Goal: Information Seeking & Learning: Find specific fact

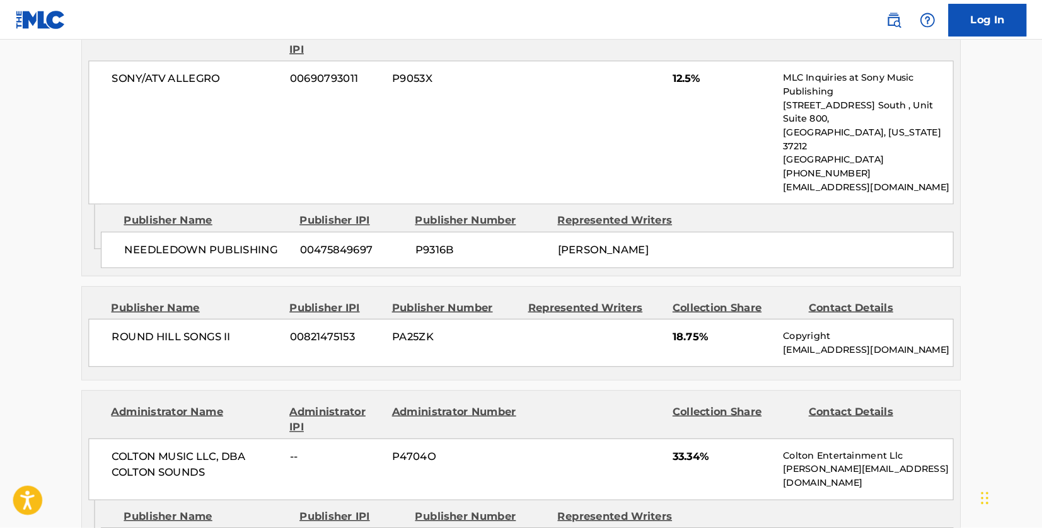
scroll to position [1261, 0]
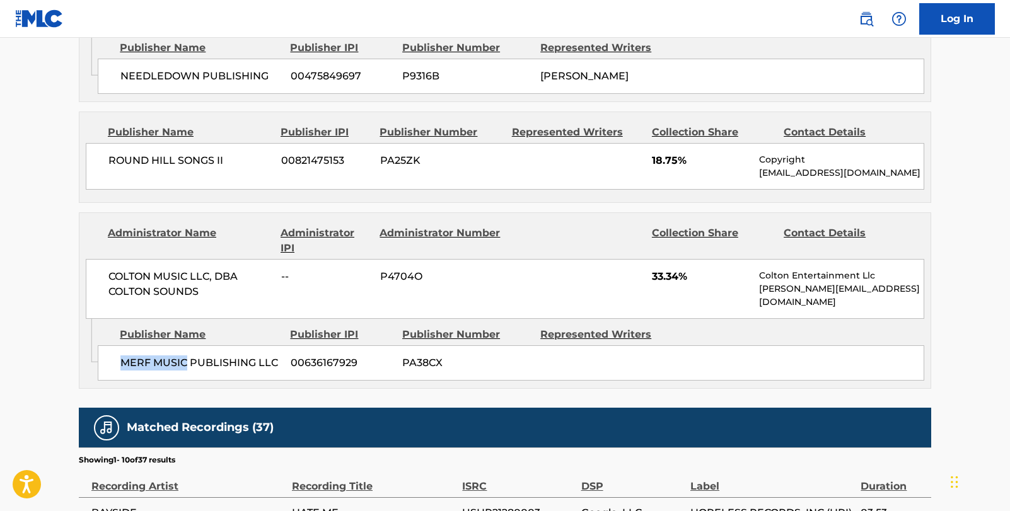
drag, startPoint x: 186, startPoint y: 274, endPoint x: 123, endPoint y: 266, distance: 63.6
click at [123, 356] on span "MERF MUSIC PUBLISHING LLC" at bounding box center [200, 363] width 161 height 15
copy span "MERF MUSIC"
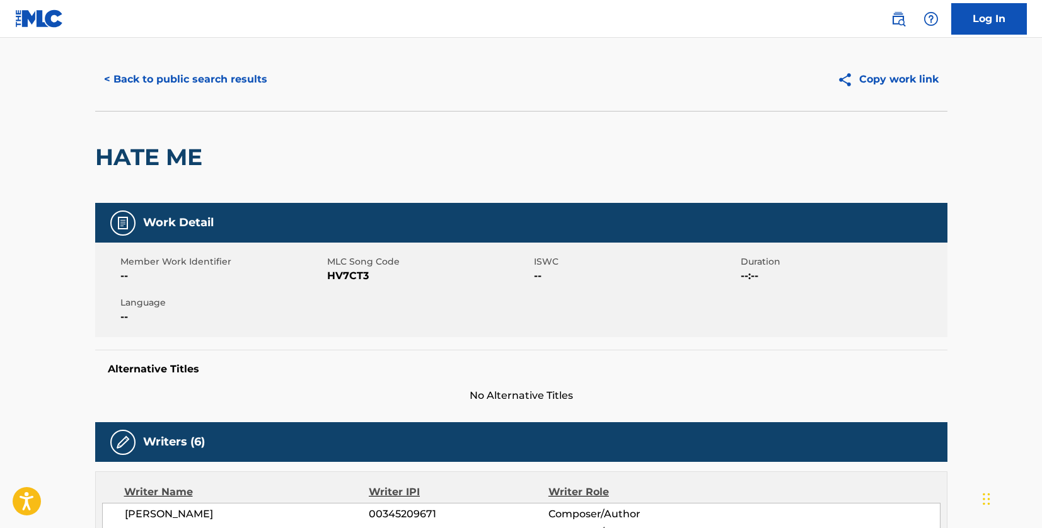
scroll to position [0, 0]
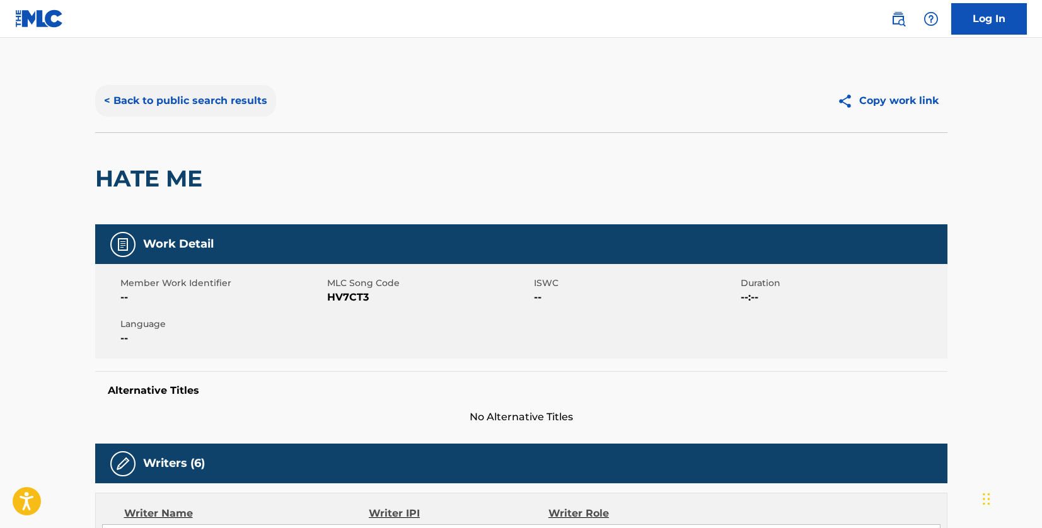
click at [210, 97] on button "< Back to public search results" at bounding box center [185, 101] width 181 height 32
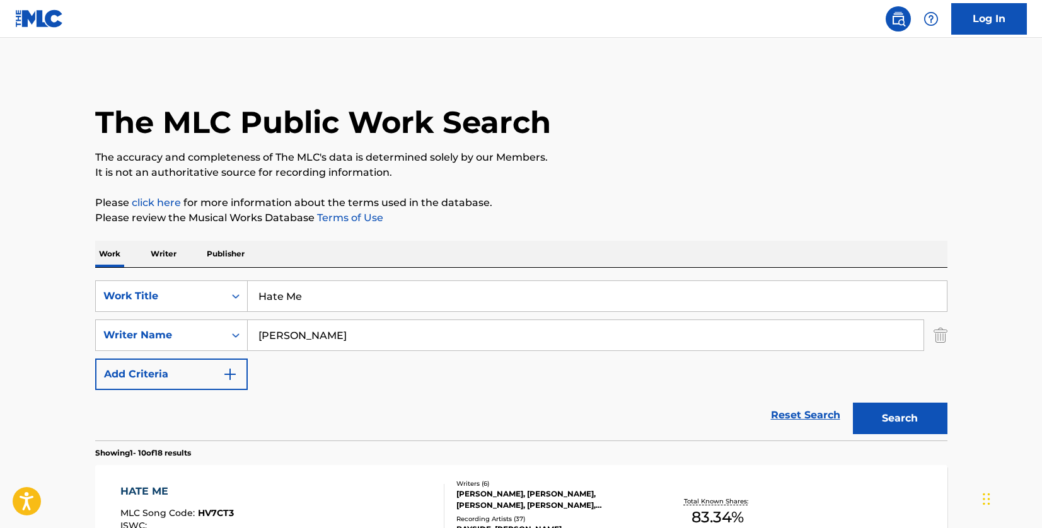
scroll to position [198, 0]
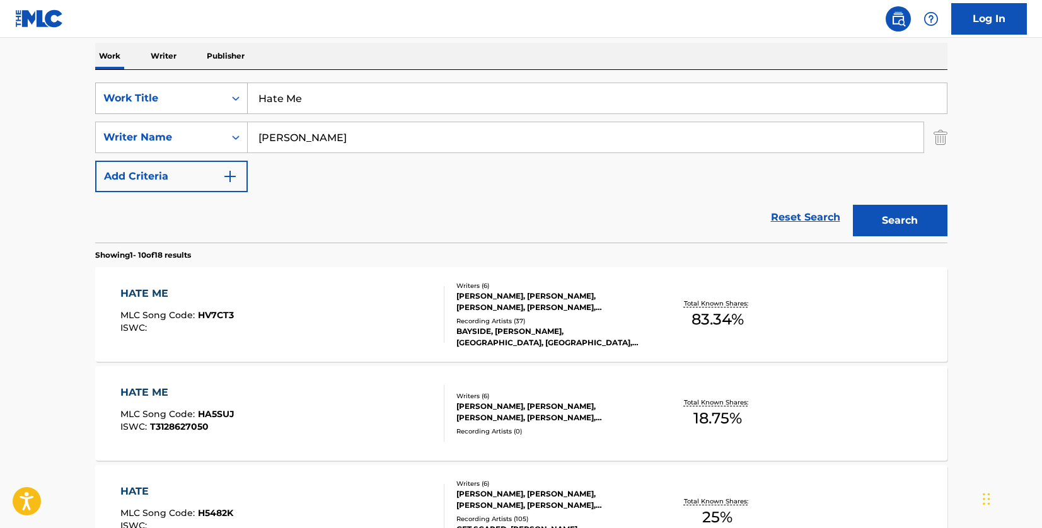
drag, startPoint x: 323, startPoint y: 98, endPoint x: 241, endPoint y: 98, distance: 81.3
click at [241, 98] on div "SearchWithCriteriad46a61c1-c08f-4742-9921-3706d787b089 Work Title Hate Me" at bounding box center [521, 99] width 852 height 32
paste input "The New Flesh"
type input "The New Flesh"
drag, startPoint x: 392, startPoint y: 131, endPoint x: 248, endPoint y: 132, distance: 144.4
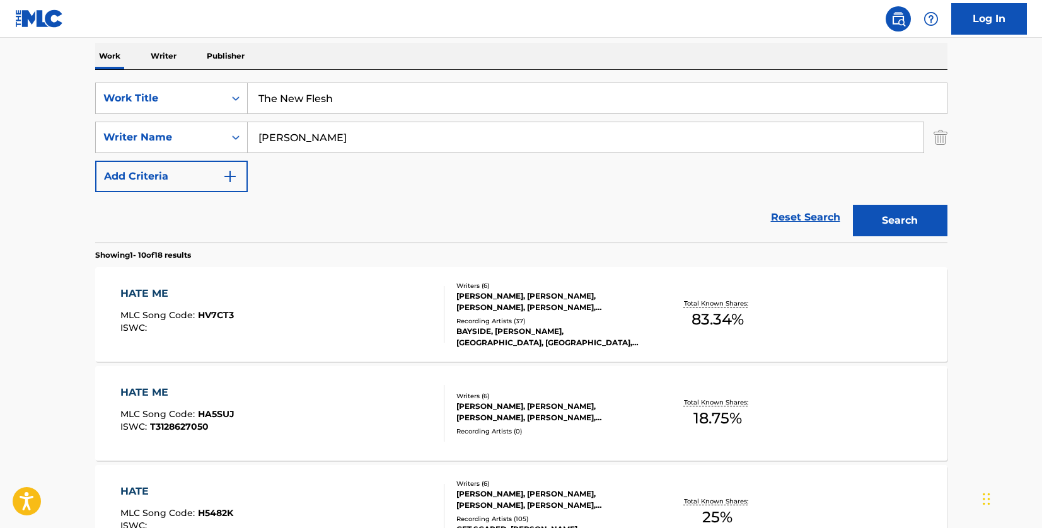
click at [248, 132] on input "[PERSON_NAME]" at bounding box center [586, 137] width 676 height 30
paste input "GHANBARIAN"
type input "GHANBARIAN"
click at [916, 229] on button "Search" at bounding box center [900, 221] width 95 height 32
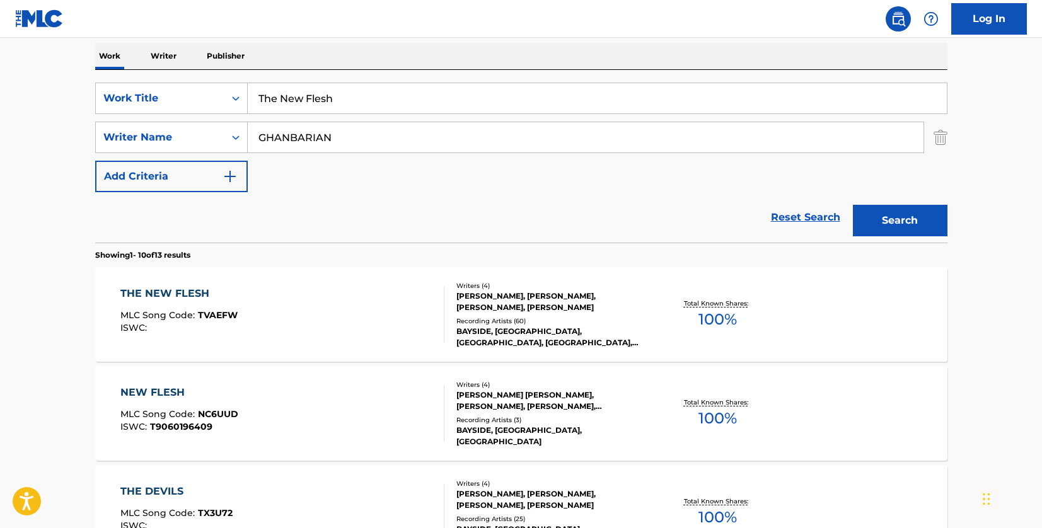
click at [337, 305] on div "THE NEW FLESH MLC Song Code : TVAEFW ISWC :" at bounding box center [282, 314] width 324 height 57
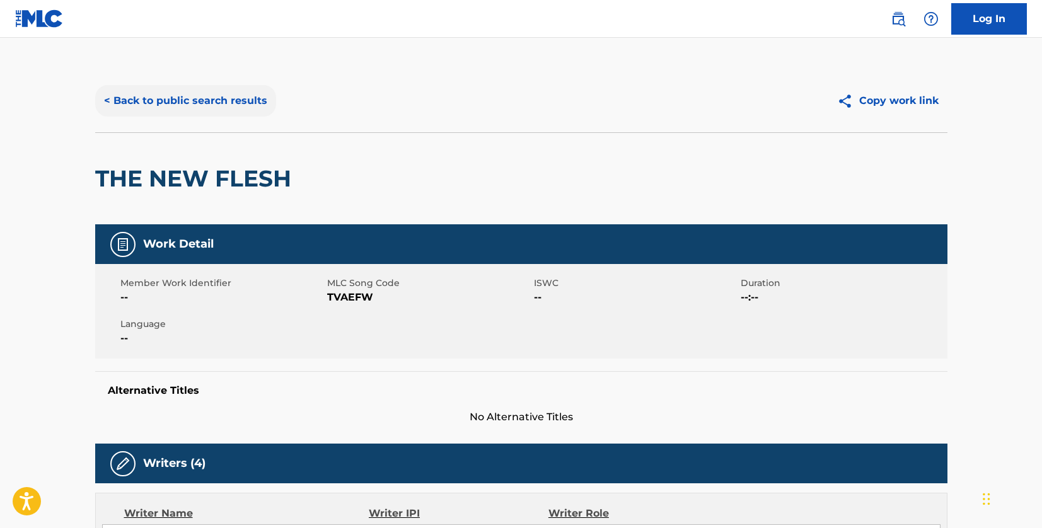
click at [231, 102] on button "< Back to public search results" at bounding box center [185, 101] width 181 height 32
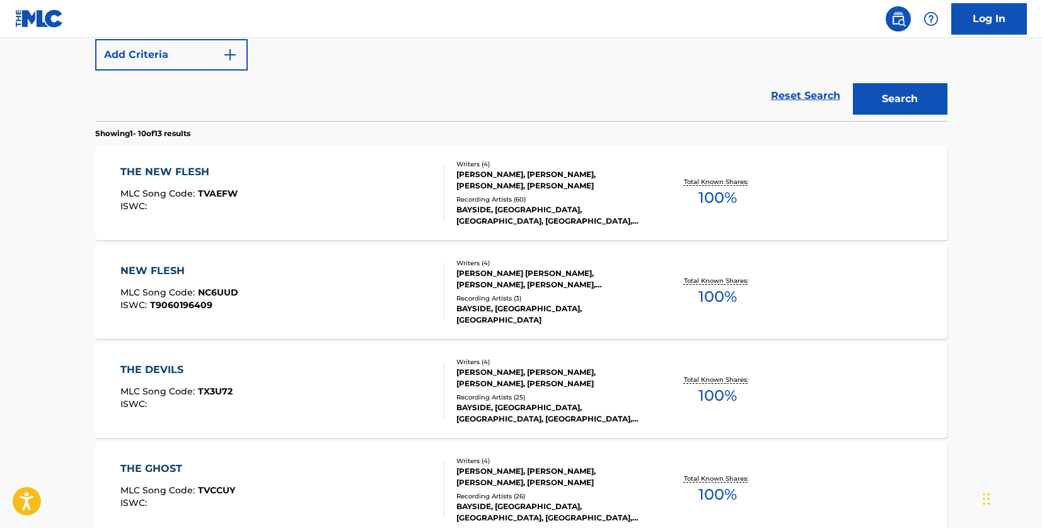
scroll to position [324, 0]
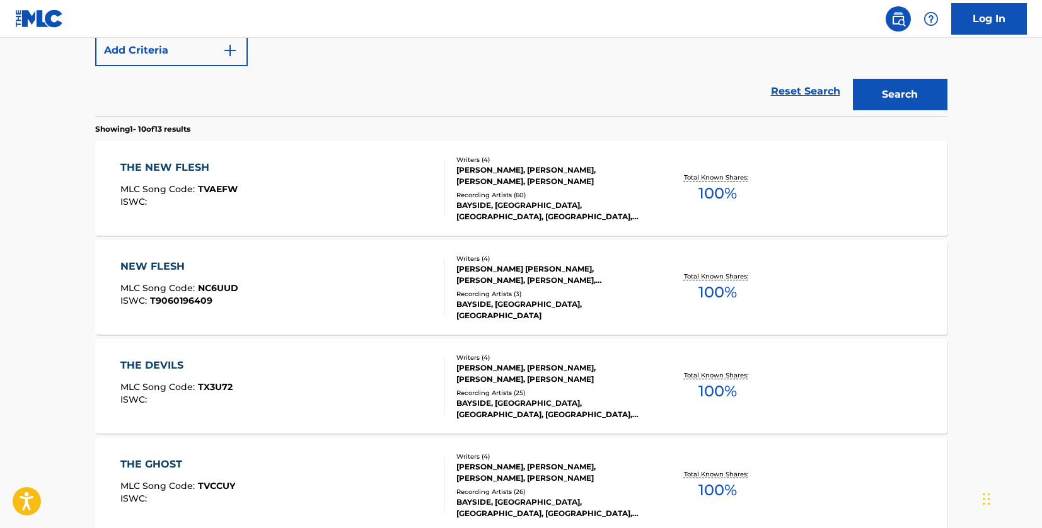
click at [383, 290] on div "NEW FLESH MLC Song Code : NC6UUD ISWC : T9060196409" at bounding box center [282, 287] width 324 height 57
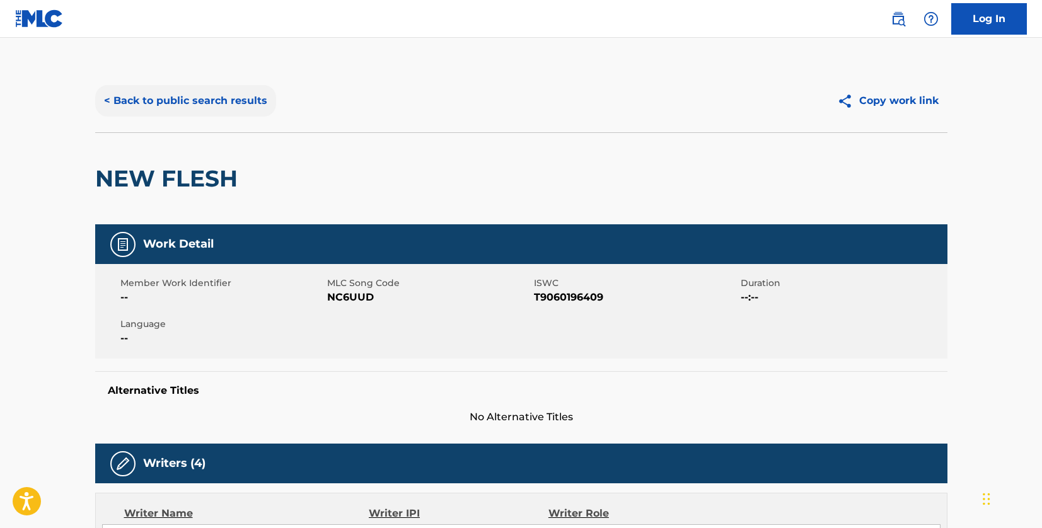
click at [248, 94] on button "< Back to public search results" at bounding box center [185, 101] width 181 height 32
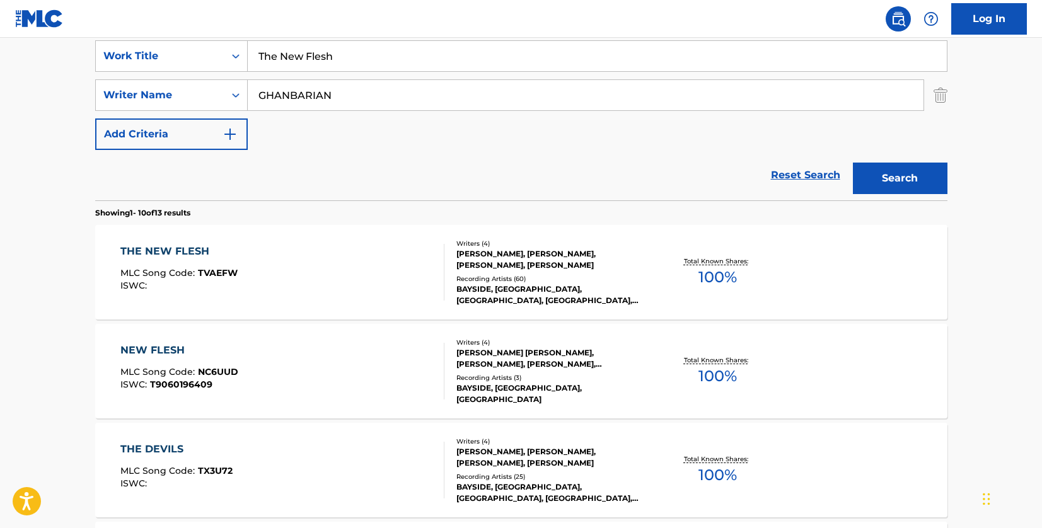
scroll to position [333, 0]
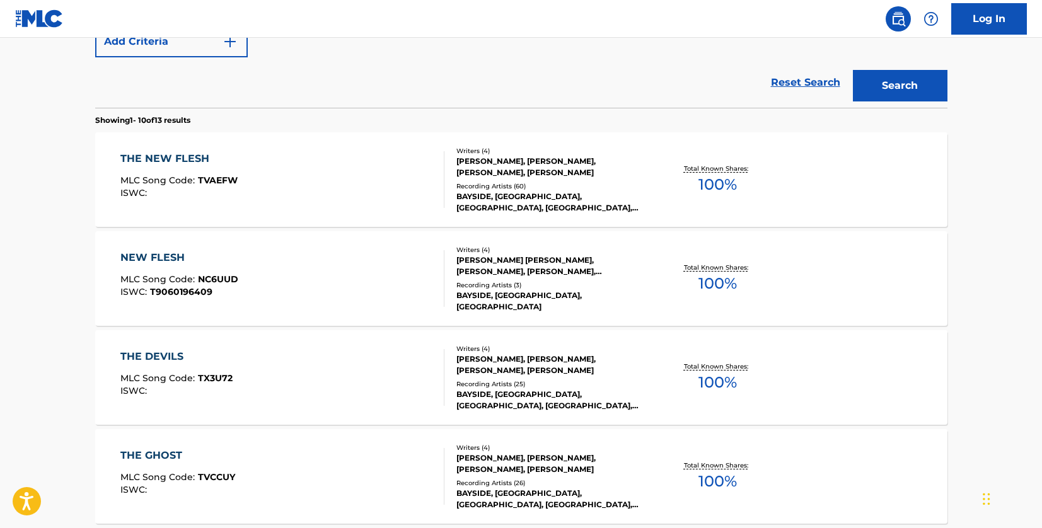
click at [322, 177] on div "THE NEW FLESH MLC Song Code : TVAEFW ISWC :" at bounding box center [282, 179] width 324 height 57
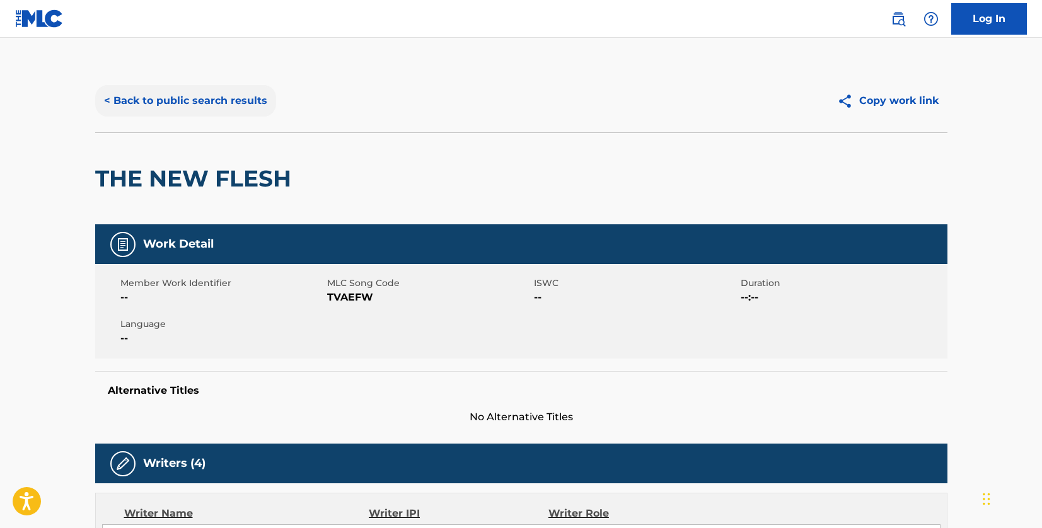
click at [228, 103] on button "< Back to public search results" at bounding box center [185, 101] width 181 height 32
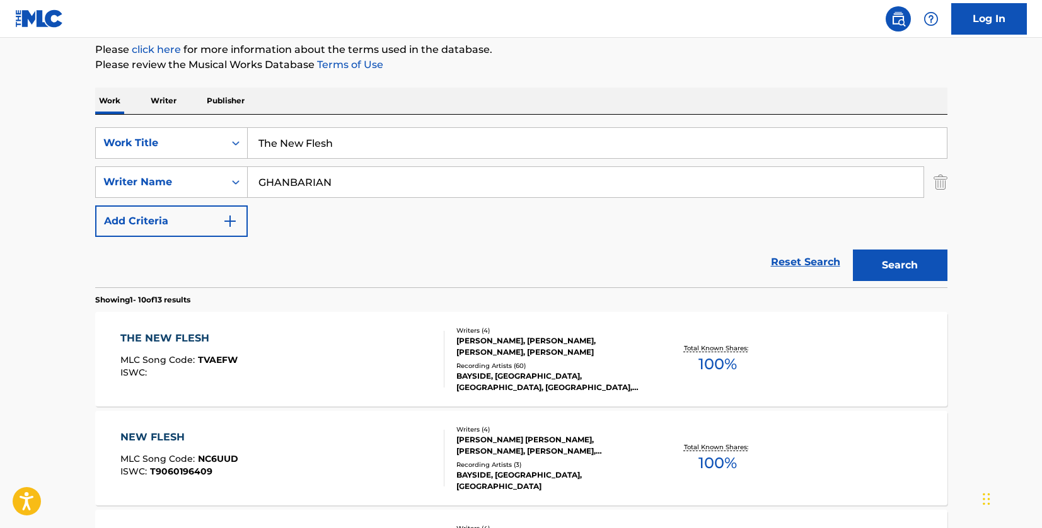
scroll to position [153, 0]
drag, startPoint x: 373, startPoint y: 145, endPoint x: 207, endPoint y: 130, distance: 166.5
click at [207, 130] on div "SearchWithCriteriad46a61c1-c08f-4742-9921-3706d787b089 Work Title The New Flesh" at bounding box center [521, 144] width 852 height 32
paste input "Devils"
type input "The Devils"
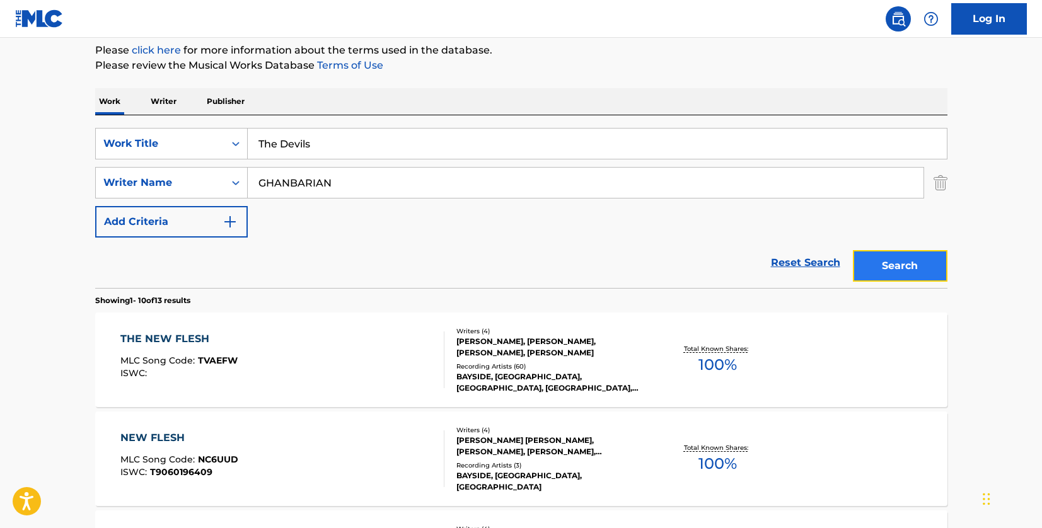
click at [908, 270] on button "Search" at bounding box center [900, 266] width 95 height 32
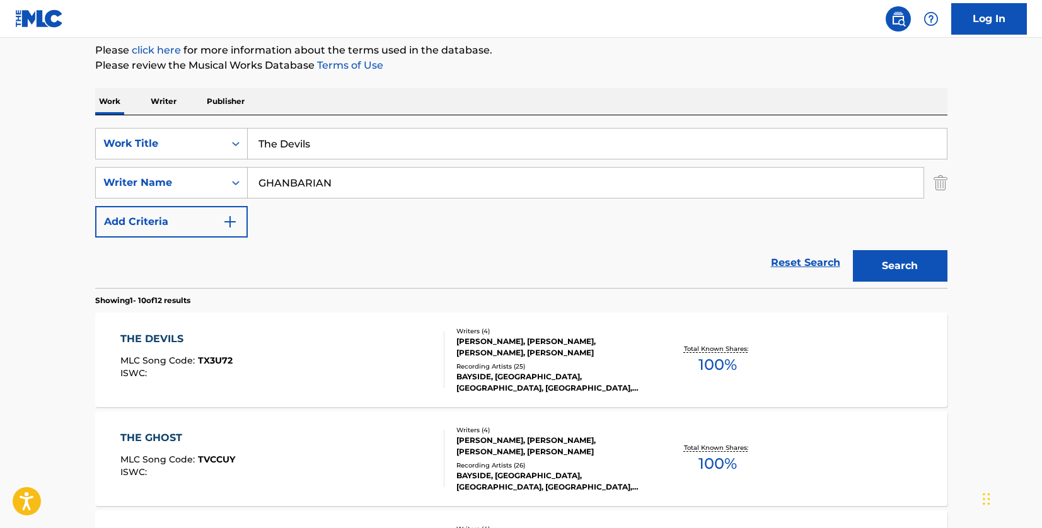
click at [350, 373] on div "THE DEVILS MLC Song Code : TX3U72 ISWC :" at bounding box center [282, 360] width 324 height 57
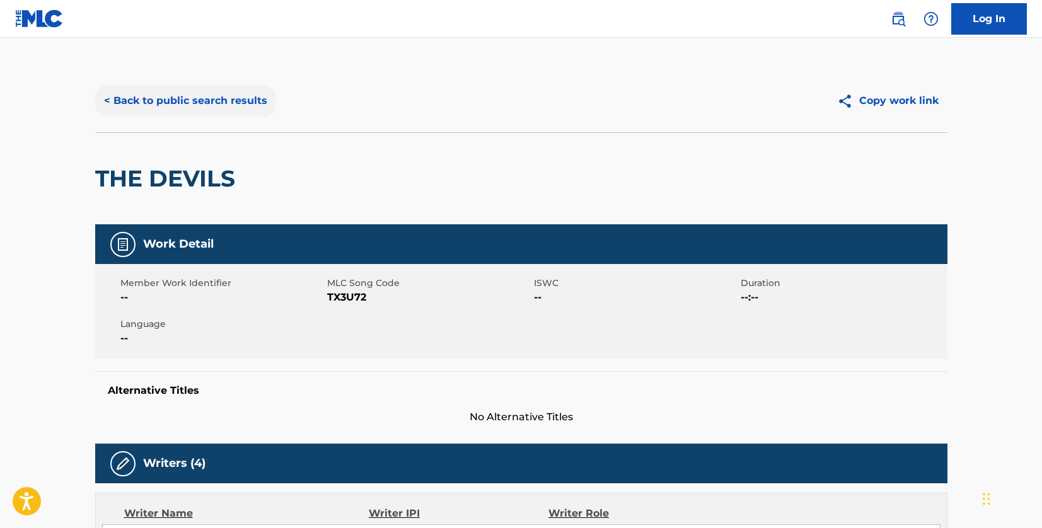
click at [209, 90] on button "< Back to public search results" at bounding box center [185, 101] width 181 height 32
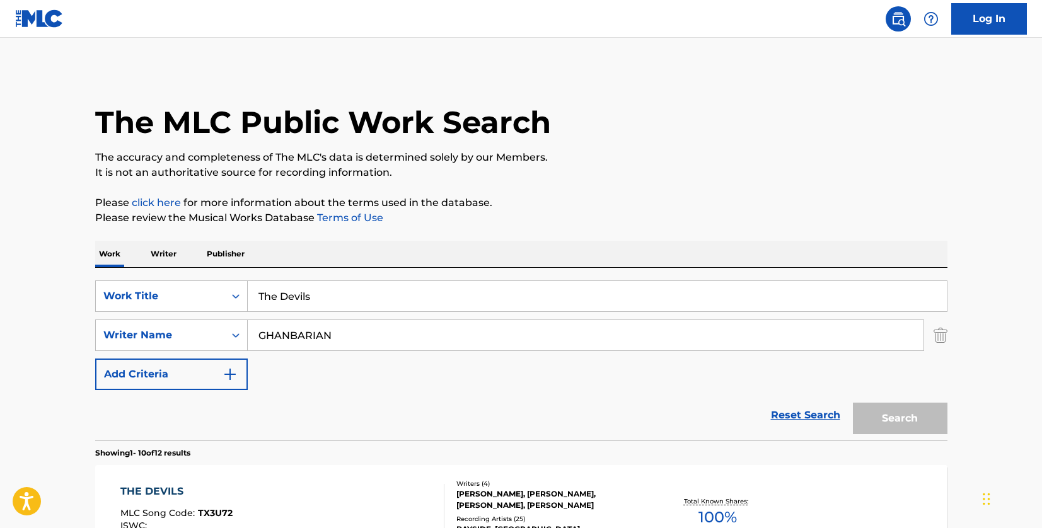
scroll to position [153, 0]
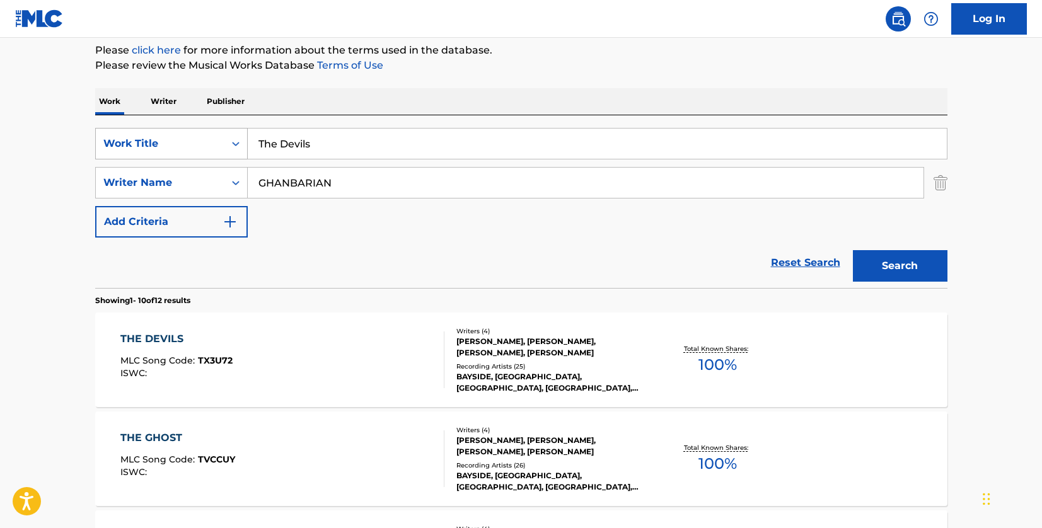
drag, startPoint x: 258, startPoint y: 141, endPoint x: 222, endPoint y: 136, distance: 36.3
click at [222, 136] on div "SearchWithCriteriad46a61c1-c08f-4742-9921-3706d787b089 Work Title The Devils" at bounding box center [521, 144] width 852 height 32
paste input "[PERSON_NAME] [PERSON_NAME]"
type input "[PERSON_NAME] [PERSON_NAME]"
click at [907, 262] on button "Search" at bounding box center [900, 266] width 95 height 32
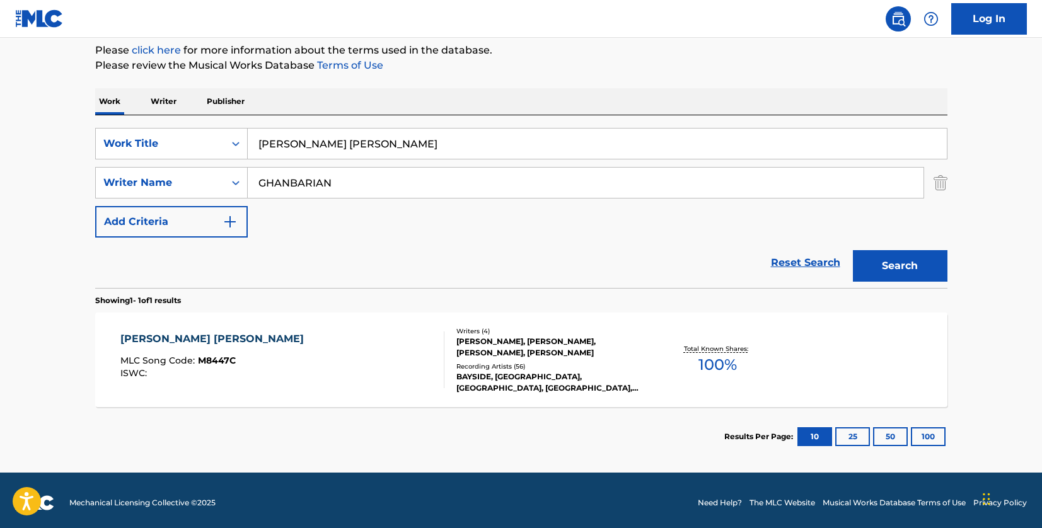
click at [368, 340] on div "[PERSON_NAME] [PERSON_NAME] MLC Song Code : M8447C ISWC :" at bounding box center [282, 360] width 324 height 57
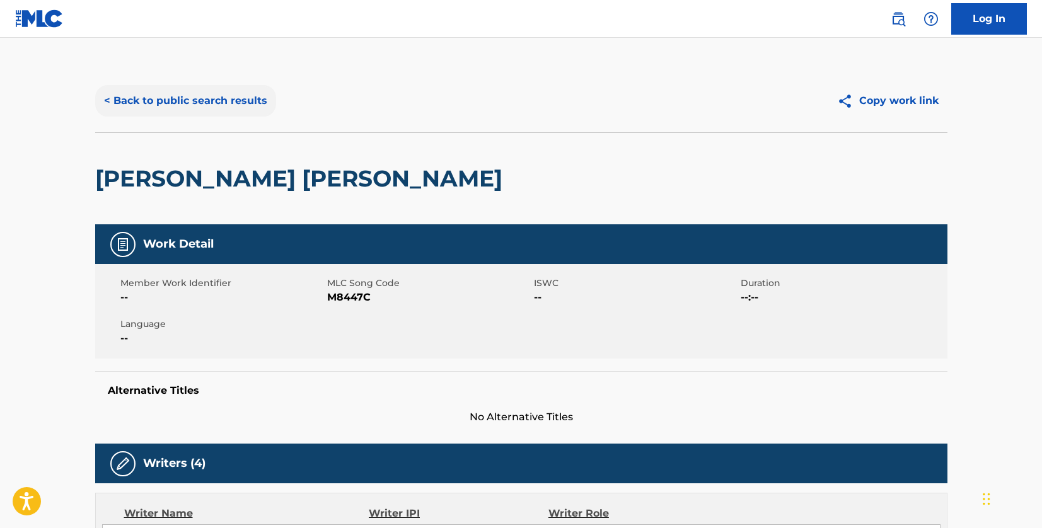
click at [236, 112] on button "< Back to public search results" at bounding box center [185, 101] width 181 height 32
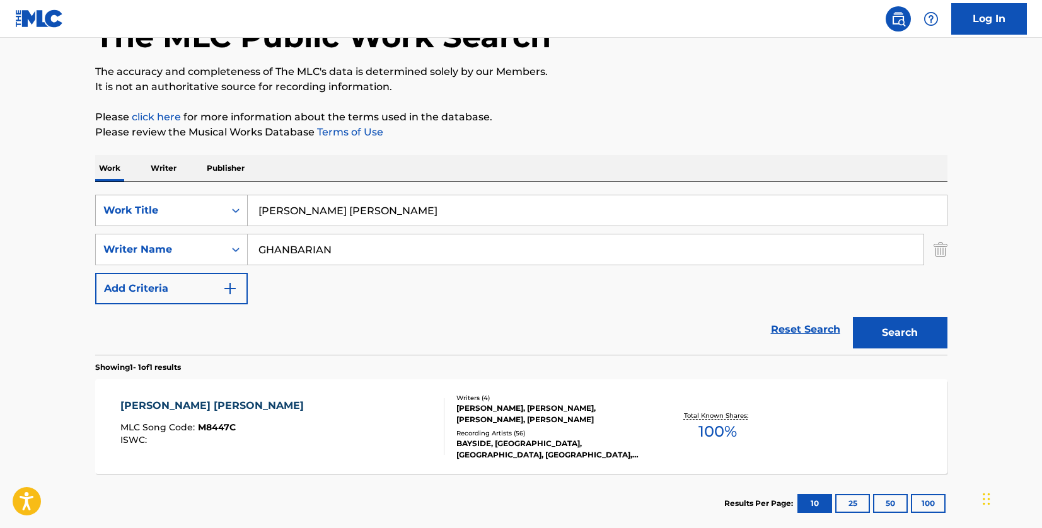
drag, startPoint x: 358, startPoint y: 204, endPoint x: 183, endPoint y: 221, distance: 175.5
click at [183, 221] on div "SearchWithCriteriad46a61c1-c08f-4742-9921-3706d787b089 Work Title [PERSON_NAME]…" at bounding box center [521, 211] width 852 height 32
paste input "Something's Wrong"
type input "Something's Wrong"
click at [907, 329] on button "Search" at bounding box center [900, 333] width 95 height 32
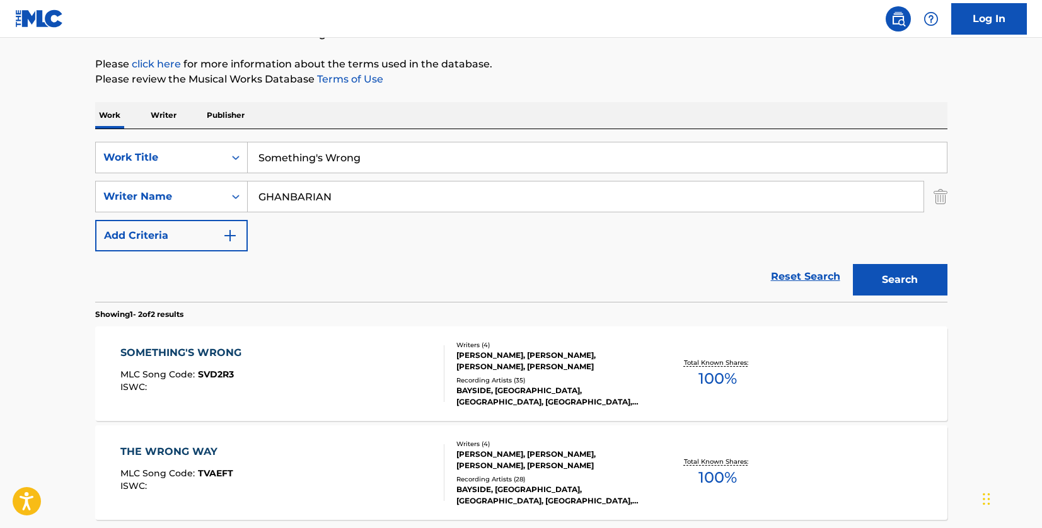
scroll to position [212, 0]
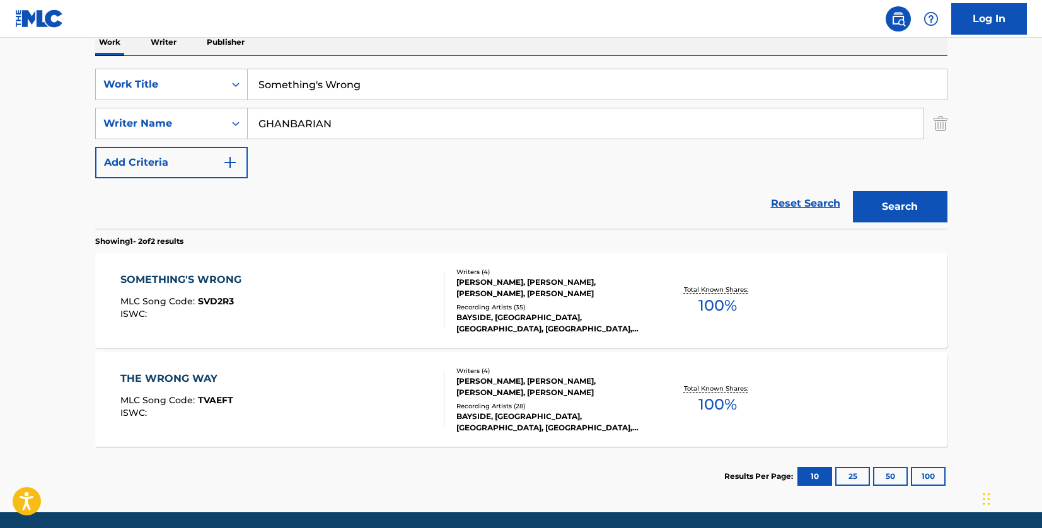
click at [378, 306] on div "SOMETHING'S WRONG MLC Song Code : SVD2R3 ISWC :" at bounding box center [282, 300] width 324 height 57
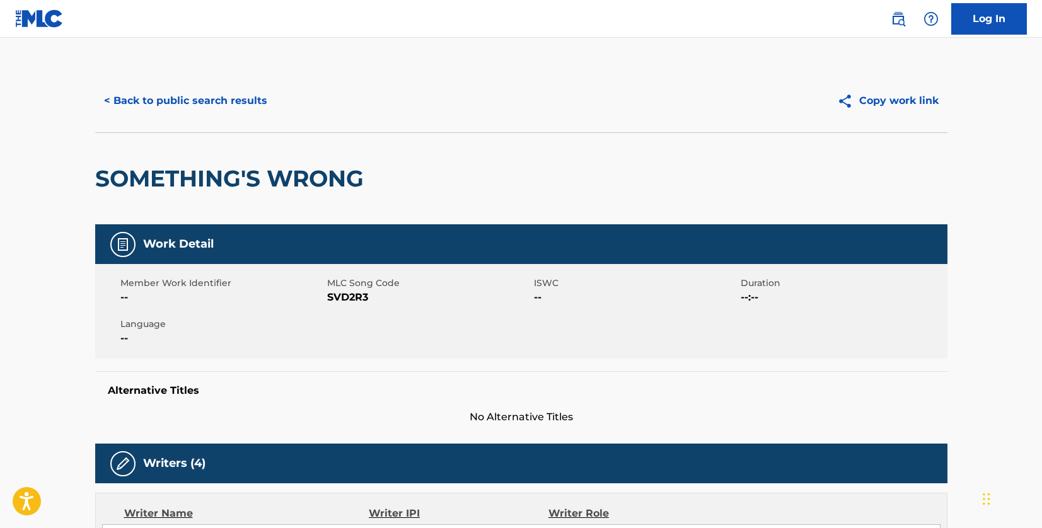
click at [242, 110] on button "< Back to public search results" at bounding box center [185, 101] width 181 height 32
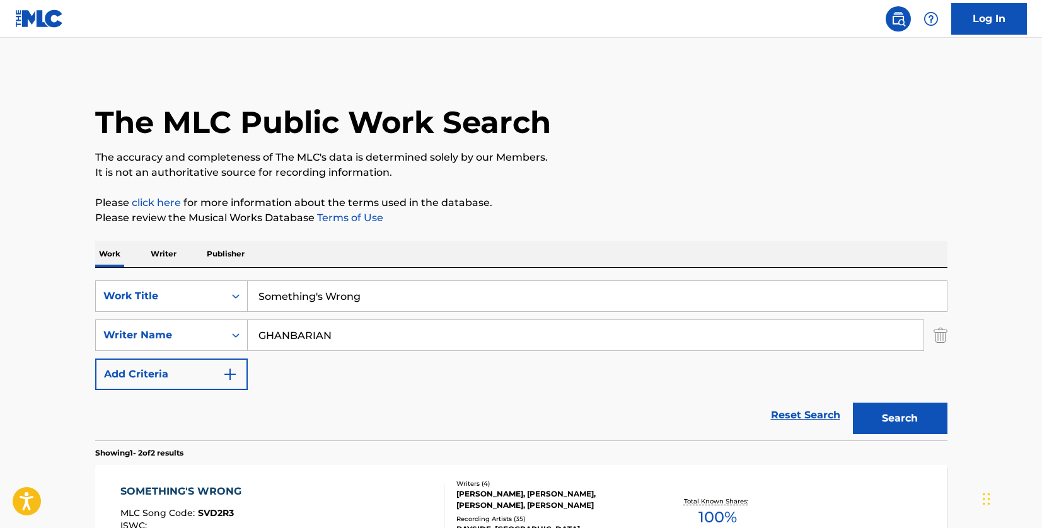
scroll to position [185, 0]
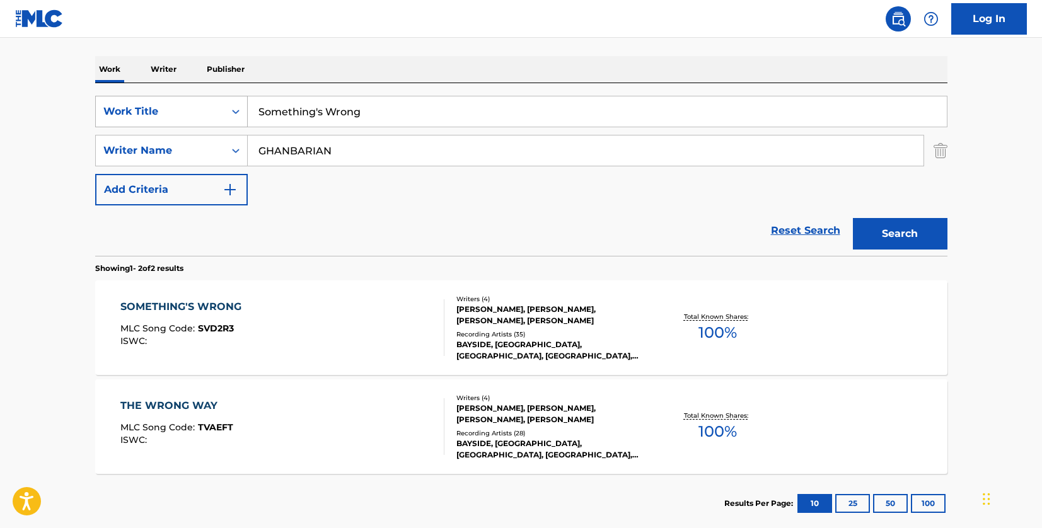
drag, startPoint x: 379, startPoint y: 110, endPoint x: 220, endPoint y: 104, distance: 159.0
click at [220, 104] on div "SearchWithCriteriad46a61c1-c08f-4742-9921-3706d787b089 Work Title Something's W…" at bounding box center [521, 112] width 852 height 32
paste input "PIGSTY"
type input "PIGSTY"
drag, startPoint x: 356, startPoint y: 150, endPoint x: 243, endPoint y: 153, distance: 112.3
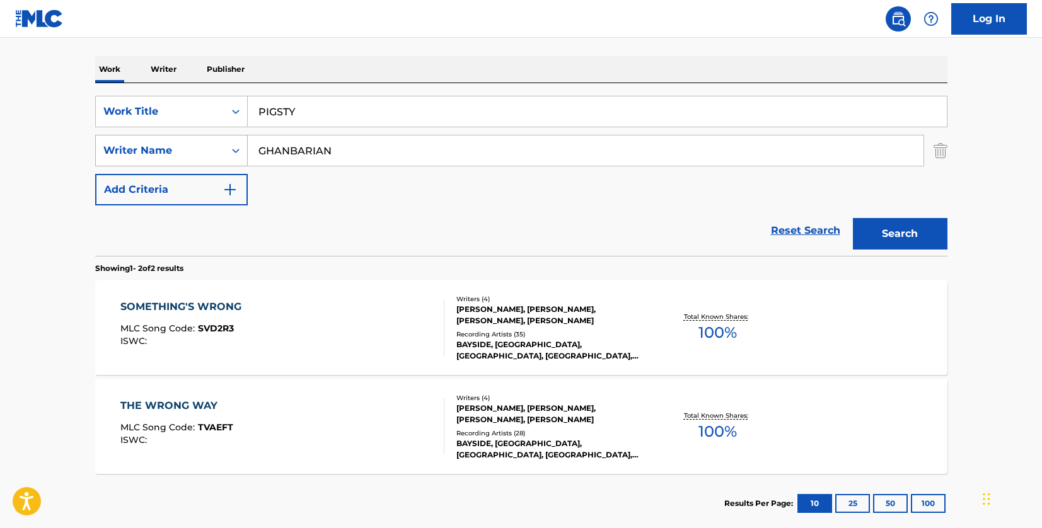
click at [243, 153] on div "SearchWithCriteria33f44059-a9a3-4a0e-90fe-a06dea2ccbfd Writer Name GHANBARIAN" at bounding box center [521, 151] width 852 height 32
paste input "[PERSON_NAME]"
type input "[PERSON_NAME]"
click at [925, 239] on button "Search" at bounding box center [900, 234] width 95 height 32
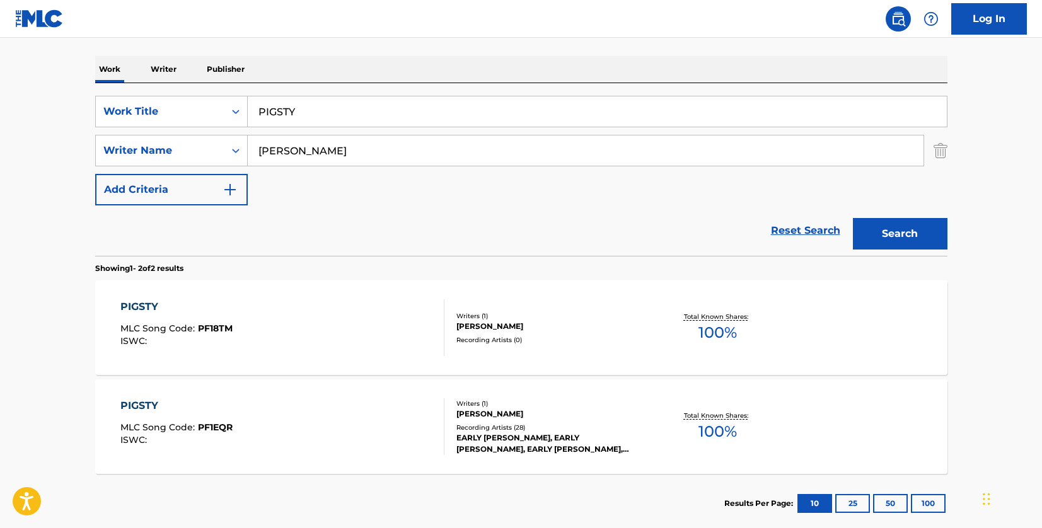
click at [400, 436] on div "PIGSTY MLC Song Code : PF1EQR ISWC :" at bounding box center [282, 426] width 324 height 57
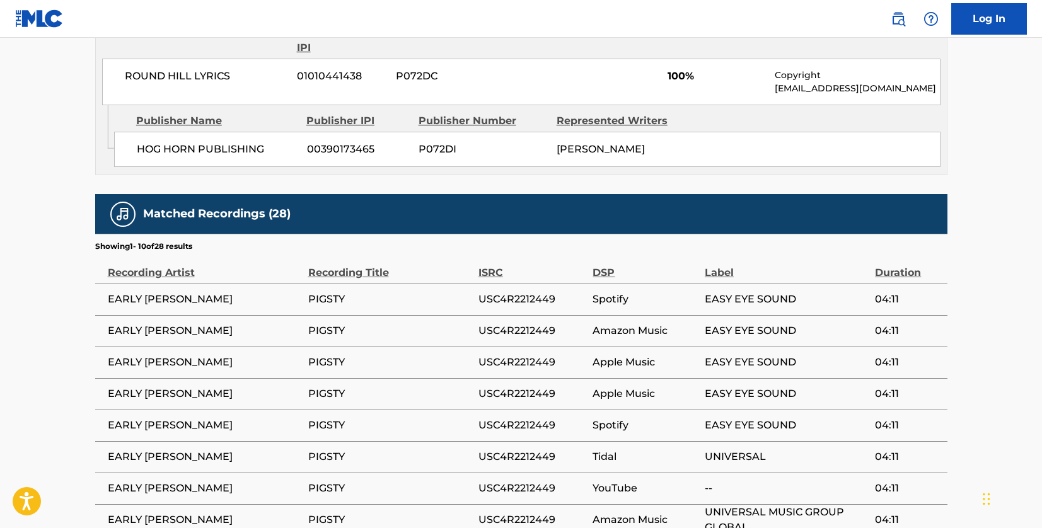
scroll to position [631, 0]
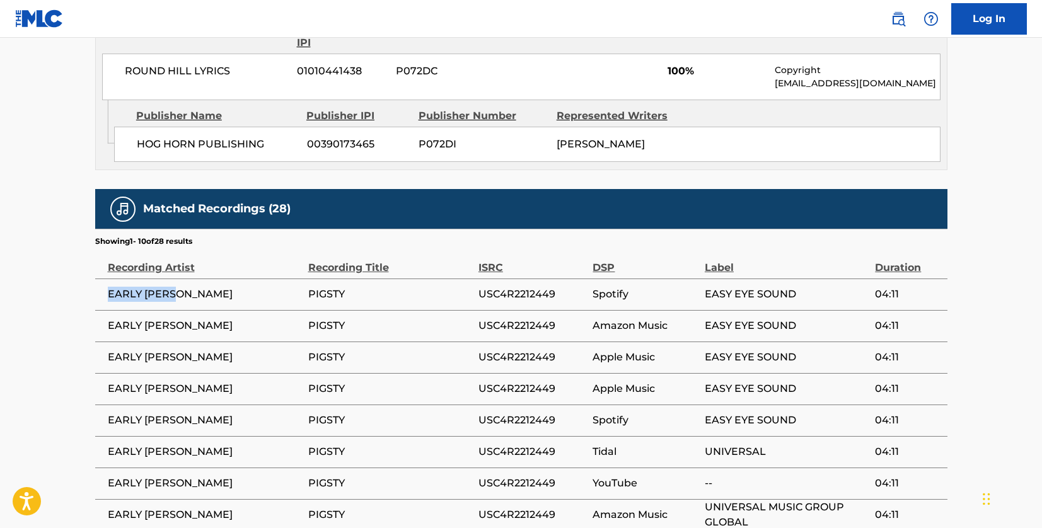
drag, startPoint x: 180, startPoint y: 309, endPoint x: 109, endPoint y: 306, distance: 71.3
click at [109, 302] on span "EARLY [PERSON_NAME]" at bounding box center [205, 294] width 194 height 15
copy span "EARLY [PERSON_NAME]"
click at [54, 219] on main "< Back to public search results Copy work link PIGSTY Work Detail Member Work I…" at bounding box center [521, 33] width 1042 height 1252
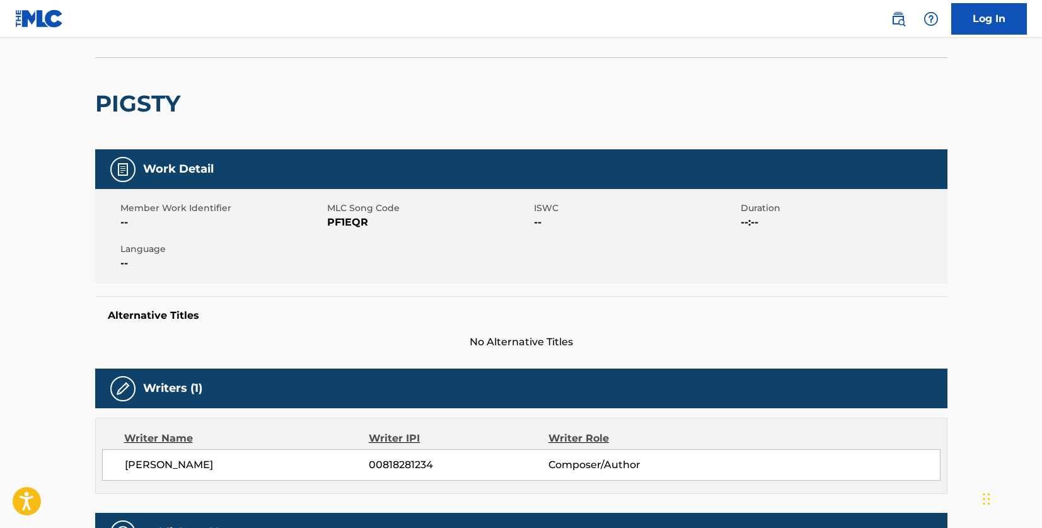
scroll to position [0, 0]
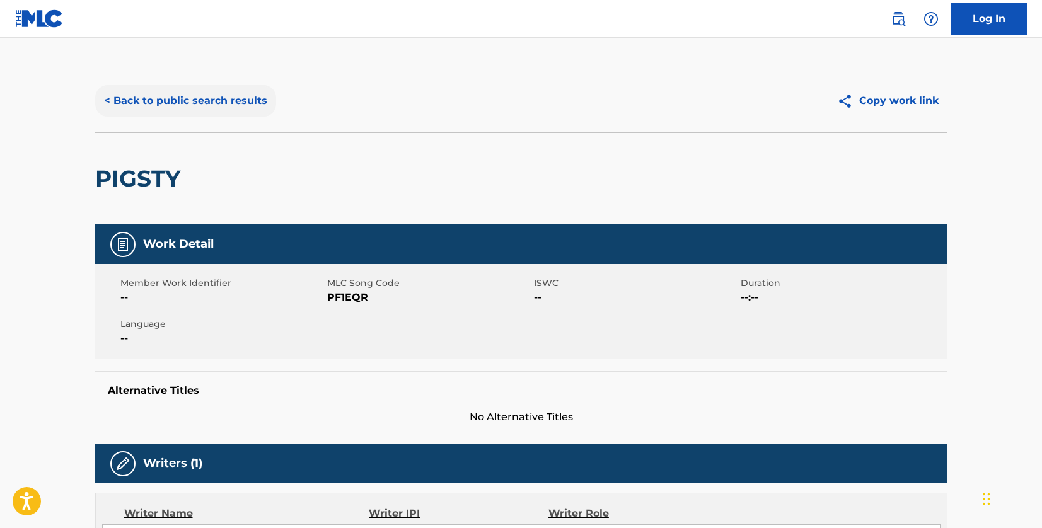
click at [254, 96] on button "< Back to public search results" at bounding box center [185, 101] width 181 height 32
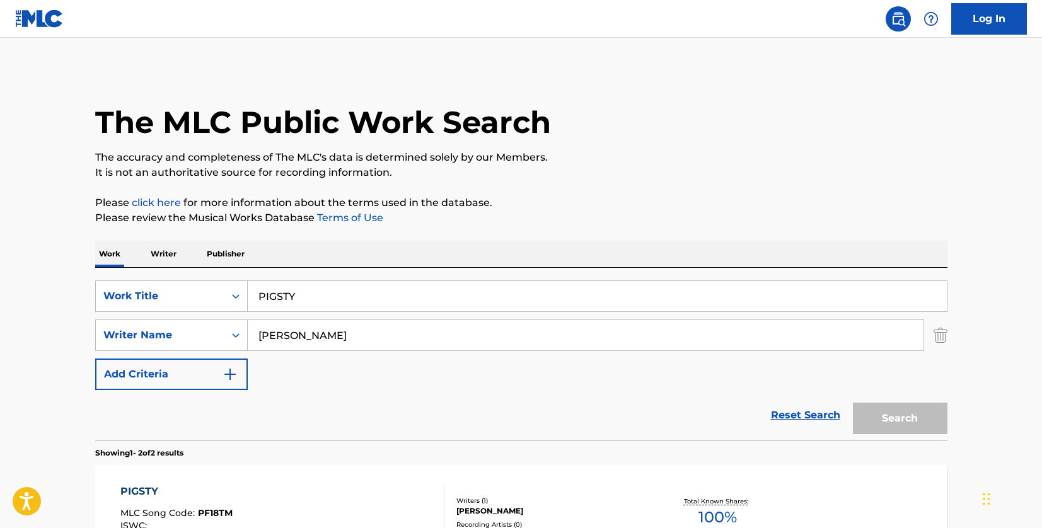
scroll to position [185, 0]
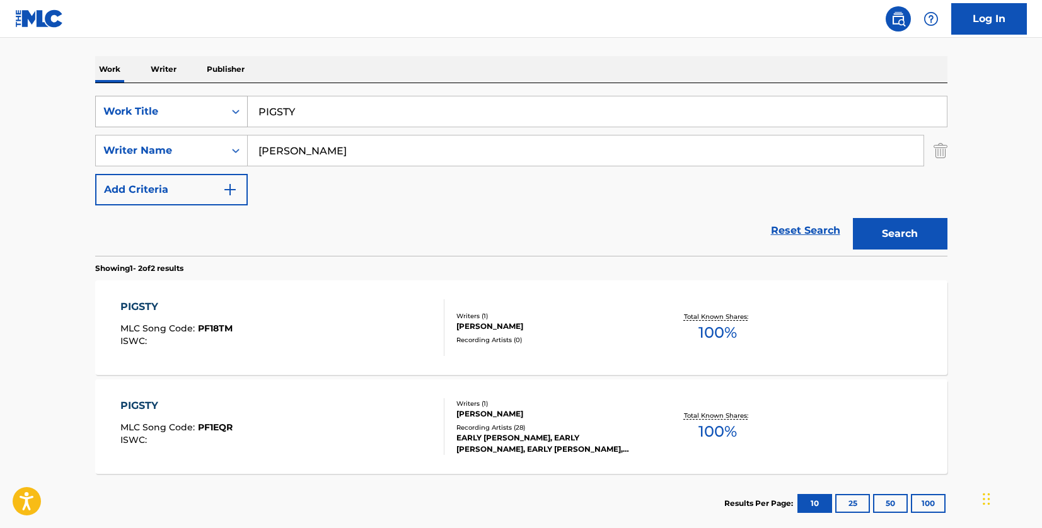
drag, startPoint x: 308, startPoint y: 110, endPoint x: 219, endPoint y: 104, distance: 89.1
click at [219, 104] on div "SearchWithCriteriad46a61c1-c08f-4742-9921-3706d787b089 Work Title PIGSTY" at bounding box center [521, 112] width 852 height 32
paste input "SOMETHING'S WRONG"
type input "SOMETHING'S WRONG"
click at [346, 194] on div "SearchWithCriteriad46a61c1-c08f-4742-9921-3706d787b089 Work Title SOMETHING'S W…" at bounding box center [521, 151] width 852 height 110
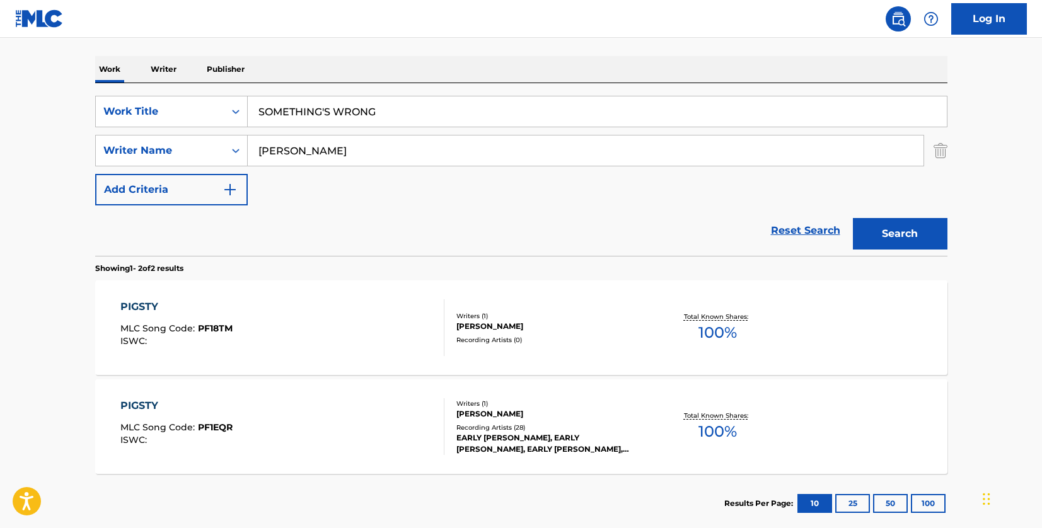
drag, startPoint x: 304, startPoint y: 154, endPoint x: 323, endPoint y: 154, distance: 19.5
click at [304, 154] on input "[PERSON_NAME]" at bounding box center [586, 151] width 676 height 30
drag, startPoint x: 248, startPoint y: 149, endPoint x: 236, endPoint y: 148, distance: 12.0
click at [236, 148] on div "SearchWithCriteria33f44059-a9a3-4a0e-90fe-a06dea2ccbfd Writer Name [PERSON_NAME]" at bounding box center [521, 151] width 852 height 32
paste input "SHARP"
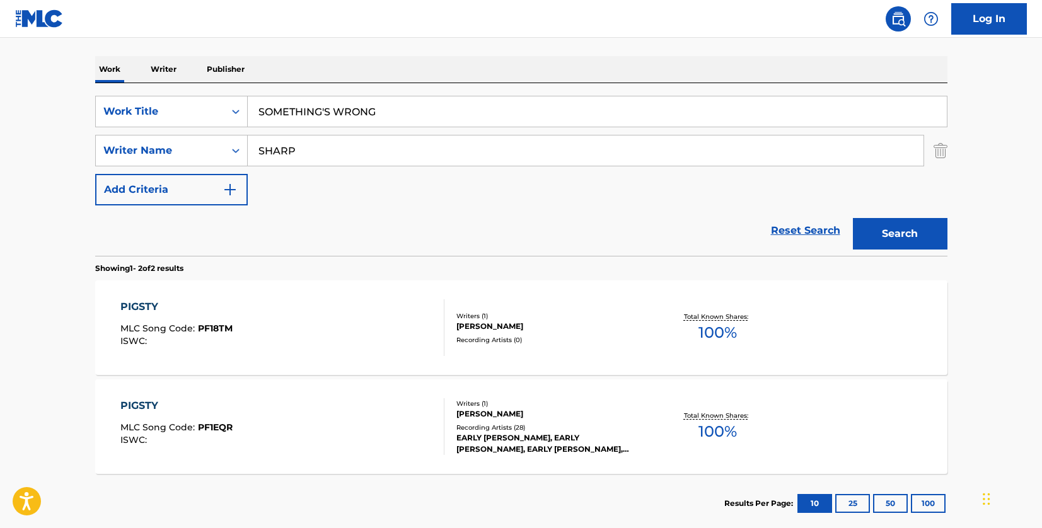
type input "SHARP"
click at [933, 224] on button "Search" at bounding box center [900, 234] width 95 height 32
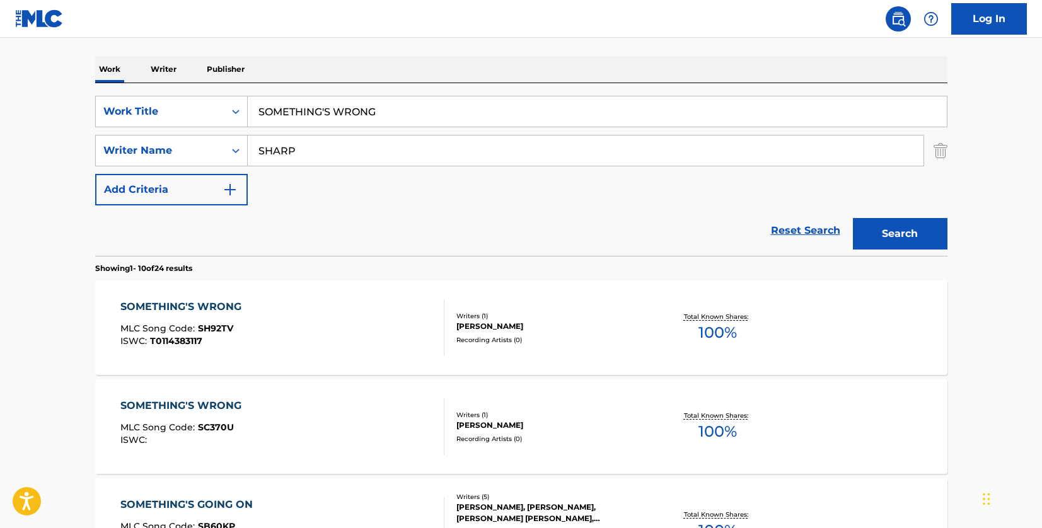
click at [306, 427] on div "SOMETHING'S WRONG MLC Song Code : SC370U ISWC :" at bounding box center [282, 426] width 324 height 57
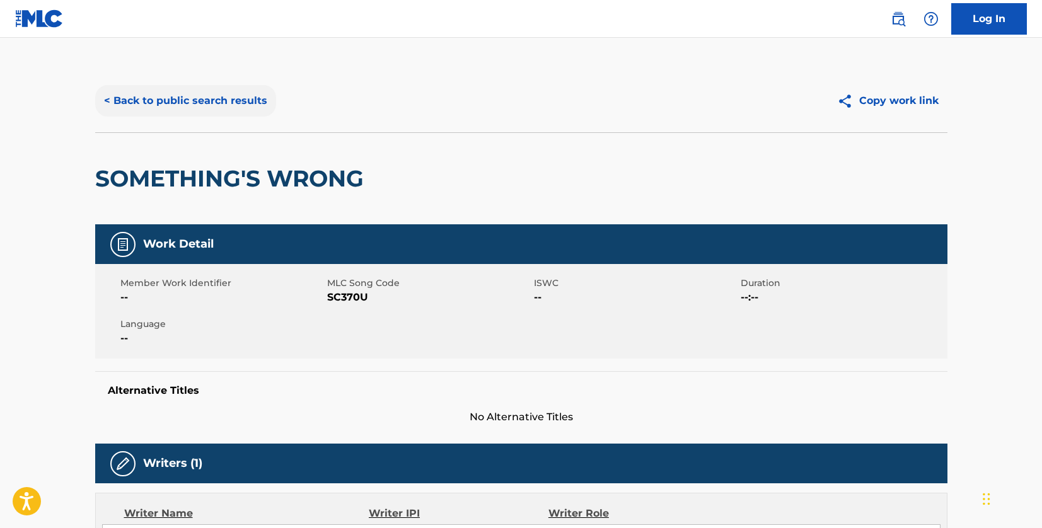
click at [225, 91] on button "< Back to public search results" at bounding box center [185, 101] width 181 height 32
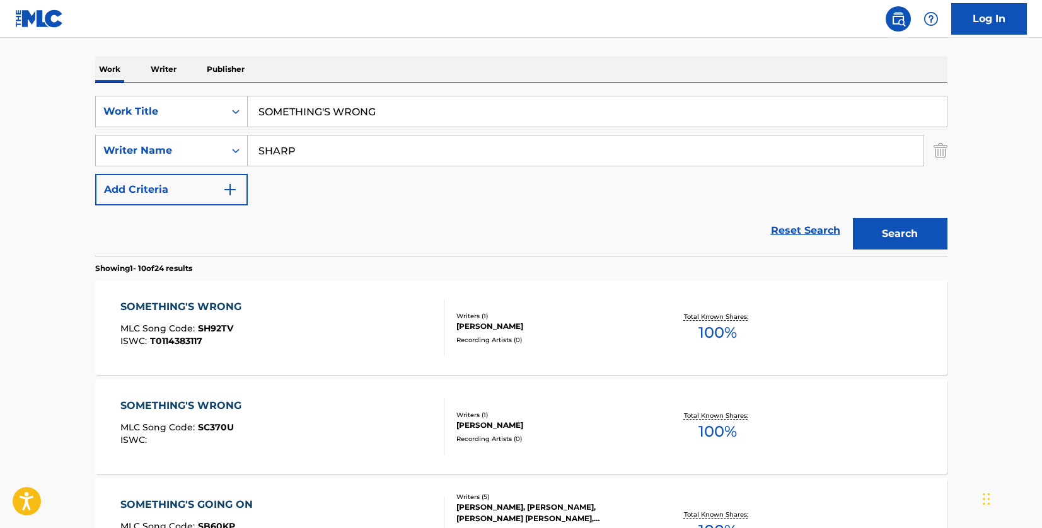
click at [340, 310] on div "SOMETHING'S WRONG MLC Song Code : SH92TV ISWC : T0114383117" at bounding box center [282, 327] width 324 height 57
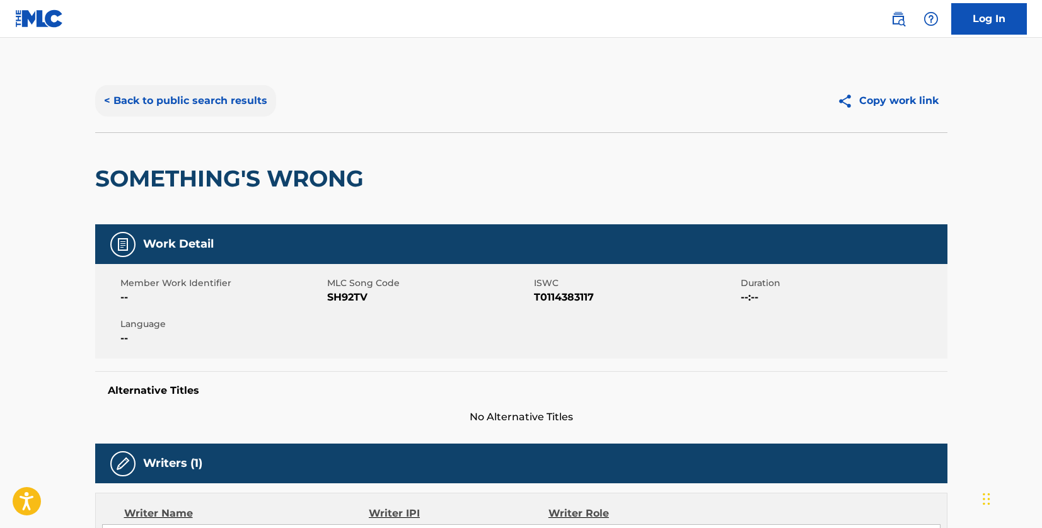
click at [224, 103] on button "< Back to public search results" at bounding box center [185, 101] width 181 height 32
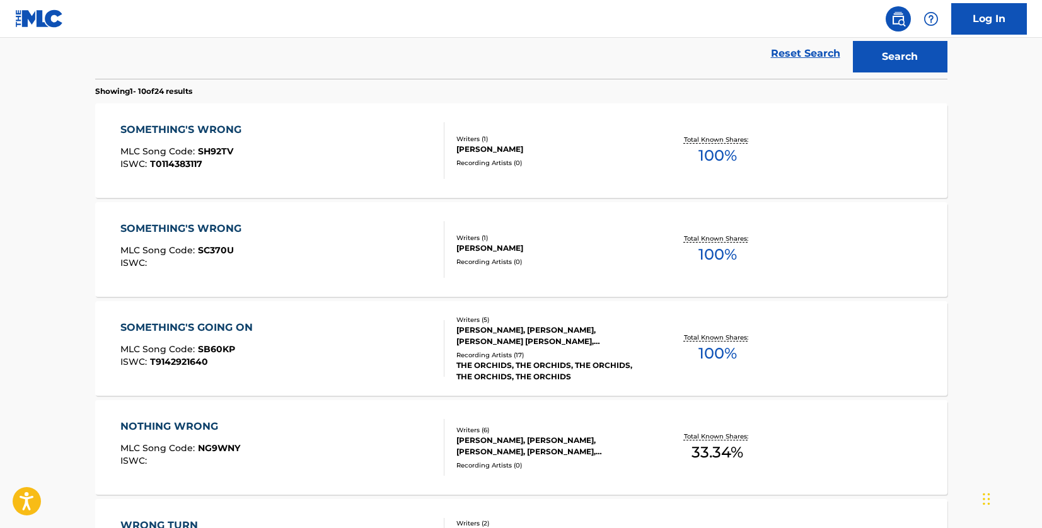
scroll to position [374, 0]
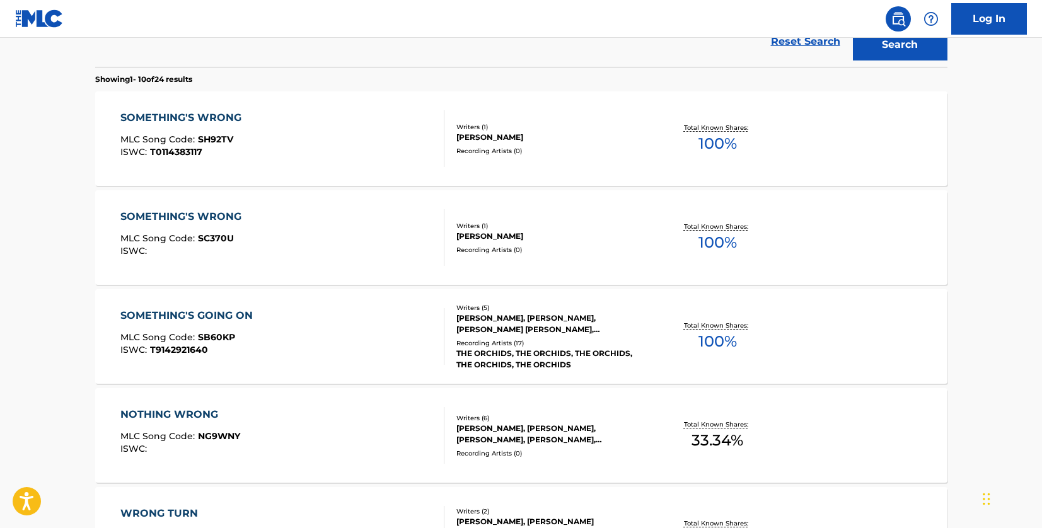
click at [352, 222] on div "SOMETHING'S WRONG MLC Song Code : SC370U ISWC :" at bounding box center [282, 237] width 324 height 57
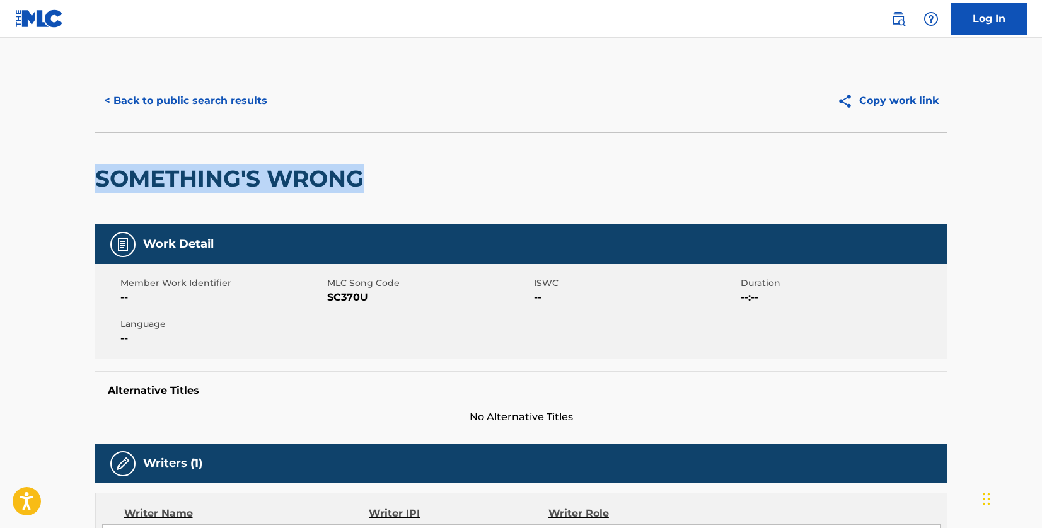
drag, startPoint x: 376, startPoint y: 190, endPoint x: 96, endPoint y: 186, distance: 280.0
click at [96, 186] on div "SOMETHING'S WRONG" at bounding box center [521, 178] width 852 height 92
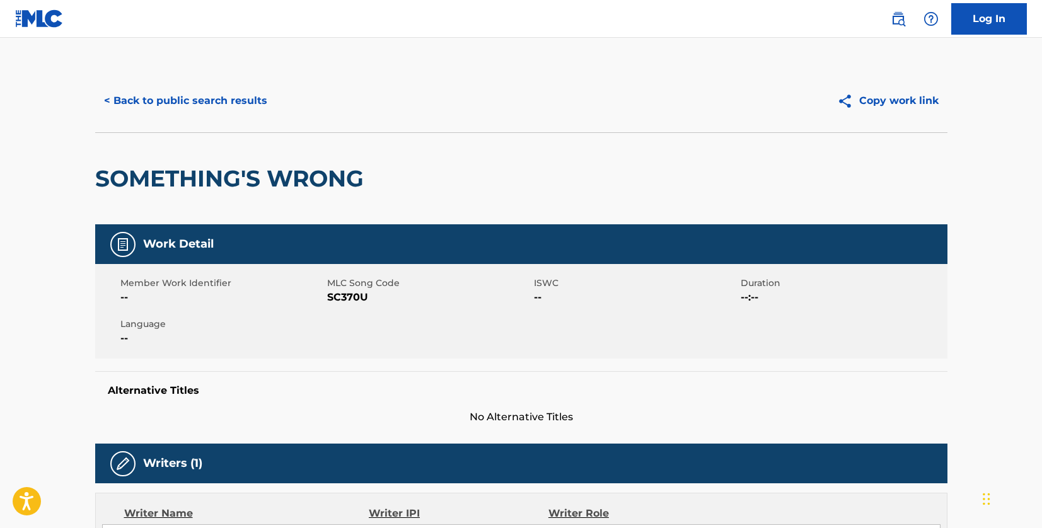
click at [479, 78] on div "< Back to public search results Copy work link" at bounding box center [521, 100] width 852 height 63
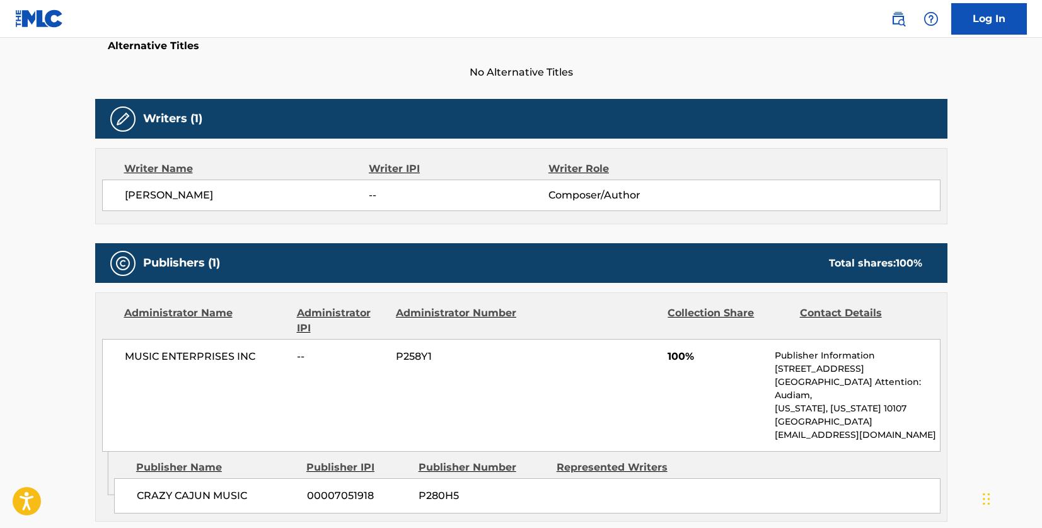
scroll to position [441, 0]
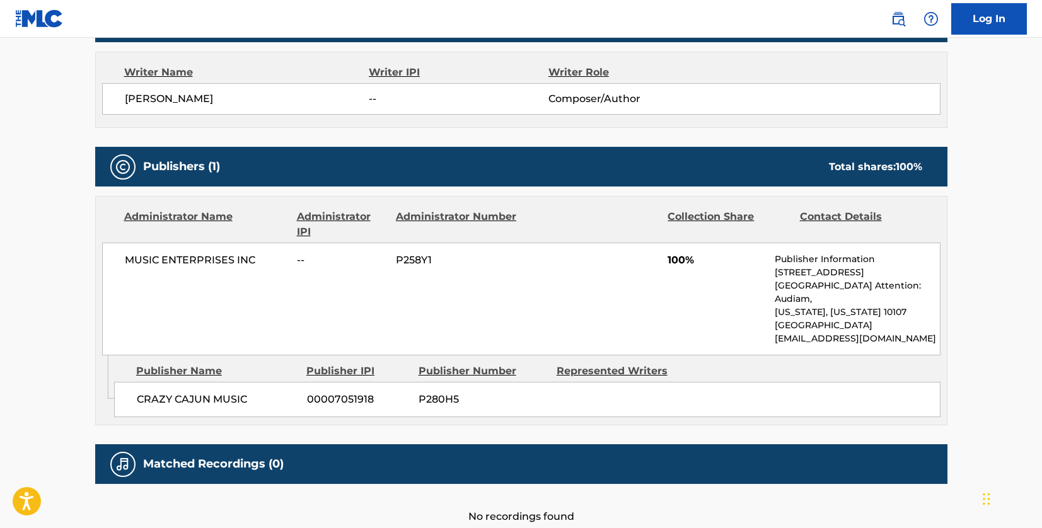
click at [205, 382] on div "CRAZY CAJUN MUSIC 00007051918 P280H5" at bounding box center [527, 399] width 827 height 35
drag, startPoint x: 209, startPoint y: 385, endPoint x: 131, endPoint y: 384, distance: 78.8
click at [131, 384] on div "CRAZY CAJUN MUSIC 00007051918 P280H5" at bounding box center [527, 399] width 827 height 35
copy span "CRAZY CAJUN"
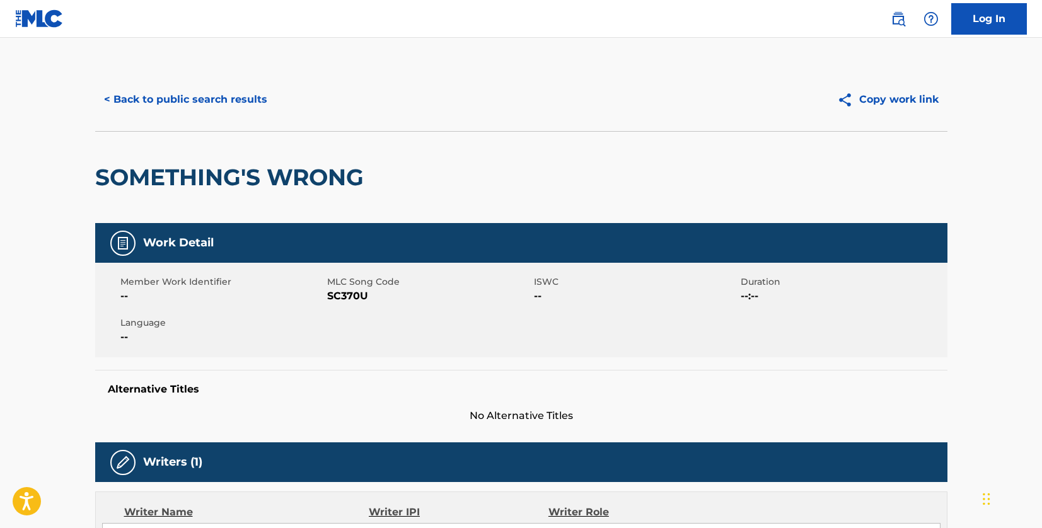
scroll to position [0, 0]
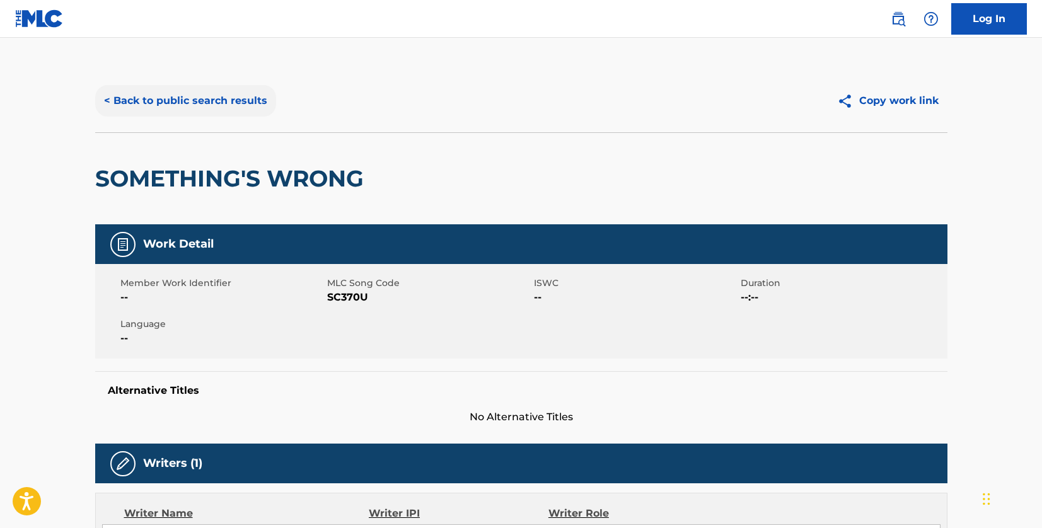
click at [211, 100] on button "< Back to public search results" at bounding box center [185, 101] width 181 height 32
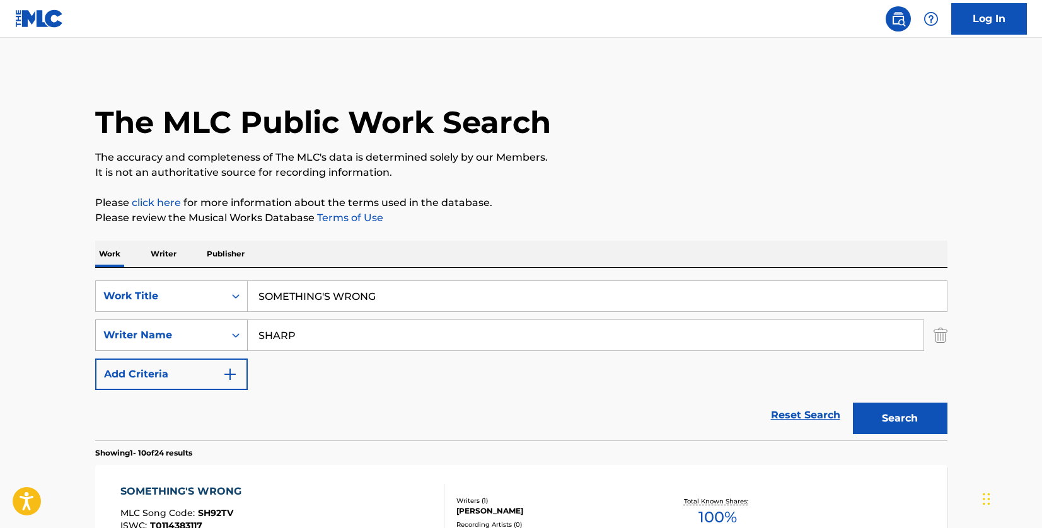
click at [236, 330] on div "SearchWithCriteria33f44059-a9a3-4a0e-90fe-a06dea2ccbfd Writer Name SHARP" at bounding box center [521, 336] width 852 height 32
paste input "GIST"
type input "GIST"
drag, startPoint x: 393, startPoint y: 298, endPoint x: 211, endPoint y: 286, distance: 182.0
click at [211, 286] on div "SearchWithCriteriad46a61c1-c08f-4742-9921-3706d787b089 Work Title SOMETHING'S W…" at bounding box center [521, 297] width 852 height 32
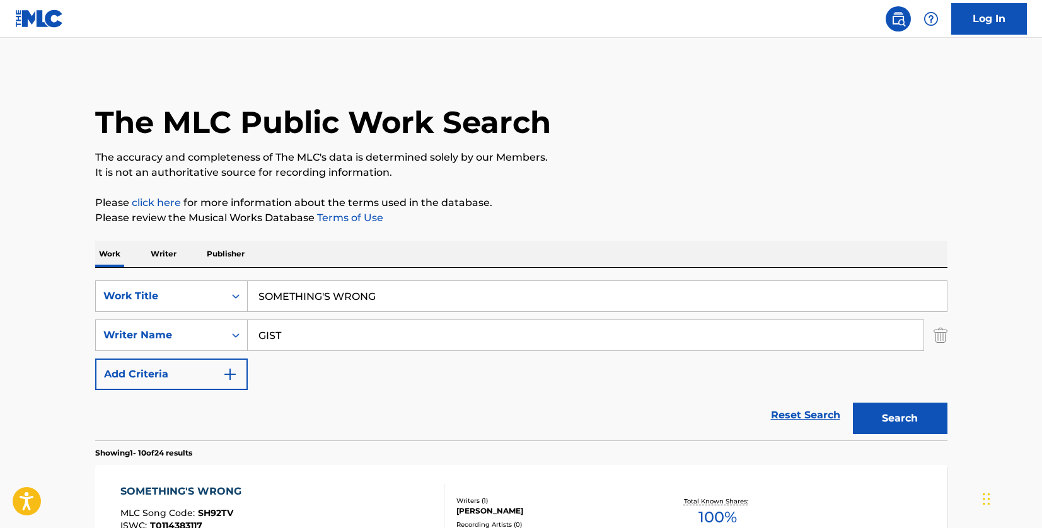
paste input "MORE"
type input "MORE"
click at [886, 412] on button "Search" at bounding box center [900, 419] width 95 height 32
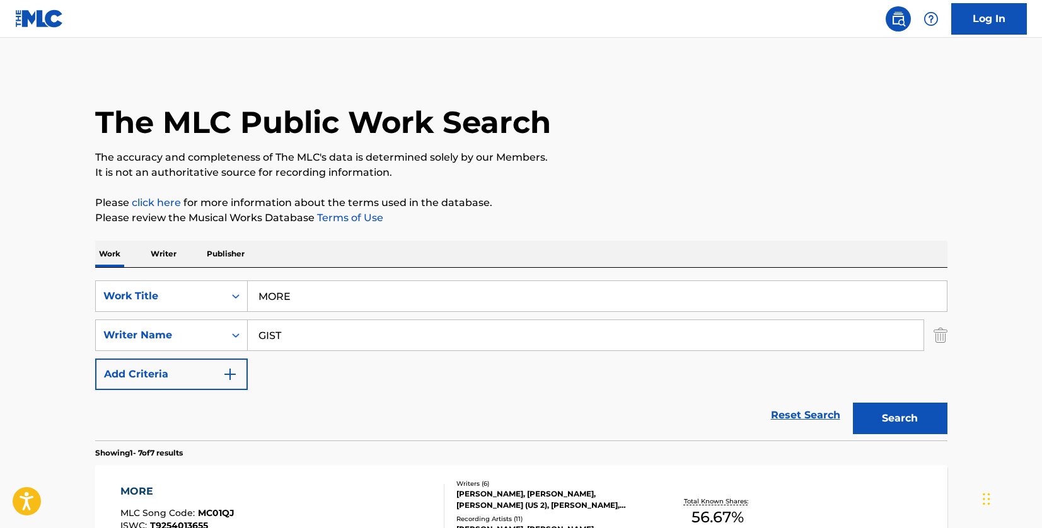
click at [553, 223] on p "Please review the Musical Works Database Terms of Use" at bounding box center [521, 218] width 852 height 15
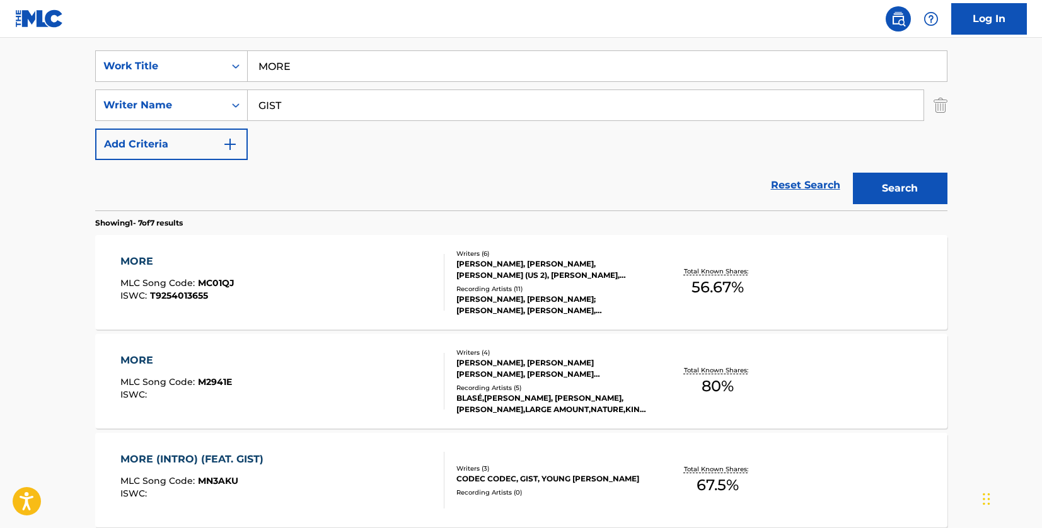
scroll to position [252, 0]
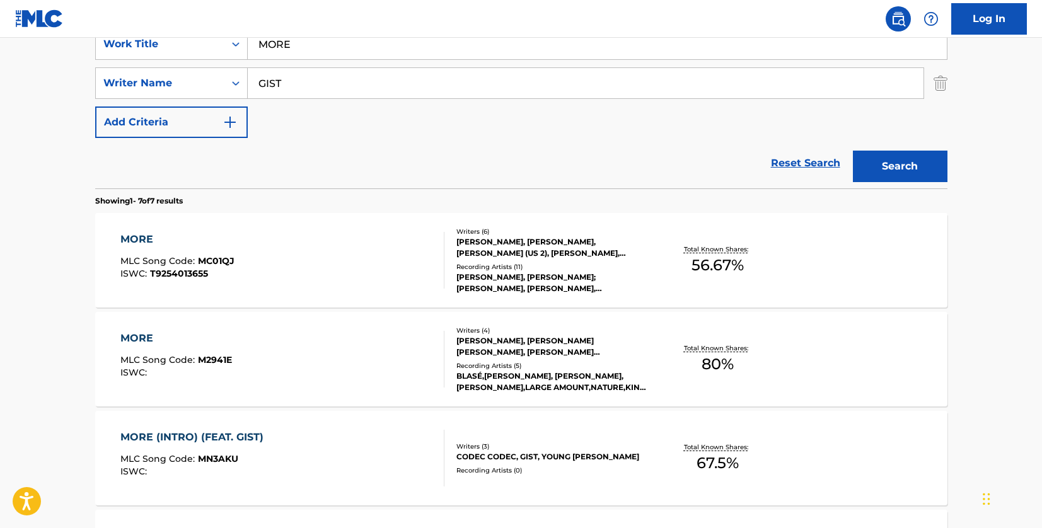
click at [393, 235] on div "MORE MLC Song Code : MC01QJ ISWC : T9254013655" at bounding box center [282, 260] width 324 height 57
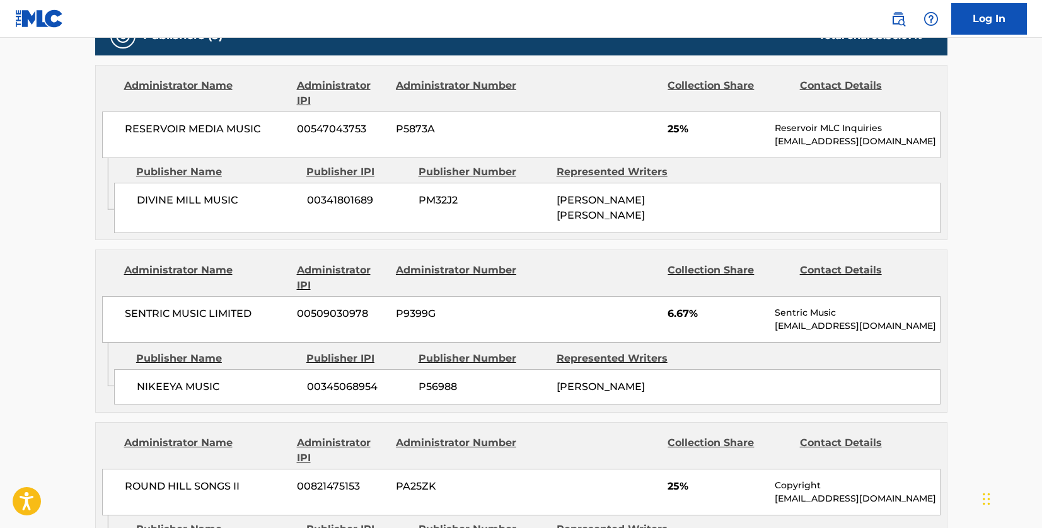
scroll to position [504, 0]
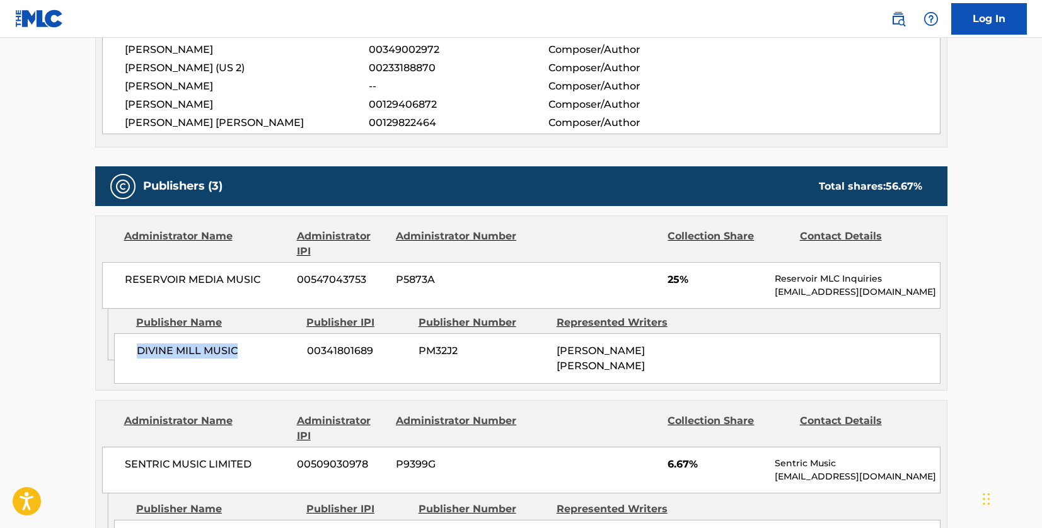
drag, startPoint x: 252, startPoint y: 354, endPoint x: 139, endPoint y: 351, distance: 112.3
click at [139, 351] on span "DIVINE MILL MUSIC" at bounding box center [217, 351] width 161 height 15
copy span "DIVINE MILL MUSIC"
drag, startPoint x: 274, startPoint y: 265, endPoint x: 264, endPoint y: 274, distance: 13.0
click at [272, 265] on div "RESERVOIR MEDIA MUSIC 00547043753 P5873A 25% Reservoir MLC Inquiries [EMAIL_ADD…" at bounding box center [521, 285] width 839 height 47
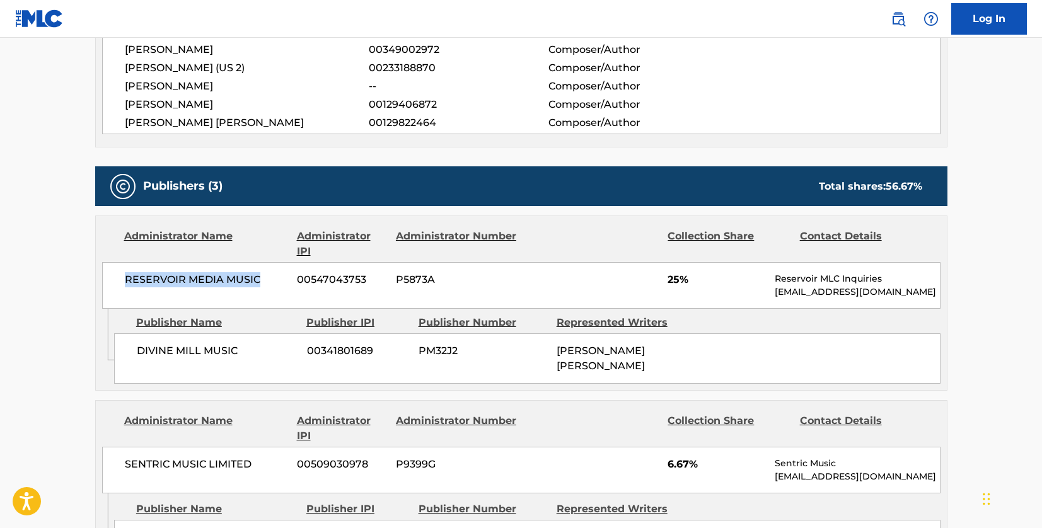
drag, startPoint x: 265, startPoint y: 277, endPoint x: 328, endPoint y: 272, distance: 63.2
click at [125, 276] on span "RESERVOIR MEDIA MUSIC" at bounding box center [206, 279] width 163 height 15
copy span "RESERVOIR MEDIA MUSIC"
click at [320, 287] on span "00547043753" at bounding box center [342, 279] width 90 height 15
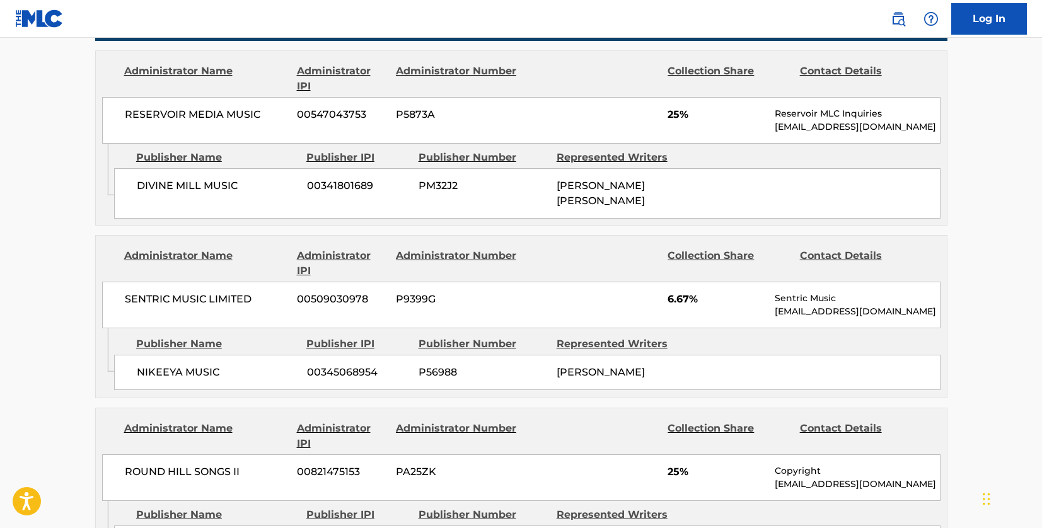
scroll to position [694, 0]
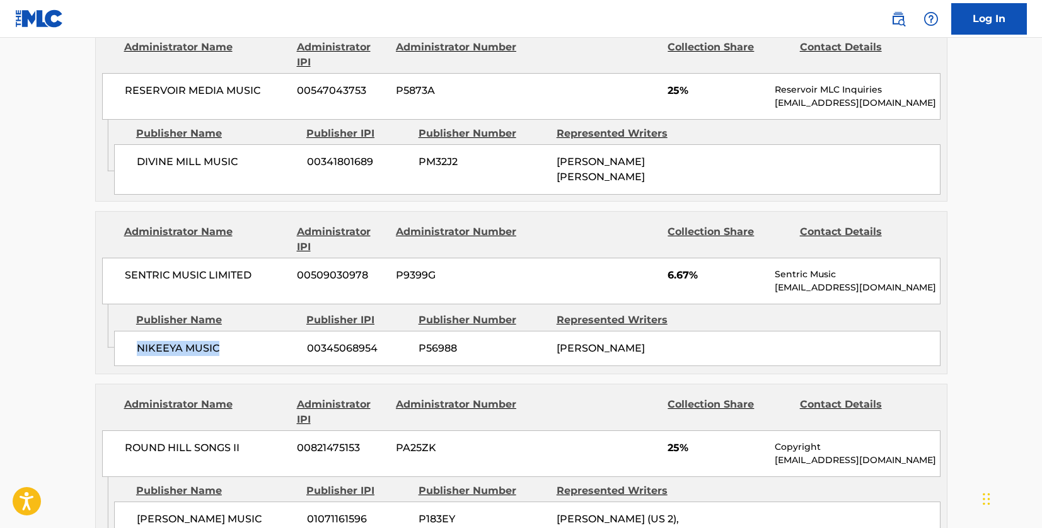
drag, startPoint x: 233, startPoint y: 341, endPoint x: 137, endPoint y: 339, distance: 95.9
click at [137, 341] on span "NIKEEYA MUSIC" at bounding box center [217, 348] width 161 height 15
copy span "NIKEEYA MUSIC"
drag, startPoint x: 228, startPoint y: 277, endPoint x: 233, endPoint y: 270, distance: 8.2
click at [228, 277] on div "SENTRIC MUSIC LIMITED 00509030978 P9399G 6.67% Sentric Music [EMAIL_ADDRESS][DO…" at bounding box center [521, 281] width 839 height 47
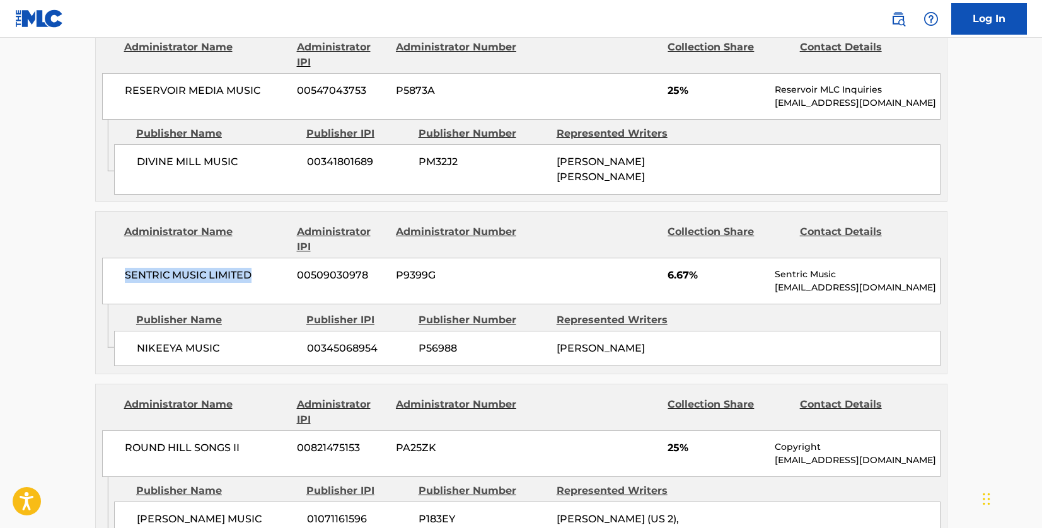
drag, startPoint x: 255, startPoint y: 264, endPoint x: 111, endPoint y: 257, distance: 144.6
click at [111, 258] on div "SENTRIC MUSIC LIMITED 00509030978 P9399G 6.67% Sentric Music [EMAIL_ADDRESS][DO…" at bounding box center [521, 281] width 839 height 47
copy span "SENTRIC MUSIC LIMITED"
click at [348, 238] on div "Administrator IPI" at bounding box center [342, 239] width 90 height 30
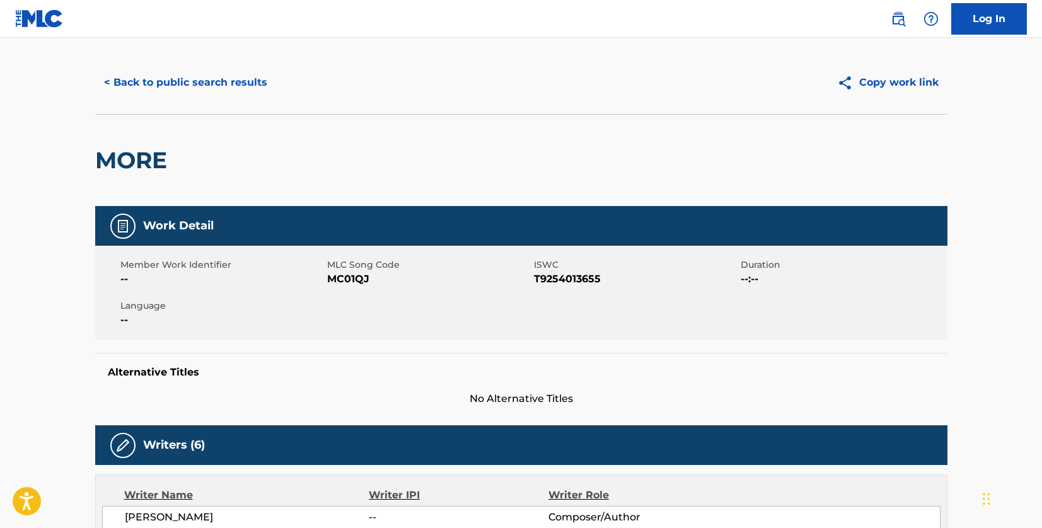
scroll to position [0, 0]
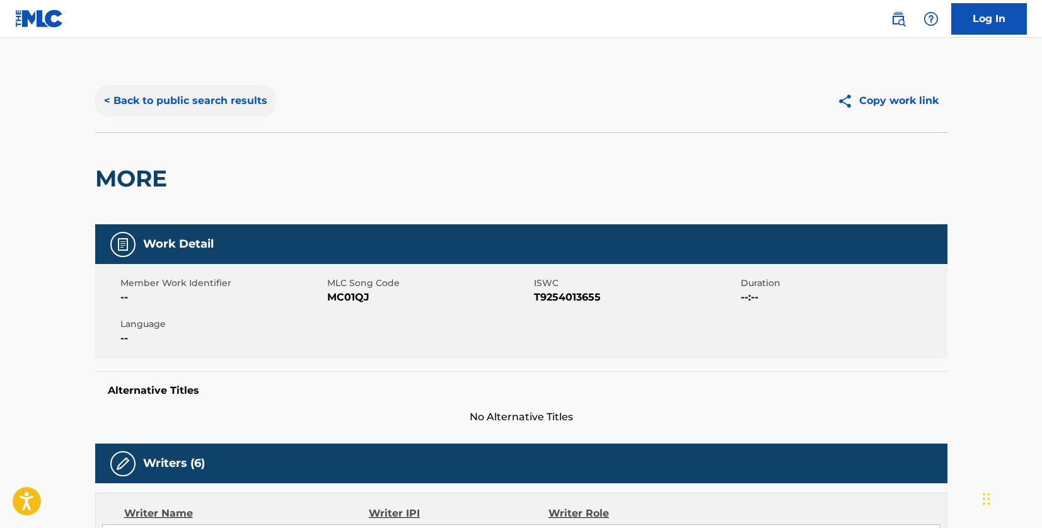
click at [216, 95] on button "< Back to public search results" at bounding box center [185, 101] width 181 height 32
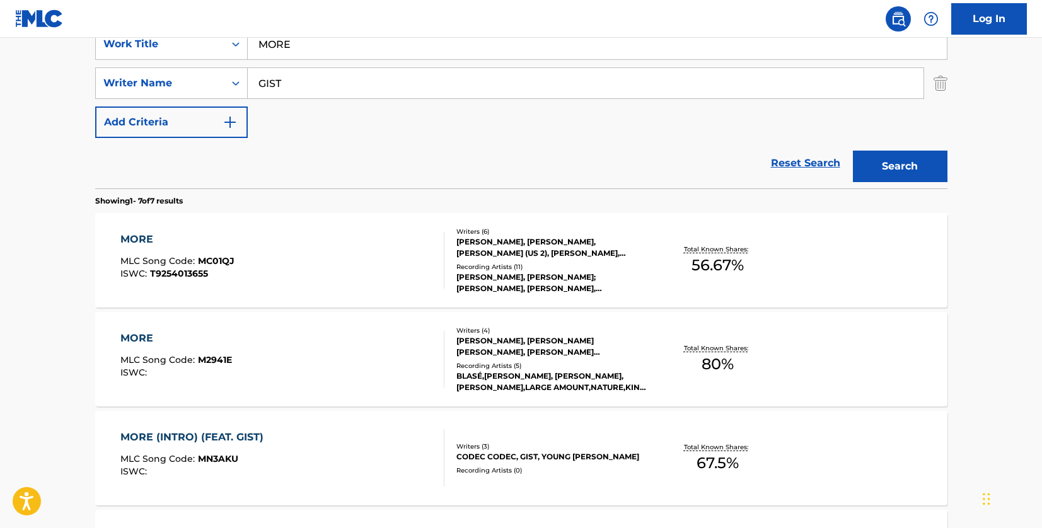
click at [345, 236] on div "MORE MLC Song Code : MC01QJ ISWC : T9254013655" at bounding box center [282, 260] width 324 height 57
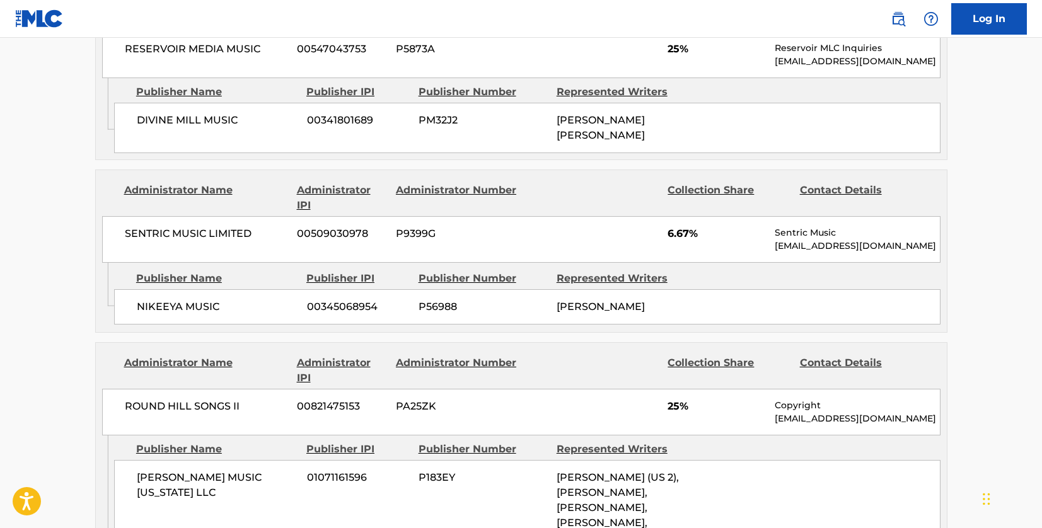
scroll to position [757, 0]
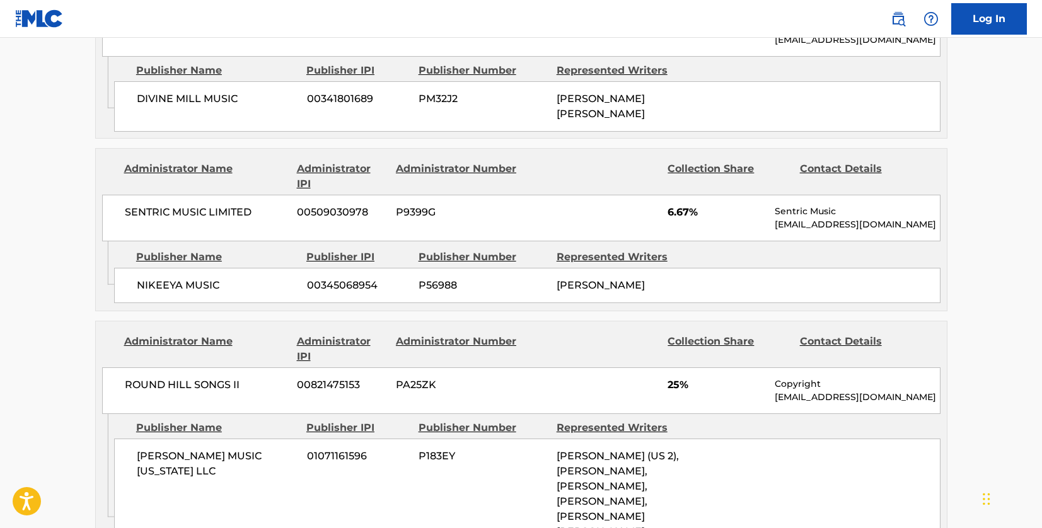
click at [448, 250] on div "Publisher Number" at bounding box center [483, 257] width 129 height 15
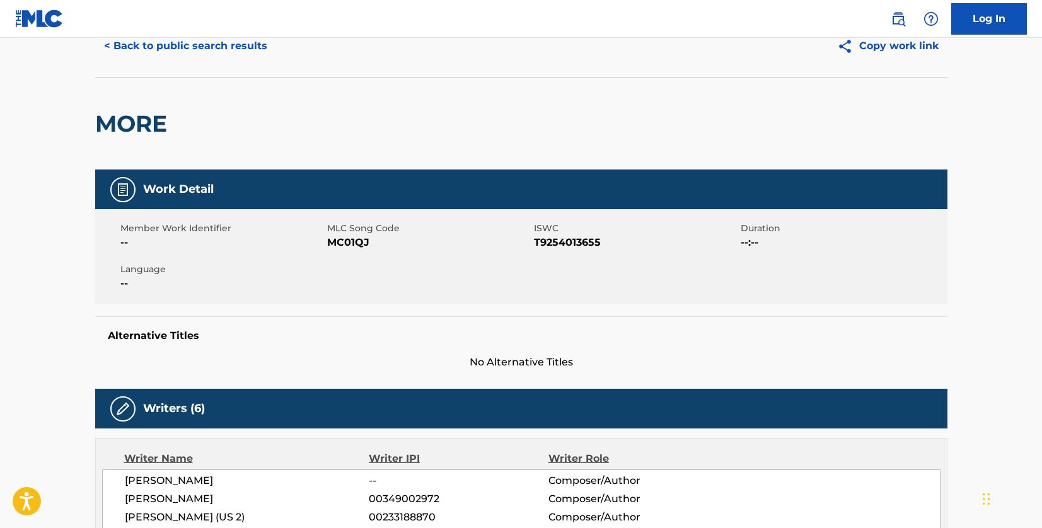
scroll to position [0, 0]
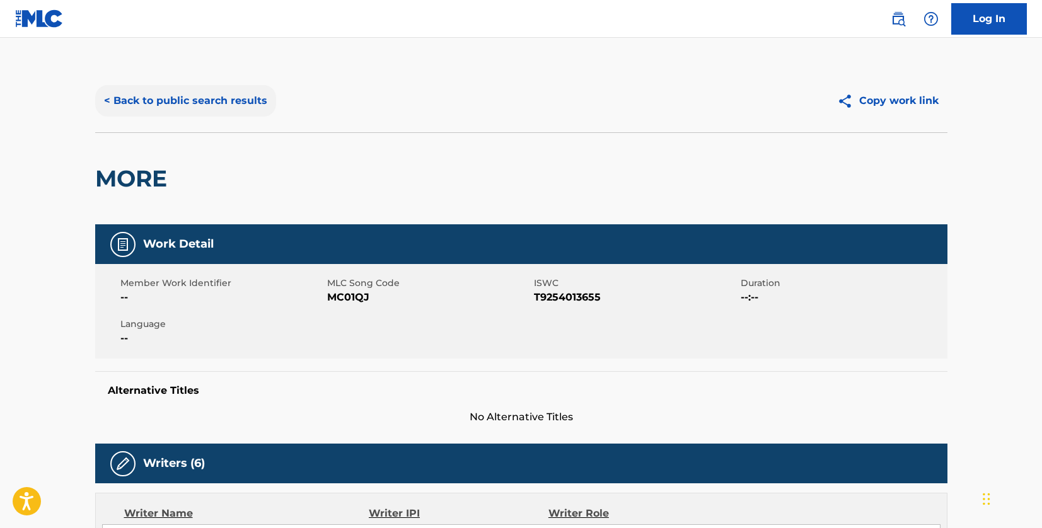
click at [201, 102] on button "< Back to public search results" at bounding box center [185, 101] width 181 height 32
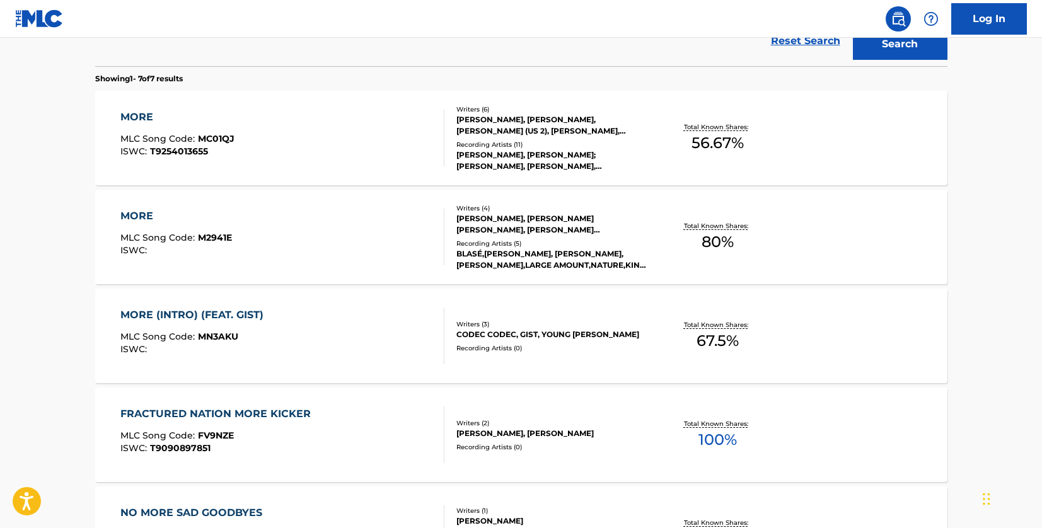
scroll to position [378, 0]
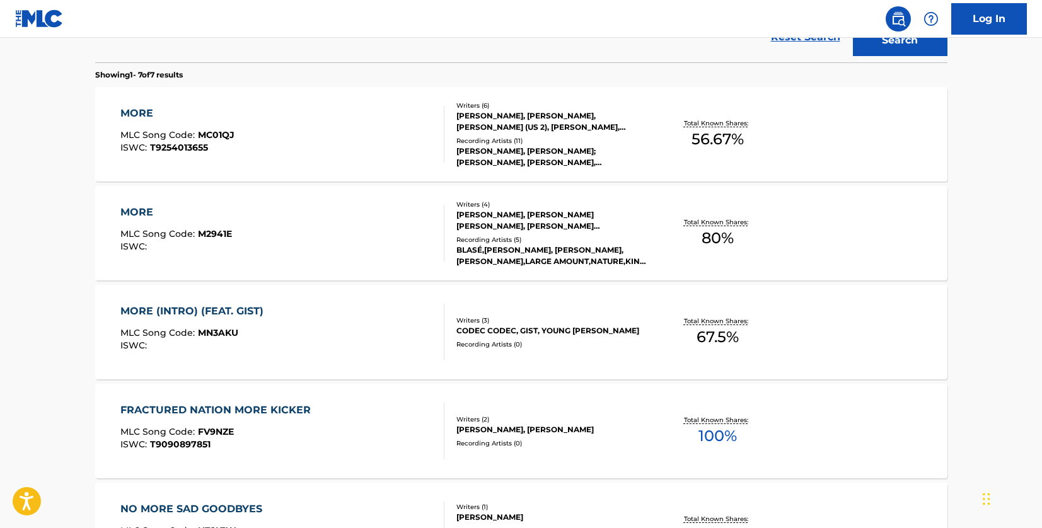
click at [409, 223] on div "MORE MLC Song Code : M2941E ISWC :" at bounding box center [282, 233] width 324 height 57
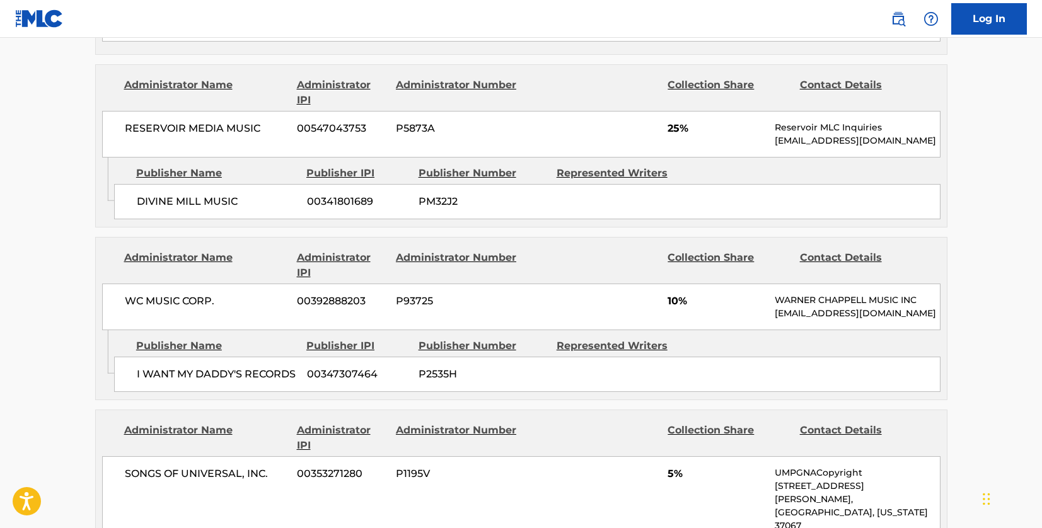
scroll to position [1038, 0]
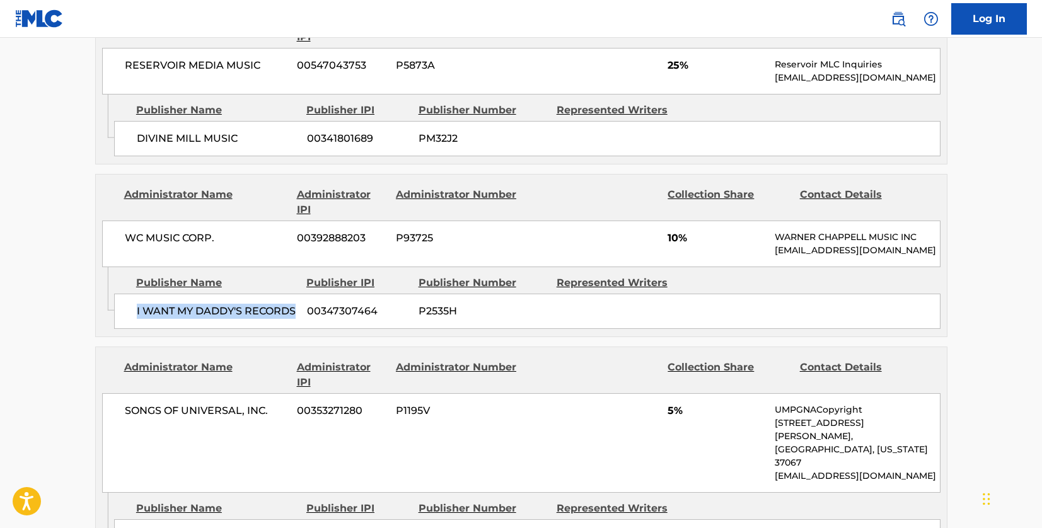
drag, startPoint x: 194, startPoint y: 328, endPoint x: 137, endPoint y: 310, distance: 60.0
click at [137, 310] on span "I WANT MY DADDY'S RECORDS" at bounding box center [217, 311] width 161 height 15
copy span "I WANT MY DADDY'S RECORDS"
click at [154, 235] on div "WC MUSIC CORP. 00392888203 P93725 10% [PERSON_NAME] MUSIC INC [EMAIL_ADDRESS][D…" at bounding box center [521, 244] width 839 height 47
drag, startPoint x: 209, startPoint y: 224, endPoint x: 103, endPoint y: 217, distance: 106.2
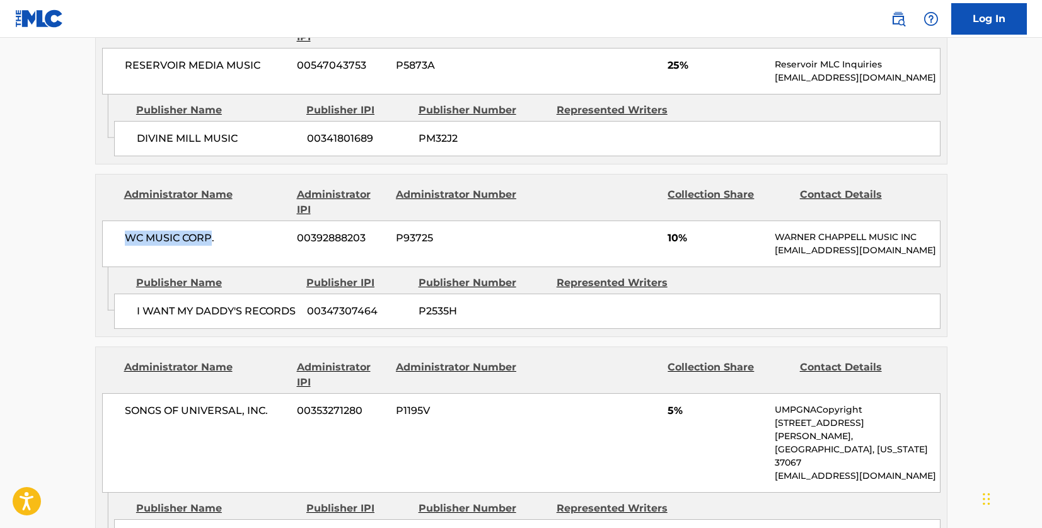
click at [103, 221] on div "WC MUSIC CORP. 00392888203 P93725 10% [PERSON_NAME] MUSIC INC [EMAIL_ADDRESS][D…" at bounding box center [521, 244] width 839 height 47
copy span "WC MUSIC CORP"
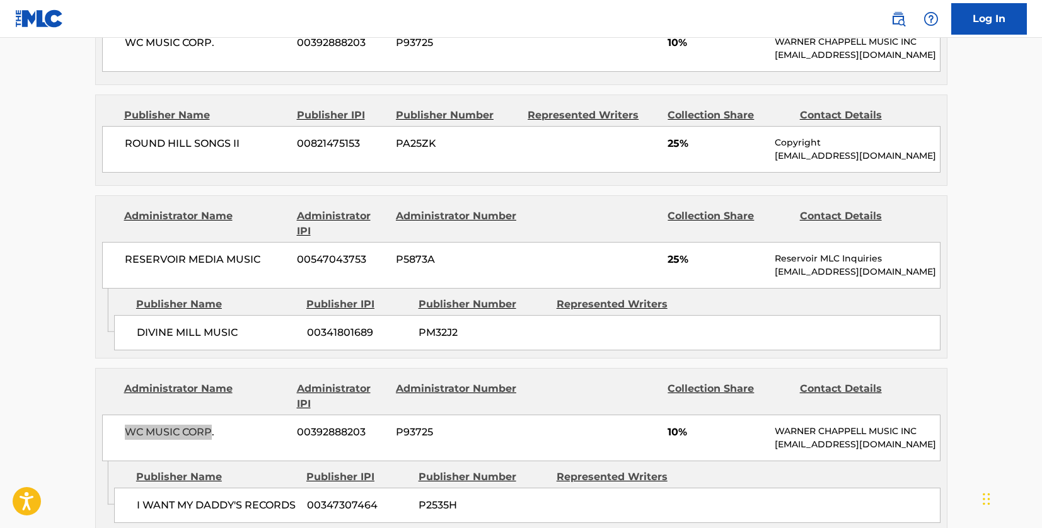
scroll to position [849, 0]
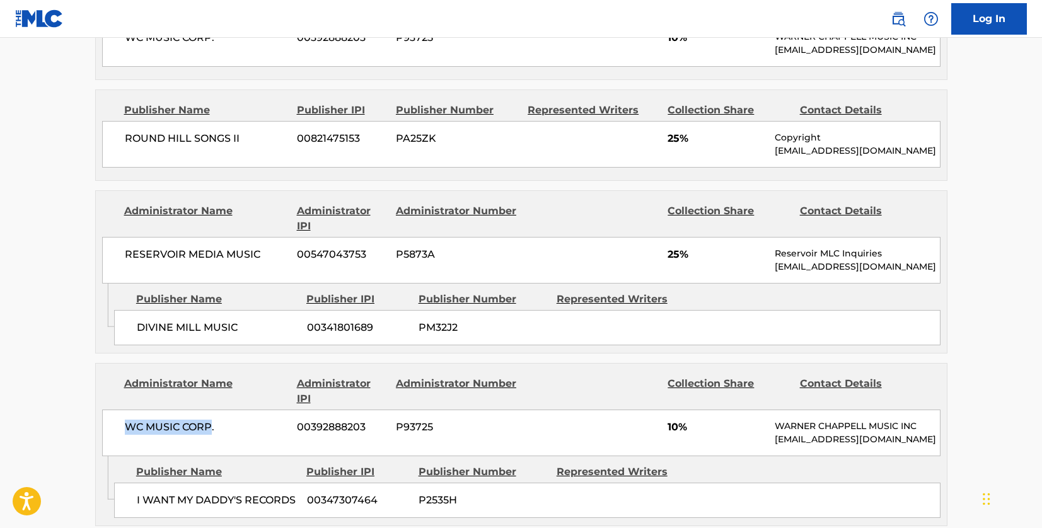
drag, startPoint x: 327, startPoint y: 293, endPoint x: 328, endPoint y: 285, distance: 7.6
click at [327, 292] on div "Publisher IPI" at bounding box center [357, 299] width 103 height 15
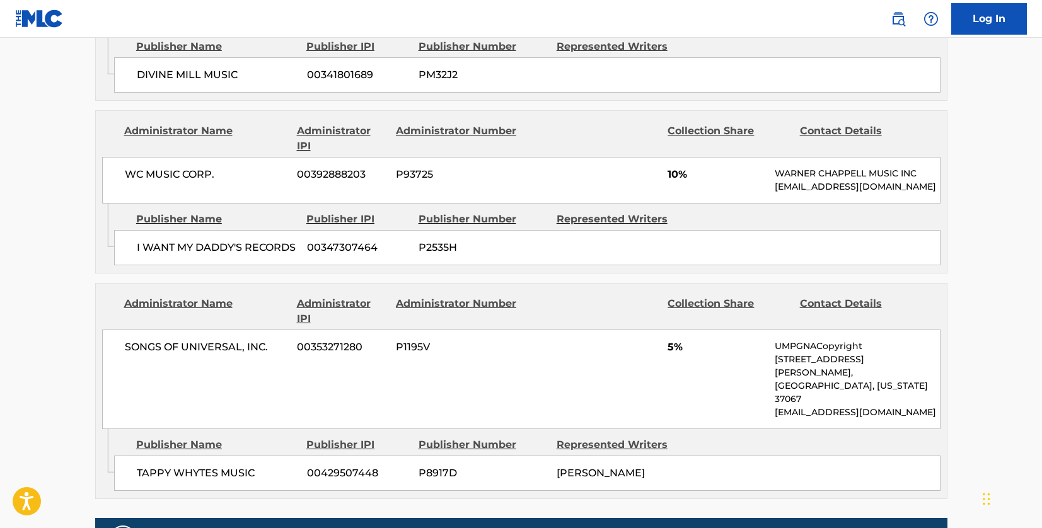
scroll to position [1164, 0]
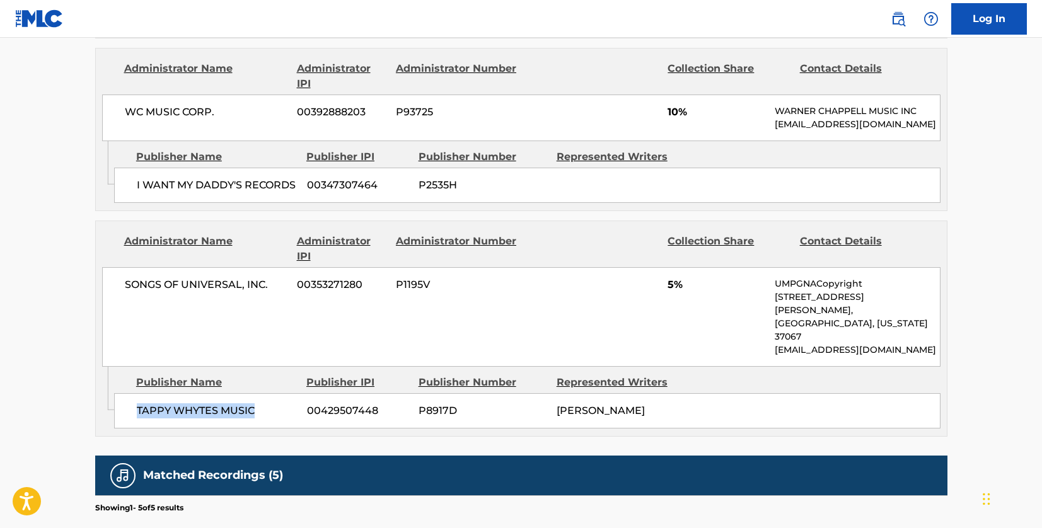
drag, startPoint x: 261, startPoint y: 396, endPoint x: 125, endPoint y: 395, distance: 135.6
click at [125, 395] on div "TAPPY WHYTES MUSIC 00429507448 P8917D [PERSON_NAME]" at bounding box center [527, 410] width 827 height 35
copy span "TAPPY WHYTES MUSIC"
click at [126, 289] on span "SONGS OF UNIVERSAL, INC." at bounding box center [206, 284] width 163 height 15
drag, startPoint x: 242, startPoint y: 294, endPoint x: 112, endPoint y: 299, distance: 130.0
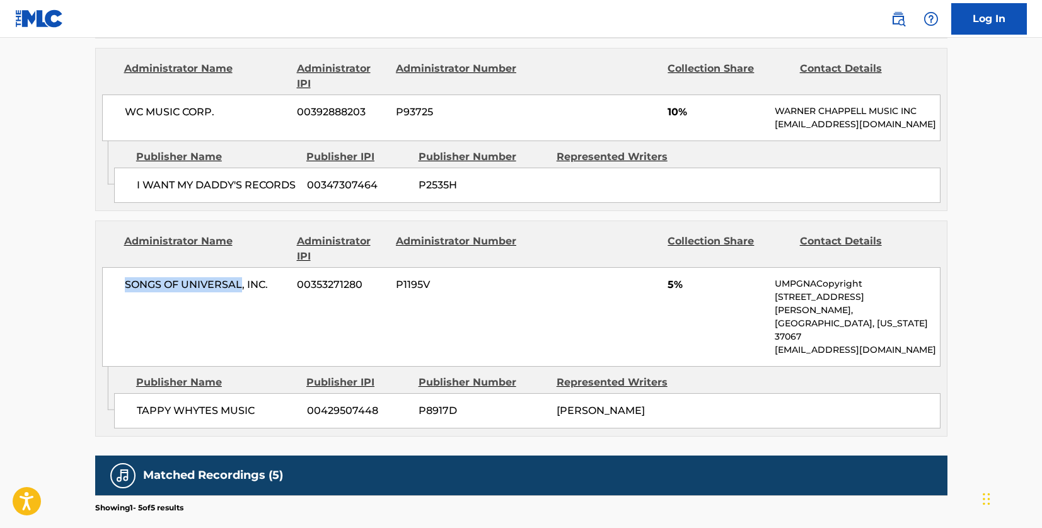
click at [112, 299] on div "SONGS OF UNIVERSAL, INC. 00353271280 P1195V 5% UMPGNACopyright [STREET_ADDRESS]…" at bounding box center [521, 317] width 839 height 100
click at [471, 322] on div "SONGS OF UNIVERSAL, INC. 00353271280 P1195V 5% UMPGNACopyright [STREET_ADDRESS]…" at bounding box center [521, 317] width 839 height 100
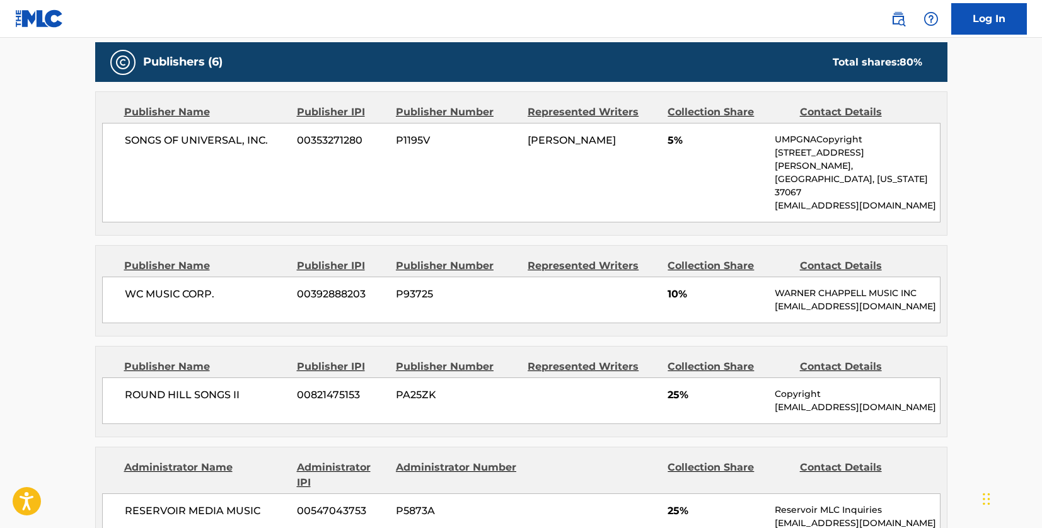
scroll to position [533, 0]
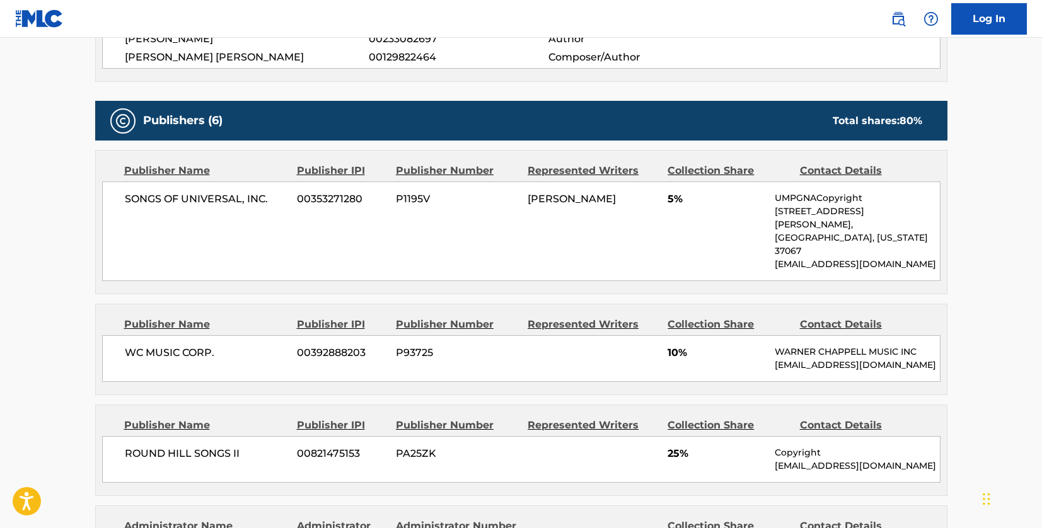
click at [405, 238] on div "SONGS OF UNIVERSAL, INC. 00353271280 P1195V [PERSON_NAME] 5% UMPGNACopyright [S…" at bounding box center [521, 232] width 839 height 100
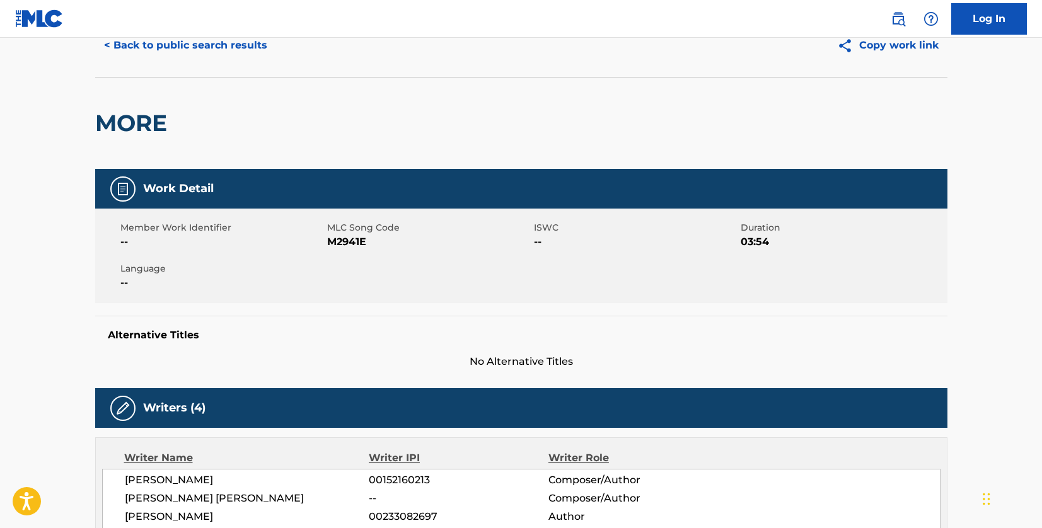
scroll to position [0, 0]
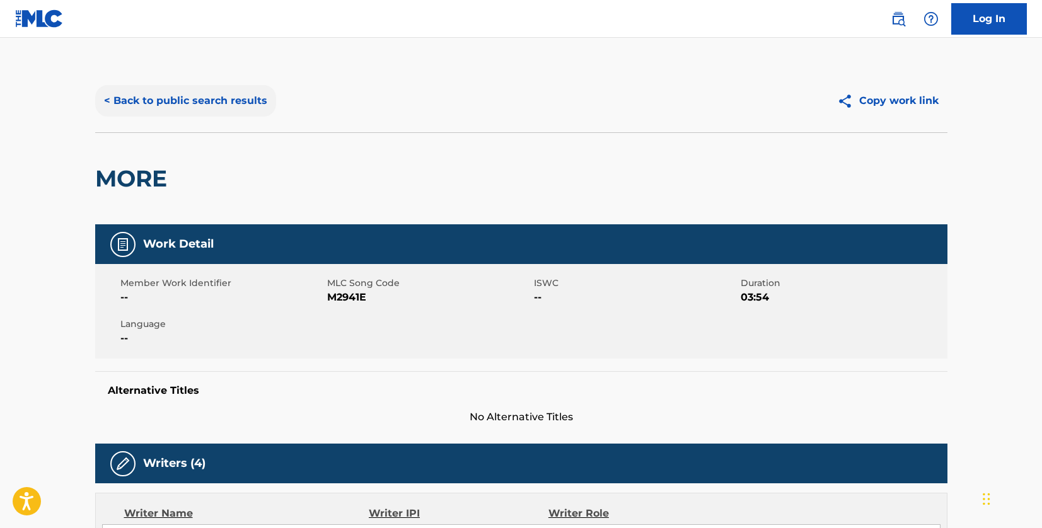
click at [197, 110] on button "< Back to public search results" at bounding box center [185, 101] width 181 height 32
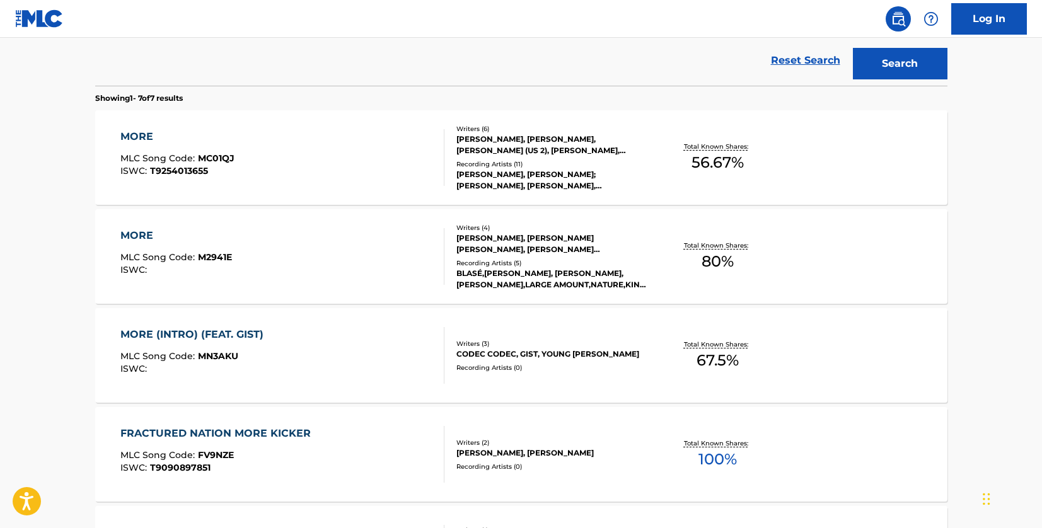
scroll to position [198, 0]
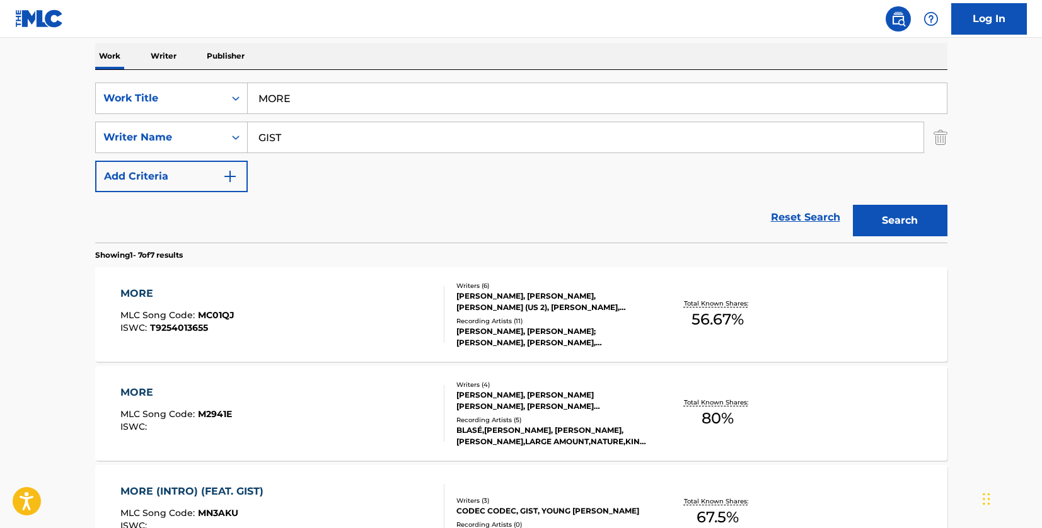
click at [375, 301] on div "MORE MLC Song Code : MC01QJ ISWC : T9254013655" at bounding box center [282, 314] width 324 height 57
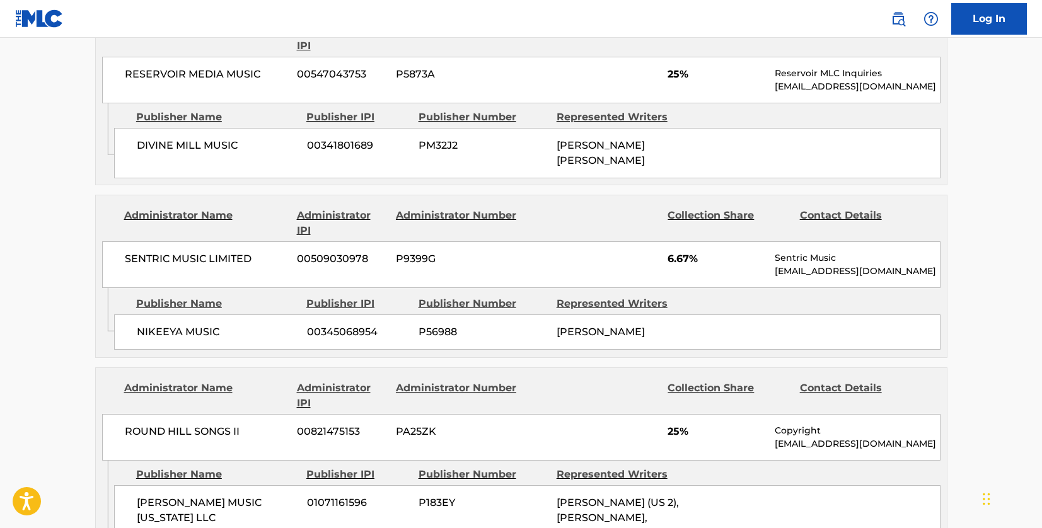
scroll to position [757, 0]
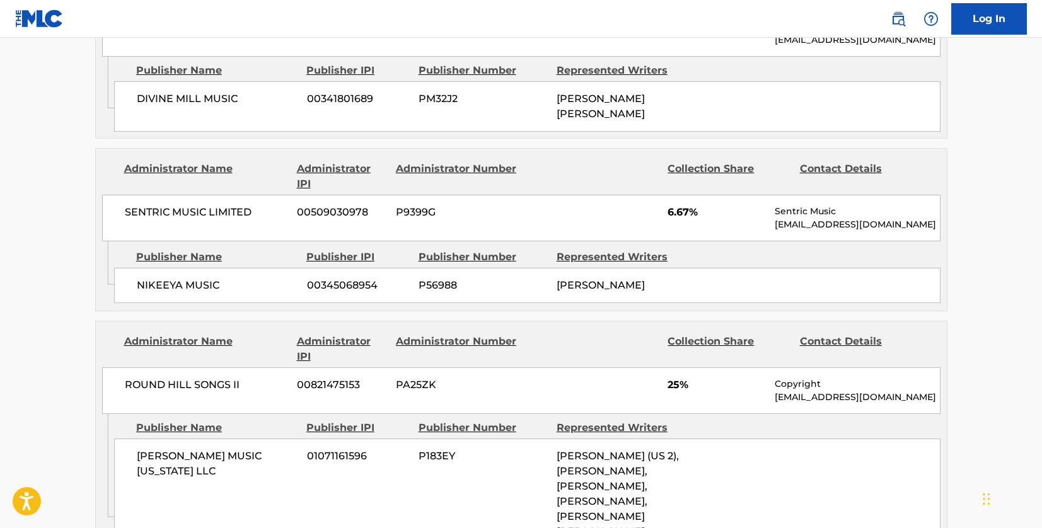
drag, startPoint x: 663, startPoint y: 279, endPoint x: 554, endPoint y: 271, distance: 109.4
click at [554, 271] on div "NIKEEYA MUSIC 00345068954 P56988 [PERSON_NAME]" at bounding box center [527, 285] width 827 height 35
click at [498, 253] on div "Publisher Name Publisher IPI Publisher Number Represented Writers NIKEEYA MUSIC…" at bounding box center [530, 272] width 833 height 63
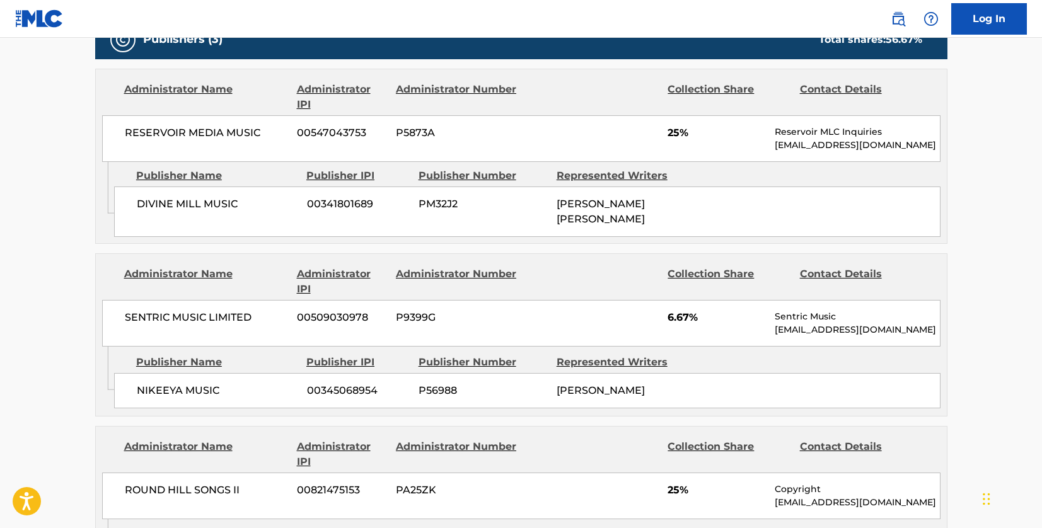
scroll to position [631, 0]
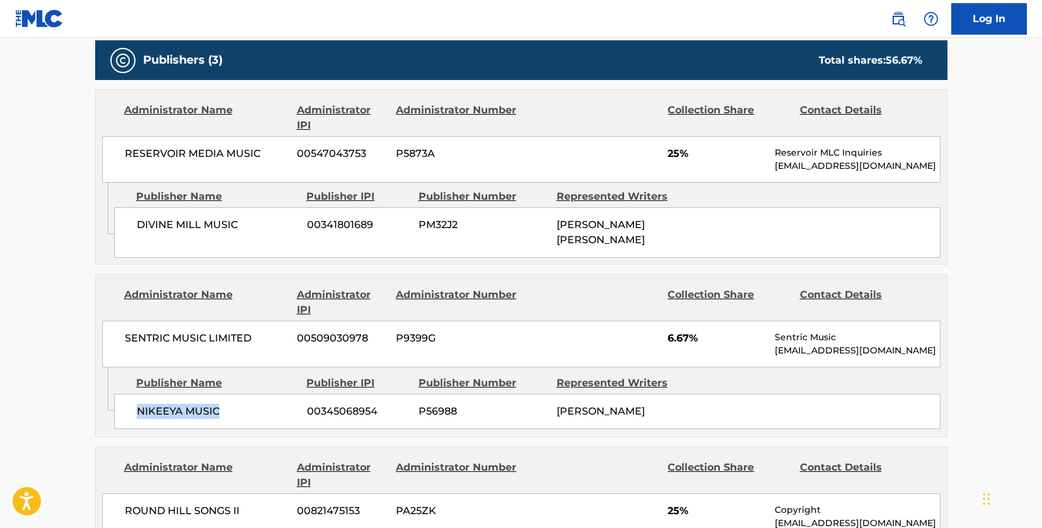
drag, startPoint x: 239, startPoint y: 400, endPoint x: 137, endPoint y: 392, distance: 101.8
click at [137, 404] on span "NIKEEYA MUSIC" at bounding box center [217, 411] width 161 height 15
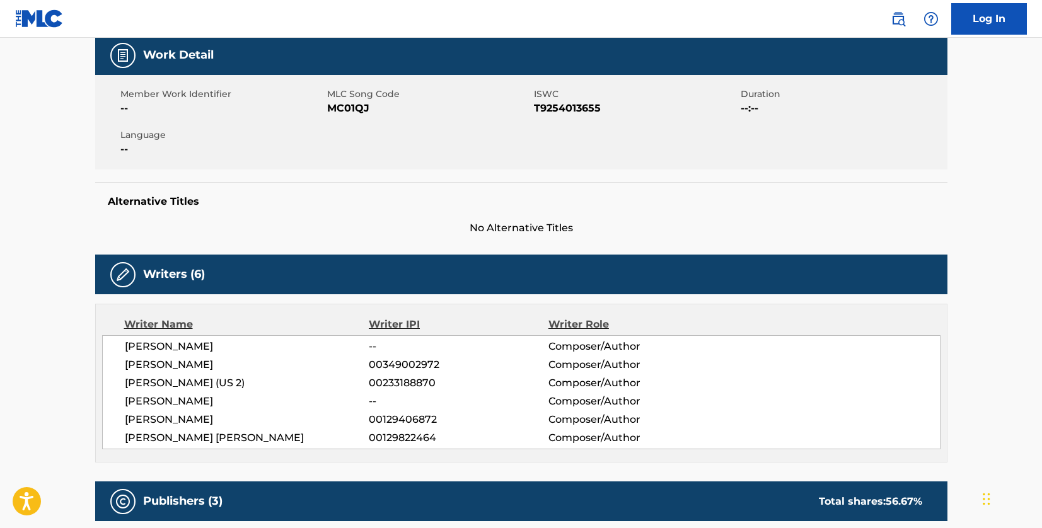
scroll to position [0, 0]
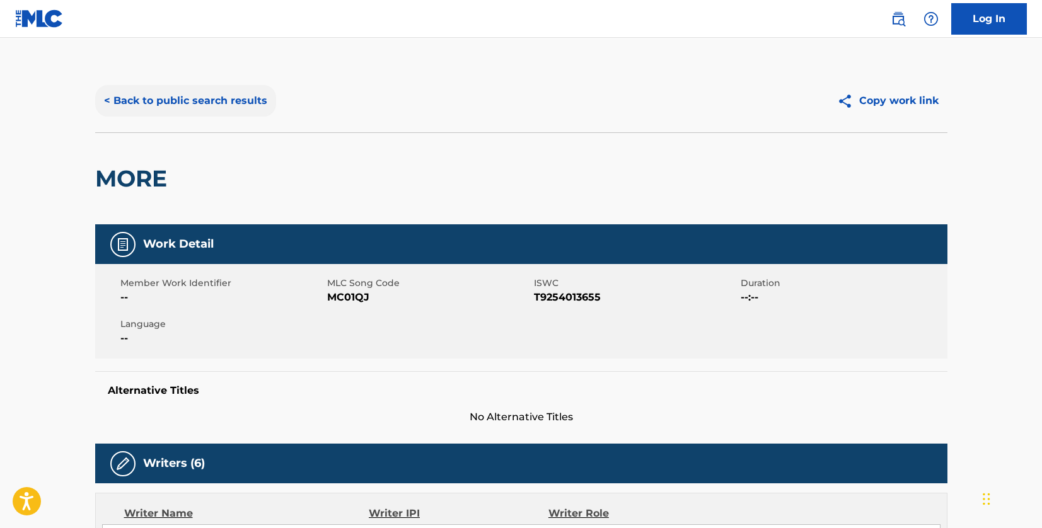
click at [142, 96] on button "< Back to public search results" at bounding box center [185, 101] width 181 height 32
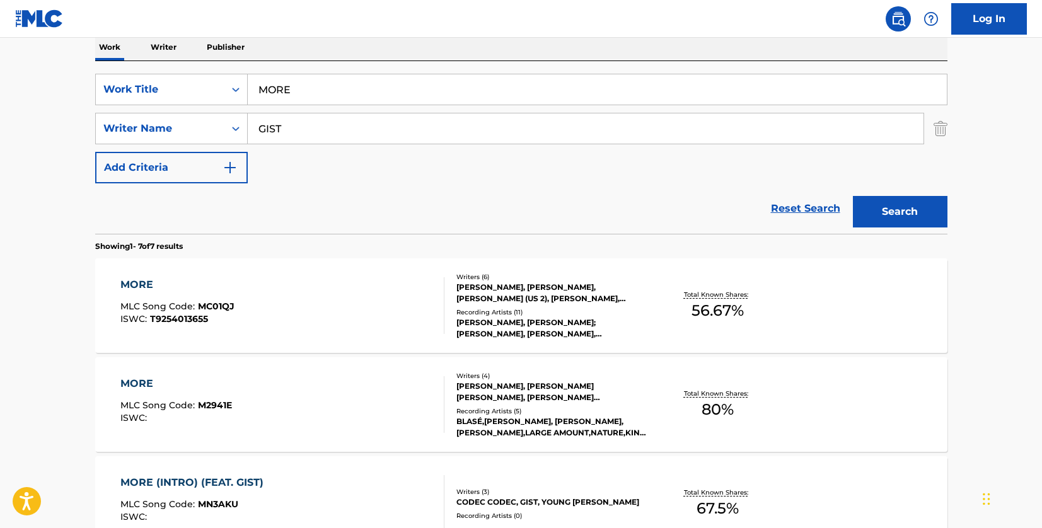
scroll to position [324, 0]
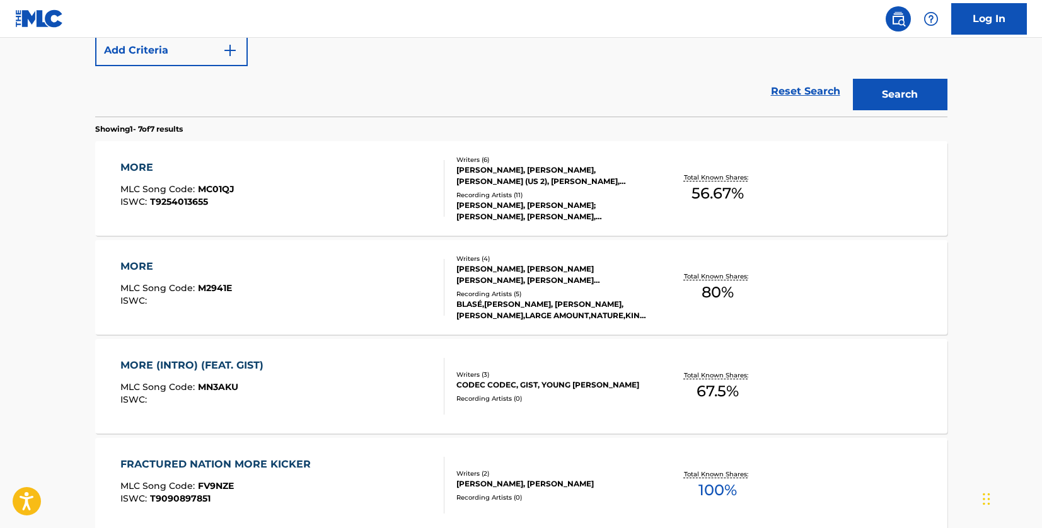
click at [376, 282] on div "MORE MLC Song Code : M2941E ISWC :" at bounding box center [282, 287] width 324 height 57
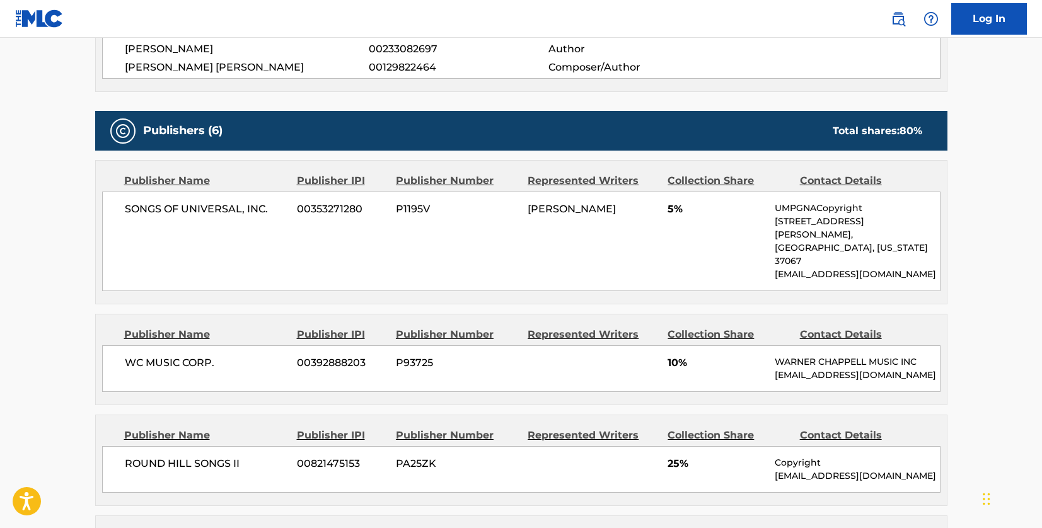
scroll to position [504, 0]
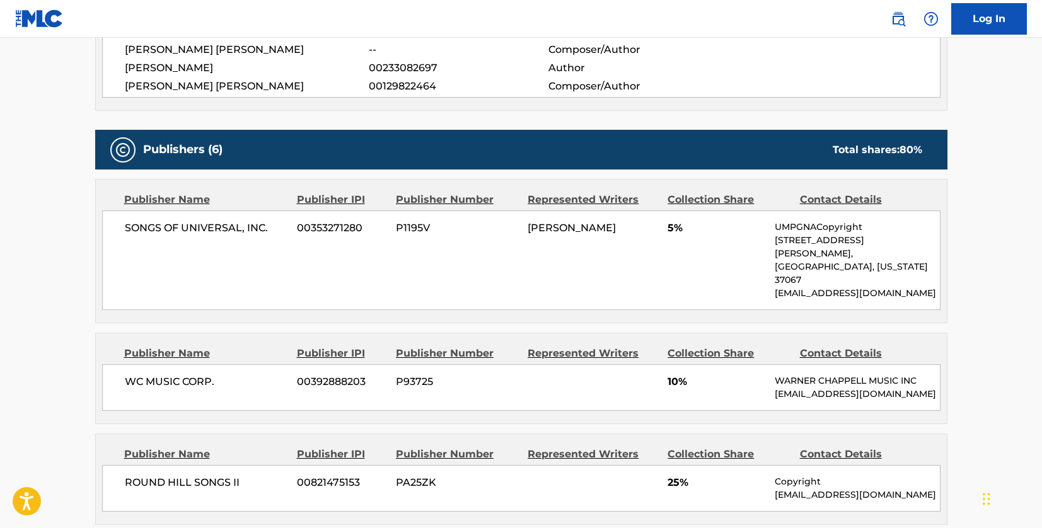
click at [381, 288] on div "Publisher Name Publisher IPI Publisher Number Represented Writers Collection Sh…" at bounding box center [521, 251] width 851 height 143
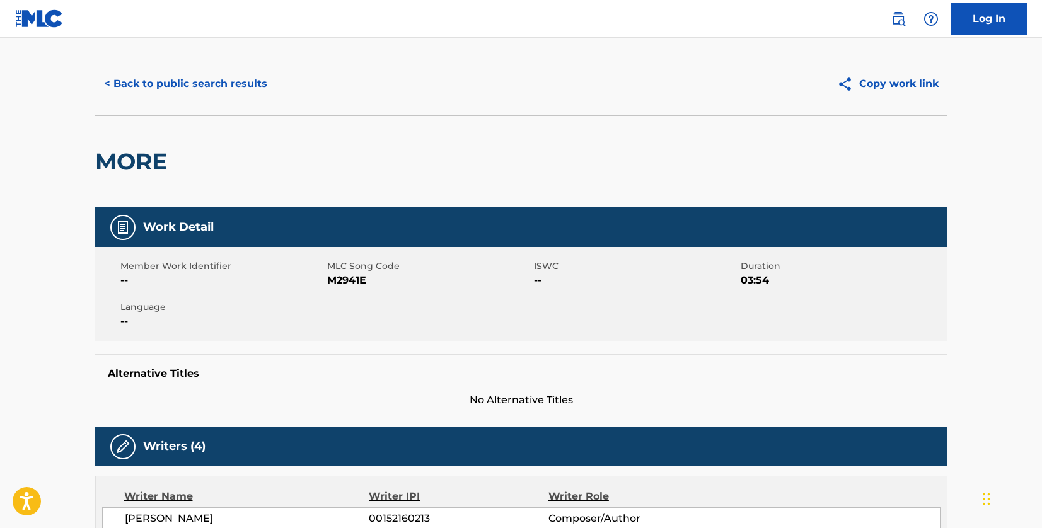
scroll to position [0, 0]
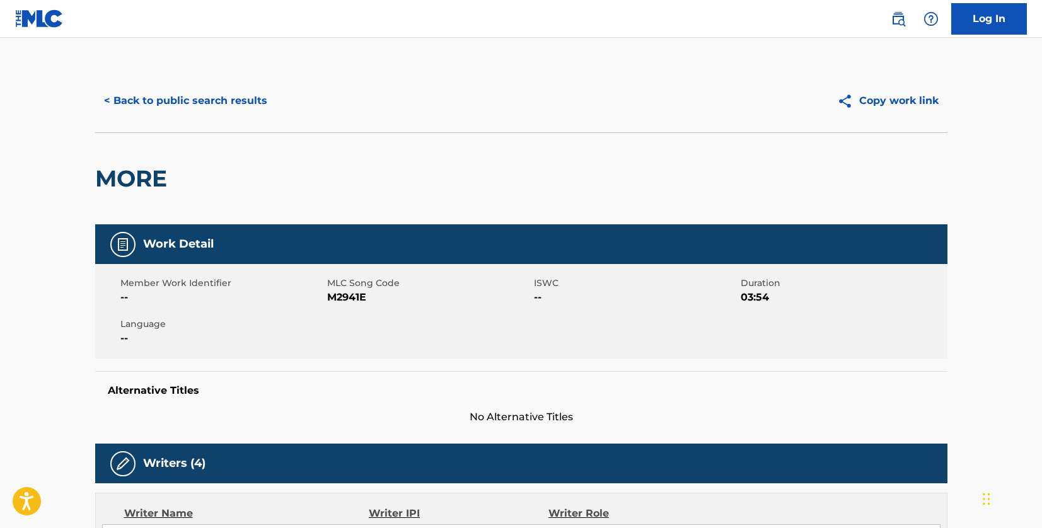
click at [243, 83] on div "< Back to public search results Copy work link" at bounding box center [521, 100] width 852 height 63
click at [243, 93] on button "< Back to public search results" at bounding box center [185, 101] width 181 height 32
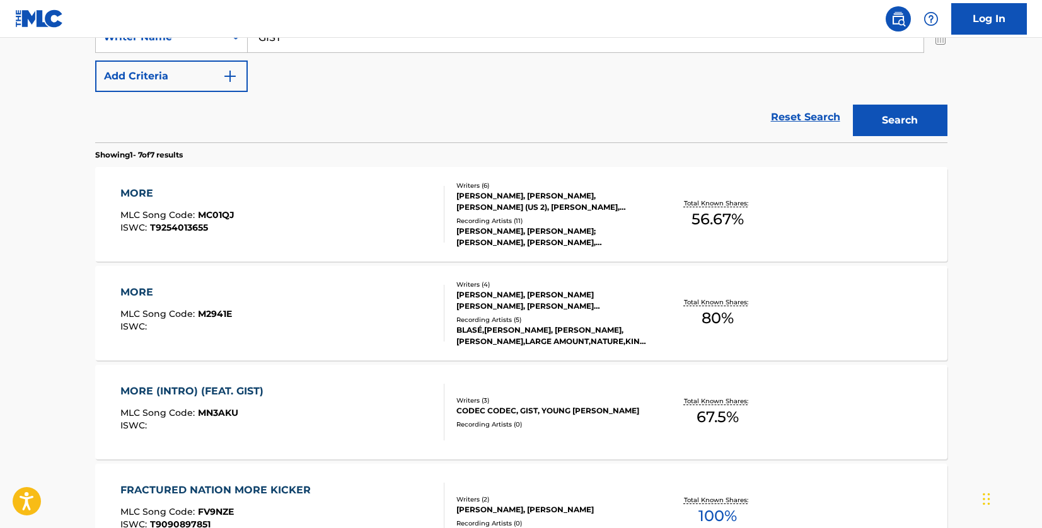
scroll to position [207, 0]
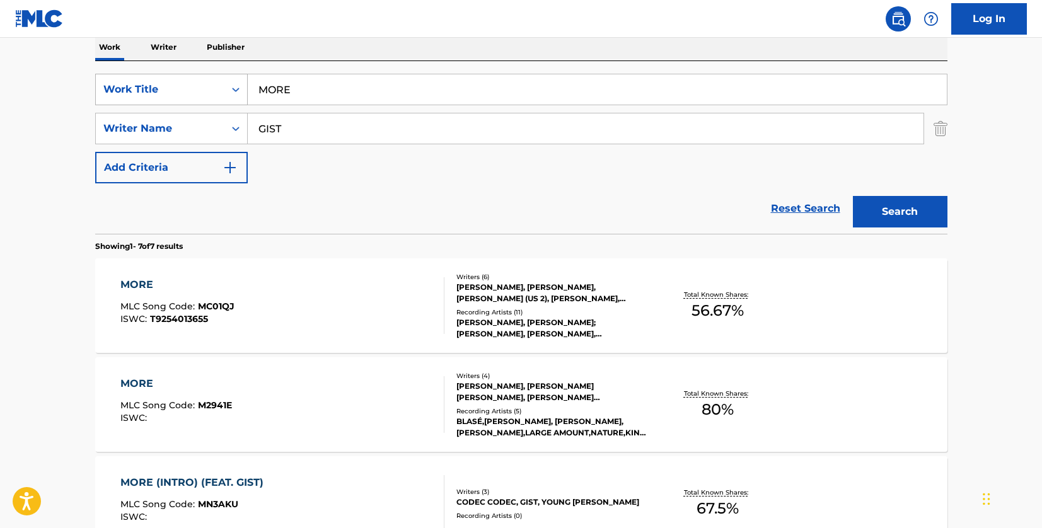
drag, startPoint x: 269, startPoint y: 89, endPoint x: 215, endPoint y: 84, distance: 54.4
click at [215, 84] on div "SearchWithCriteriad46a61c1-c08f-4742-9921-3706d787b089 Work Title MORE" at bounding box center [521, 90] width 852 height 32
paste input "LIGHT MY WAY"
type input "LIGHT MY WAY"
drag, startPoint x: 298, startPoint y: 131, endPoint x: 243, endPoint y: 130, distance: 55.5
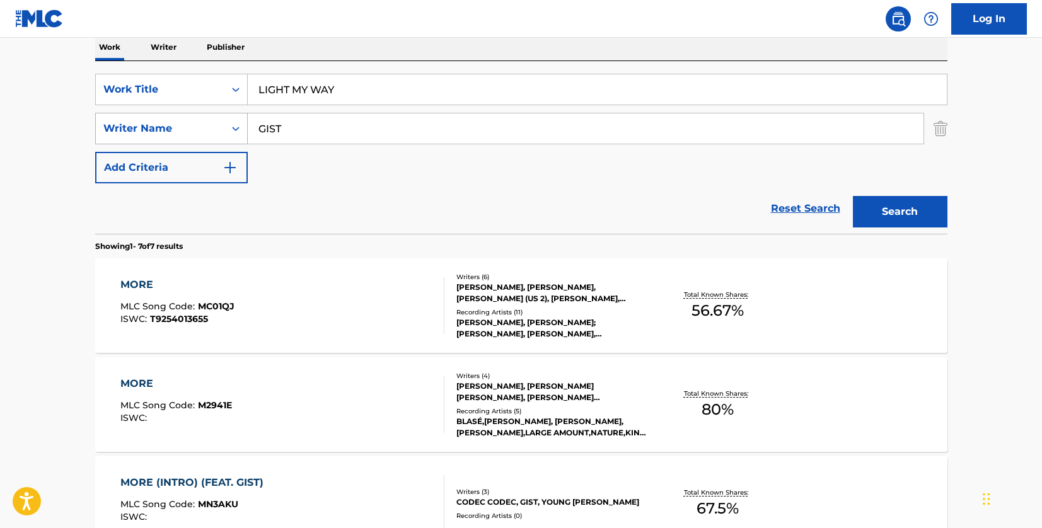
click at [243, 130] on div "SearchWithCriteria33f44059-a9a3-4a0e-90fe-a06dea2ccbfd Writer Name GIST" at bounding box center [521, 129] width 852 height 32
paste input "[PERSON_NAME]"
type input "[PERSON_NAME]"
click at [920, 209] on button "Search" at bounding box center [900, 212] width 95 height 32
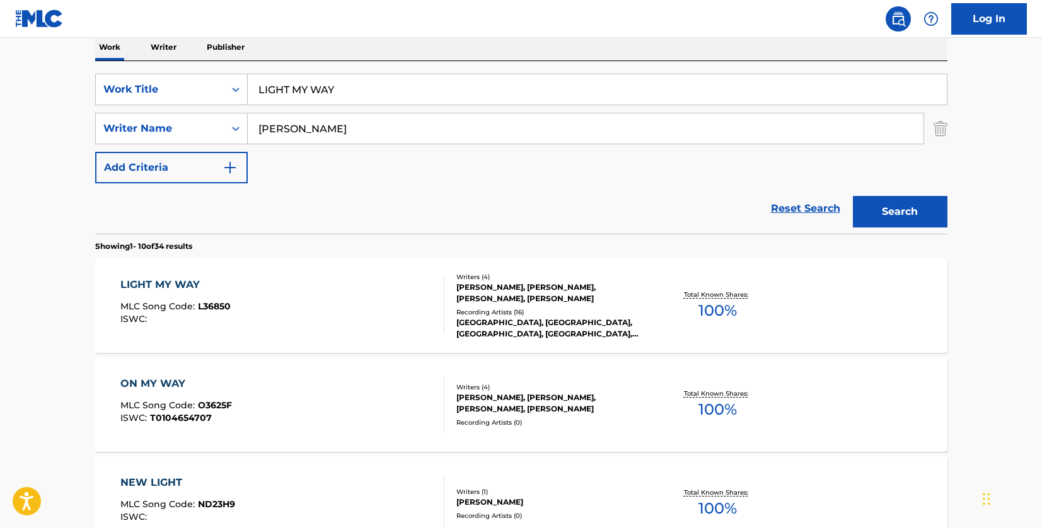
click at [305, 281] on div "LIGHT MY WAY MLC Song Code : L36850 ISWC :" at bounding box center [282, 305] width 324 height 57
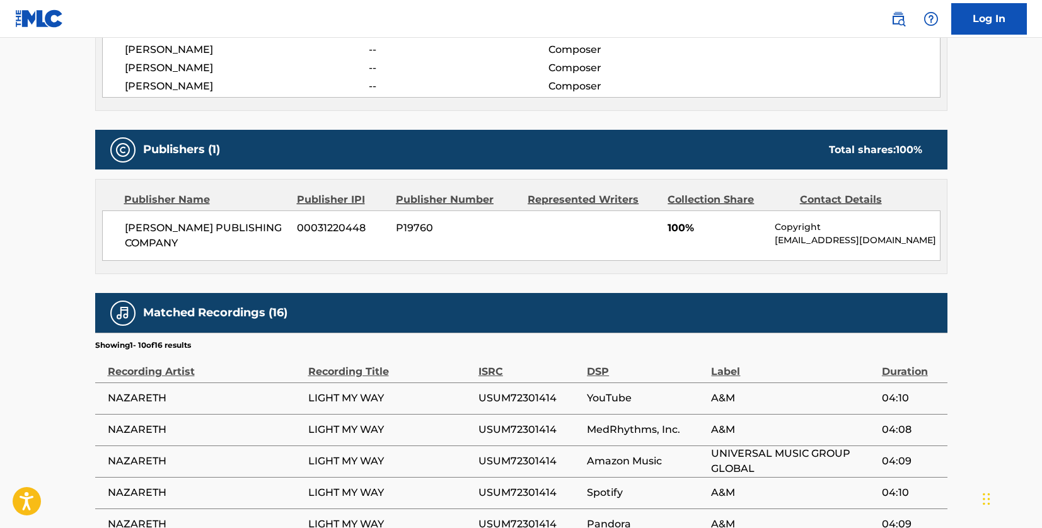
scroll to position [441, 0]
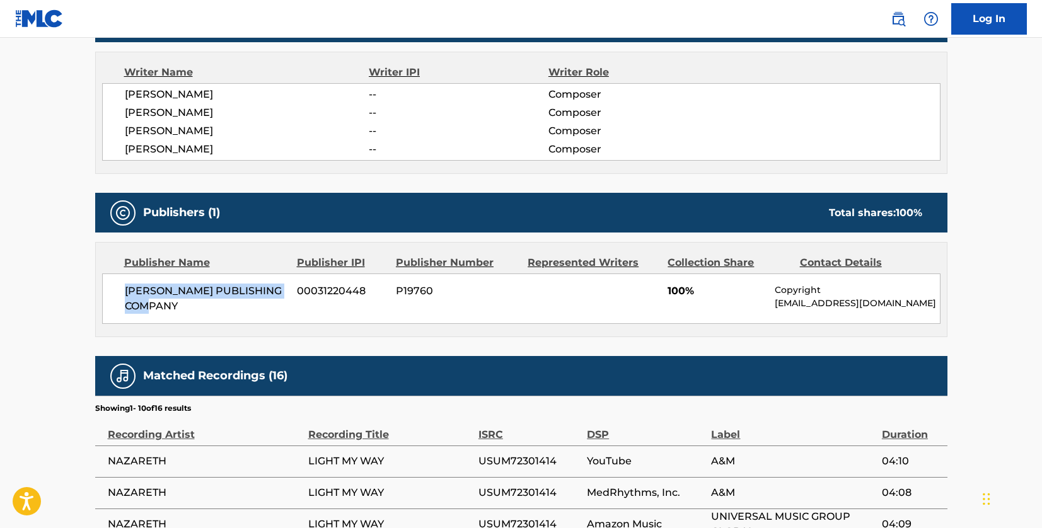
drag, startPoint x: 189, startPoint y: 306, endPoint x: 120, endPoint y: 293, distance: 70.0
click at [120, 293] on div "[PERSON_NAME] PUBLISHING COMPANY 00031220448 P19760 100% Copyright [EMAIL_ADDRE…" at bounding box center [521, 299] width 839 height 50
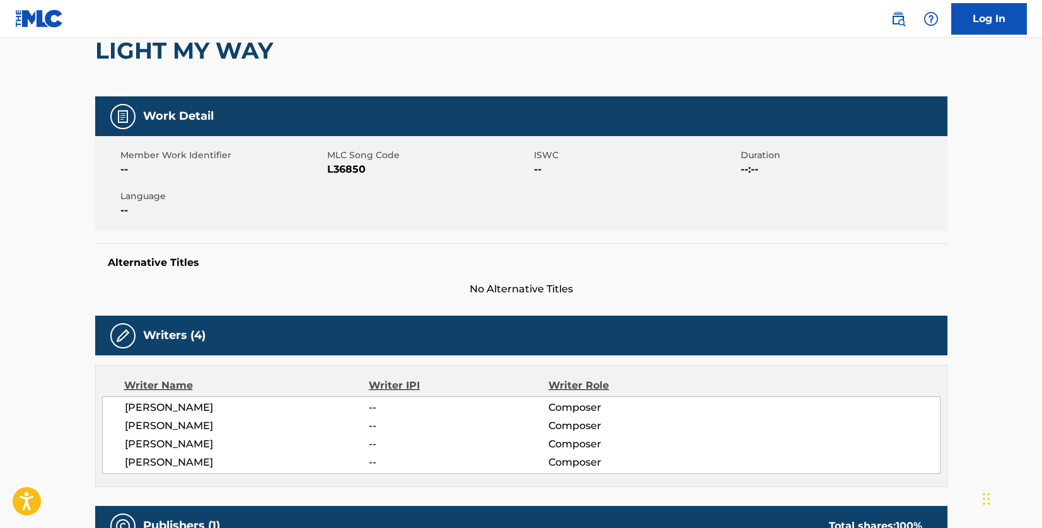
scroll to position [189, 0]
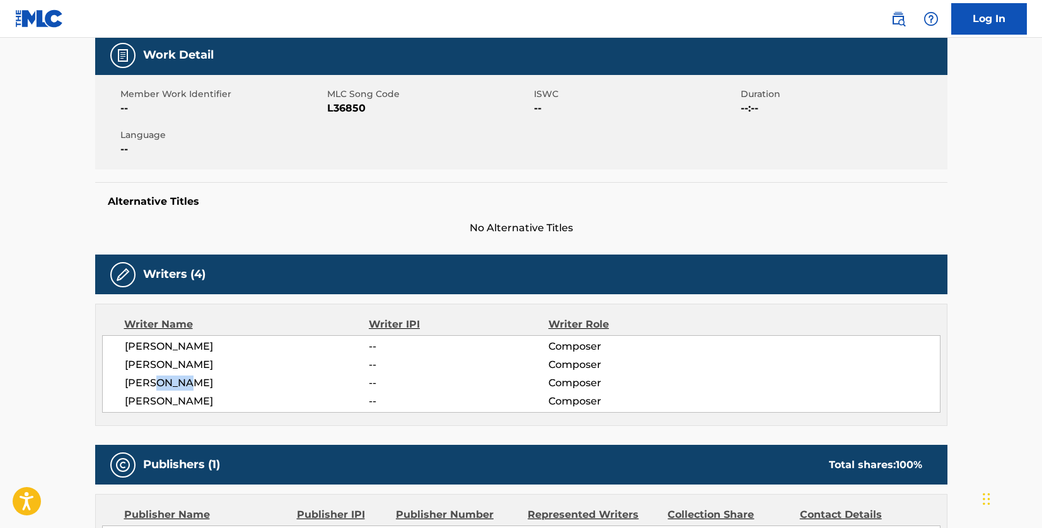
drag, startPoint x: 177, startPoint y: 384, endPoint x: 156, endPoint y: 383, distance: 20.2
click at [156, 383] on span "[PERSON_NAME]" at bounding box center [247, 383] width 245 height 15
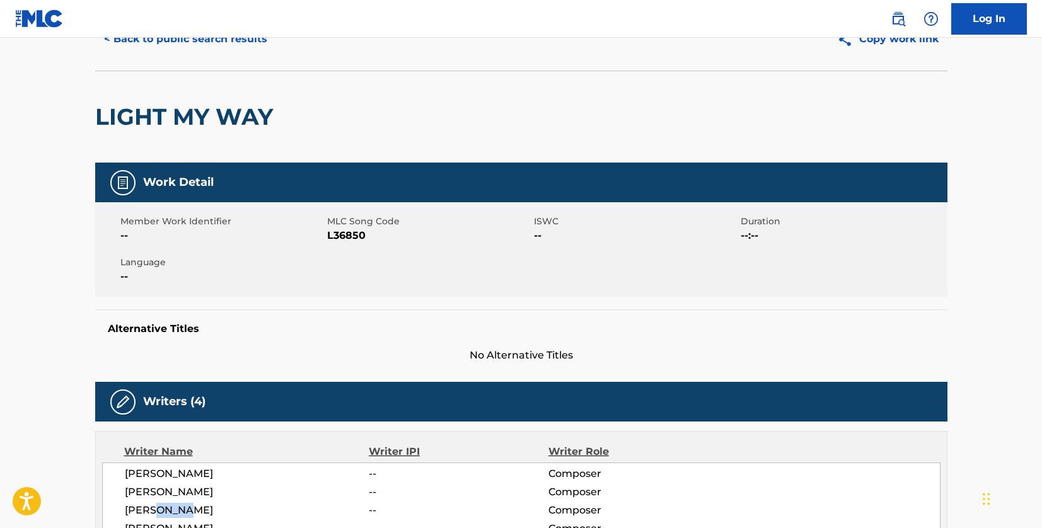
scroll to position [0, 0]
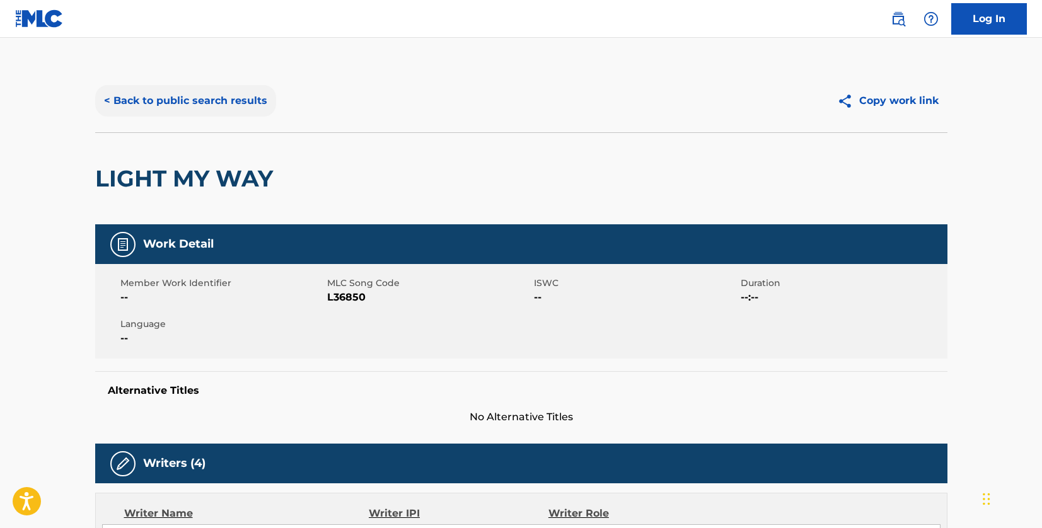
click at [240, 91] on button "< Back to public search results" at bounding box center [185, 101] width 181 height 32
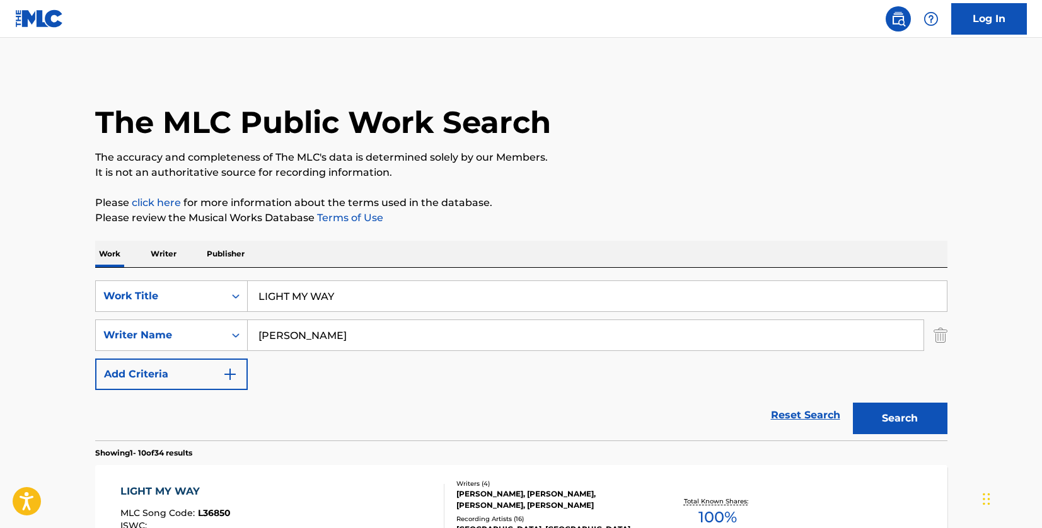
scroll to position [207, 0]
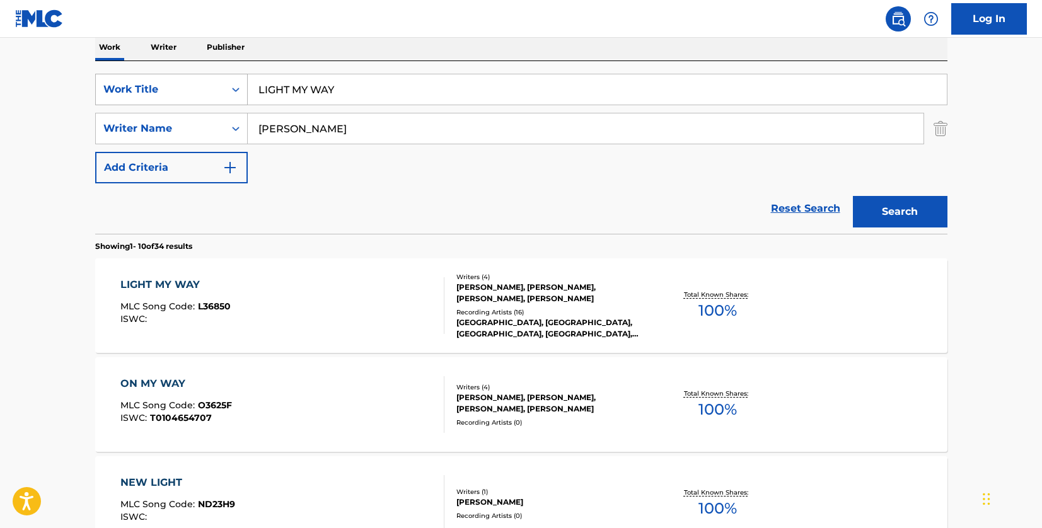
drag, startPoint x: 310, startPoint y: 86, endPoint x: 226, endPoint y: 79, distance: 83.6
click at [226, 79] on div "SearchWithCriteriad46a61c1-c08f-4742-9921-3706d787b089 Work Title LIGHT MY WAY" at bounding box center [521, 90] width 852 height 32
paste input "JAILBAIT"
type input "JAILBAIT"
drag, startPoint x: 314, startPoint y: 121, endPoint x: 233, endPoint y: 124, distance: 80.7
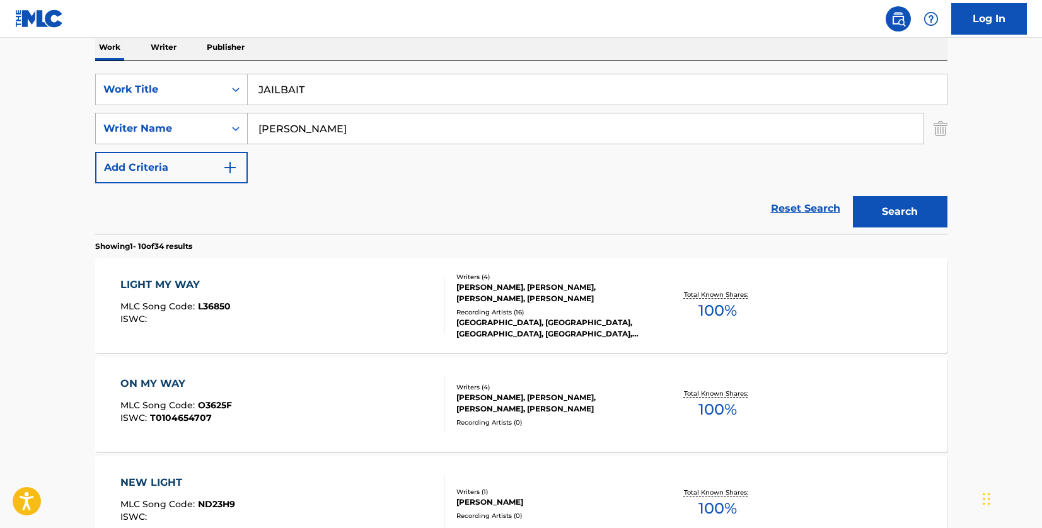
click at [233, 124] on div "SearchWithCriteria33f44059-a9a3-4a0e-90fe-a06dea2ccbfd Writer Name [PERSON_NAME]" at bounding box center [521, 129] width 852 height 32
paste input "DIAMOND"
click at [869, 204] on button "Search" at bounding box center [900, 212] width 95 height 32
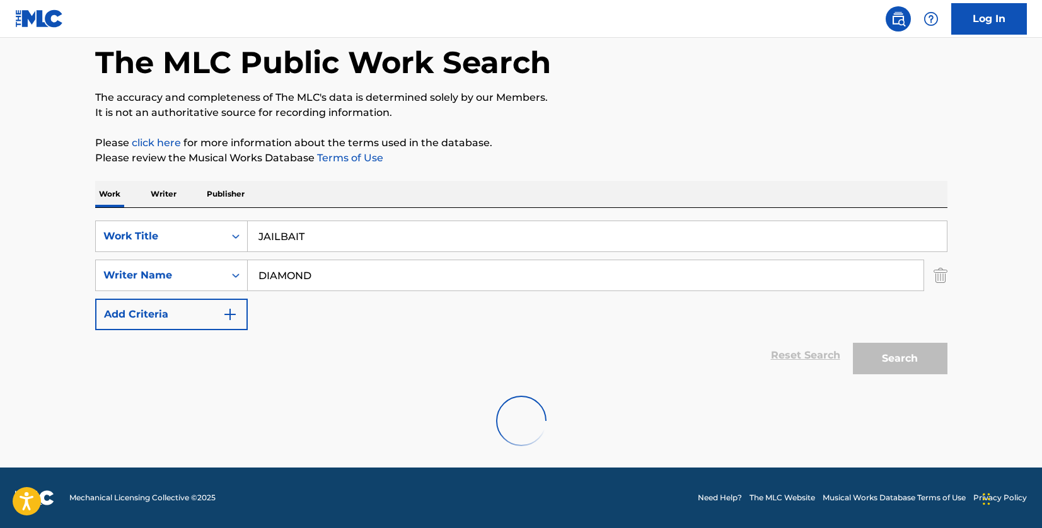
scroll to position [19, 0]
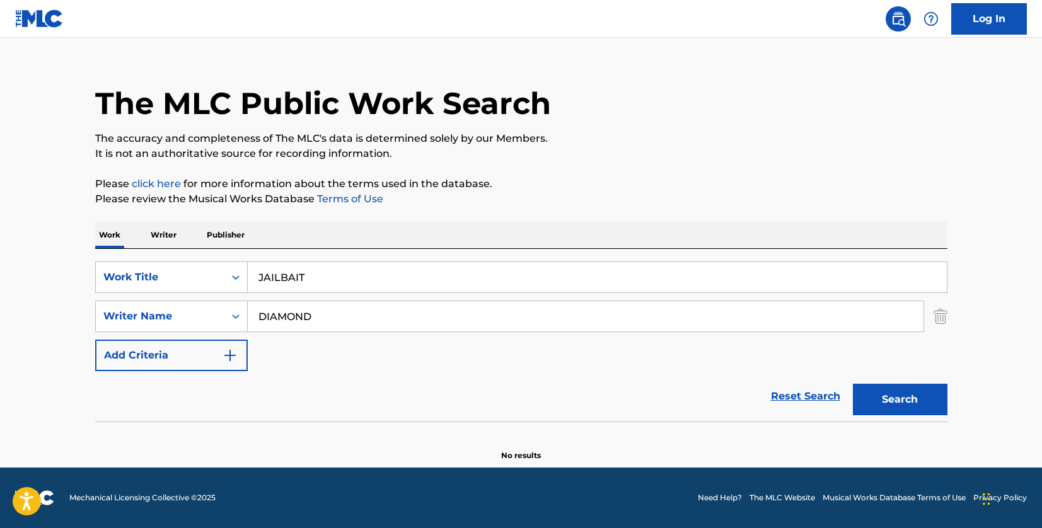
drag, startPoint x: 338, startPoint y: 315, endPoint x: 254, endPoint y: 308, distance: 84.1
click at [254, 308] on input "DIAMOND" at bounding box center [586, 316] width 676 height 30
paste input "SANFOR"
type input "[PERSON_NAME]"
click at [902, 397] on button "Search" at bounding box center [900, 400] width 95 height 32
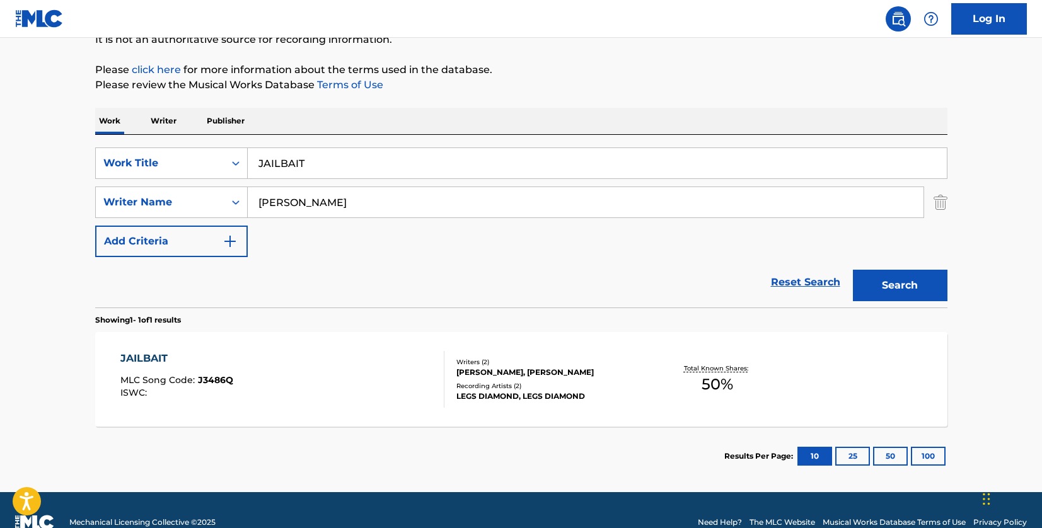
scroll to position [145, 0]
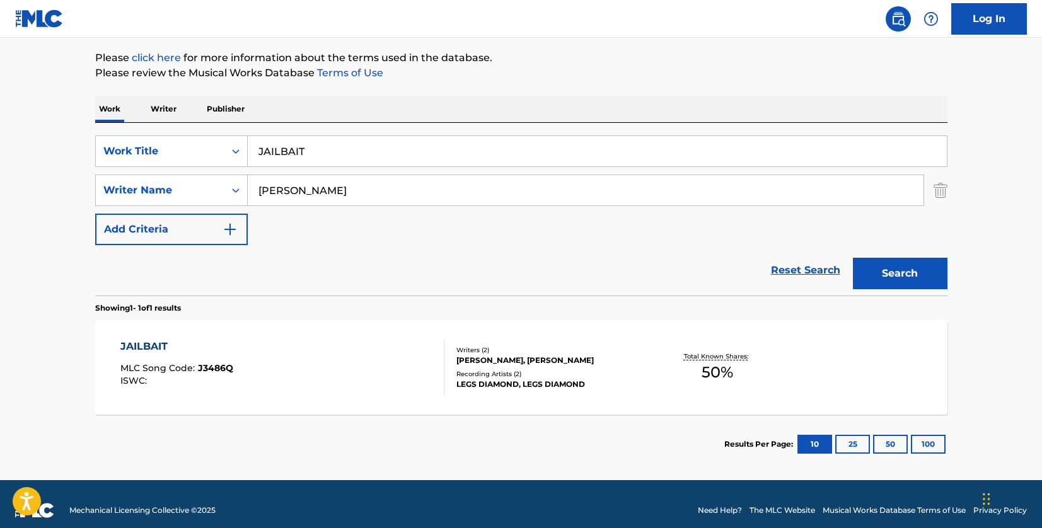
click at [330, 380] on div "JAILBAIT MLC Song Code : J3486Q ISWC :" at bounding box center [282, 367] width 324 height 57
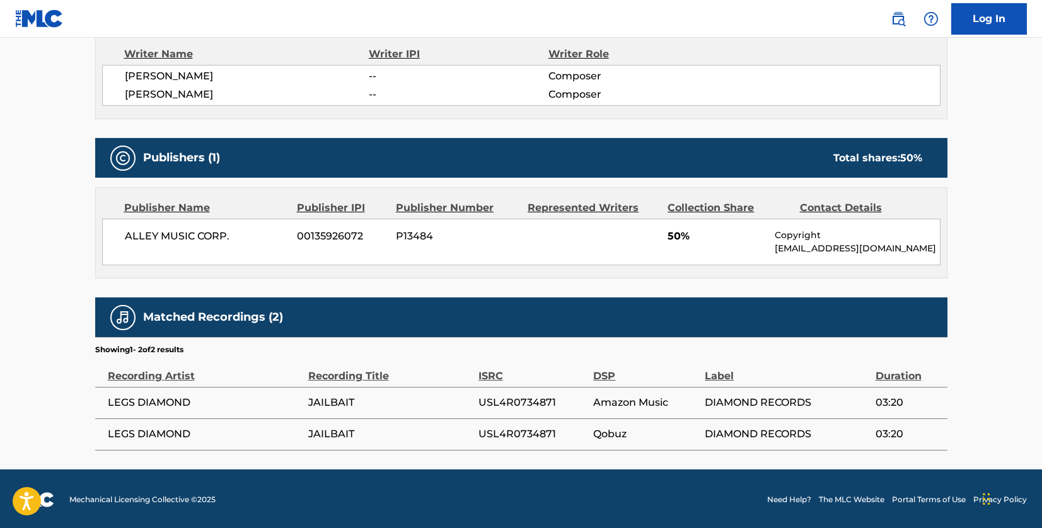
scroll to position [462, 0]
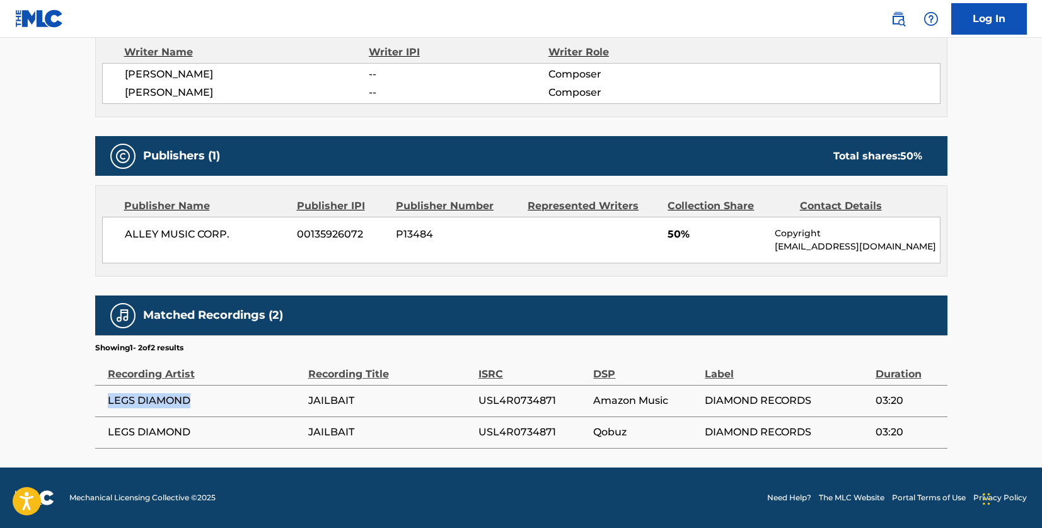
drag, startPoint x: 206, startPoint y: 400, endPoint x: 108, endPoint y: 400, distance: 97.7
click at [108, 400] on span "LEGS DIAMOND" at bounding box center [205, 400] width 194 height 15
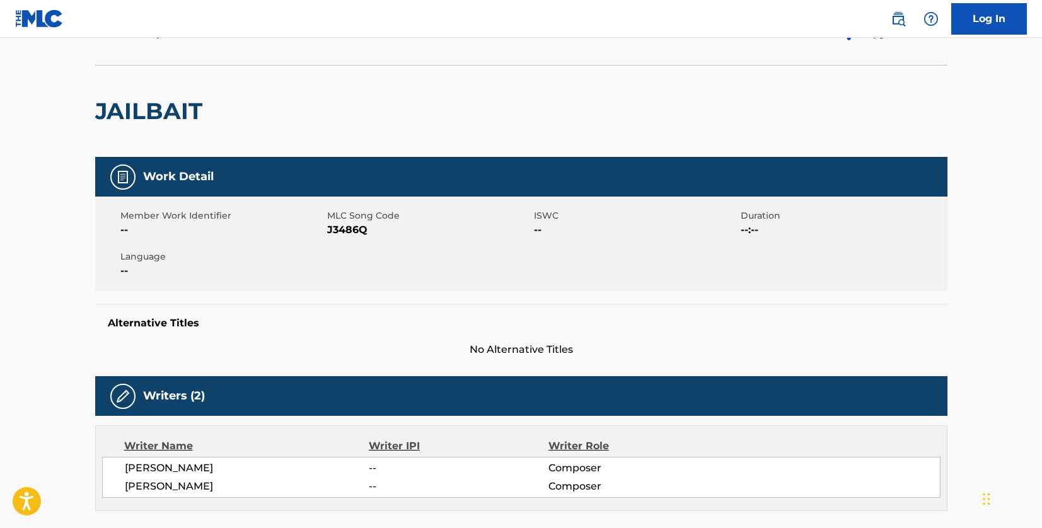
scroll to position [0, 0]
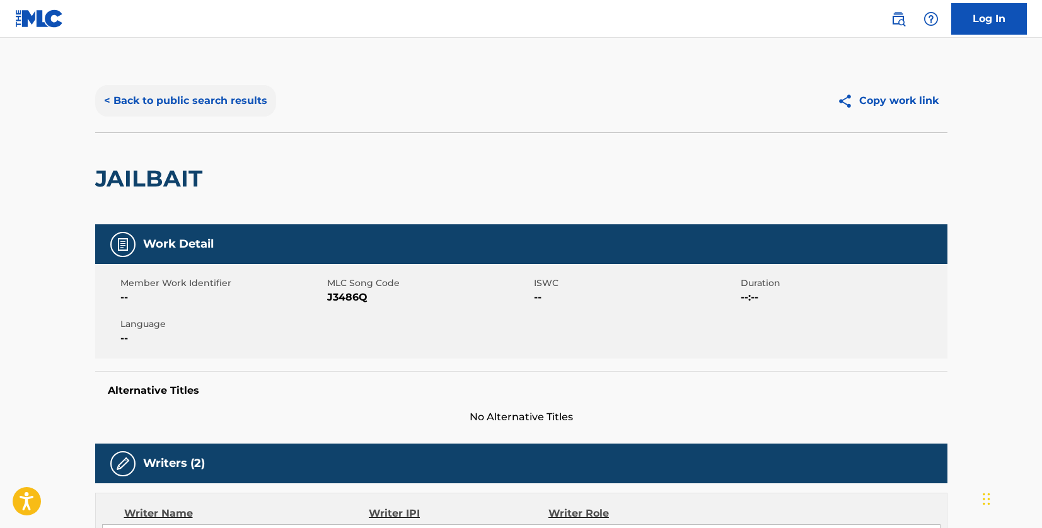
click at [228, 89] on button "< Back to public search results" at bounding box center [185, 101] width 181 height 32
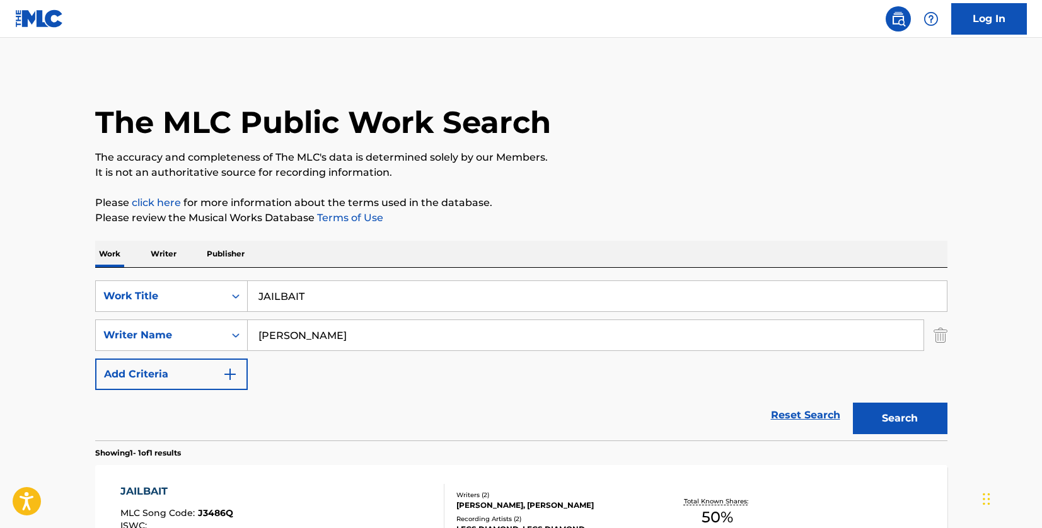
scroll to position [86, 0]
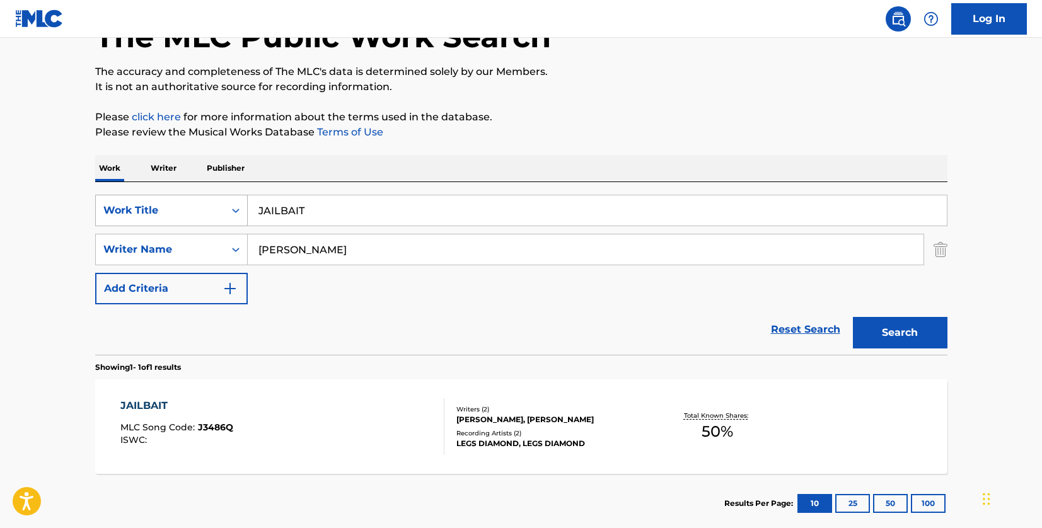
drag, startPoint x: 356, startPoint y: 207, endPoint x: 231, endPoint y: 201, distance: 124.3
click at [231, 201] on div "SearchWithCriteriad46a61c1-c08f-4742-9921-3706d787b089 Work Title JAILBAIT" at bounding box center [521, 211] width 852 height 32
paste input "GO DOWN FIGHTING"
type input "GO DOWN FIGHTING"
drag, startPoint x: 340, startPoint y: 255, endPoint x: 226, endPoint y: 246, distance: 114.5
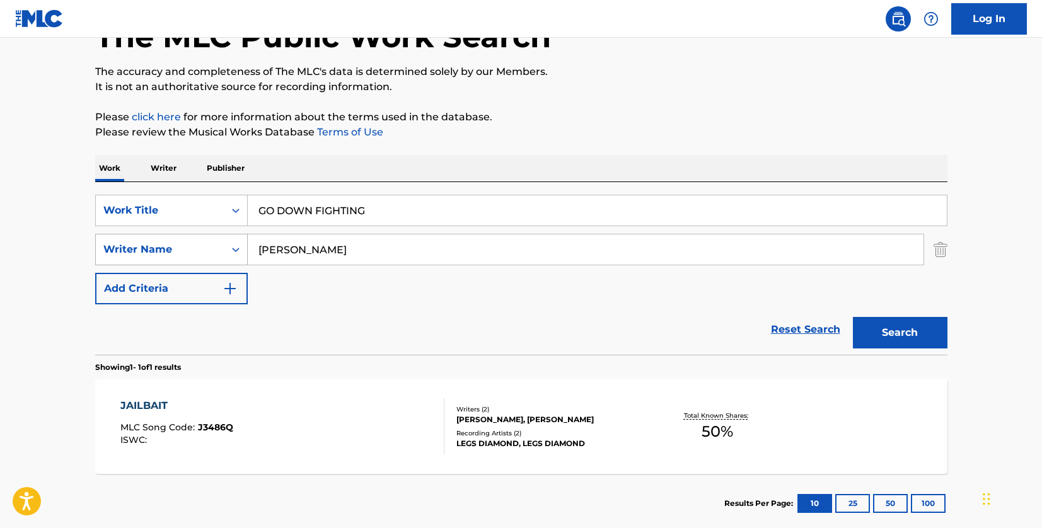
click at [226, 246] on div "SearchWithCriteria33f44059-a9a3-4a0e-90fe-a06dea2ccbfd Writer Name [PERSON_NAME]" at bounding box center [521, 250] width 852 height 32
paste input "GNEW"
click at [916, 332] on button "Search" at bounding box center [900, 333] width 95 height 32
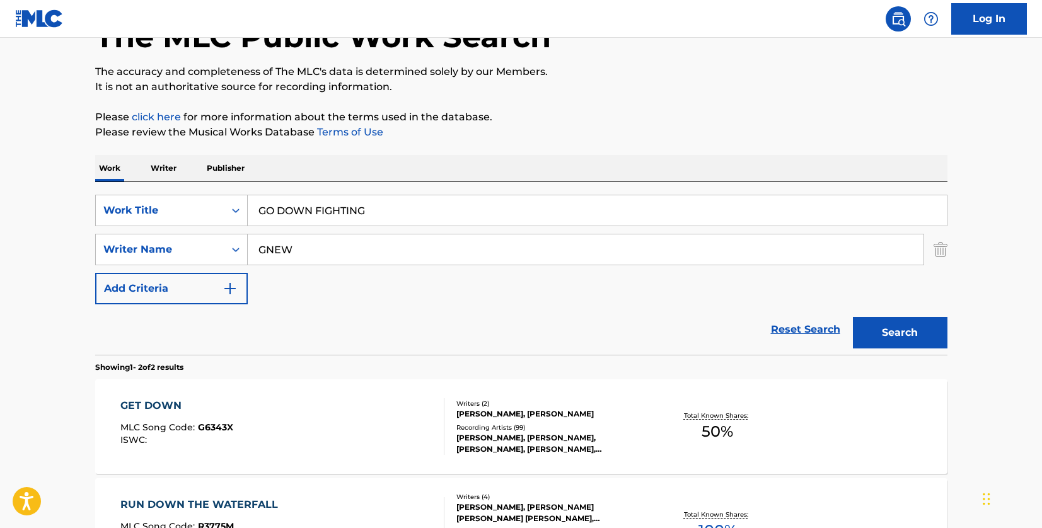
click at [260, 254] on input "GNEW" at bounding box center [586, 250] width 676 height 30
type input "[PERSON_NAME]"
click at [912, 341] on button "Search" at bounding box center [900, 333] width 95 height 32
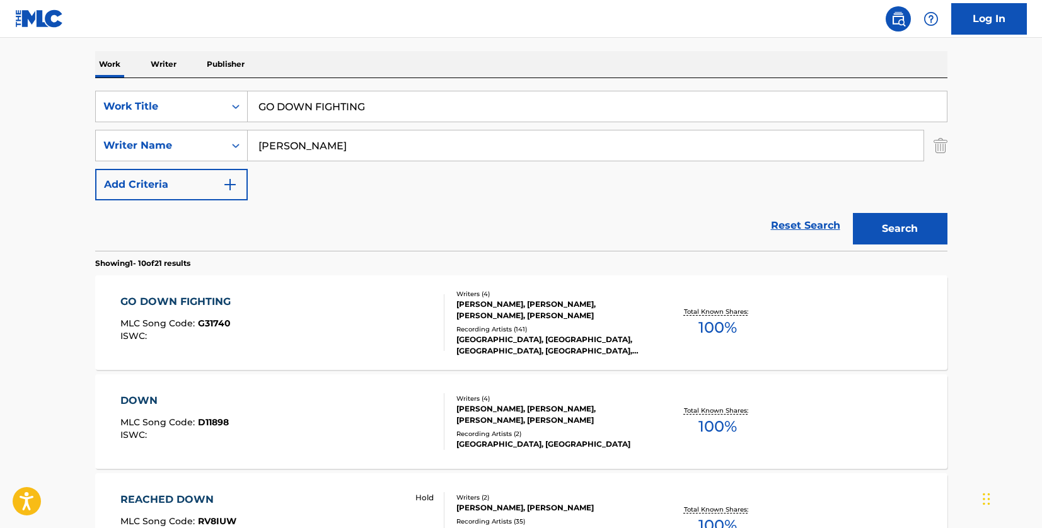
scroll to position [212, 0]
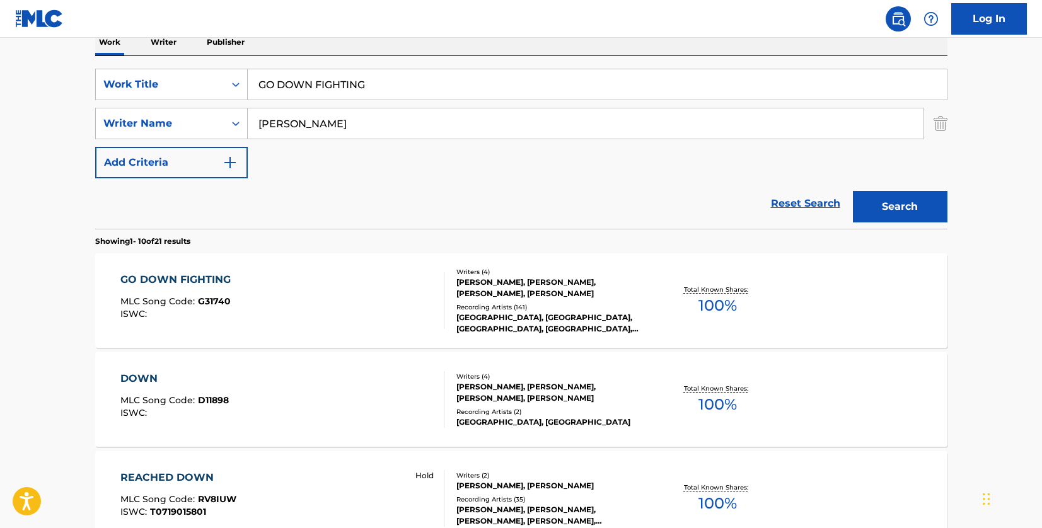
click at [397, 316] on div "GO DOWN FIGHTING MLC Song Code : G31740 ISWC :" at bounding box center [282, 300] width 324 height 57
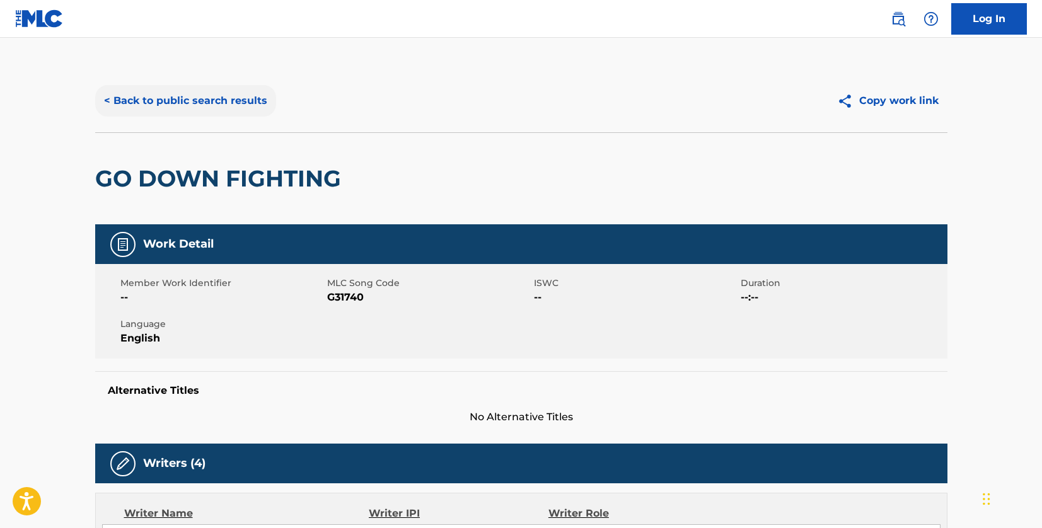
click at [258, 90] on button "< Back to public search results" at bounding box center [185, 101] width 181 height 32
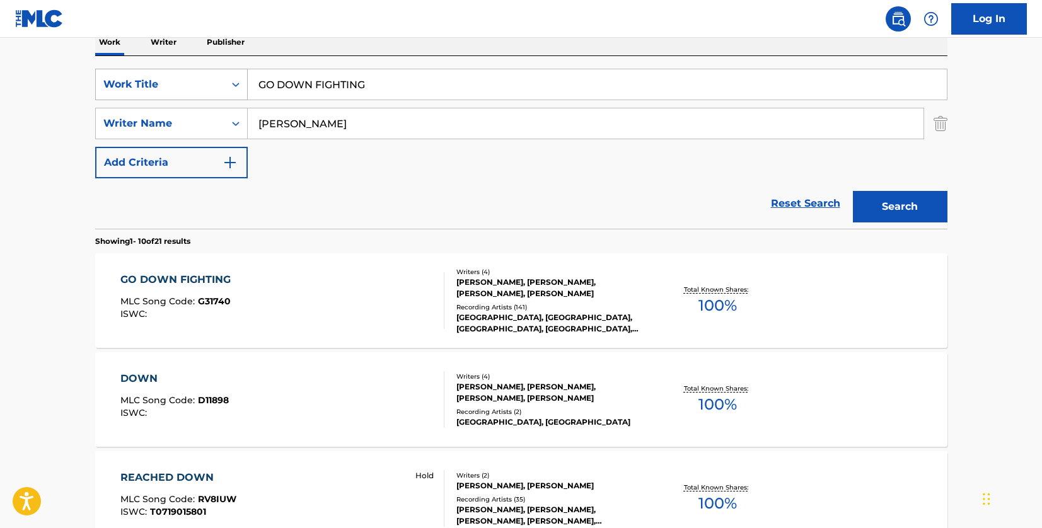
drag, startPoint x: 394, startPoint y: 93, endPoint x: 157, endPoint y: 90, distance: 237.1
click at [157, 90] on div "SearchWithCriteriad46a61c1-c08f-4742-9921-3706d787b089 Work Title GO DOWN FIGHT…" at bounding box center [521, 85] width 852 height 32
paste input "NO, NO, NO"
type input "NO, NO, NO"
drag, startPoint x: 384, startPoint y: 131, endPoint x: 226, endPoint y: 117, distance: 158.8
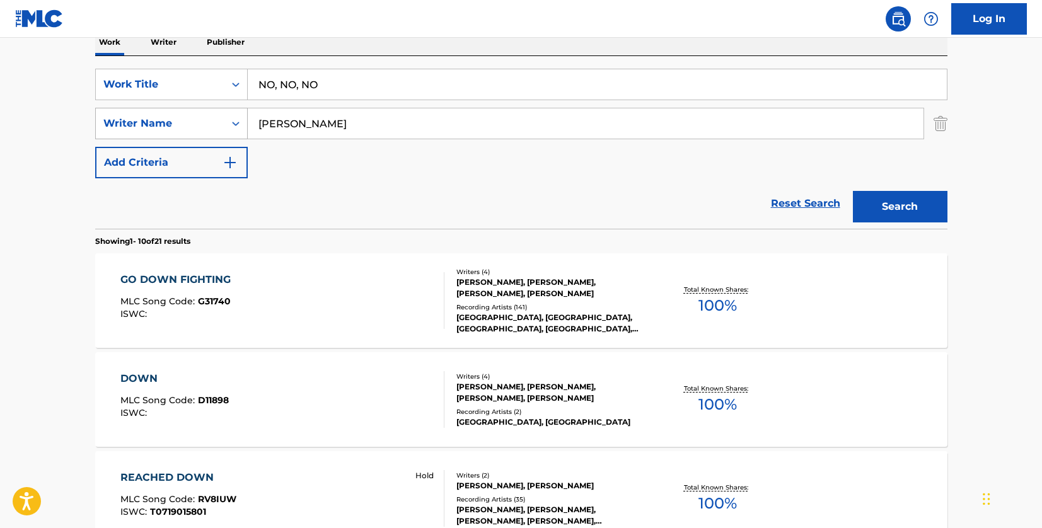
click at [226, 117] on div "SearchWithCriteria33f44059-a9a3-4a0e-90fe-a06dea2ccbfd Writer Name [PERSON_NAME]" at bounding box center [521, 124] width 852 height 32
paste input "[PERSON_NAME]"
type input "[PERSON_NAME]"
click at [935, 197] on button "Search" at bounding box center [900, 207] width 95 height 32
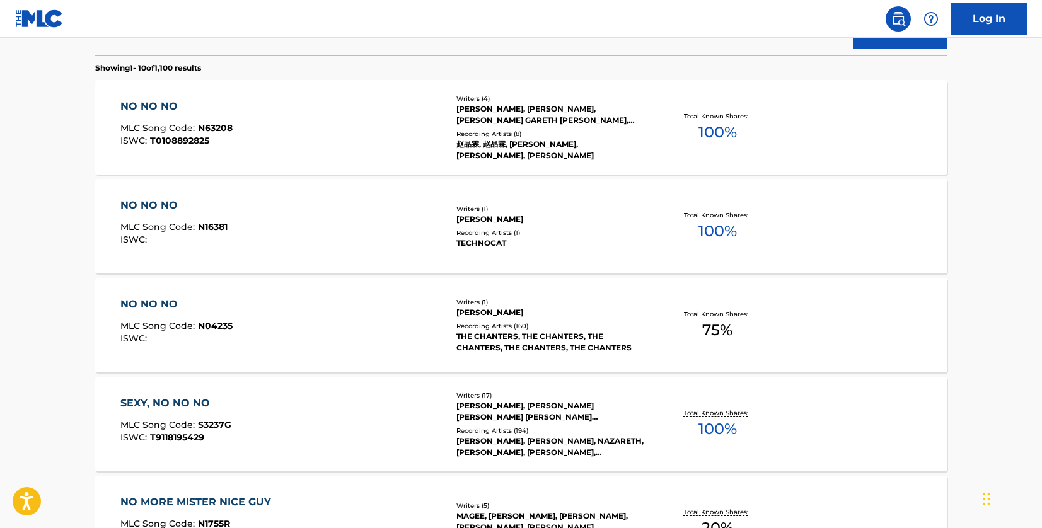
scroll to position [401, 0]
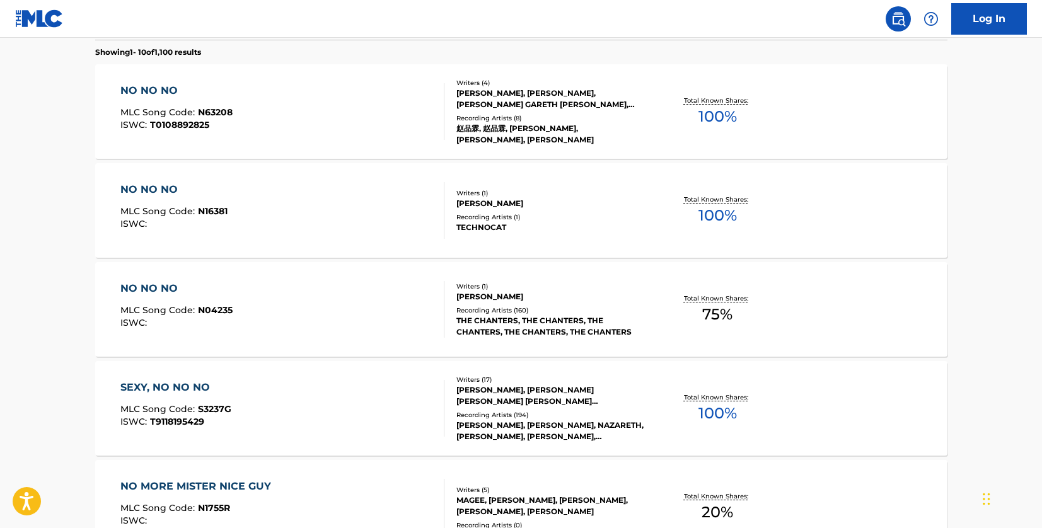
click at [330, 313] on div "NO NO NO MLC Song Code : N04235 ISWC :" at bounding box center [282, 309] width 324 height 57
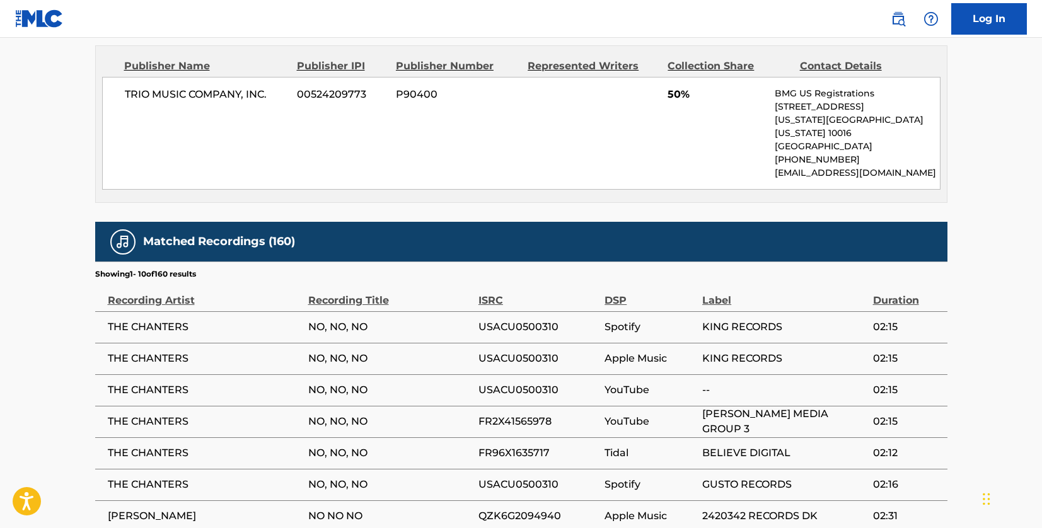
scroll to position [757, 0]
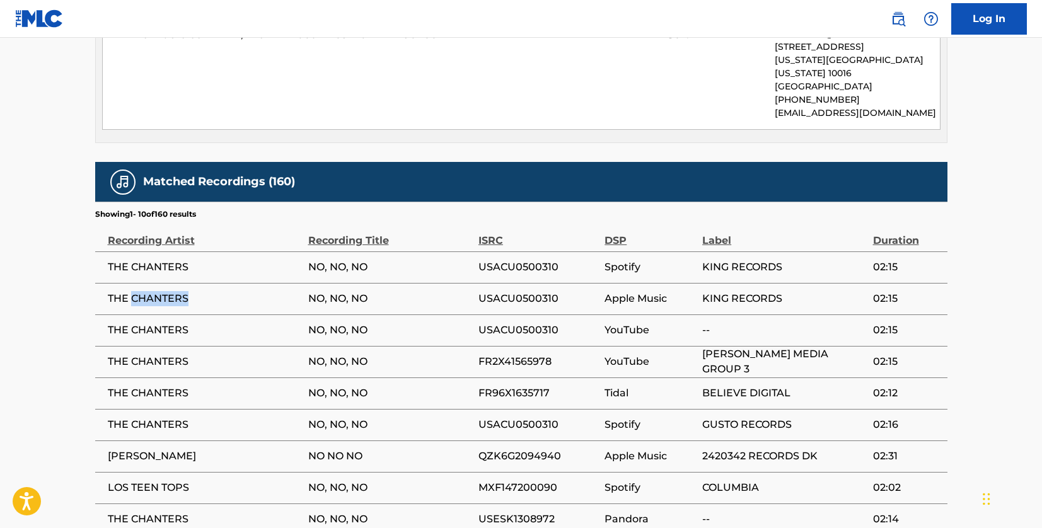
drag, startPoint x: 194, startPoint y: 280, endPoint x: 168, endPoint y: 274, distance: 25.9
click at [134, 291] on span "THE CHANTERS" at bounding box center [205, 298] width 194 height 15
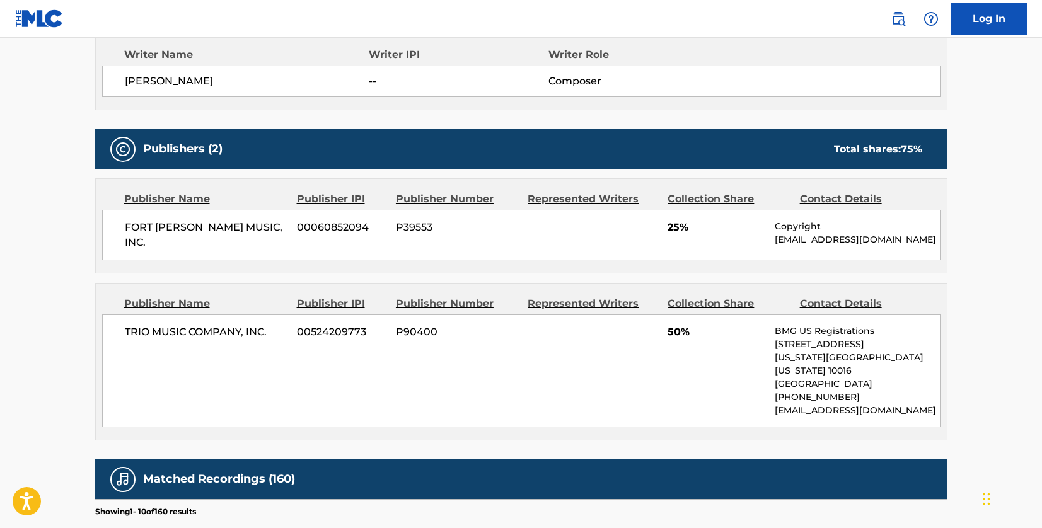
scroll to position [441, 0]
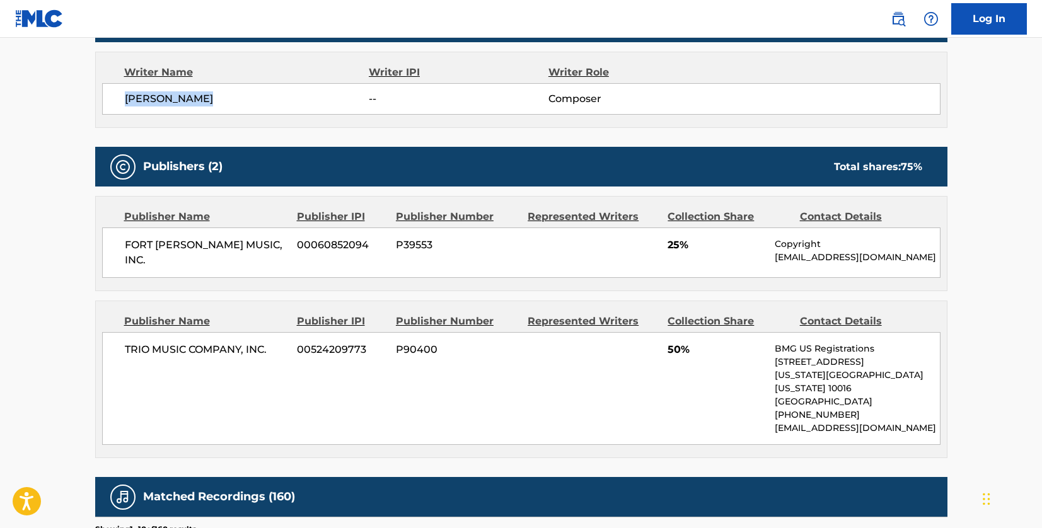
drag, startPoint x: 217, startPoint y: 100, endPoint x: 127, endPoint y: 96, distance: 90.3
click at [127, 96] on span "[PERSON_NAME]" at bounding box center [247, 98] width 245 height 15
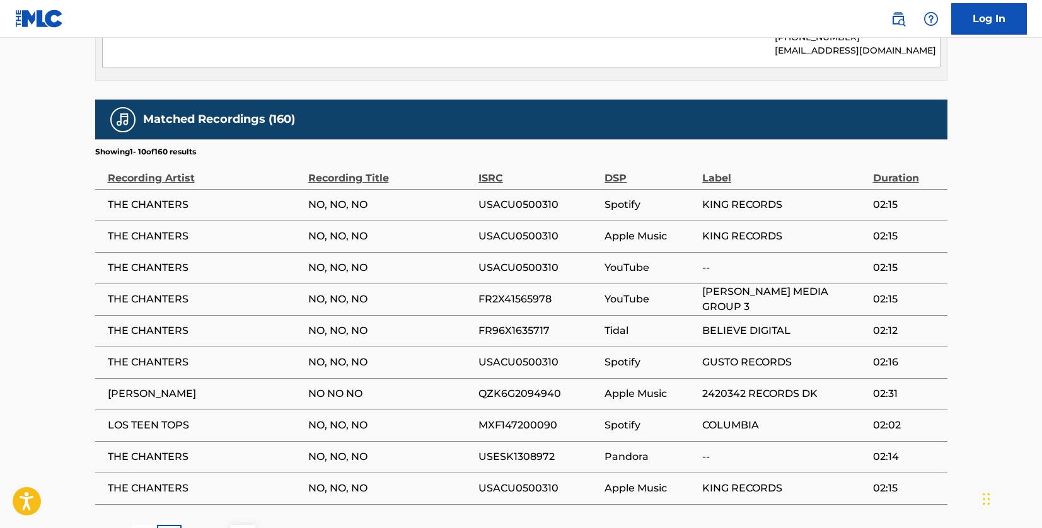
scroll to position [904, 0]
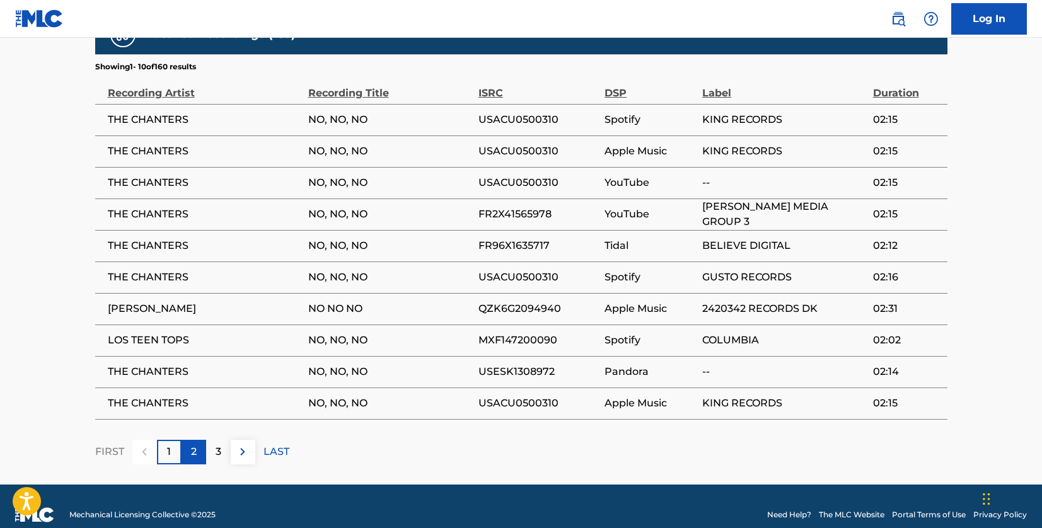
click at [194, 445] on p "2" at bounding box center [194, 452] width 6 height 15
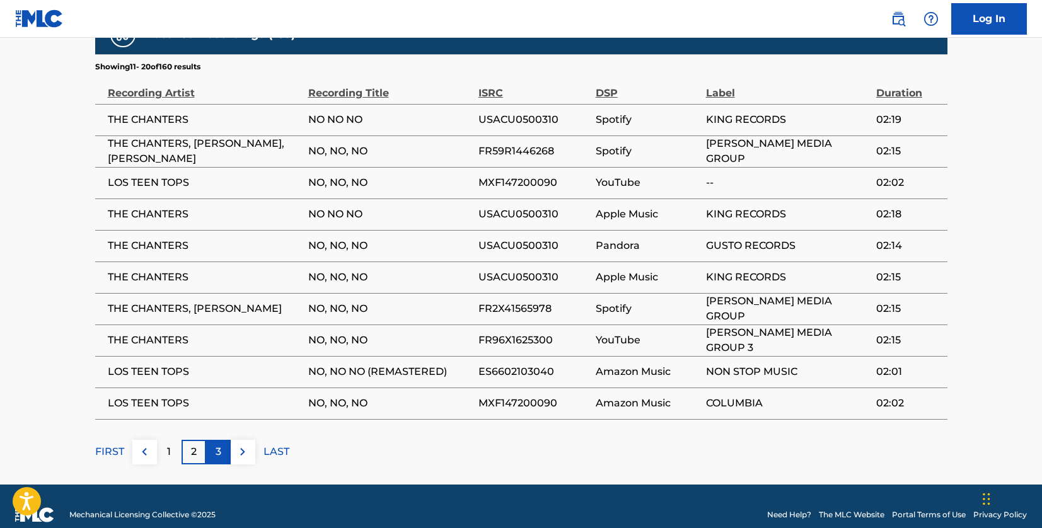
click at [216, 445] on p "3" at bounding box center [219, 452] width 6 height 15
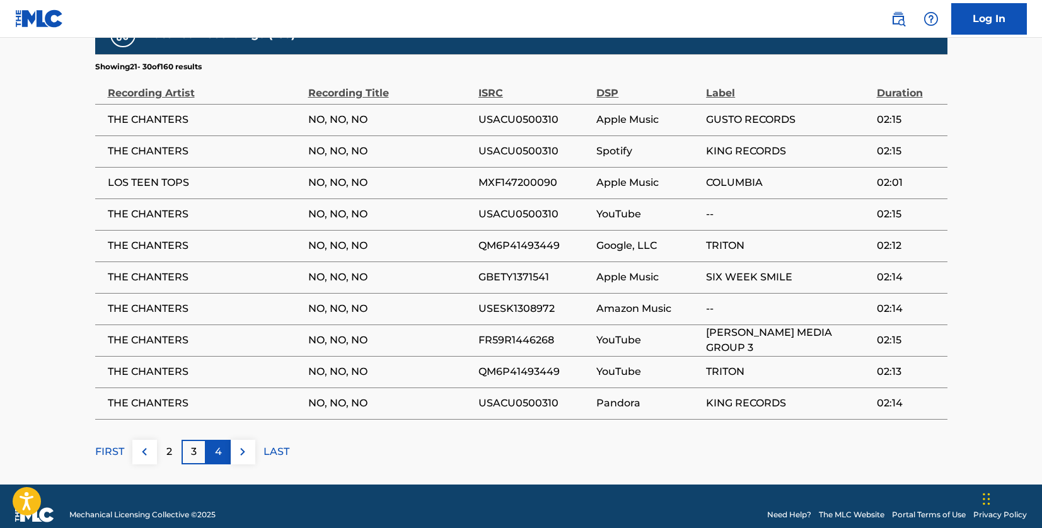
click at [214, 440] on div "4" at bounding box center [218, 452] width 25 height 25
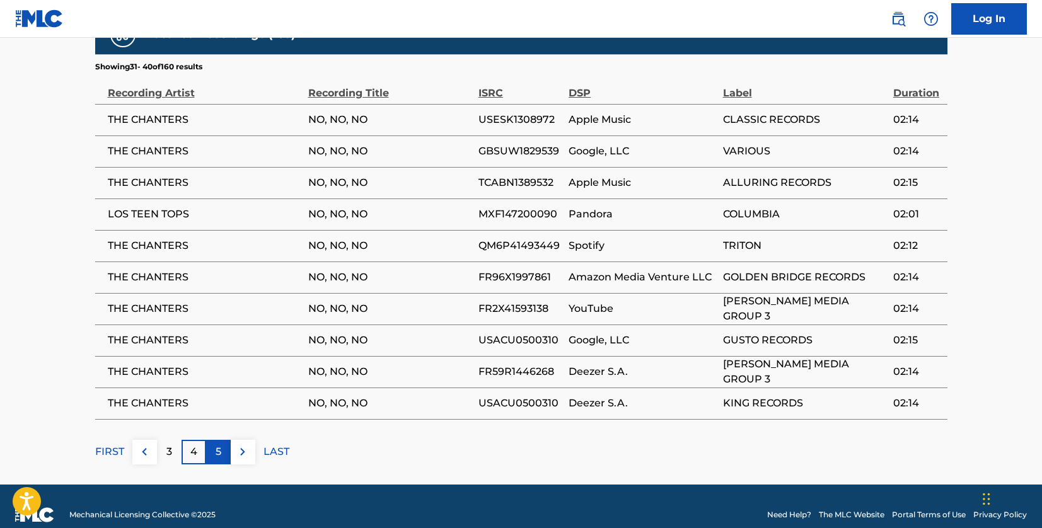
click at [219, 445] on p "5" at bounding box center [219, 452] width 6 height 15
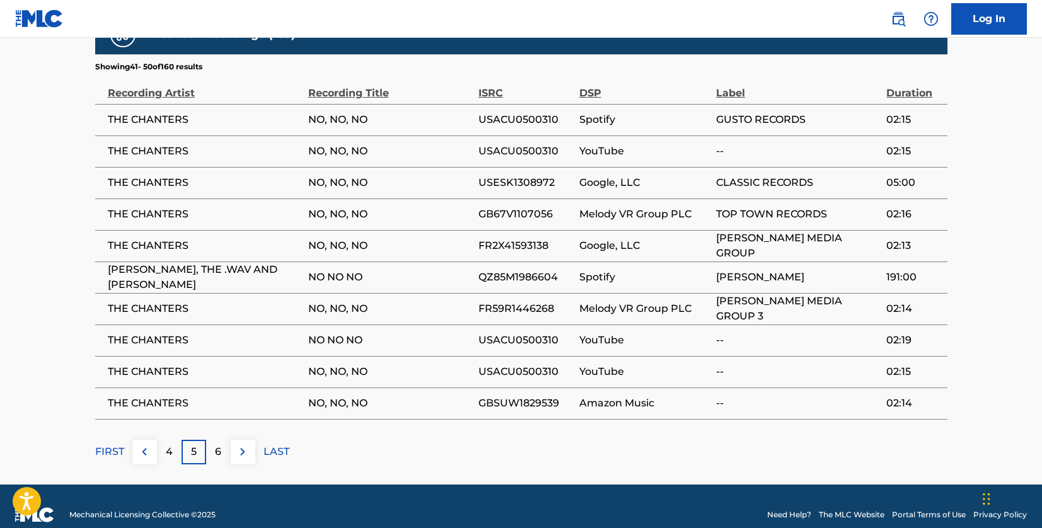
click at [219, 445] on p "6" at bounding box center [218, 452] width 6 height 15
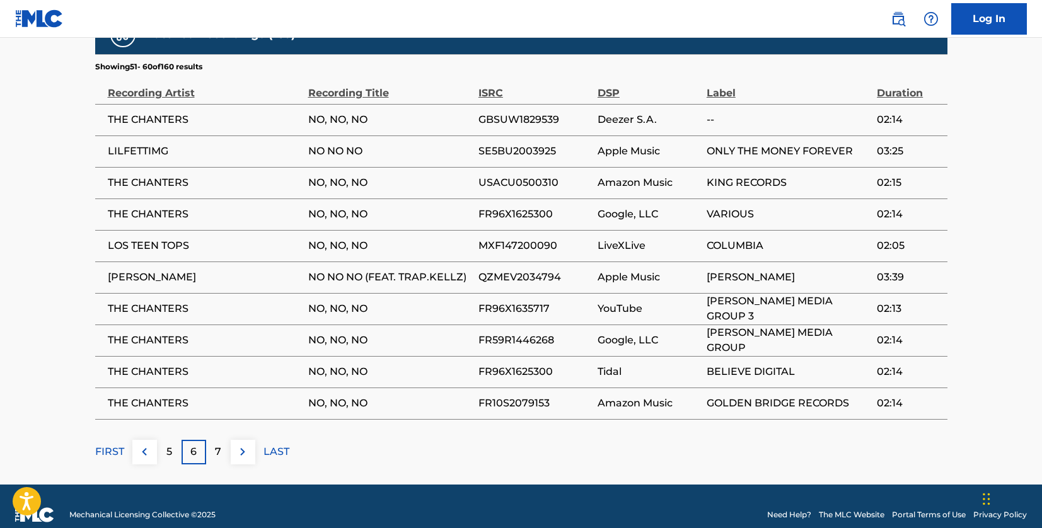
click at [219, 445] on p "7" at bounding box center [218, 452] width 6 height 15
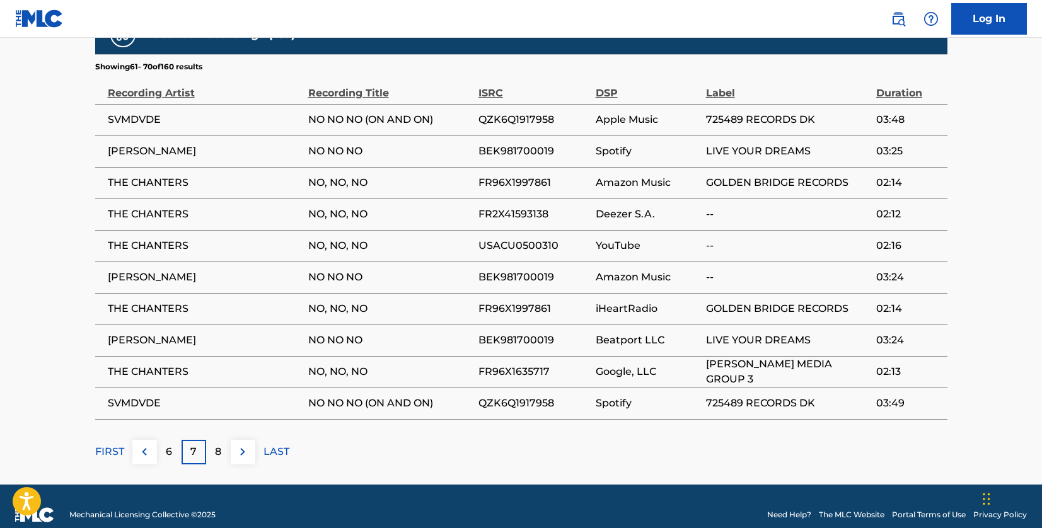
click at [219, 445] on p "8" at bounding box center [218, 452] width 6 height 15
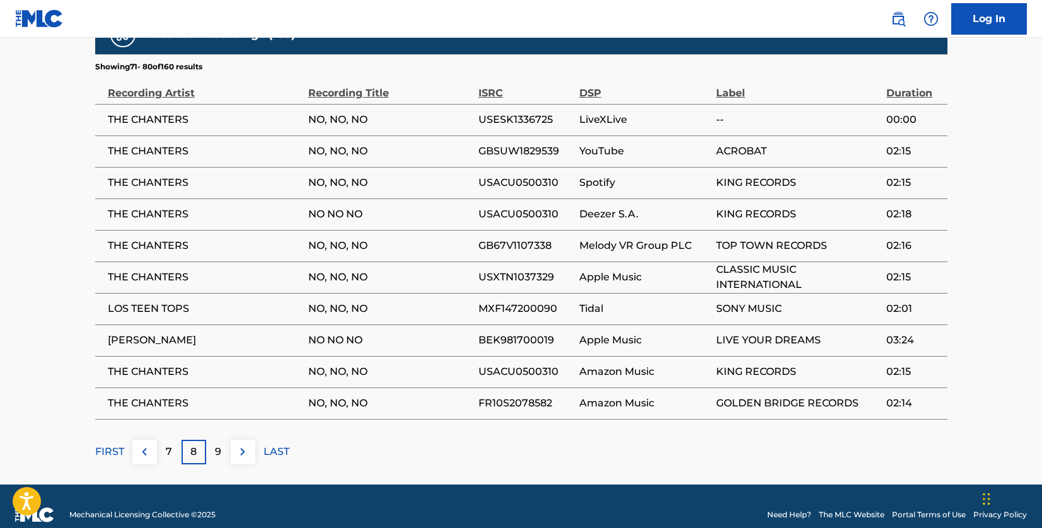
click at [219, 445] on p "9" at bounding box center [218, 452] width 6 height 15
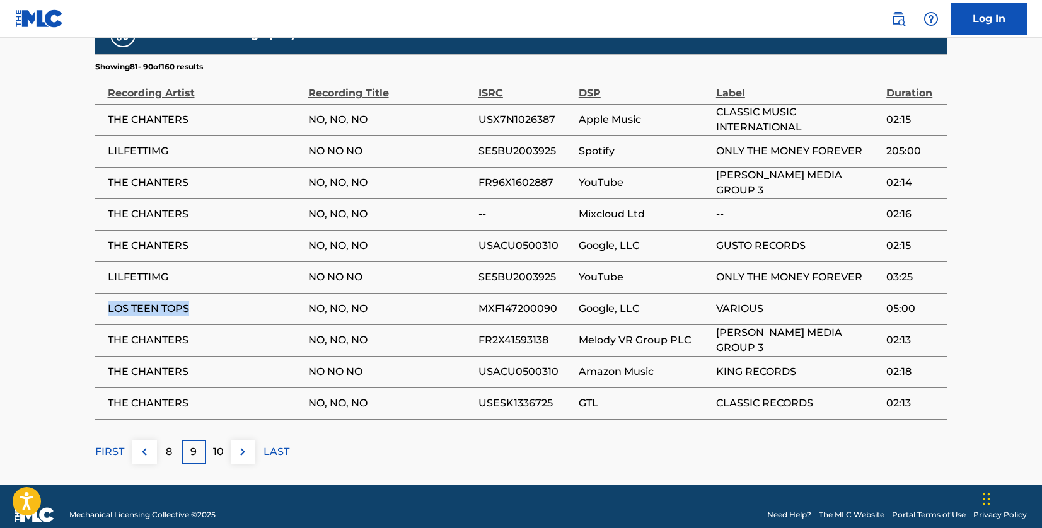
drag, startPoint x: 197, startPoint y: 298, endPoint x: 101, endPoint y: 289, distance: 96.2
click at [101, 293] on td "LOS TEEN TOPS" at bounding box center [201, 309] width 213 height 32
click at [141, 445] on img at bounding box center [144, 452] width 15 height 15
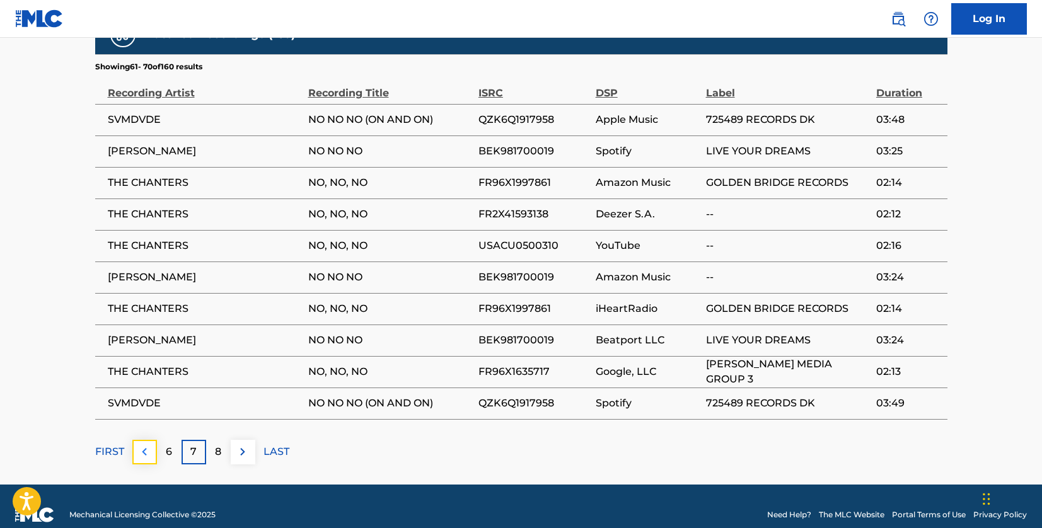
click at [142, 445] on img at bounding box center [144, 452] width 15 height 15
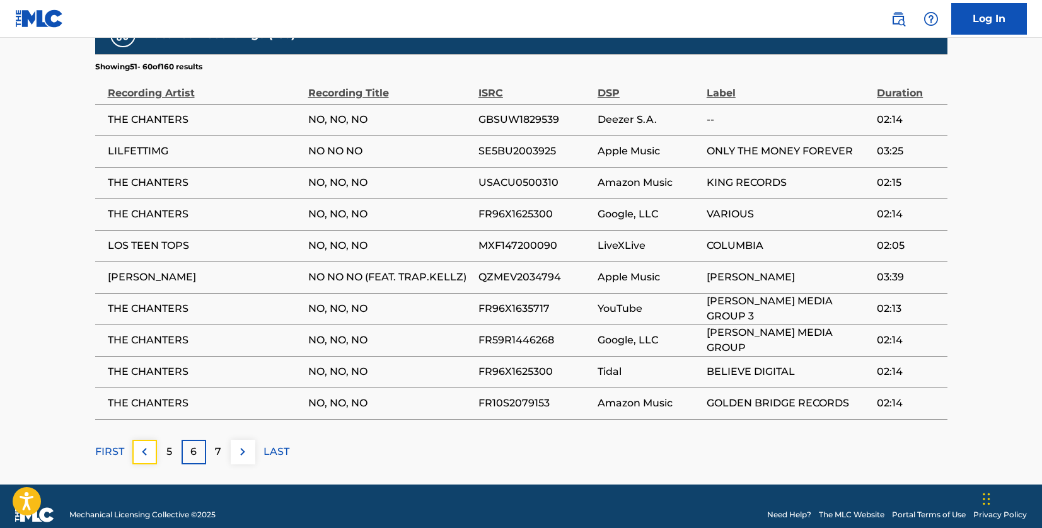
click at [142, 445] on img at bounding box center [144, 452] width 15 height 15
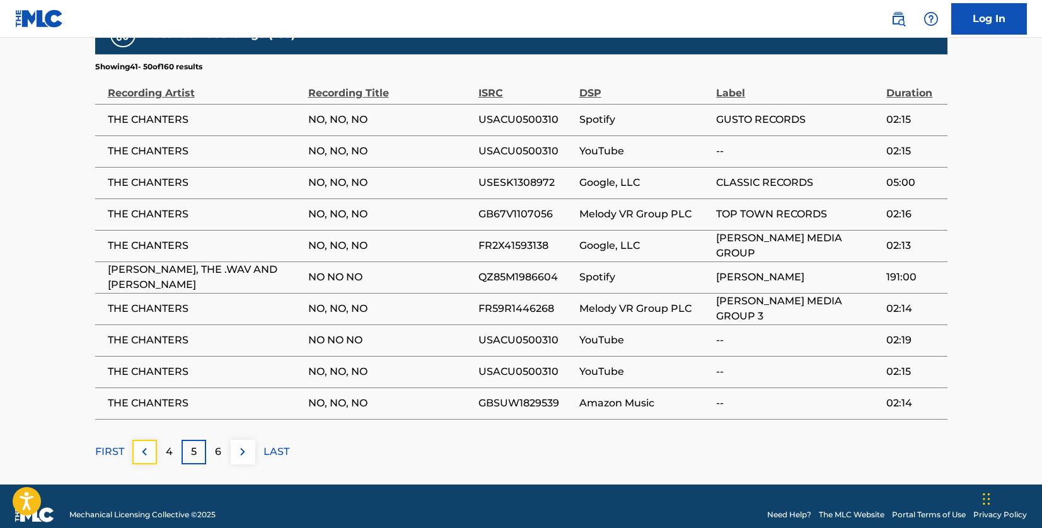
click at [142, 445] on img at bounding box center [144, 452] width 15 height 15
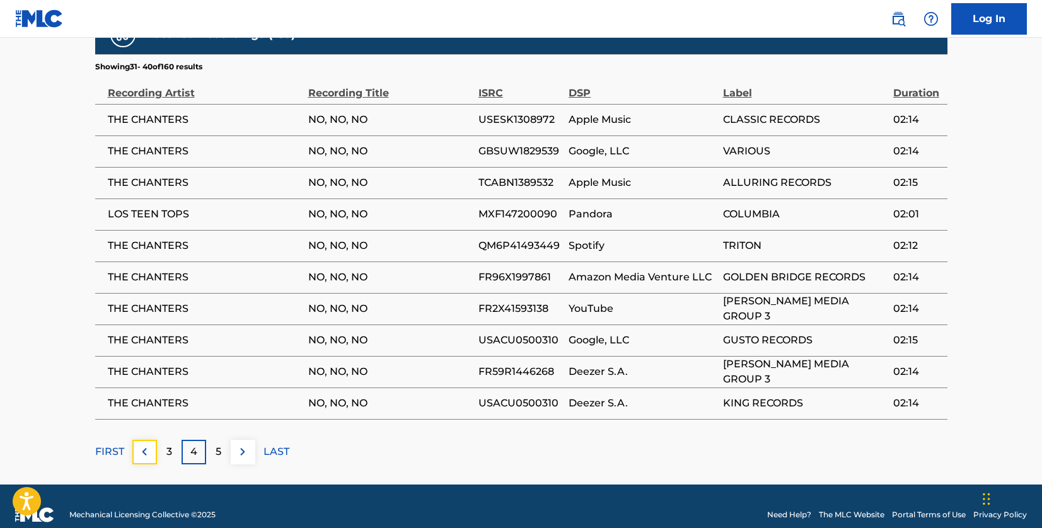
click at [142, 445] on img at bounding box center [144, 452] width 15 height 15
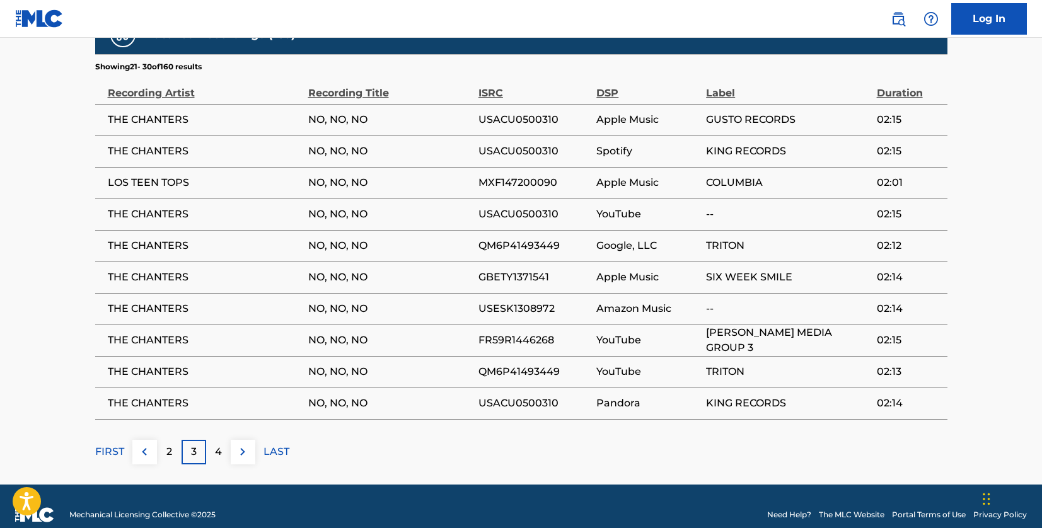
click at [142, 445] on img at bounding box center [144, 452] width 15 height 15
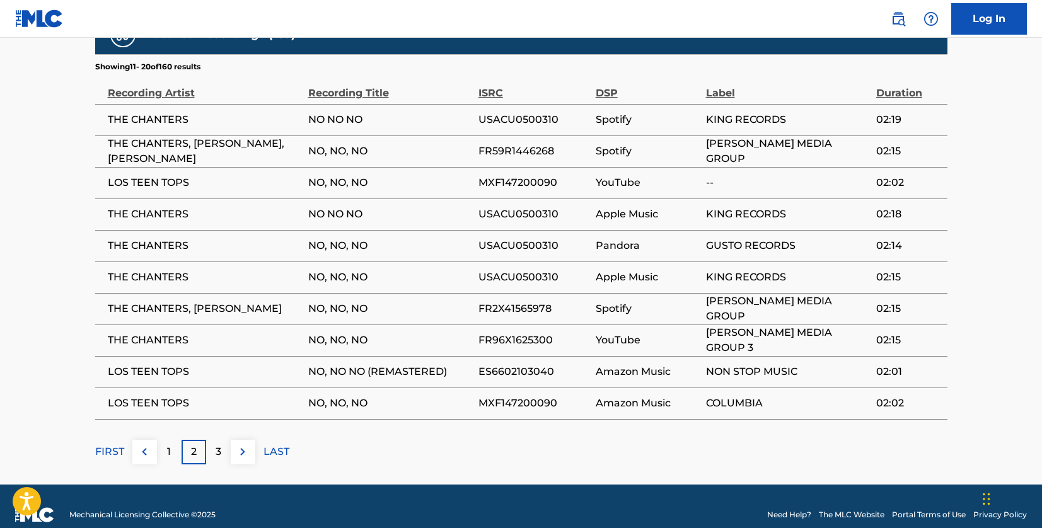
click at [246, 445] on img at bounding box center [242, 452] width 15 height 15
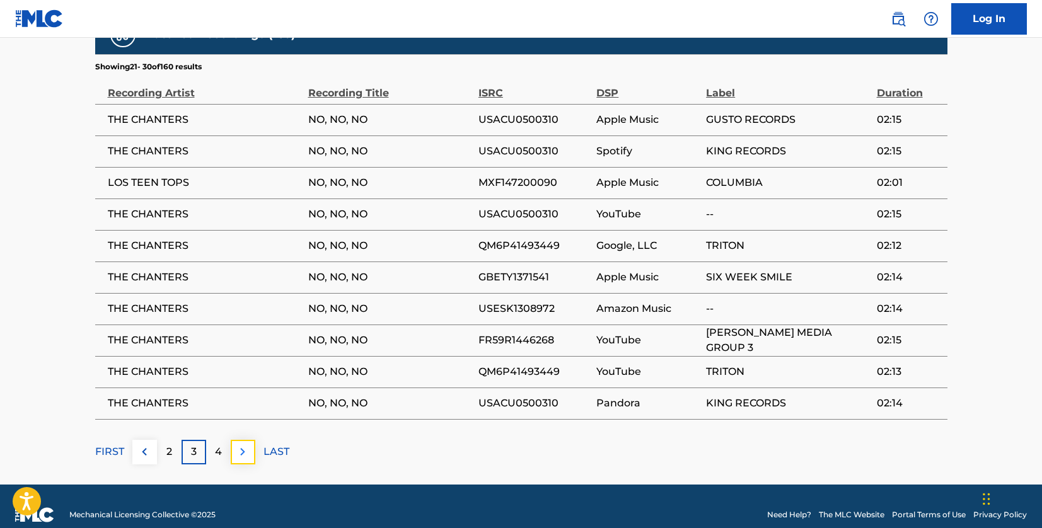
click at [248, 445] on img at bounding box center [242, 452] width 15 height 15
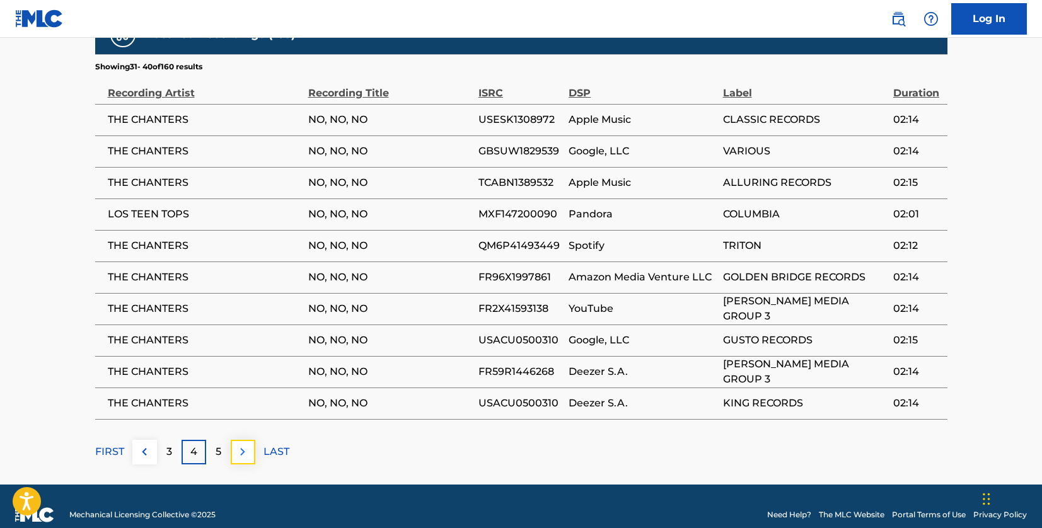
click at [246, 445] on img at bounding box center [242, 452] width 15 height 15
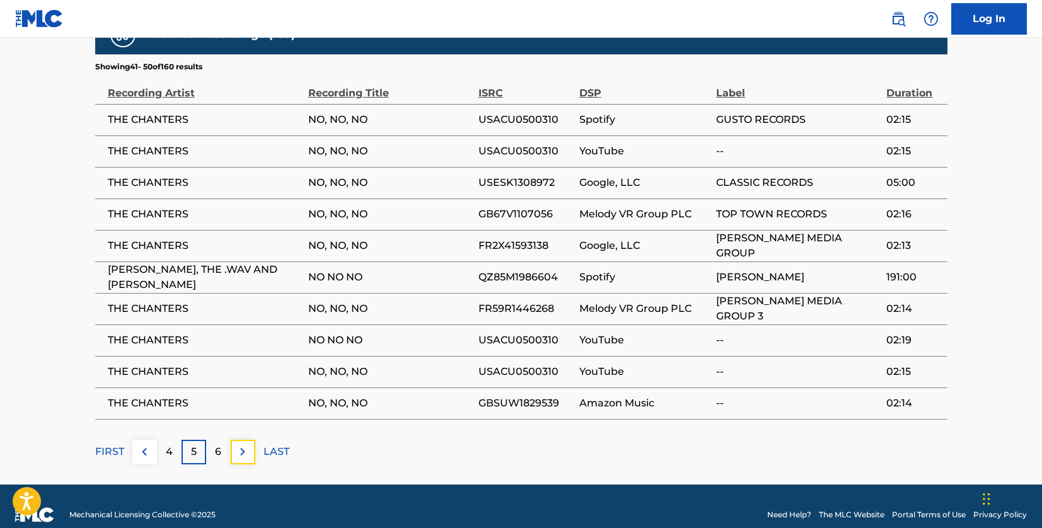
click at [246, 445] on img at bounding box center [242, 452] width 15 height 15
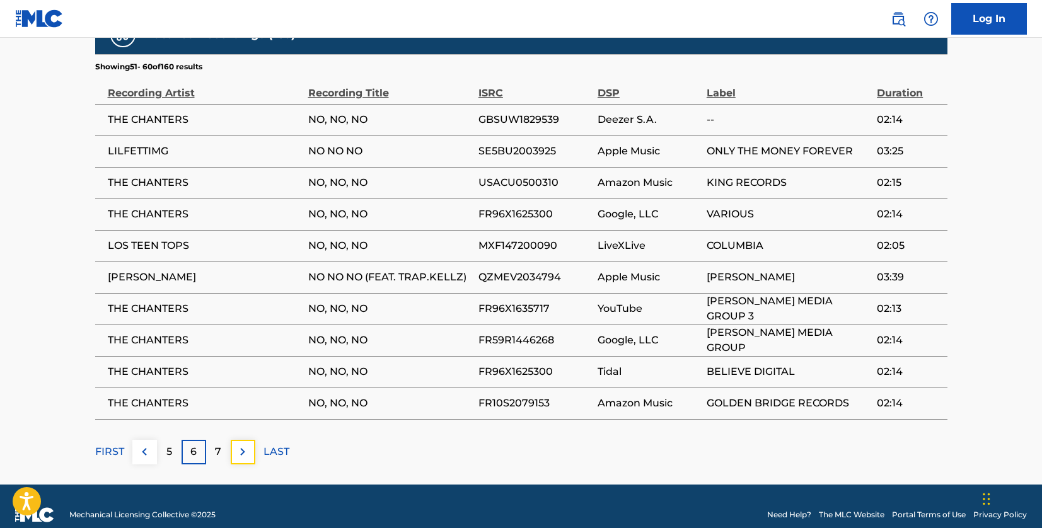
click at [246, 445] on img at bounding box center [242, 452] width 15 height 15
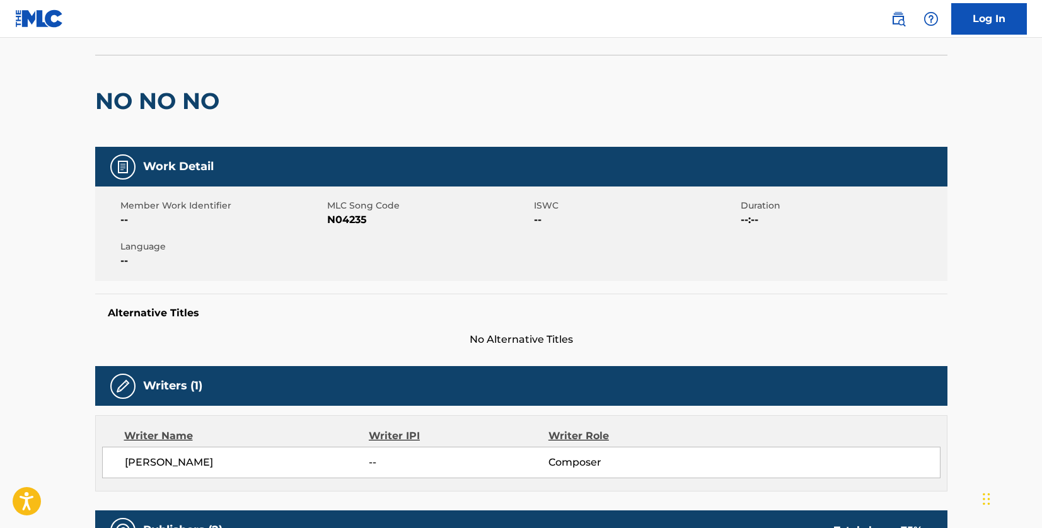
scroll to position [0, 0]
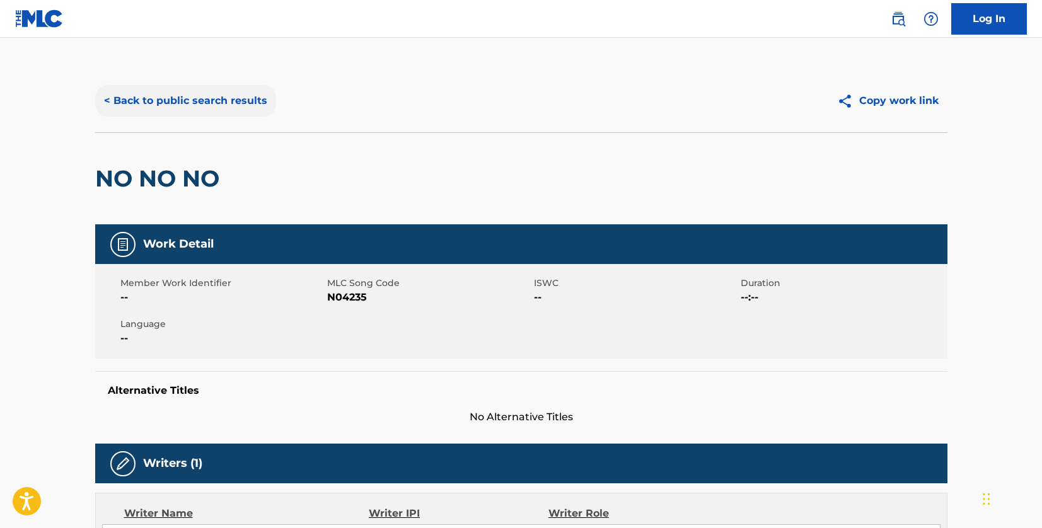
click at [238, 100] on button "< Back to public search results" at bounding box center [185, 101] width 181 height 32
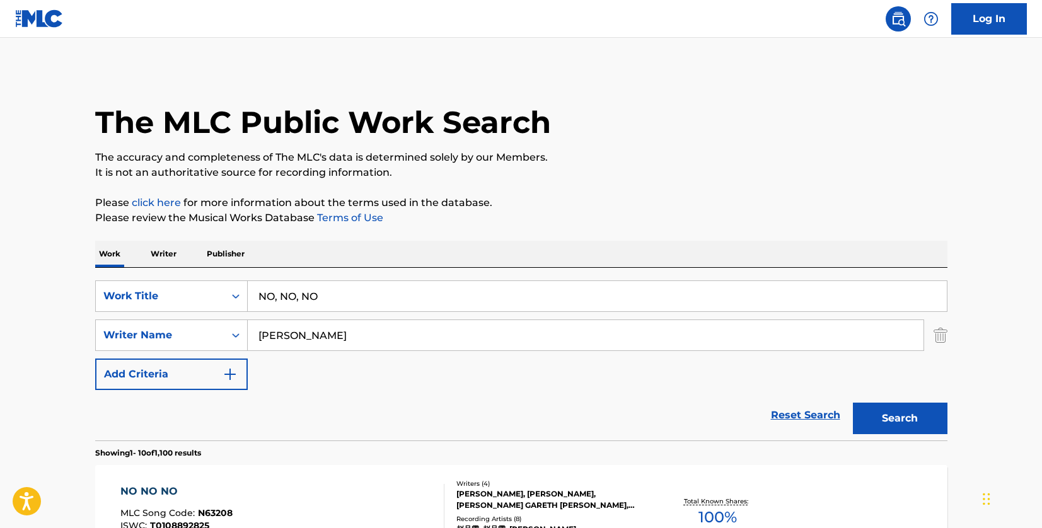
drag, startPoint x: 332, startPoint y: 330, endPoint x: 231, endPoint y: 318, distance: 102.2
click at [231, 318] on div "SearchWithCriteriad46a61c1-c08f-4742-9921-3706d787b089 Work Title NO, NO, NO Se…" at bounding box center [521, 336] width 852 height 110
click at [853, 403] on button "Search" at bounding box center [900, 419] width 95 height 32
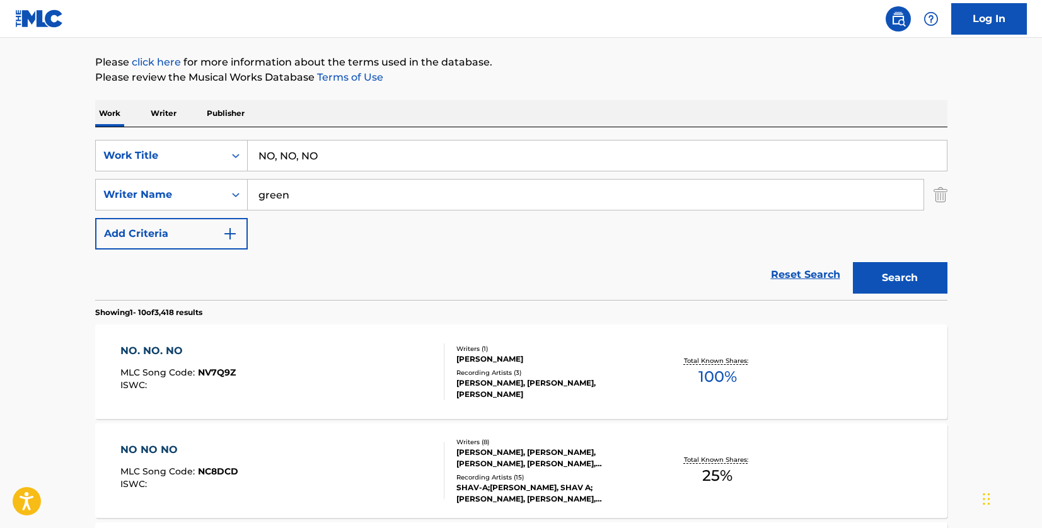
scroll to position [126, 0]
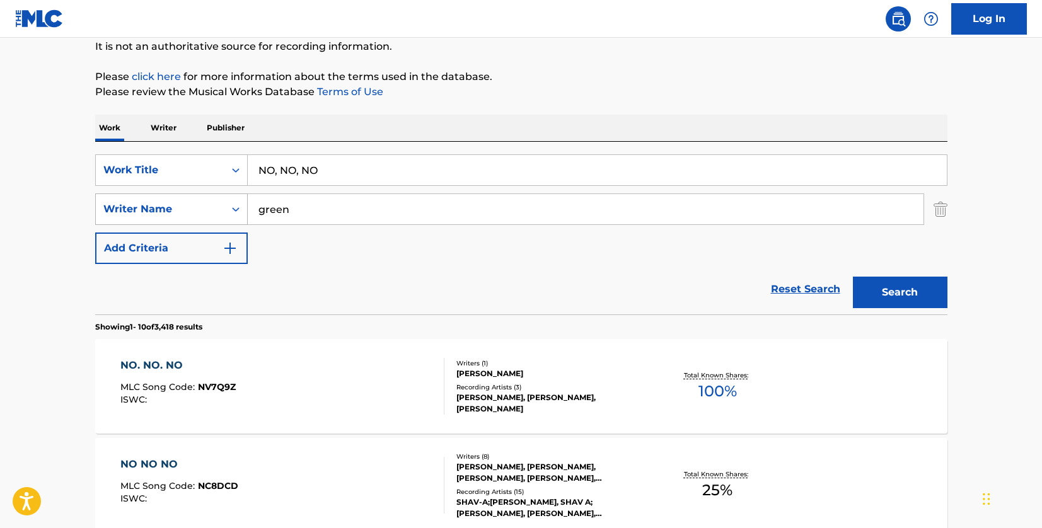
drag, startPoint x: 300, startPoint y: 200, endPoint x: 246, endPoint y: 202, distance: 54.3
click at [246, 202] on div "SearchWithCriteria33f44059-a9a3-4a0e-90fe-a06dea2ccbfd Writer Name green" at bounding box center [521, 210] width 852 height 32
type input "johnson"
click at [887, 292] on button "Search" at bounding box center [900, 293] width 95 height 32
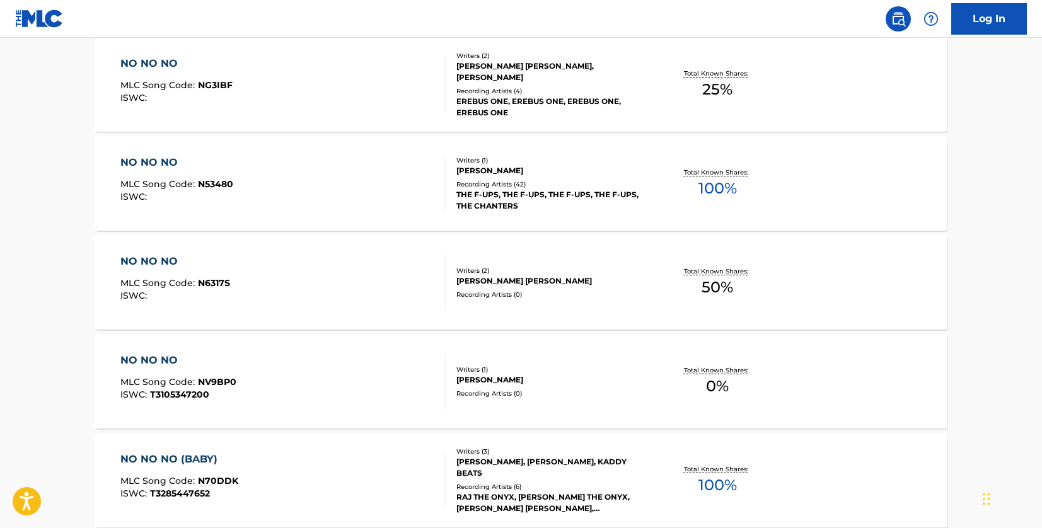
scroll to position [424, 0]
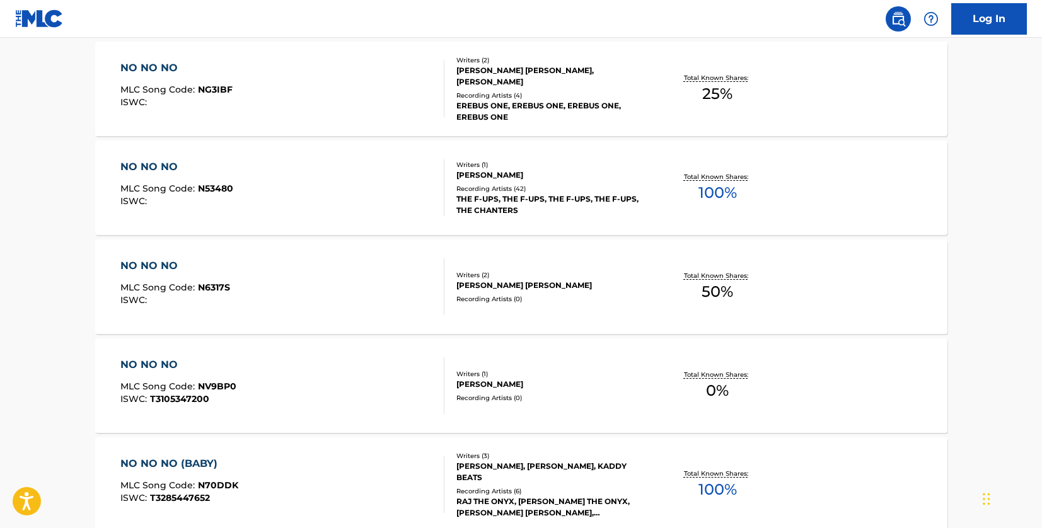
click at [383, 212] on div "NO NO NO MLC Song Code : N53480 ISWC :" at bounding box center [282, 188] width 324 height 57
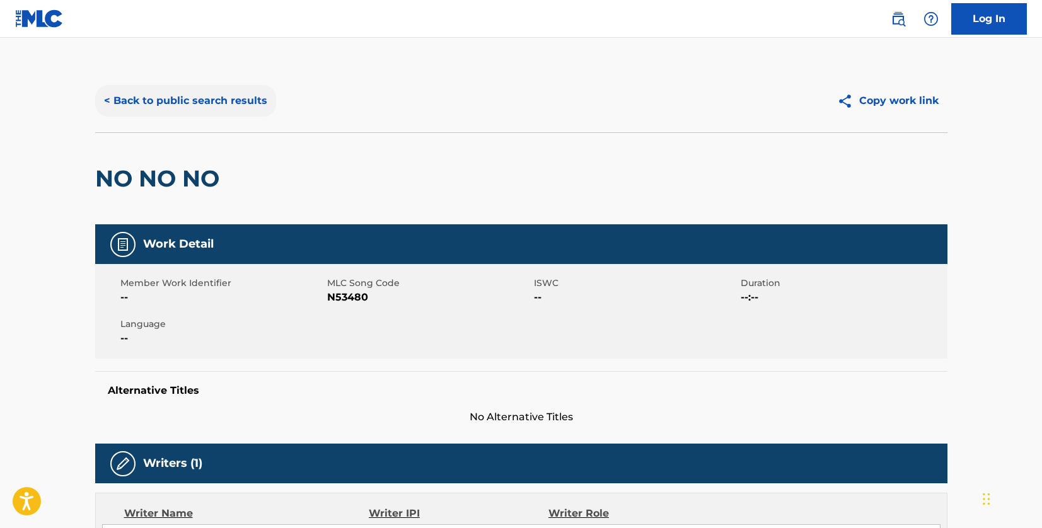
click at [245, 103] on button "< Back to public search results" at bounding box center [185, 101] width 181 height 32
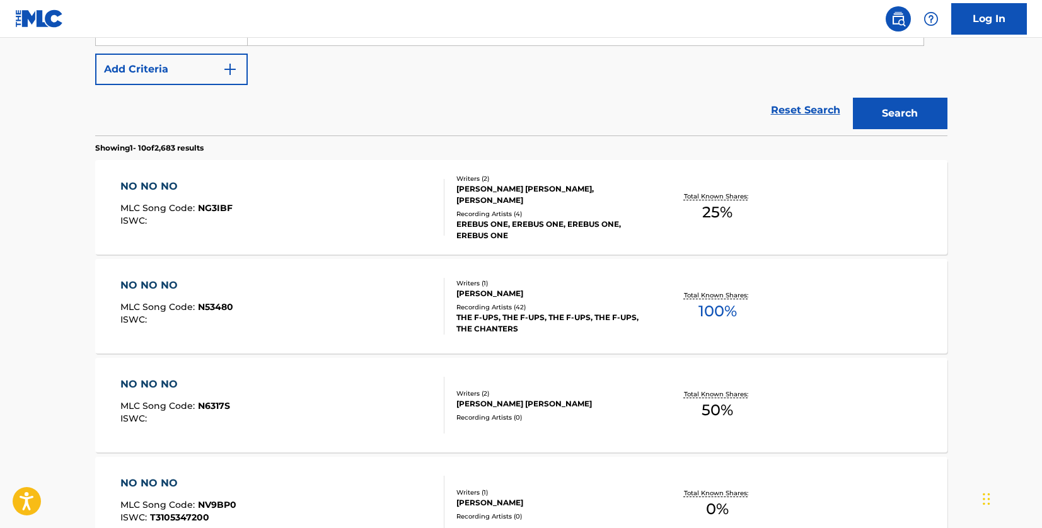
scroll to position [54, 0]
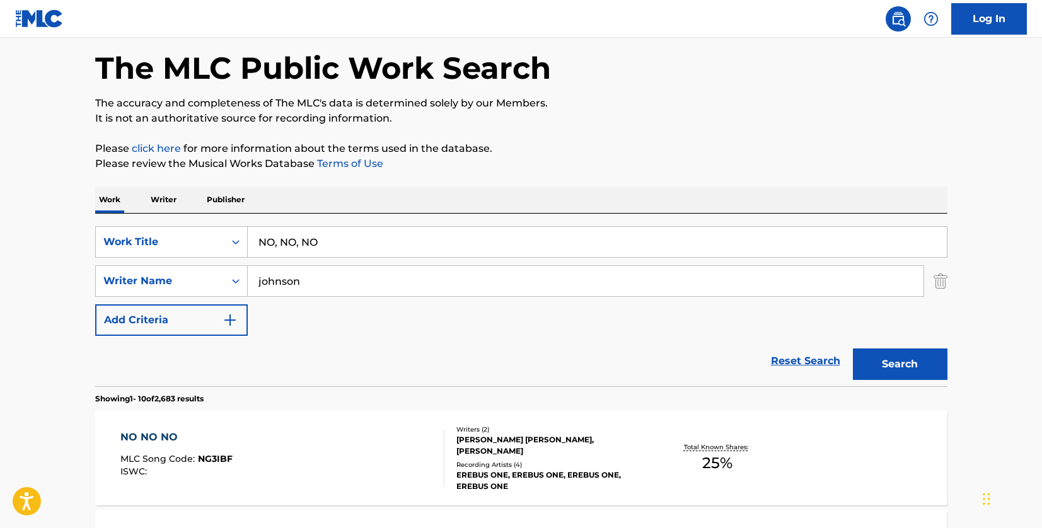
drag, startPoint x: 331, startPoint y: 278, endPoint x: 240, endPoint y: 263, distance: 92.7
click at [240, 263] on div "SearchWithCriteriad46a61c1-c08f-4742-9921-3706d787b089 Work Title NO, NO, NO Se…" at bounding box center [521, 281] width 852 height 110
type input "green"
click at [853, 349] on button "Search" at bounding box center [900, 365] width 95 height 32
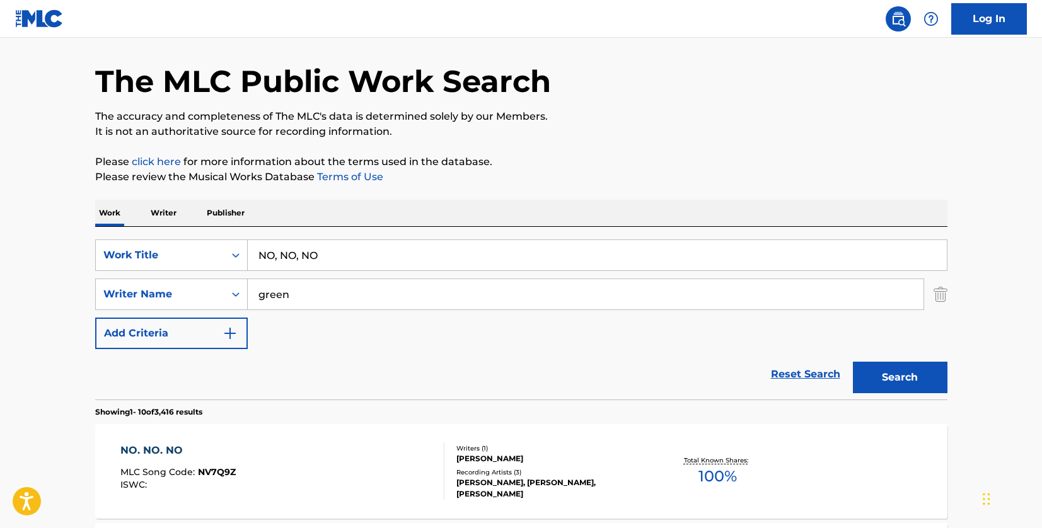
scroll to position [0, 0]
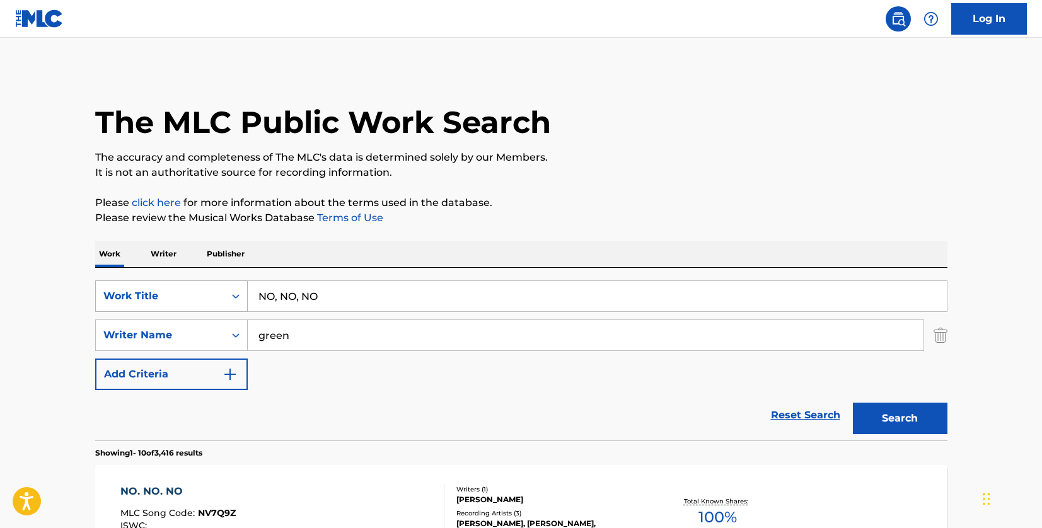
drag, startPoint x: 321, startPoint y: 301, endPoint x: 235, endPoint y: 291, distance: 86.4
click at [235, 291] on div "SearchWithCriteriad46a61c1-c08f-4742-9921-3706d787b089 Work Title NO, NO, NO" at bounding box center [521, 297] width 852 height 32
paste input "SNAKE CHARMER"
type input "SNAKE CHARMER"
drag, startPoint x: 288, startPoint y: 337, endPoint x: 230, endPoint y: 327, distance: 59.4
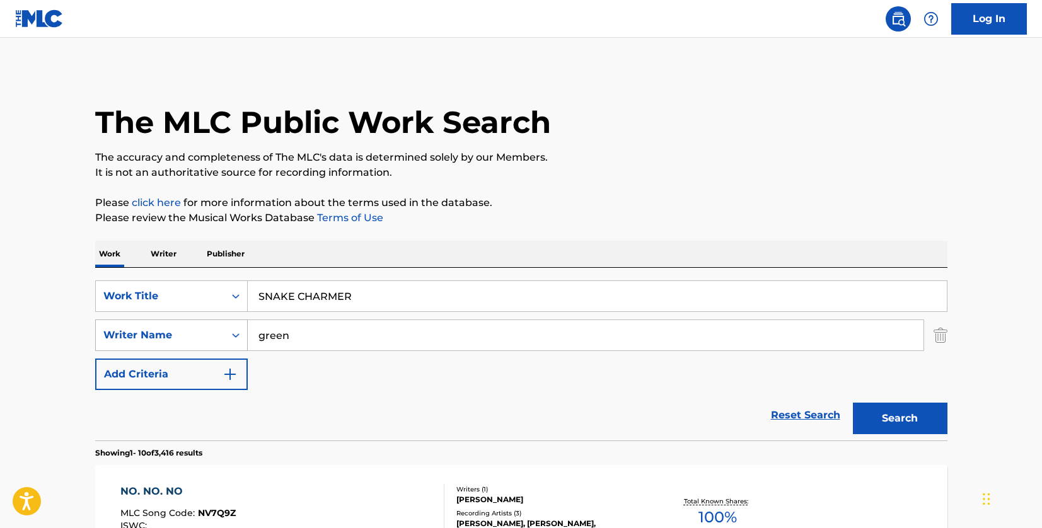
click at [230, 328] on div "SearchWithCriteria33f44059-a9a3-4a0e-90fe-a06dea2ccbfd Writer Name green" at bounding box center [521, 336] width 852 height 32
type input "[PERSON_NAME]"
click at [853, 403] on button "Search" at bounding box center [900, 419] width 95 height 32
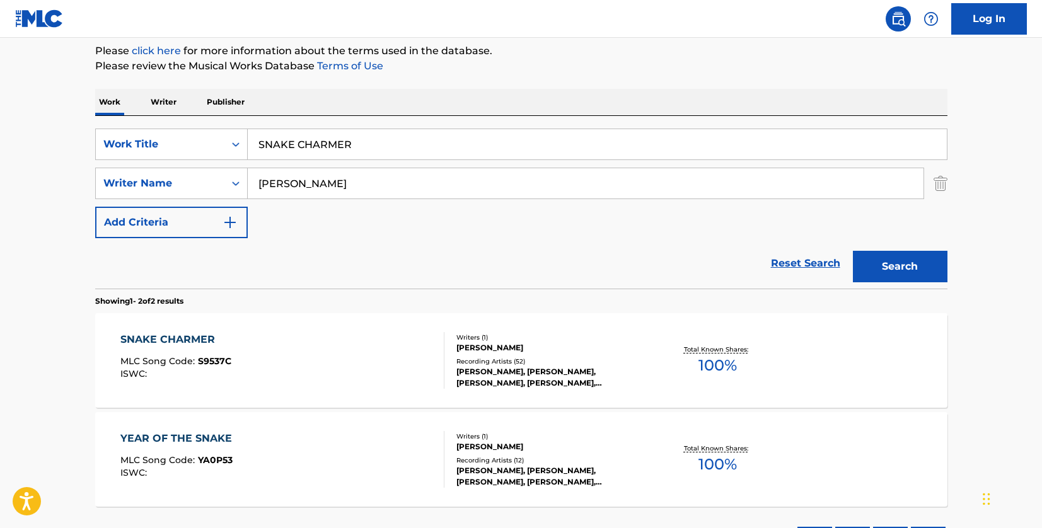
scroll to position [189, 0]
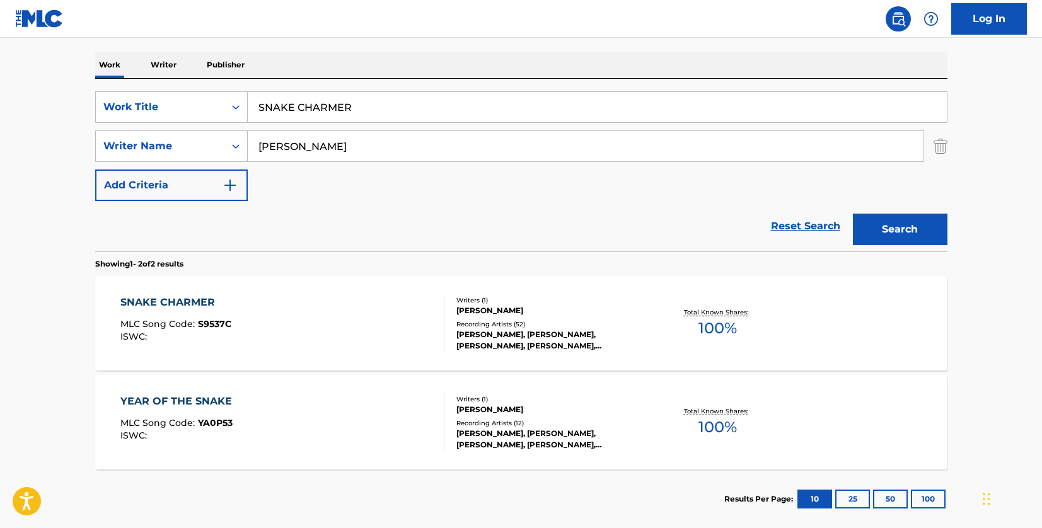
click at [371, 321] on div "SNAKE CHARMER MLC Song Code : S9537C ISWC :" at bounding box center [282, 323] width 324 height 57
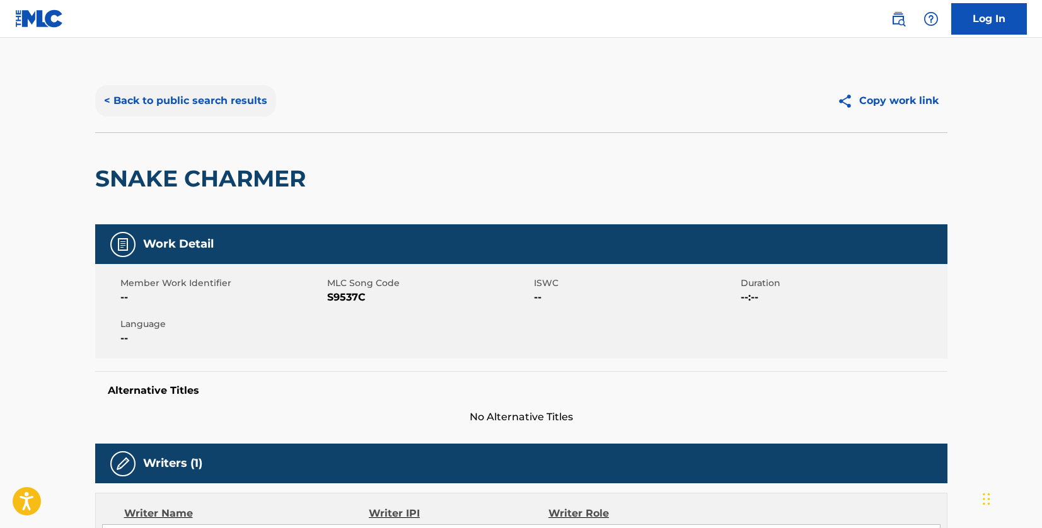
click at [238, 100] on button "< Back to public search results" at bounding box center [185, 101] width 181 height 32
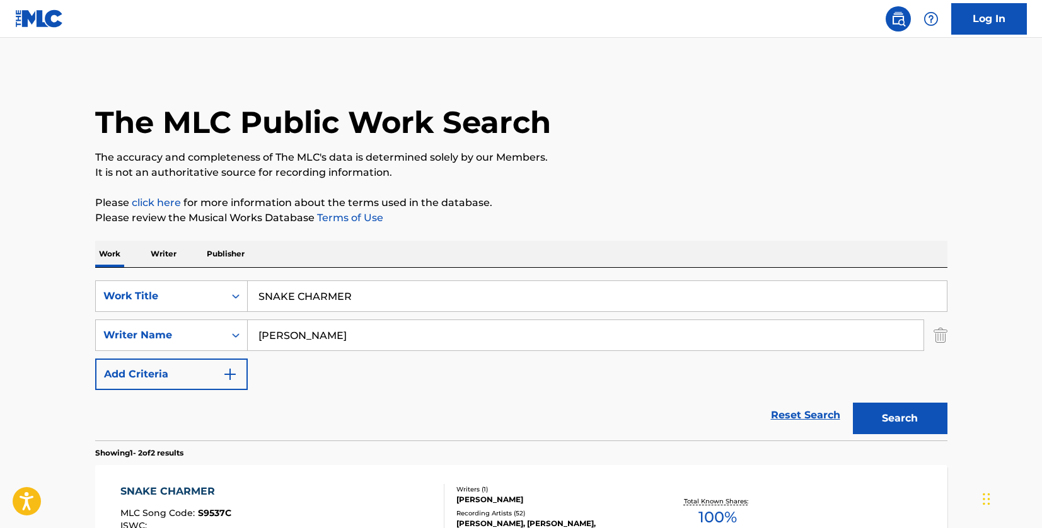
scroll to position [185, 0]
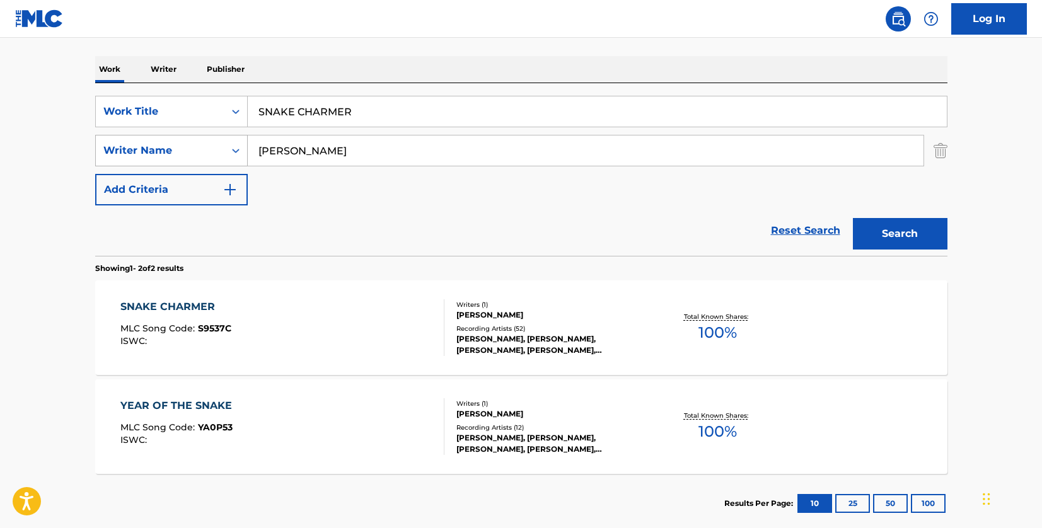
drag, startPoint x: 333, startPoint y: 146, endPoint x: 206, endPoint y: 136, distance: 127.8
click at [206, 136] on div "SearchWithCriteria33f44059-a9a3-4a0e-90fe-a06dea2ccbfd Writer Name [PERSON_NAME]" at bounding box center [521, 151] width 852 height 32
type input "[PERSON_NAME]"
click at [853, 218] on button "Search" at bounding box center [900, 234] width 95 height 32
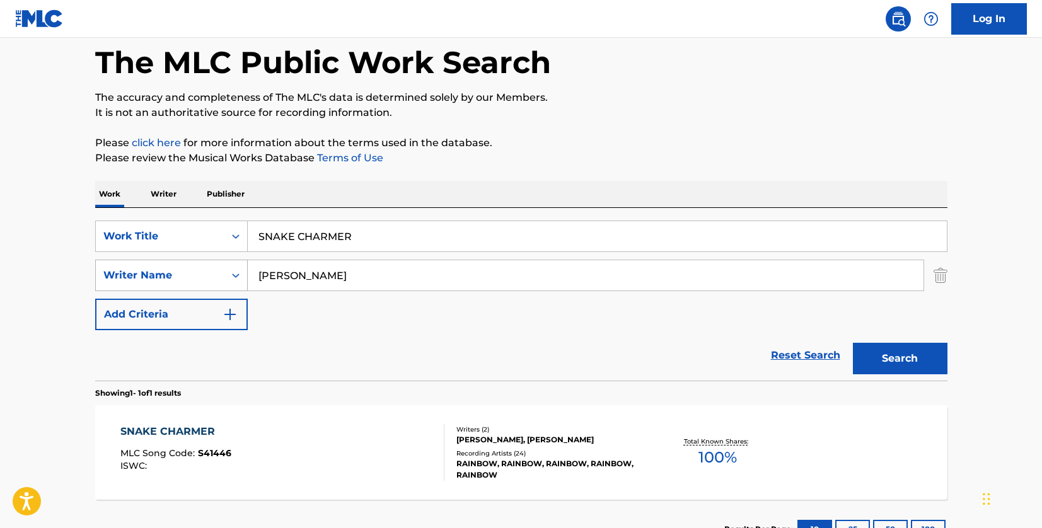
scroll to position [158, 0]
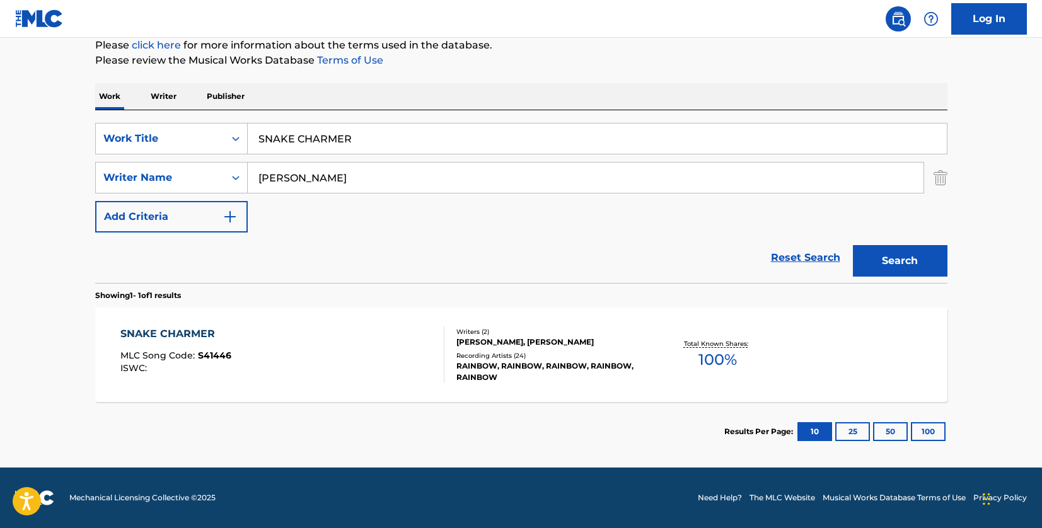
click at [602, 39] on p "Please click here for more information about the terms used in the database." at bounding box center [521, 45] width 852 height 15
click at [376, 352] on div "SNAKE CHARMER MLC Song Code : S41446 ISWC :" at bounding box center [282, 355] width 324 height 57
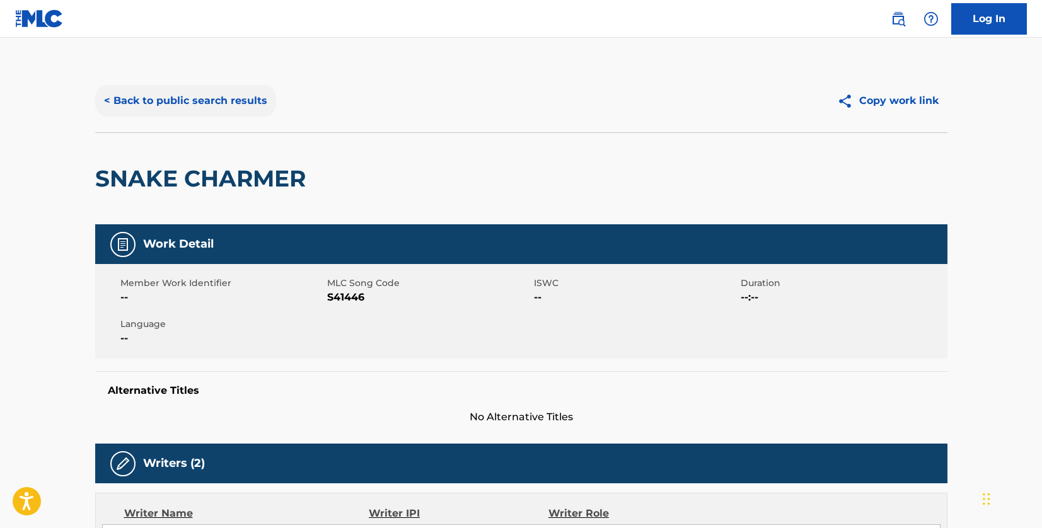
click at [253, 102] on button "< Back to public search results" at bounding box center [185, 101] width 181 height 32
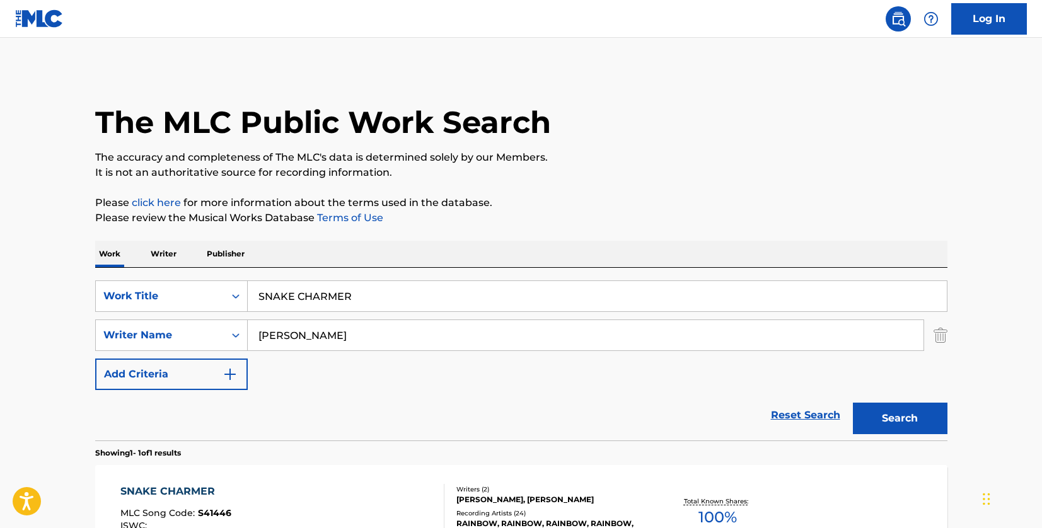
scroll to position [86, 0]
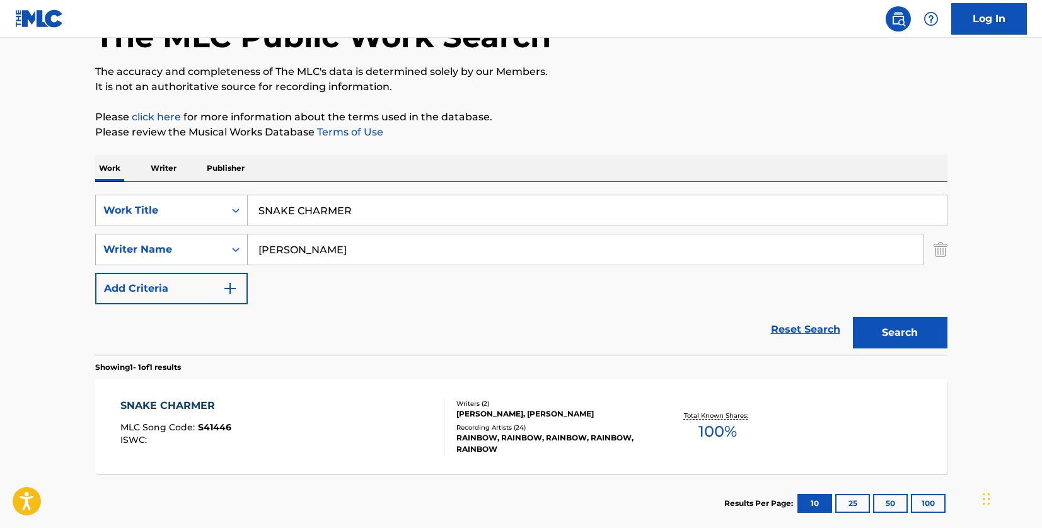
drag, startPoint x: 330, startPoint y: 248, endPoint x: 235, endPoint y: 241, distance: 94.8
click at [235, 241] on div "SearchWithCriteria33f44059-a9a3-4a0e-90fe-a06dea2ccbfd Writer Name [PERSON_NAME]" at bounding box center [521, 250] width 852 height 32
type input "[PERSON_NAME]"
click at [853, 317] on button "Search" at bounding box center [900, 333] width 95 height 32
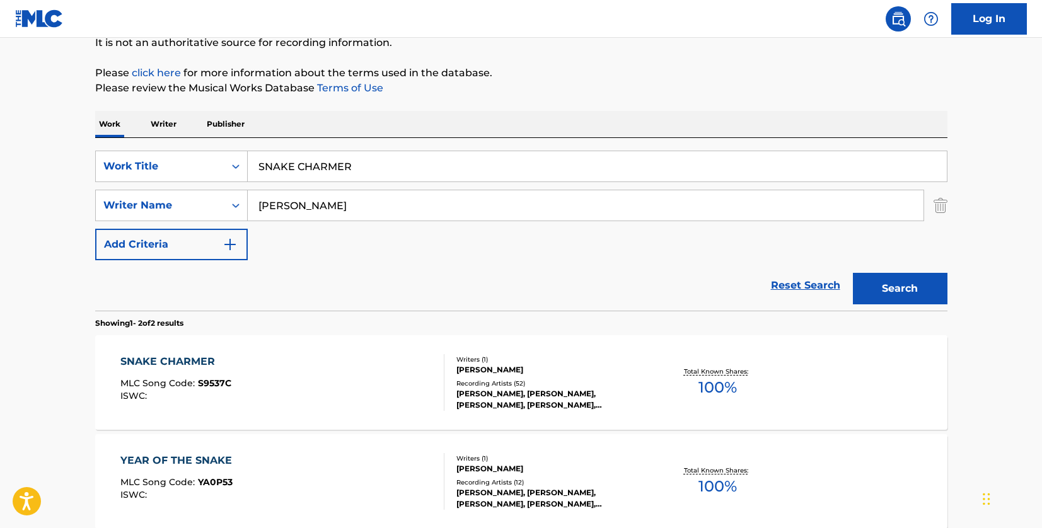
scroll to position [149, 0]
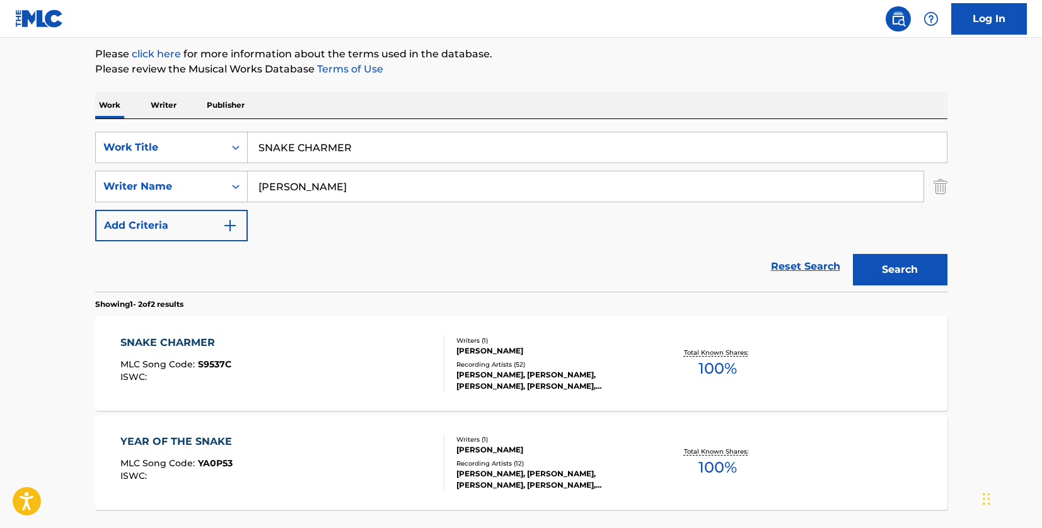
click at [405, 349] on div "SNAKE CHARMER MLC Song Code : S9537C ISWC :" at bounding box center [282, 363] width 324 height 57
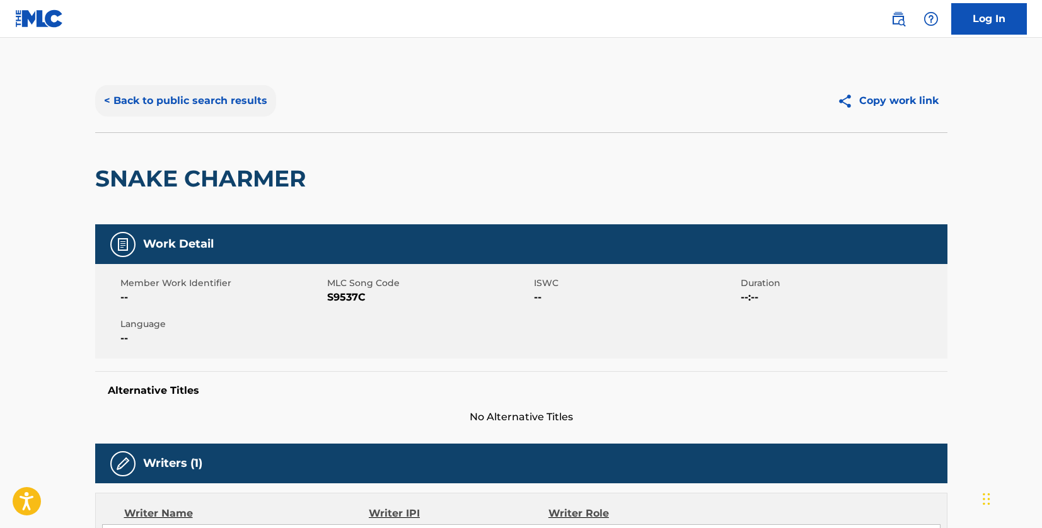
click at [191, 107] on button "< Back to public search results" at bounding box center [185, 101] width 181 height 32
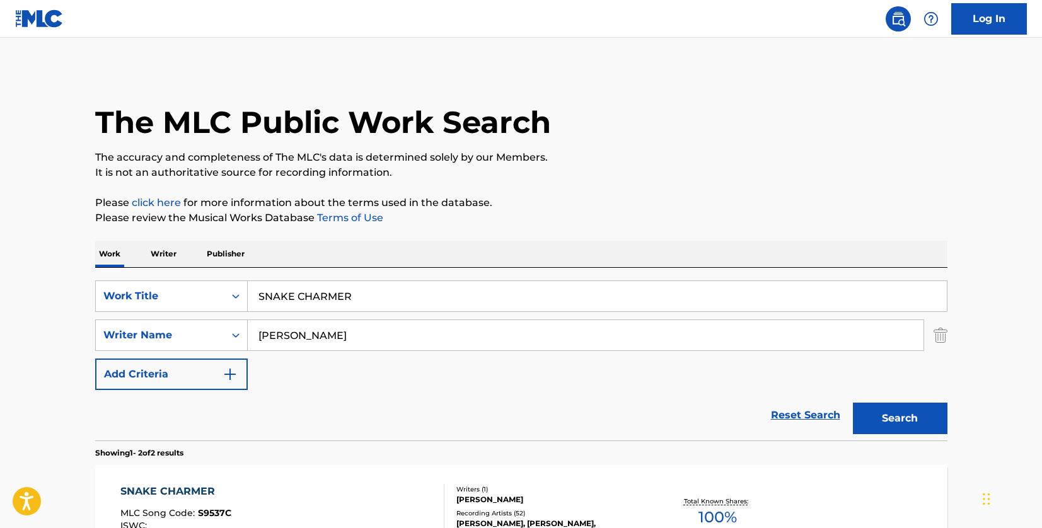
scroll to position [149, 0]
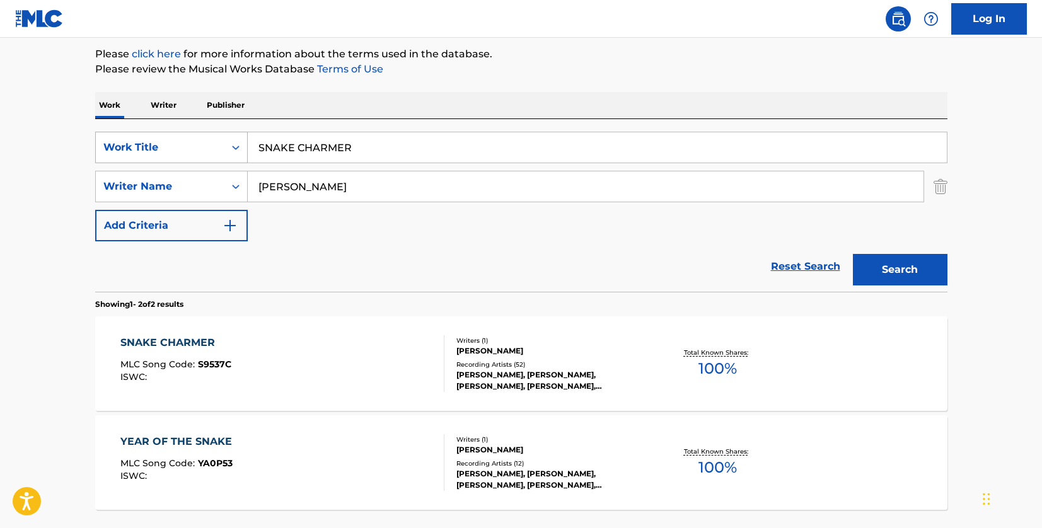
drag, startPoint x: 377, startPoint y: 151, endPoint x: 218, endPoint y: 141, distance: 159.8
click at [218, 141] on div "SearchWithCriteriad46a61c1-c08f-4742-9921-3706d787b089 Work Title SNAKE CHARMER" at bounding box center [521, 148] width 852 height 32
paste input "BAD LOVE"
type input "BAD LOVE"
drag, startPoint x: 311, startPoint y: 182, endPoint x: 213, endPoint y: 184, distance: 98.4
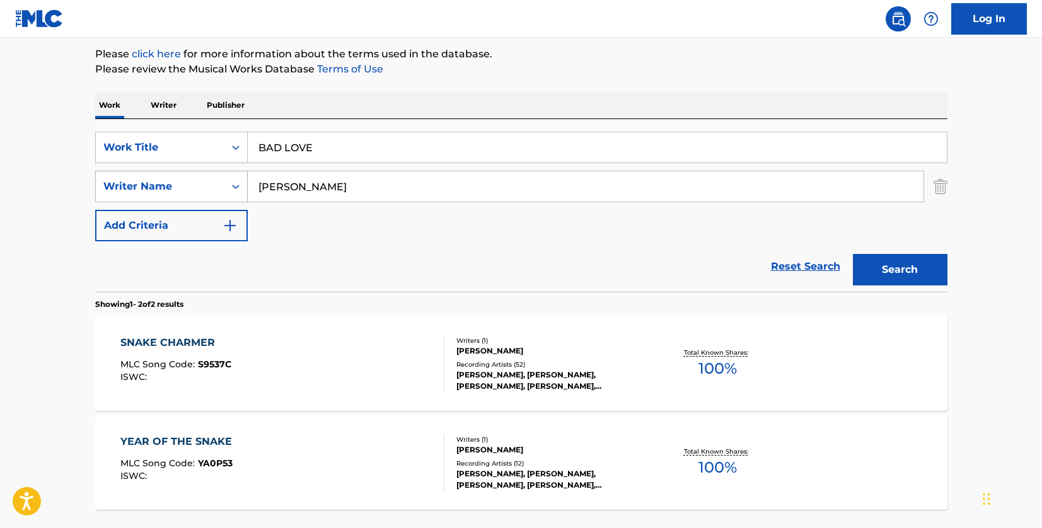
click at [213, 184] on div "SearchWithCriteria33f44059-a9a3-4a0e-90fe-a06dea2ccbfd Writer Name [PERSON_NAME]" at bounding box center [521, 187] width 852 height 32
type input "[PERSON_NAME]"
click at [853, 254] on button "Search" at bounding box center [900, 270] width 95 height 32
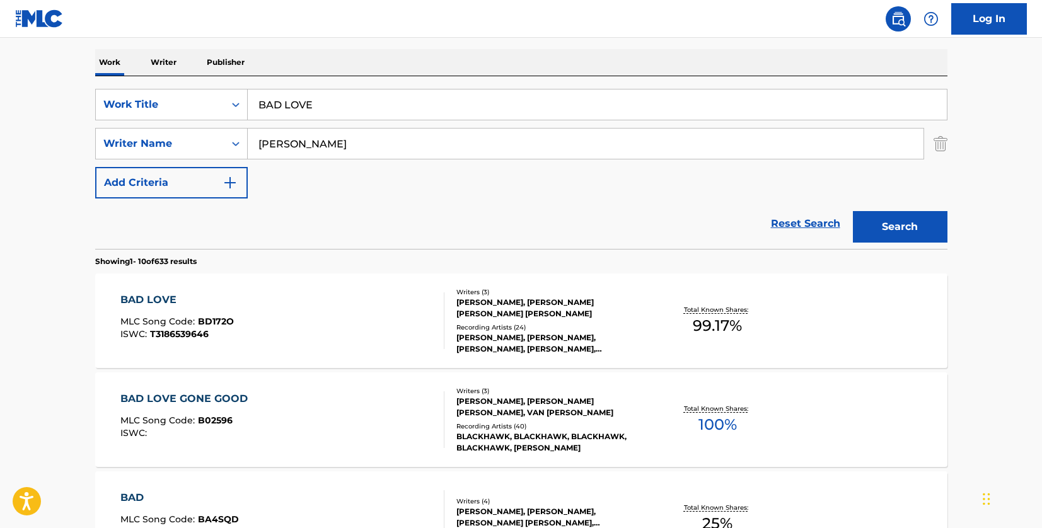
scroll to position [212, 0]
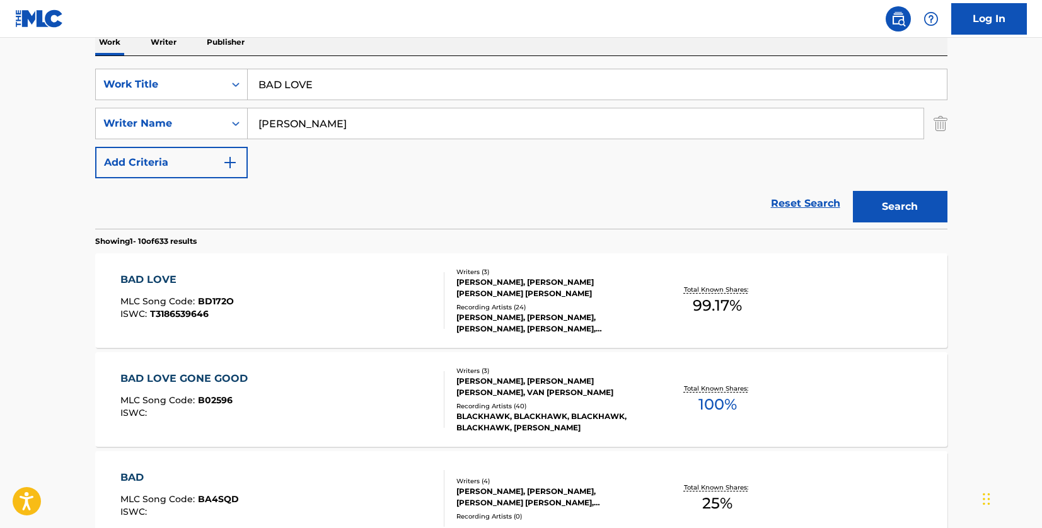
click at [277, 285] on div "BAD LOVE MLC Song Code : BD172O ISWC : T3186539646" at bounding box center [282, 300] width 324 height 57
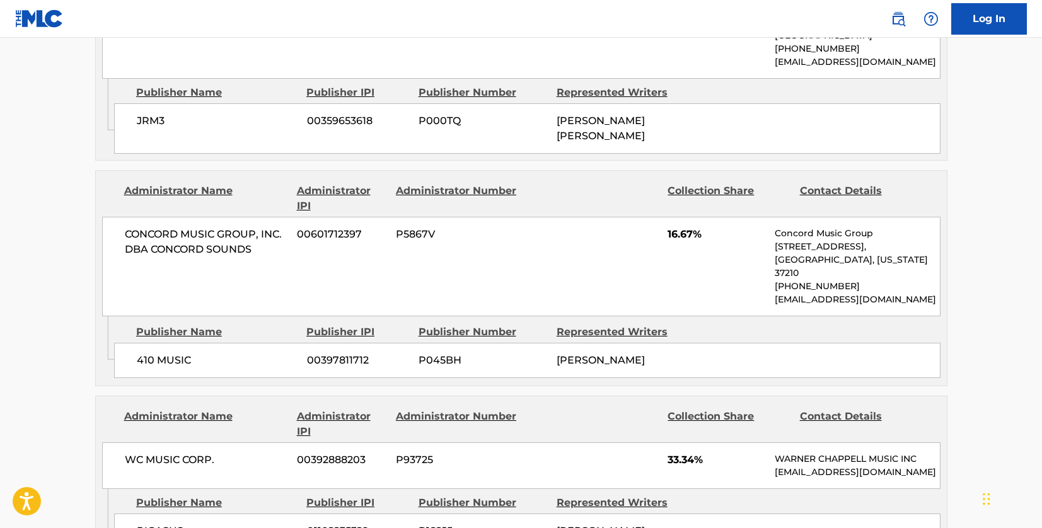
scroll to position [1261, 0]
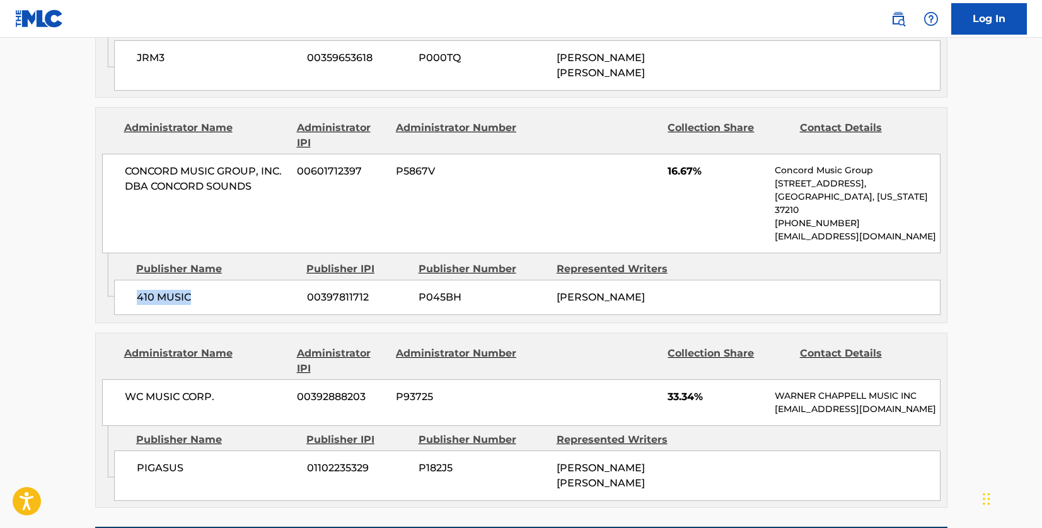
drag, startPoint x: 213, startPoint y: 224, endPoint x: 134, endPoint y: 221, distance: 78.9
click at [134, 280] on div "410 MUSIC 00397811712 P045BH [PERSON_NAME]" at bounding box center [527, 297] width 827 height 35
drag, startPoint x: 216, startPoint y: 119, endPoint x: 224, endPoint y: 113, distance: 10.5
click at [216, 164] on span "CONCORD MUSIC GROUP, INC. DBA CONCORD SOUNDS" at bounding box center [206, 179] width 163 height 30
drag, startPoint x: 256, startPoint y: 119, endPoint x: 151, endPoint y: 119, distance: 105.3
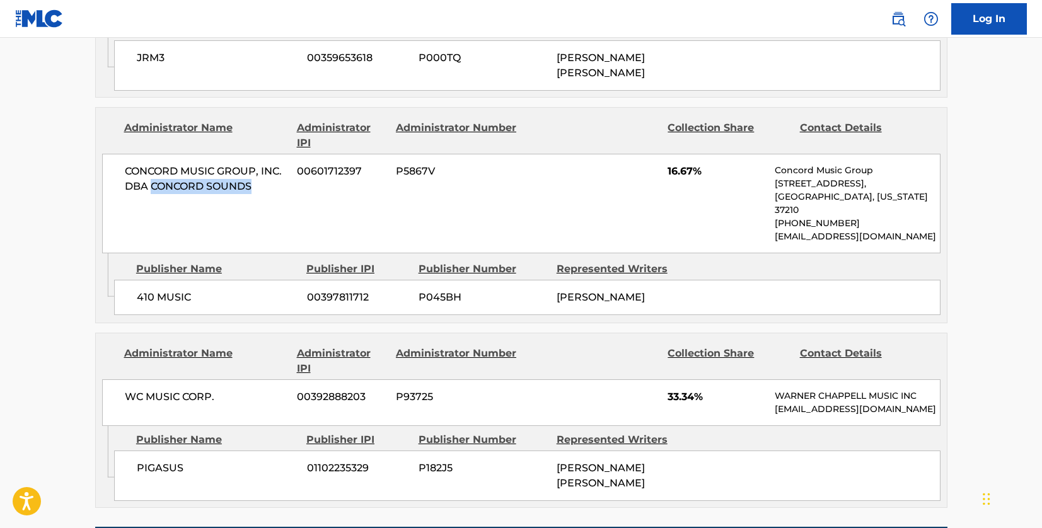
click at [151, 164] on span "CONCORD MUSIC GROUP, INC. DBA CONCORD SOUNDS" at bounding box center [206, 179] width 163 height 30
drag, startPoint x: 383, startPoint y: 282, endPoint x: 364, endPoint y: 281, distance: 19.6
click at [383, 346] on div "Administrator IPI" at bounding box center [342, 361] width 90 height 30
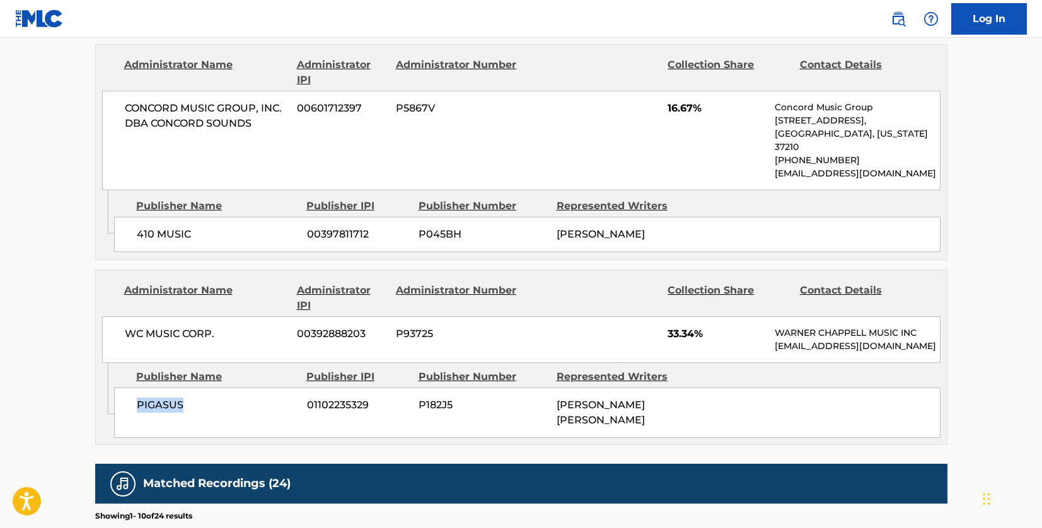
drag, startPoint x: 195, startPoint y: 339, endPoint x: 115, endPoint y: 340, distance: 80.1
click at [115, 388] on div "PIGASUS 01102235329 P182J5 [PERSON_NAME] [PERSON_NAME]" at bounding box center [527, 413] width 827 height 50
click at [221, 327] on span "WC MUSIC CORP." at bounding box center [206, 334] width 163 height 15
drag, startPoint x: 212, startPoint y: 250, endPoint x: 105, endPoint y: 248, distance: 107.8
click at [105, 317] on div "WC MUSIC CORP. 00392888203 P93725 33.34% [PERSON_NAME] MUSIC INC [EMAIL_ADDRESS…" at bounding box center [521, 340] width 839 height 47
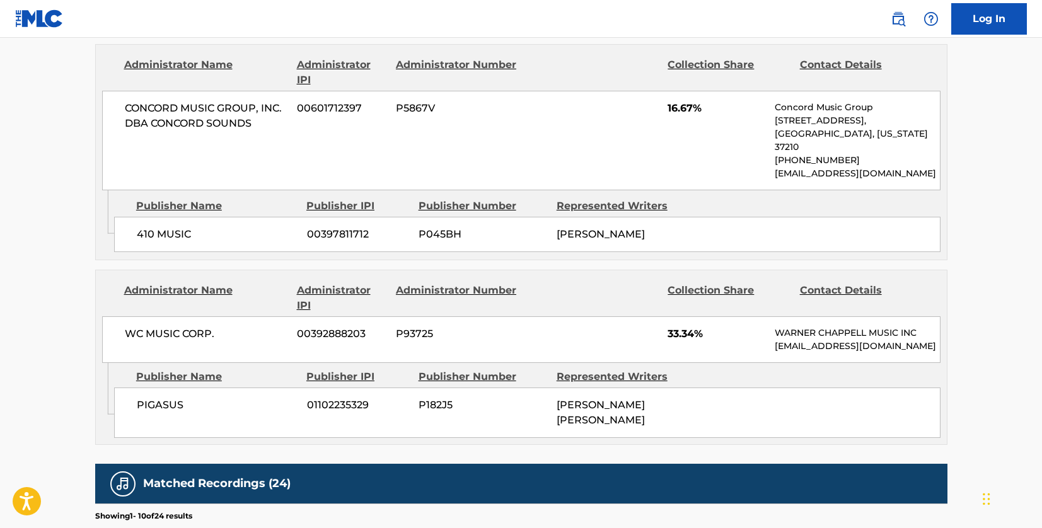
click at [231, 317] on div "WC MUSIC CORP. 00392888203 P93725 33.34% [PERSON_NAME] MUSIC INC [EMAIL_ADDRESS…" at bounding box center [521, 340] width 839 height 47
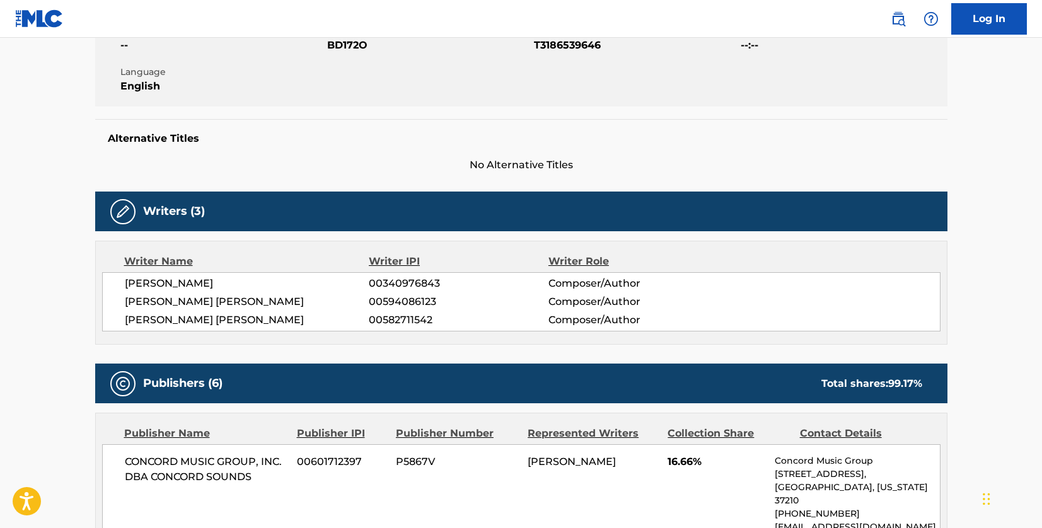
scroll to position [0, 0]
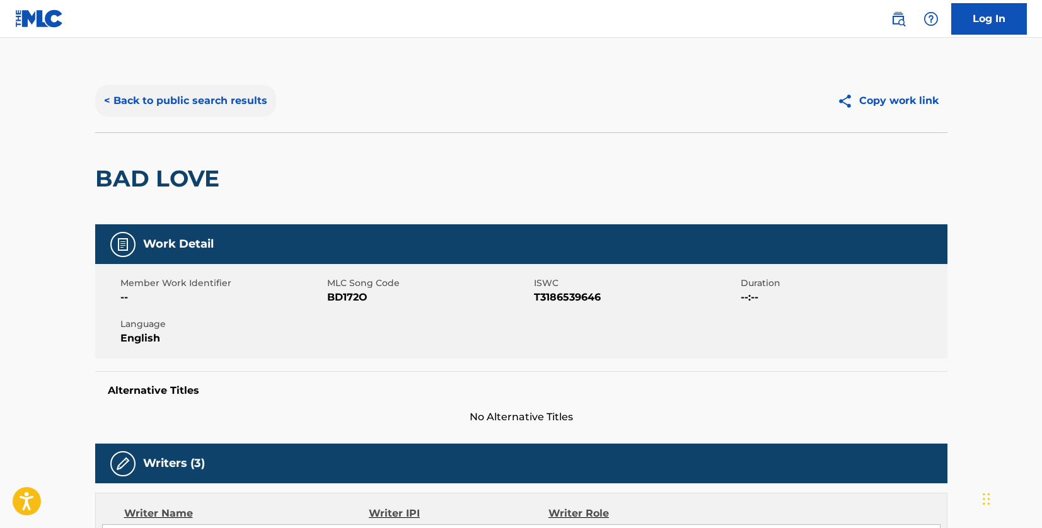
click at [226, 102] on button "< Back to public search results" at bounding box center [185, 101] width 181 height 32
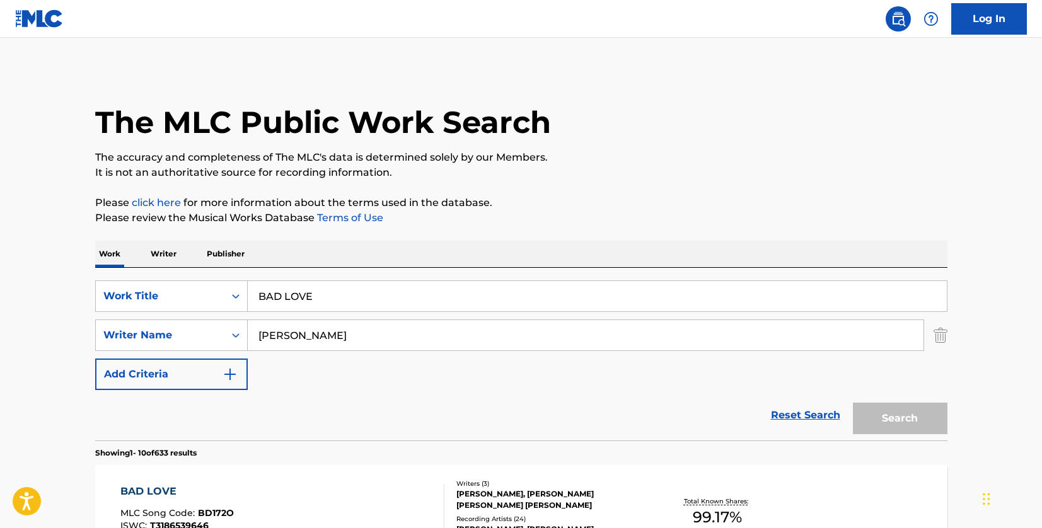
scroll to position [212, 0]
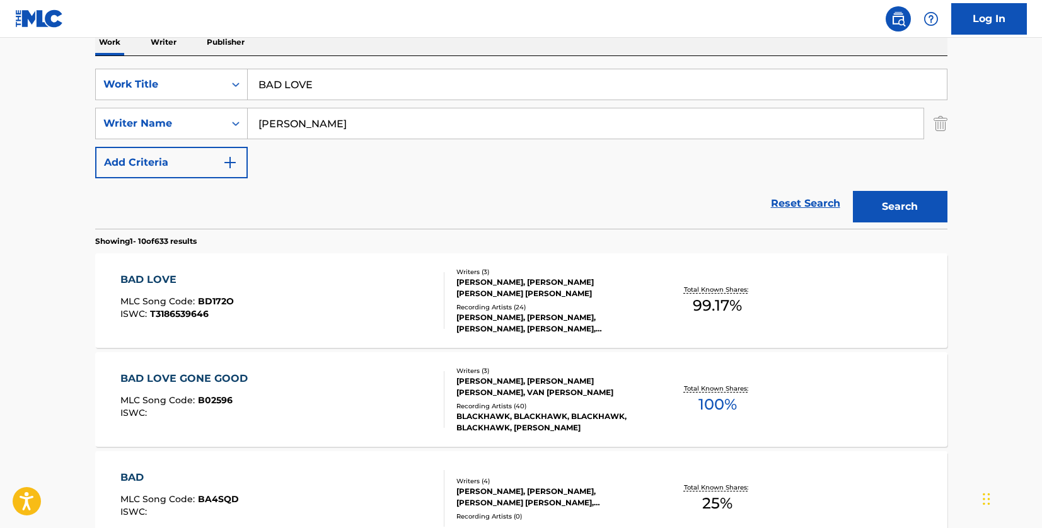
drag, startPoint x: 329, startPoint y: 82, endPoint x: 247, endPoint y: 81, distance: 82.0
click at [248, 81] on input "BAD LOVE" at bounding box center [597, 84] width 699 height 30
paste input "LOLA"
type input "LOLA"
drag, startPoint x: 316, startPoint y: 124, endPoint x: 219, endPoint y: 120, distance: 97.2
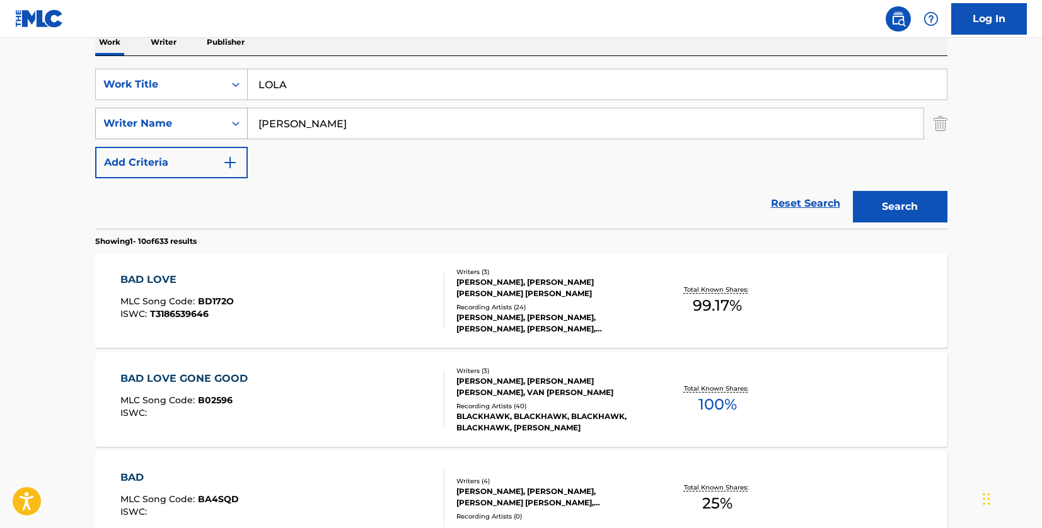
click at [219, 120] on div "SearchWithCriteria33f44059-a9a3-4a0e-90fe-a06dea2ccbfd Writer Name [PERSON_NAME]" at bounding box center [521, 124] width 852 height 32
paste input "[PERSON_NAME]"
type input "[PERSON_NAME]"
click at [906, 205] on button "Search" at bounding box center [900, 207] width 95 height 32
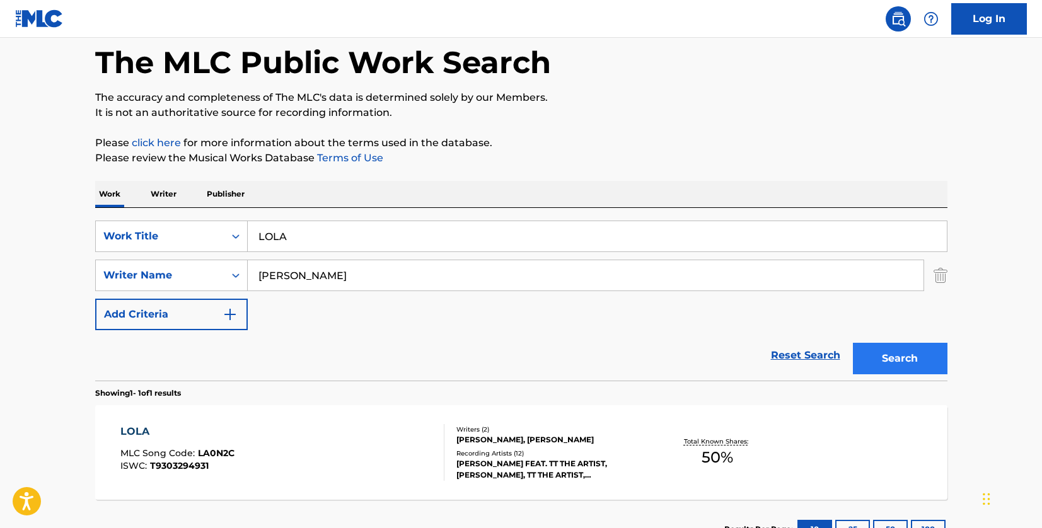
scroll to position [158, 0]
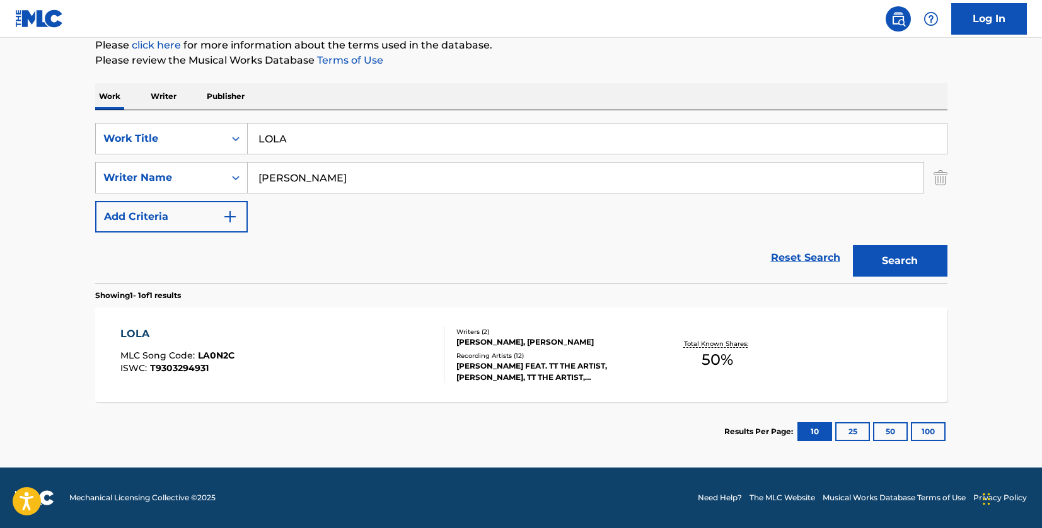
click at [364, 363] on div "LOLA MLC Song Code : LA0N2C ISWC : T9303294931" at bounding box center [282, 355] width 324 height 57
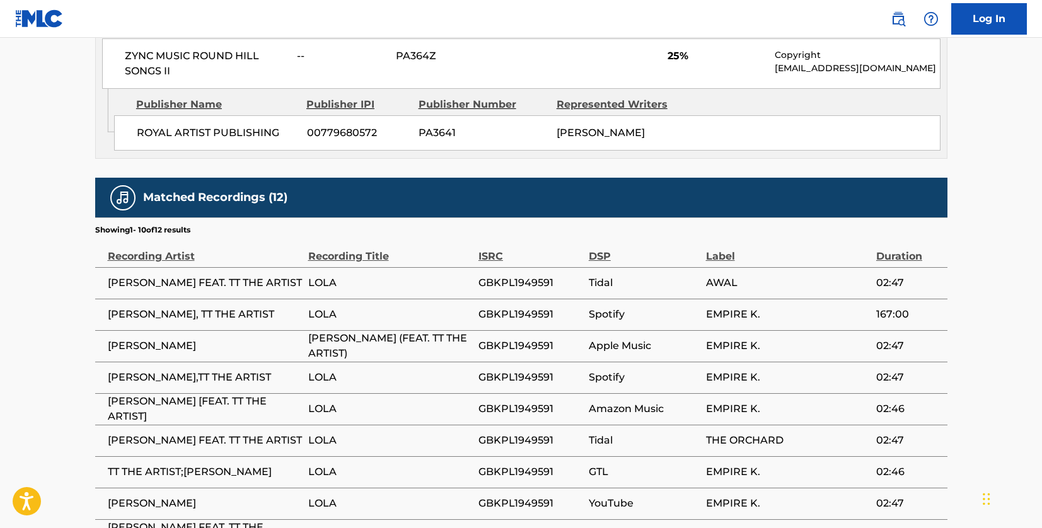
scroll to position [946, 0]
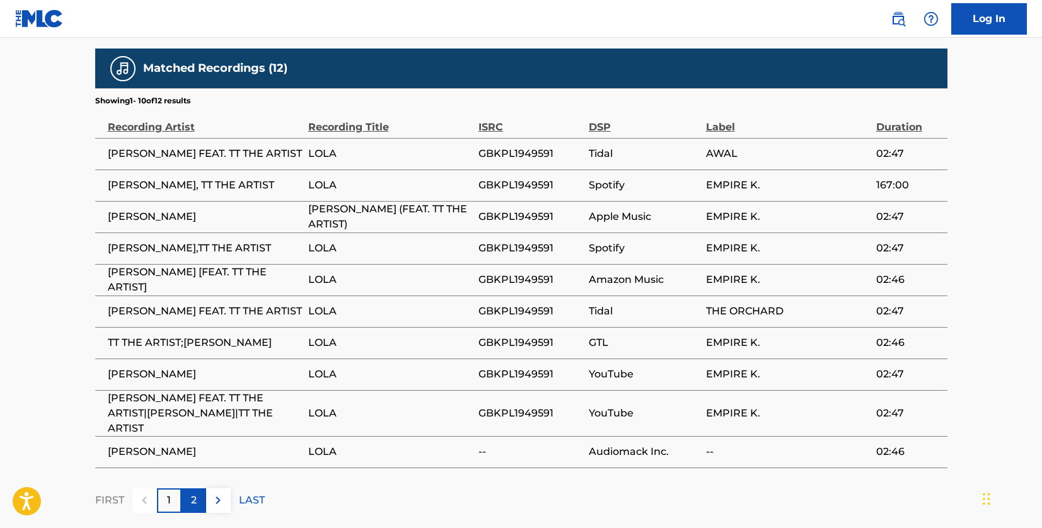
click at [187, 489] on div "2" at bounding box center [194, 501] width 25 height 25
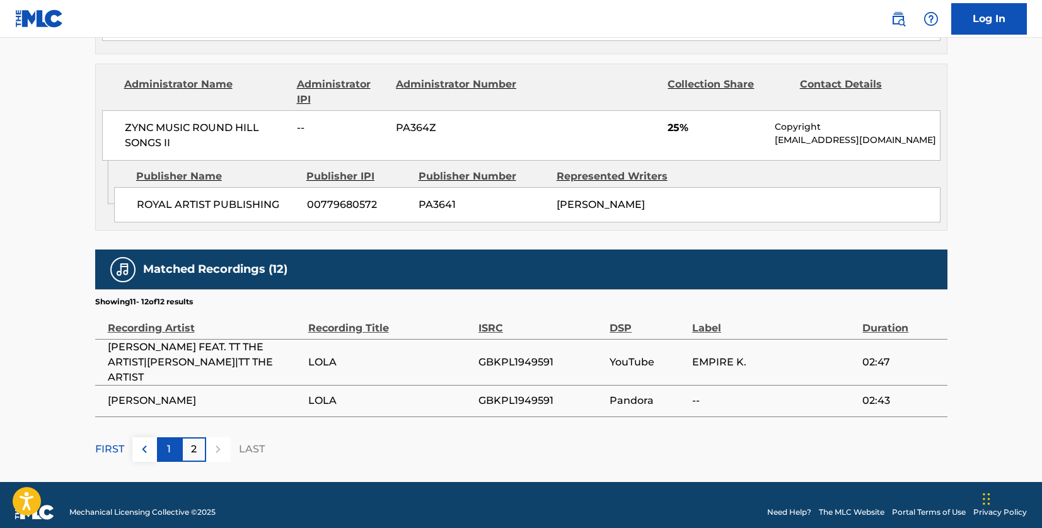
click at [171, 442] on div "1" at bounding box center [169, 450] width 25 height 25
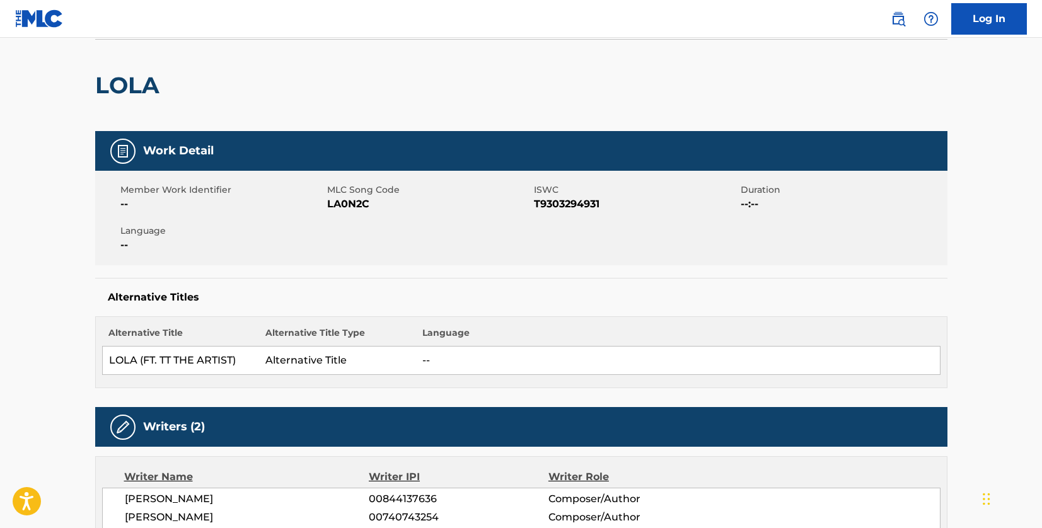
scroll to position [0, 0]
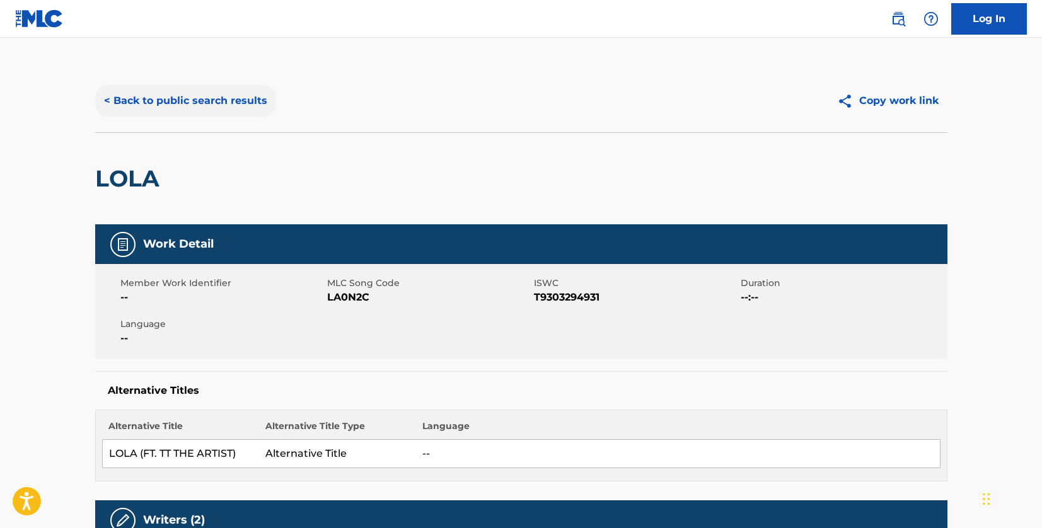
click at [199, 91] on button "< Back to public search results" at bounding box center [185, 101] width 181 height 32
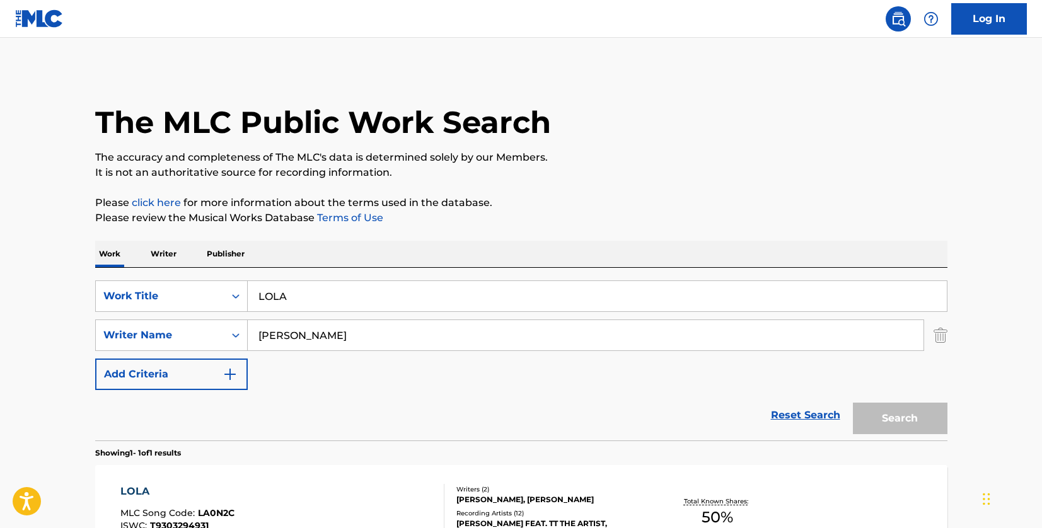
scroll to position [86, 0]
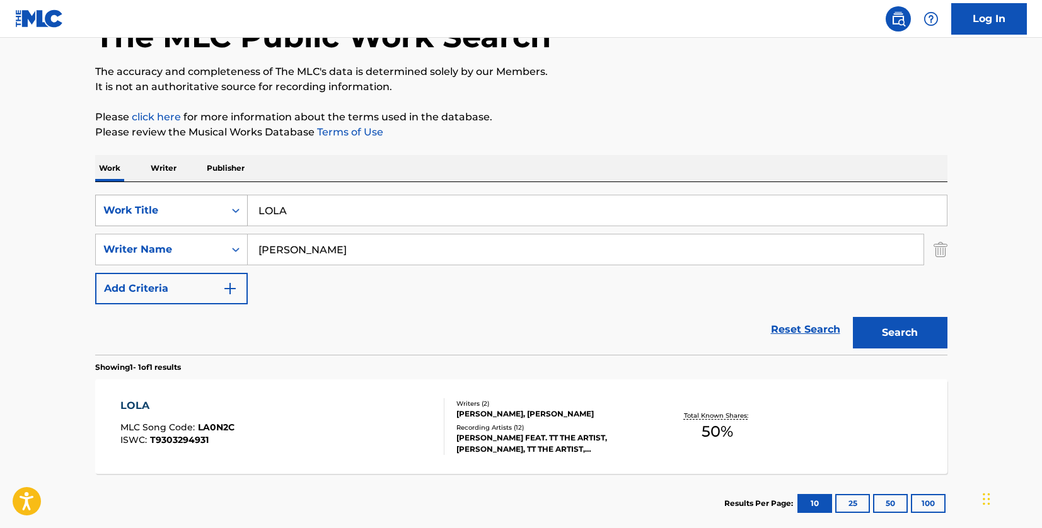
drag, startPoint x: 255, startPoint y: 207, endPoint x: 233, endPoint y: 206, distance: 22.1
click at [233, 206] on div "SearchWithCriteriad46a61c1-c08f-4742-9921-3706d787b089 Work Title LOLA" at bounding box center [521, 211] width 852 height 32
paste input "[PERSON_NAME]"
type input "LETTERS"
click at [233, 241] on div "SearchWithCriteria33f44059-a9a3-4a0e-90fe-a06dea2ccbfd Writer Name [PERSON_NAME]" at bounding box center [521, 250] width 852 height 32
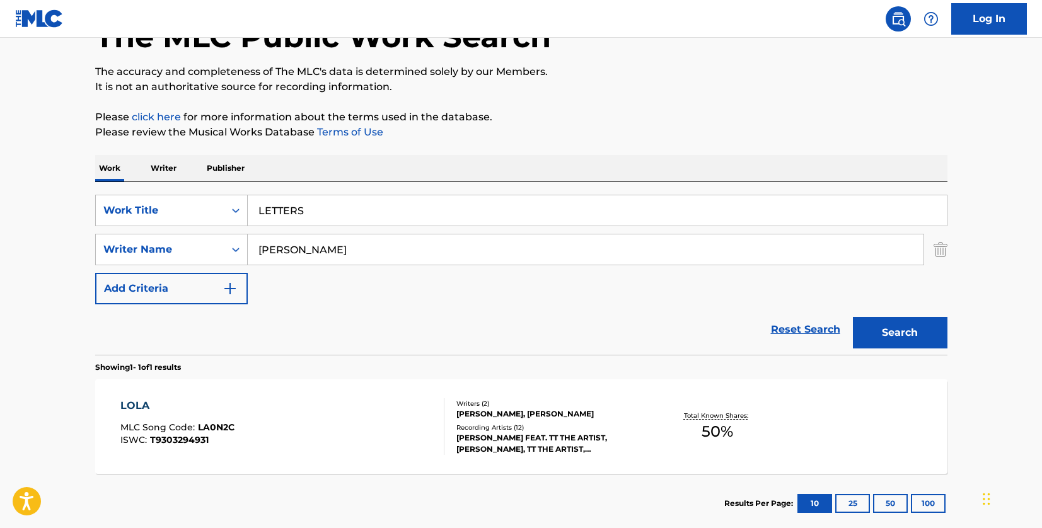
type input "[PERSON_NAME]"
click at [853, 317] on button "Search" at bounding box center [900, 333] width 95 height 32
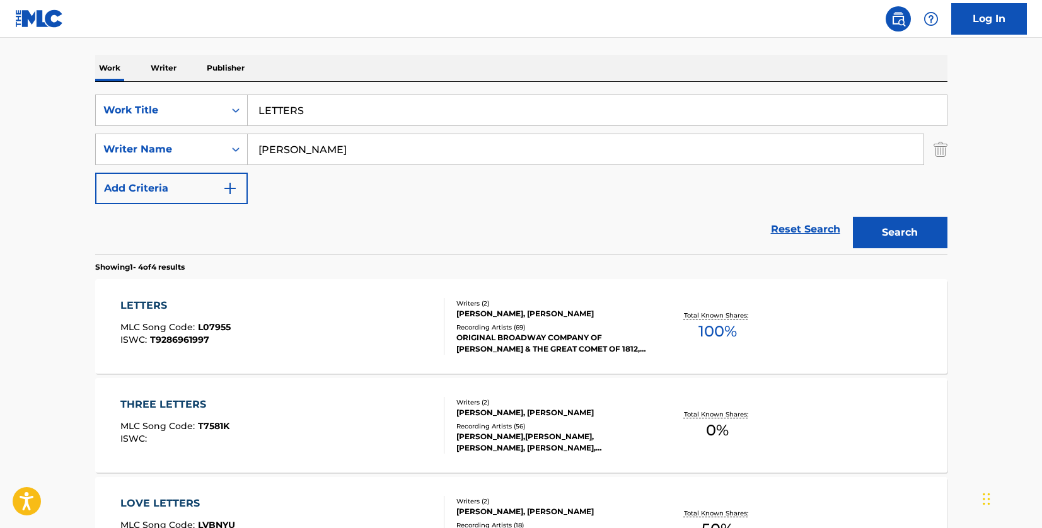
scroll to position [212, 0]
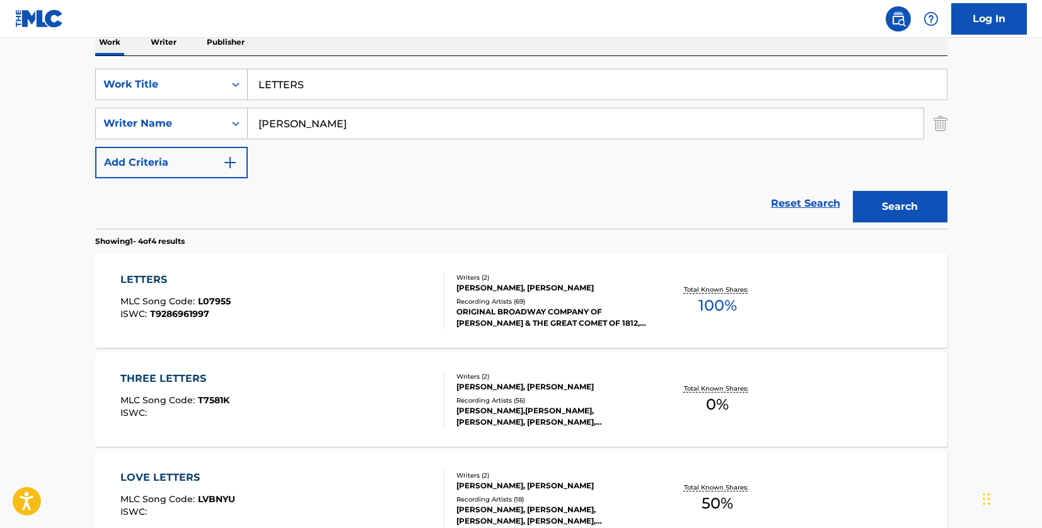
click at [381, 308] on div "LETTERS MLC Song Code : L07955 ISWC : T9286961997" at bounding box center [282, 300] width 324 height 57
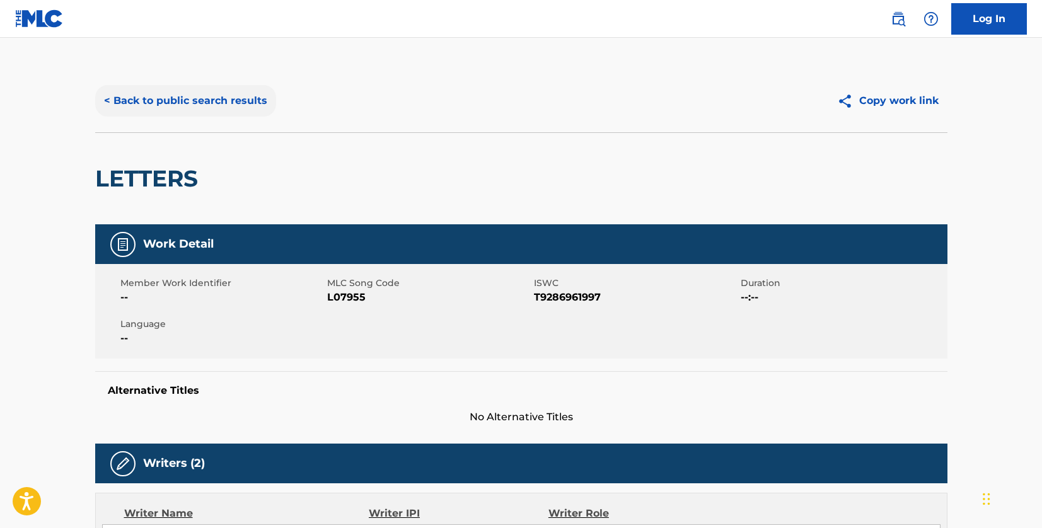
click at [220, 96] on button "< Back to public search results" at bounding box center [185, 101] width 181 height 32
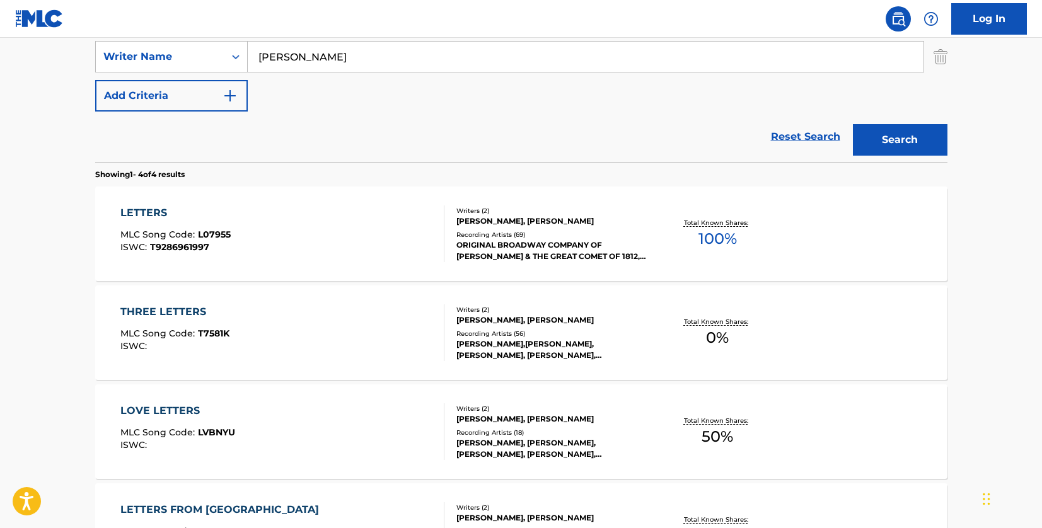
scroll to position [275, 0]
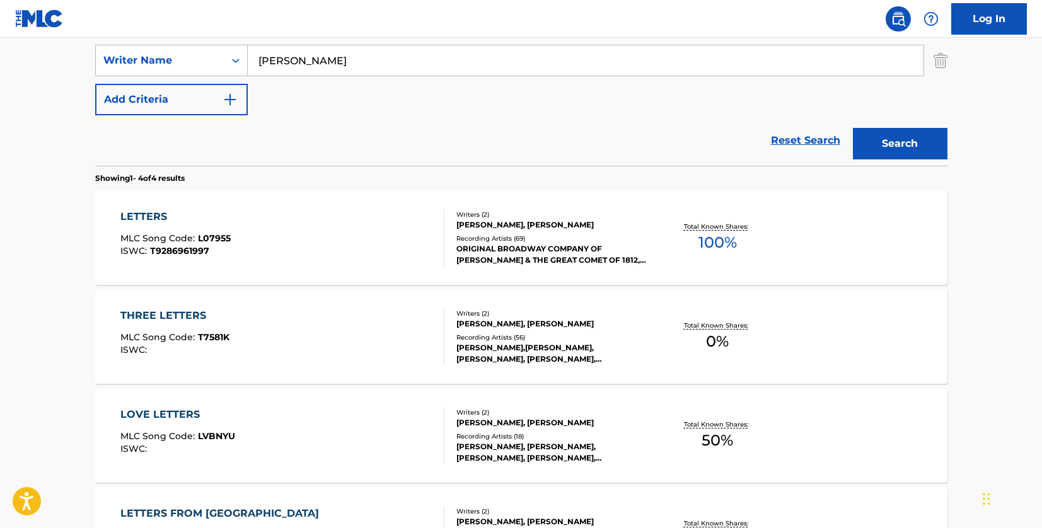
click at [365, 319] on div "THREE LETTERS MLC Song Code : T7581K ISWC :" at bounding box center [282, 336] width 324 height 57
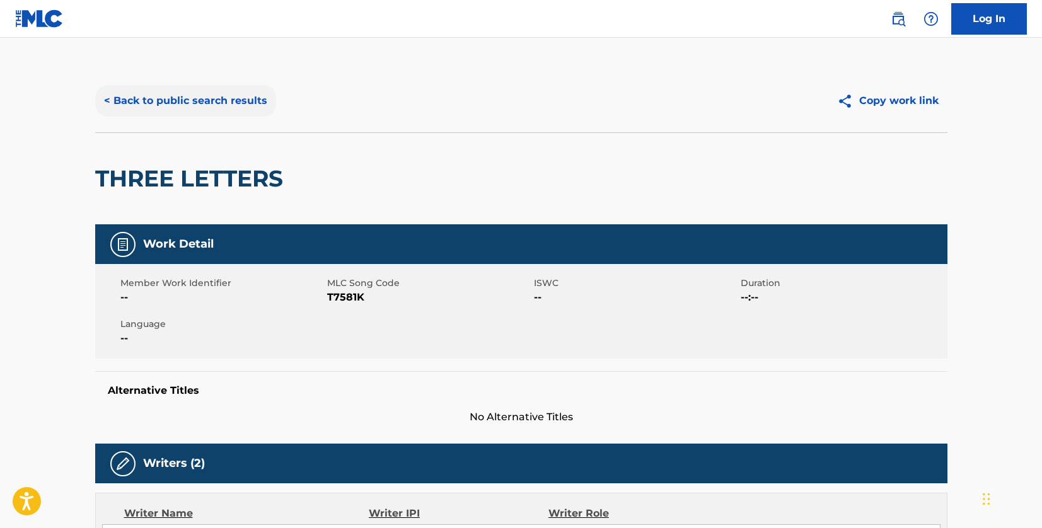
click at [207, 94] on button "< Back to public search results" at bounding box center [185, 101] width 181 height 32
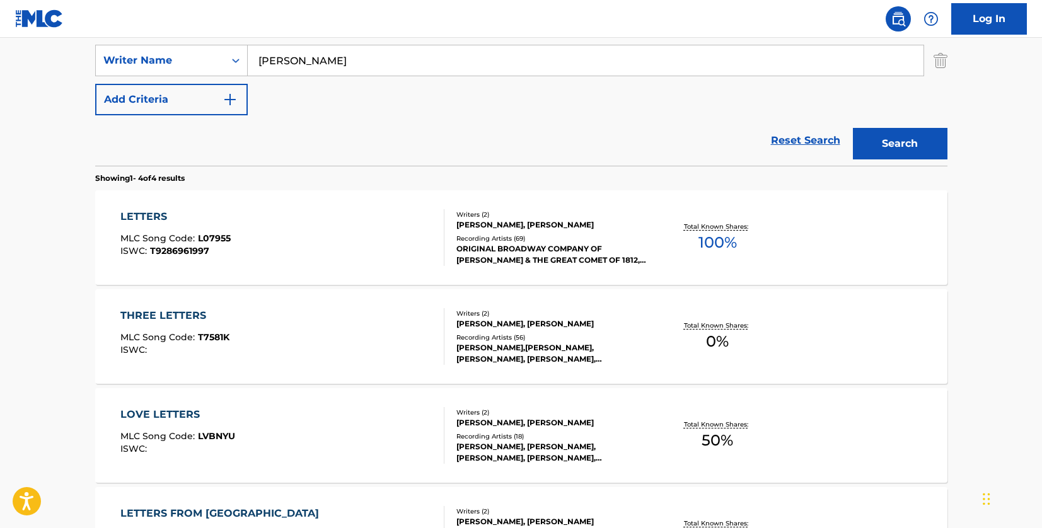
scroll to position [149, 0]
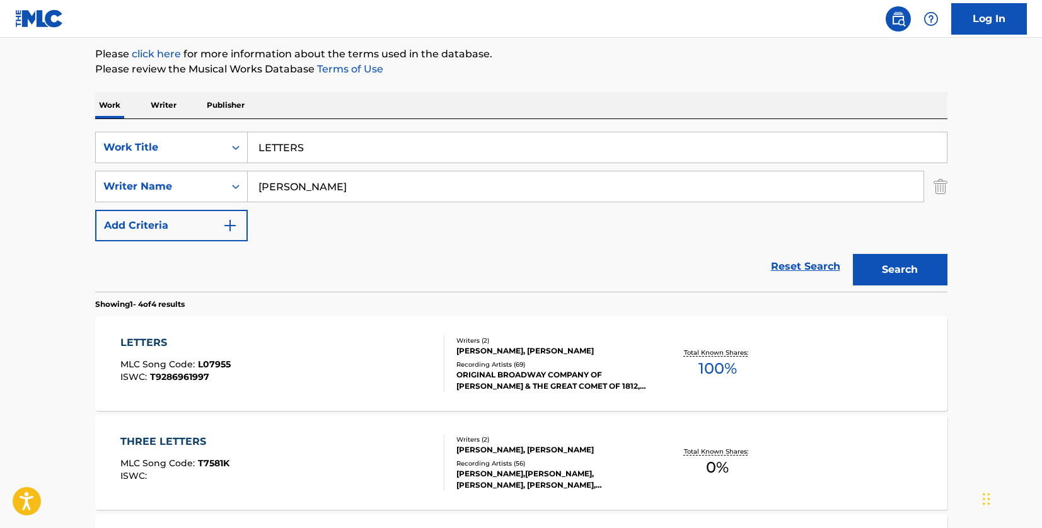
click at [258, 145] on input "LETTERS" at bounding box center [597, 147] width 699 height 30
type input "three LETTERS"
click at [853, 254] on button "Search" at bounding box center [900, 270] width 95 height 32
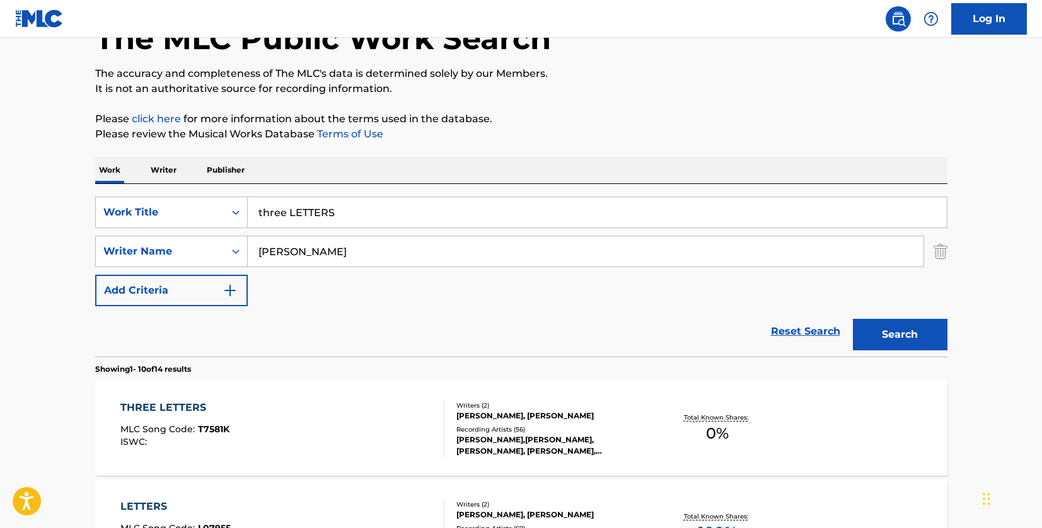
scroll to position [0, 0]
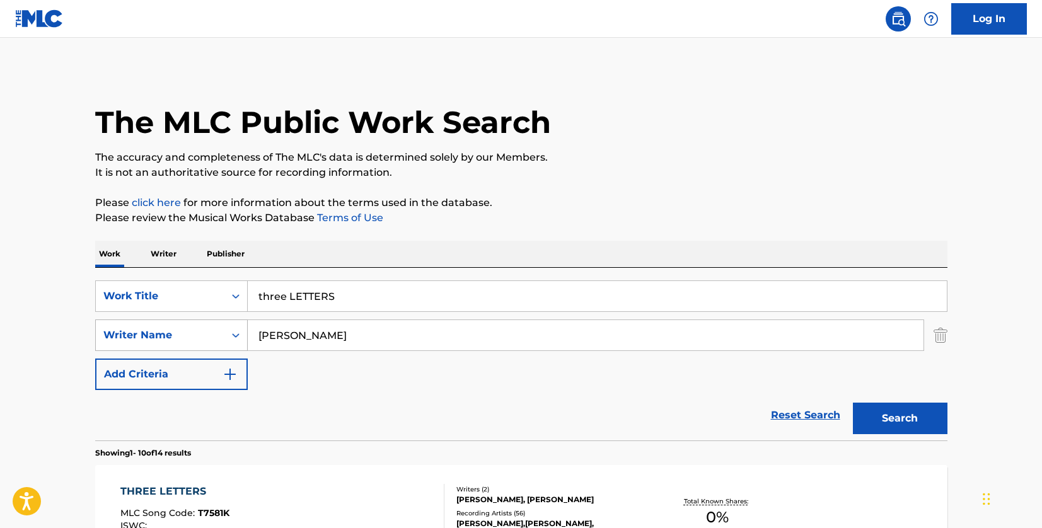
drag, startPoint x: 294, startPoint y: 330, endPoint x: 245, endPoint y: 327, distance: 48.7
click at [245, 327] on div "SearchWithCriteria33f44059-a9a3-4a0e-90fe-a06dea2ccbfd Writer Name [PERSON_NAME]" at bounding box center [521, 336] width 852 height 32
paste input "BLIGE"
type input "BLIGE"
drag, startPoint x: 346, startPoint y: 298, endPoint x: 231, endPoint y: 292, distance: 115.5
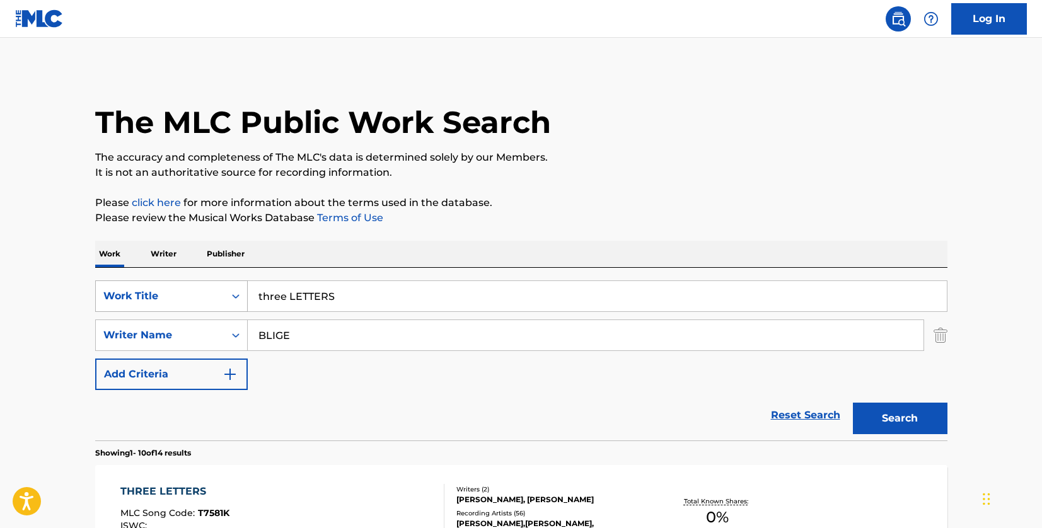
click at [231, 292] on div "SearchWithCriteriad46a61c1-c08f-4742-9921-3706d787b089 Work Title three LETTERS" at bounding box center [521, 297] width 852 height 32
paste input "NOT [DATE]"
type input "NOT [DATE]"
click at [897, 416] on button "Search" at bounding box center [900, 419] width 95 height 32
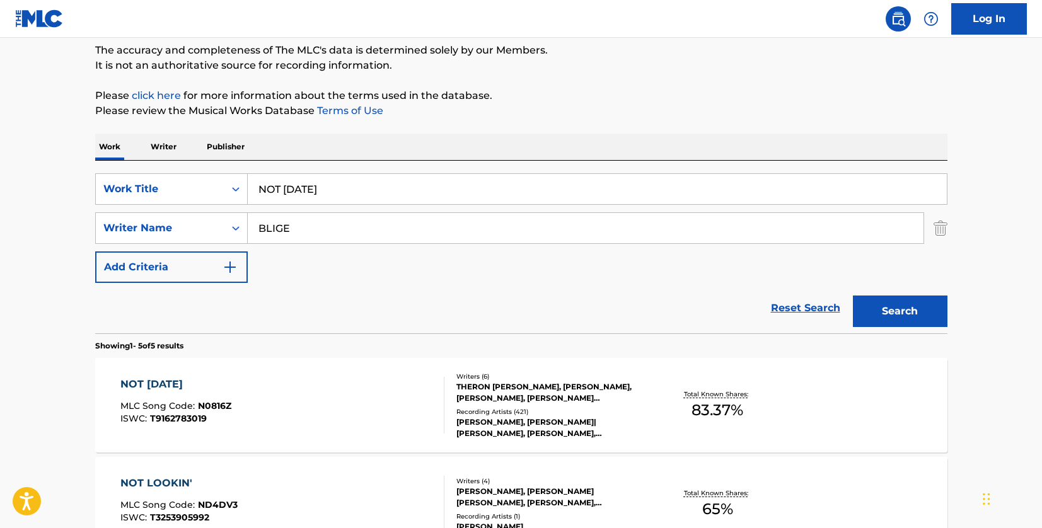
scroll to position [189, 0]
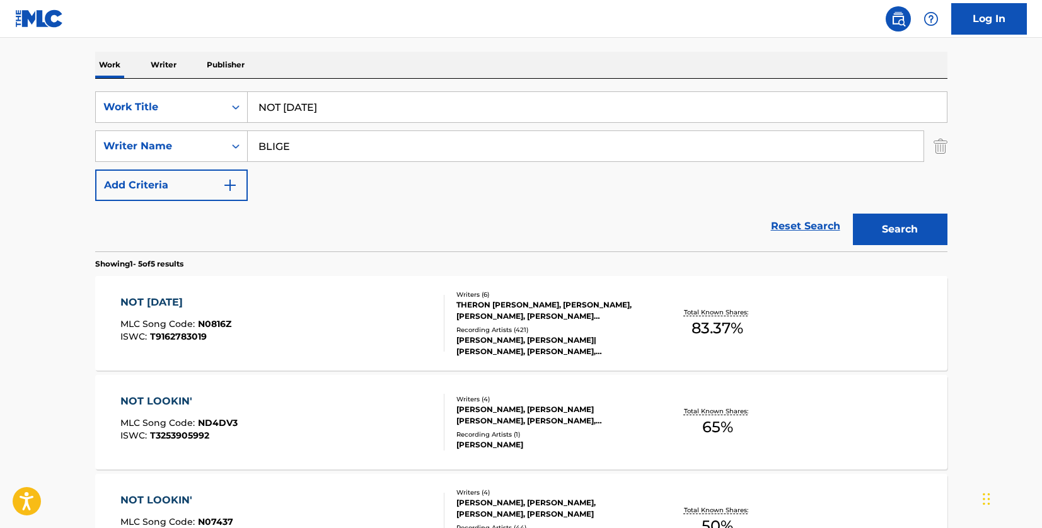
click at [367, 313] on div "NOT [DATE] MLC Song Code : N0816Z ISWC : T9162783019" at bounding box center [282, 323] width 324 height 57
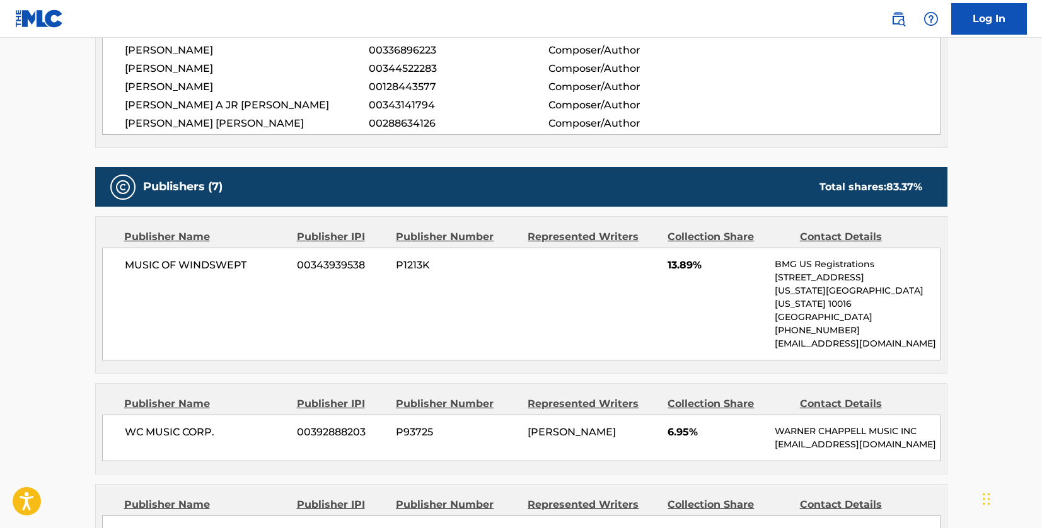
scroll to position [504, 0]
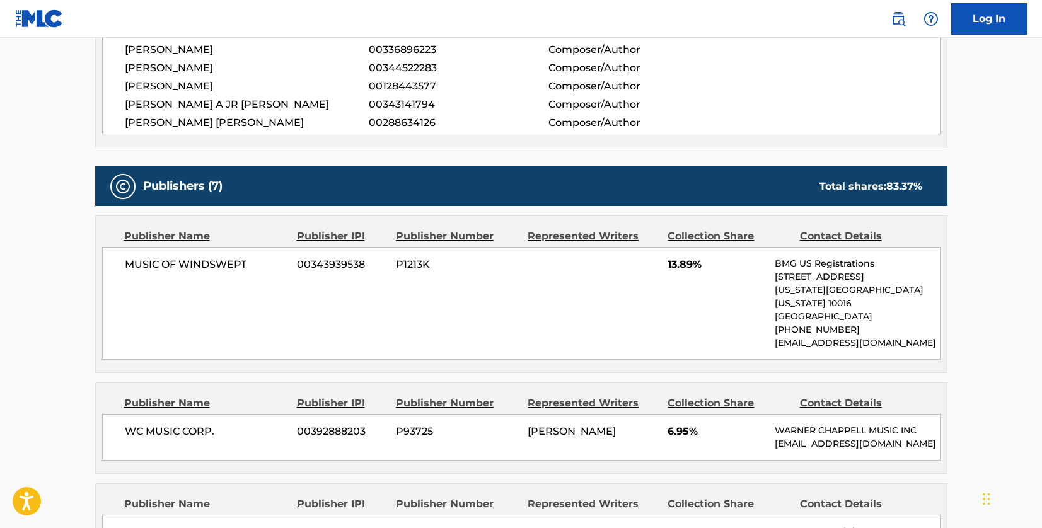
click at [241, 284] on div "MUSIC OF WINDSWEPT 00343939538 P1213K 13.89% BMG US Registrations [STREET_ADDRE…" at bounding box center [521, 303] width 839 height 113
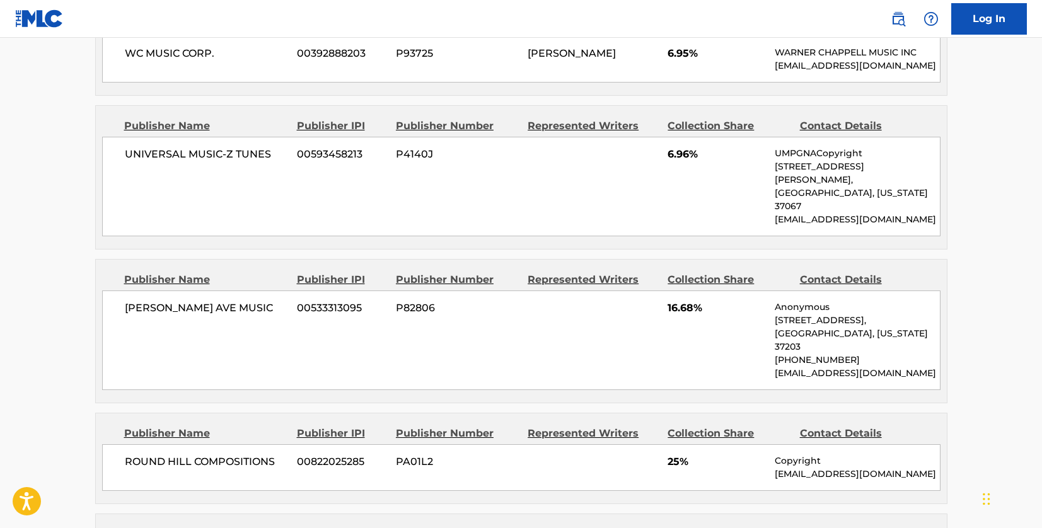
scroll to position [946, 0]
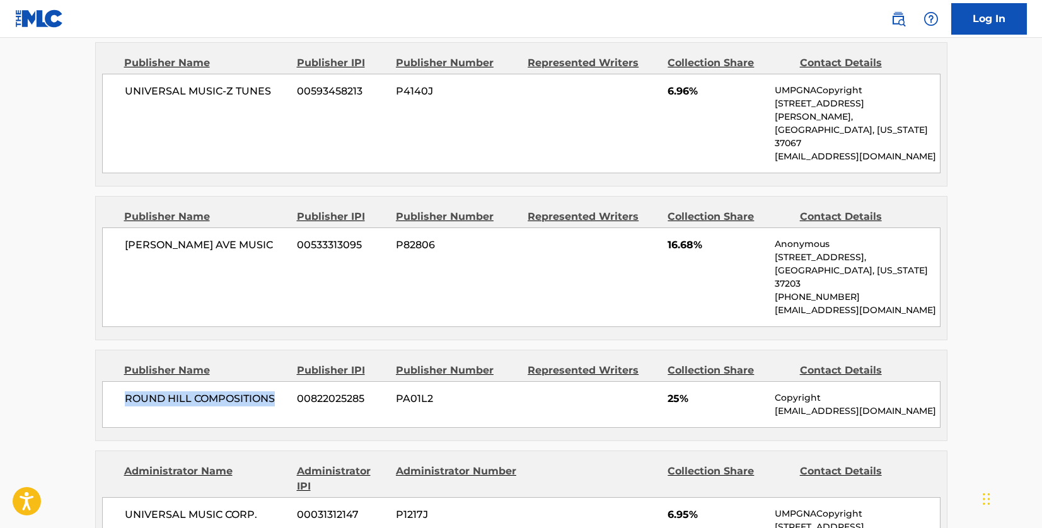
drag, startPoint x: 277, startPoint y: 361, endPoint x: 125, endPoint y: 361, distance: 152.0
click at [125, 392] on span "ROUND HILL COMPOSITIONS" at bounding box center [206, 399] width 163 height 15
click at [308, 209] on div "Publisher IPI" at bounding box center [342, 216] width 90 height 15
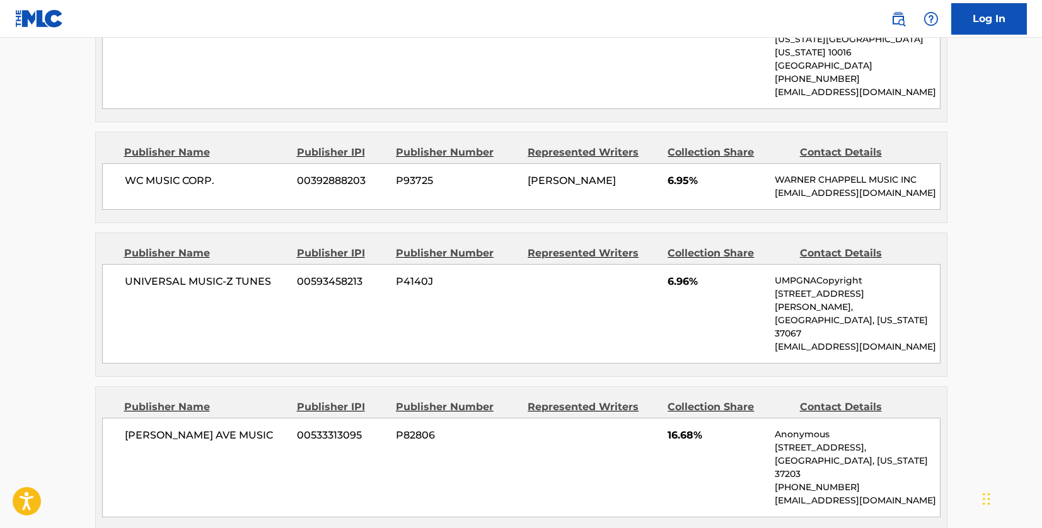
scroll to position [757, 0]
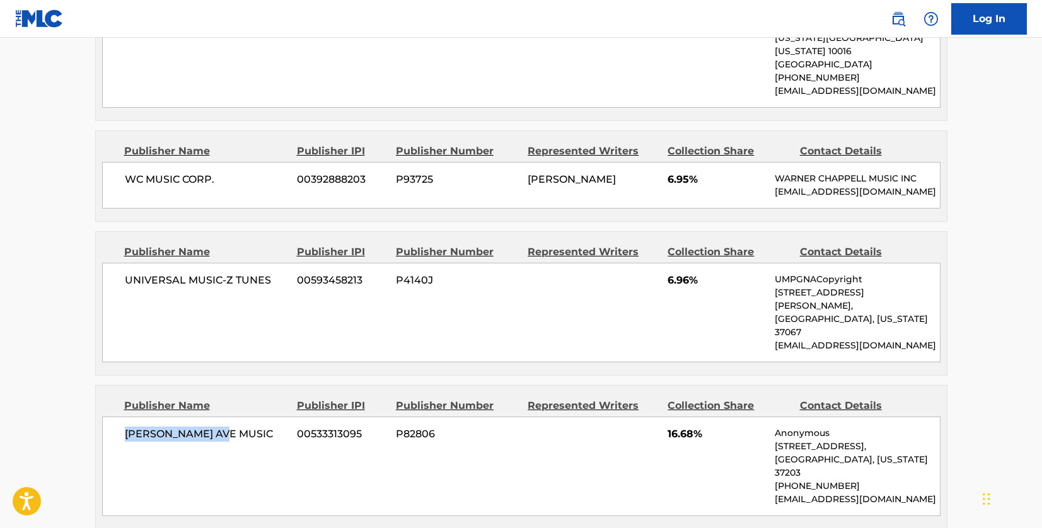
drag, startPoint x: 238, startPoint y: 405, endPoint x: 120, endPoint y: 403, distance: 117.9
click at [120, 417] on div "[PERSON_NAME] AVE MUSIC 00533313095 P82806 16.68% Anonymous [STREET_ADDRESS][US…" at bounding box center [521, 467] width 839 height 100
click at [225, 305] on div "UNIVERSAL MUSIC-Z TUNES 00593458213 P4140J 6.96% UMPGNACopyright [STREET_ADDRES…" at bounding box center [521, 313] width 839 height 100
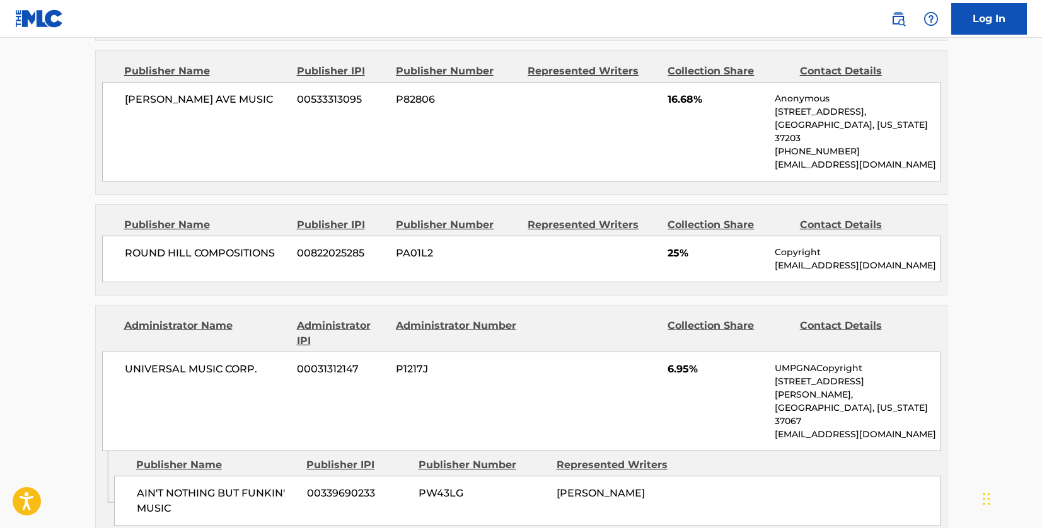
scroll to position [1072, 0]
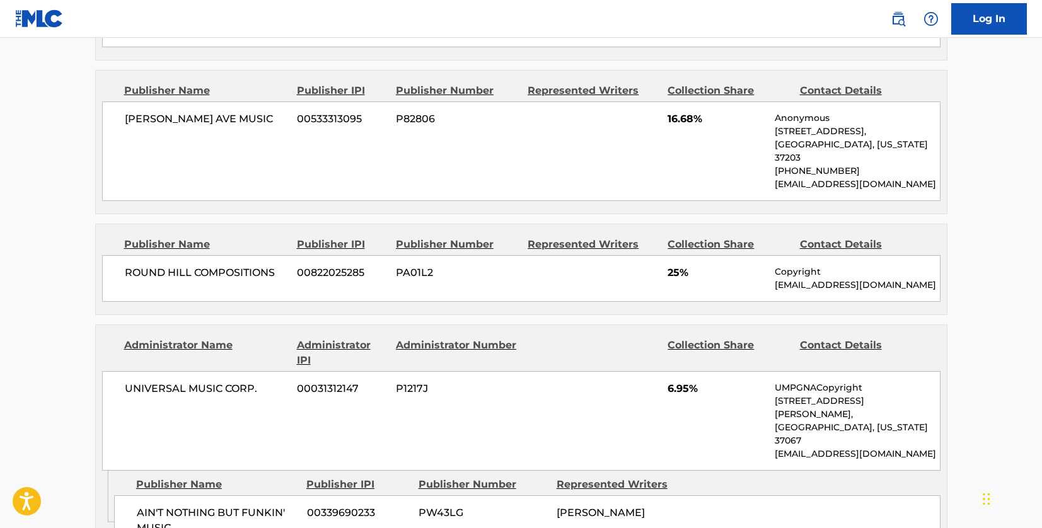
click at [306, 338] on div "Administrator IPI" at bounding box center [342, 353] width 90 height 30
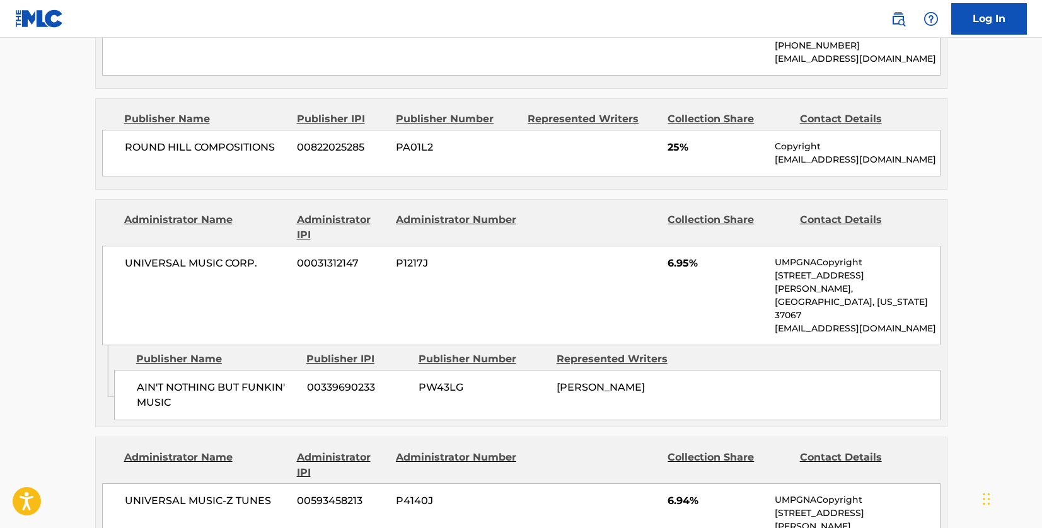
scroll to position [1198, 0]
drag, startPoint x: 194, startPoint y: 336, endPoint x: 134, endPoint y: 323, distance: 61.2
click at [134, 369] on div "AIN'T NOTHING BUT FUNKIN' MUSIC 00339690233 PW43LG [PERSON_NAME]" at bounding box center [527, 394] width 827 height 50
click at [277, 245] on div "UNIVERSAL MUSIC CORP. 00031312147 P1217J 6.95% UMPGNACopyright [STREET_ADDRESS]…" at bounding box center [521, 295] width 839 height 100
drag, startPoint x: 253, startPoint y: 224, endPoint x: 117, endPoint y: 221, distance: 135.6
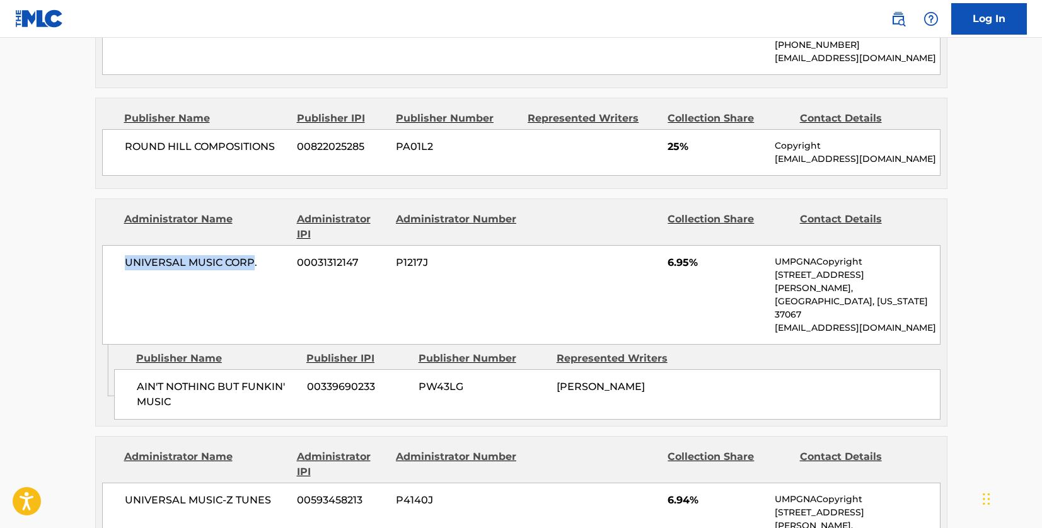
click at [117, 245] on div "UNIVERSAL MUSIC CORP. 00031312147 P1217J 6.95% UMPGNACopyright [STREET_ADDRESS]…" at bounding box center [521, 295] width 839 height 100
click at [337, 277] on div "UNIVERSAL MUSIC CORP. 00031312147 P1217J 6.95% UMPGNACopyright [STREET_ADDRESS]…" at bounding box center [521, 295] width 839 height 100
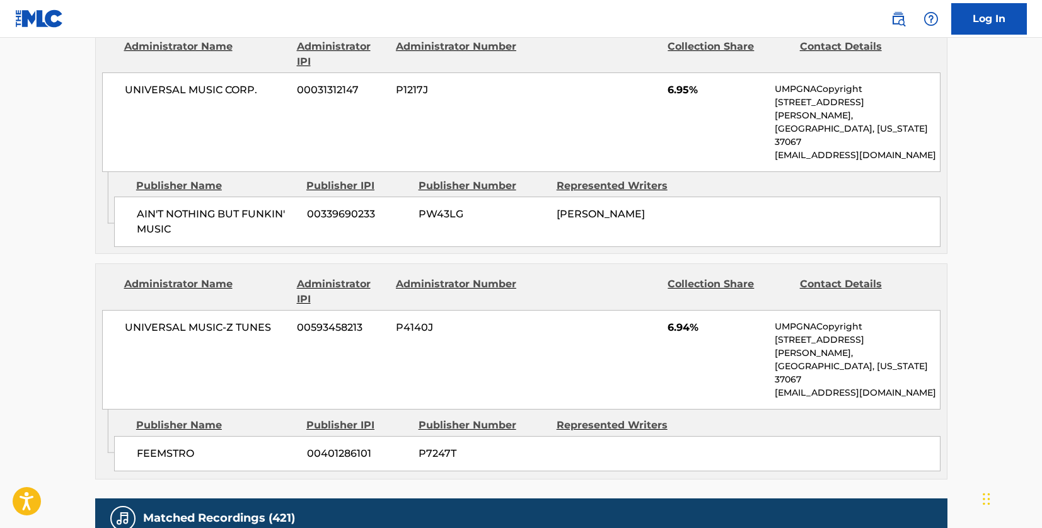
scroll to position [1387, 0]
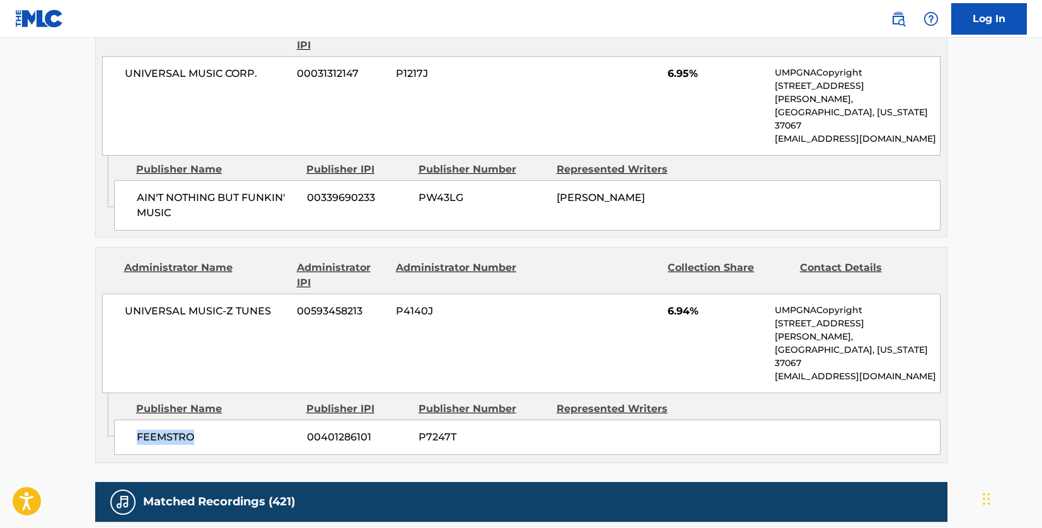
drag, startPoint x: 204, startPoint y: 349, endPoint x: 144, endPoint y: 353, distance: 60.1
click at [138, 430] on span "FEEMSTRO" at bounding box center [217, 437] width 161 height 15
drag, startPoint x: 250, startPoint y: 266, endPoint x: 253, endPoint y: 260, distance: 6.8
click at [250, 294] on div "UNIVERSAL MUSIC-Z TUNES 00593458213 P4140J 6.94% UMPGNACopyright [STREET_ADDRES…" at bounding box center [521, 344] width 839 height 100
drag, startPoint x: 271, startPoint y: 243, endPoint x: 107, endPoint y: 243, distance: 164.6
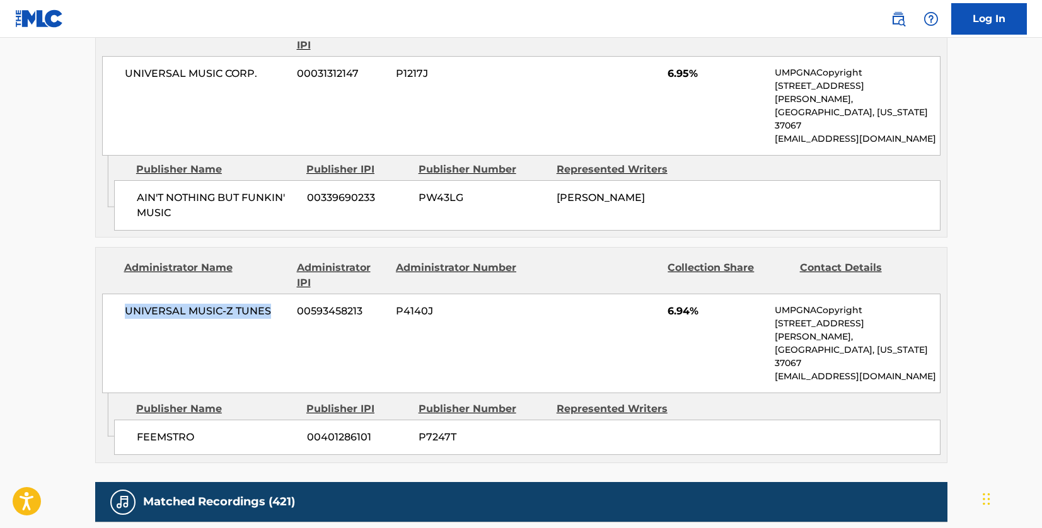
click at [107, 294] on div "UNIVERSAL MUSIC-Z TUNES 00593458213 P4140J 6.94% UMPGNACopyright [STREET_ADDRES…" at bounding box center [521, 344] width 839 height 100
click at [139, 294] on div "UNIVERSAL MUSIC-Z TUNES 00593458213 P4140J 6.94% UMPGNACopyright [STREET_ADDRES…" at bounding box center [521, 344] width 839 height 100
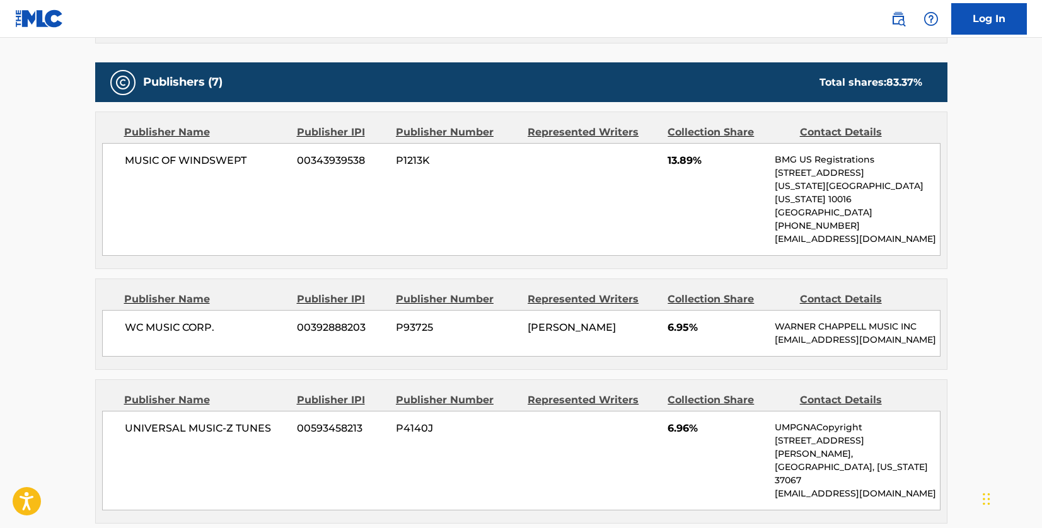
scroll to position [631, 0]
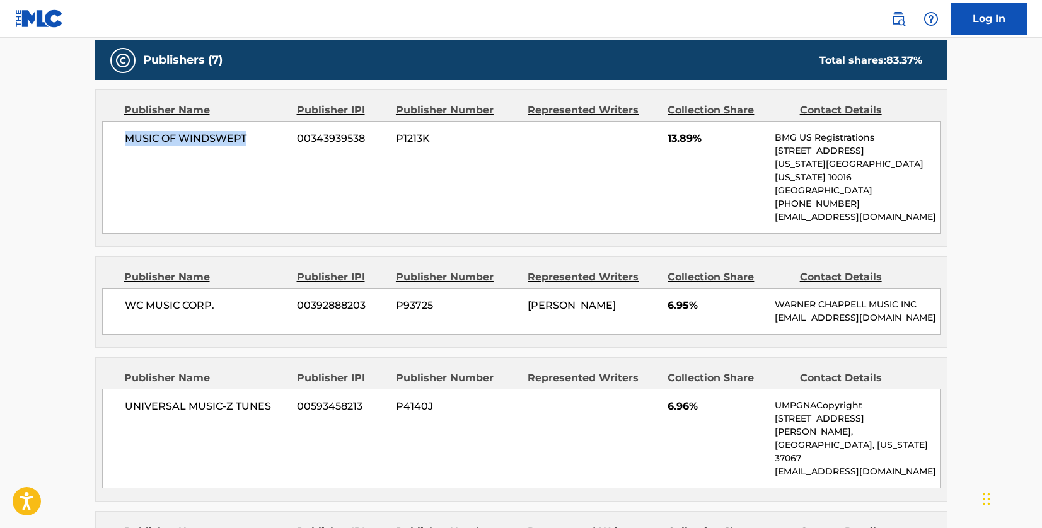
drag, startPoint x: 247, startPoint y: 137, endPoint x: 207, endPoint y: 153, distance: 43.6
click at [115, 140] on div "MUSIC OF WINDSWEPT 00343939538 P1213K 13.89% BMG US Registrations [STREET_ADDRE…" at bounding box center [521, 177] width 839 height 113
click at [250, 270] on div "Publisher Name" at bounding box center [205, 277] width 163 height 15
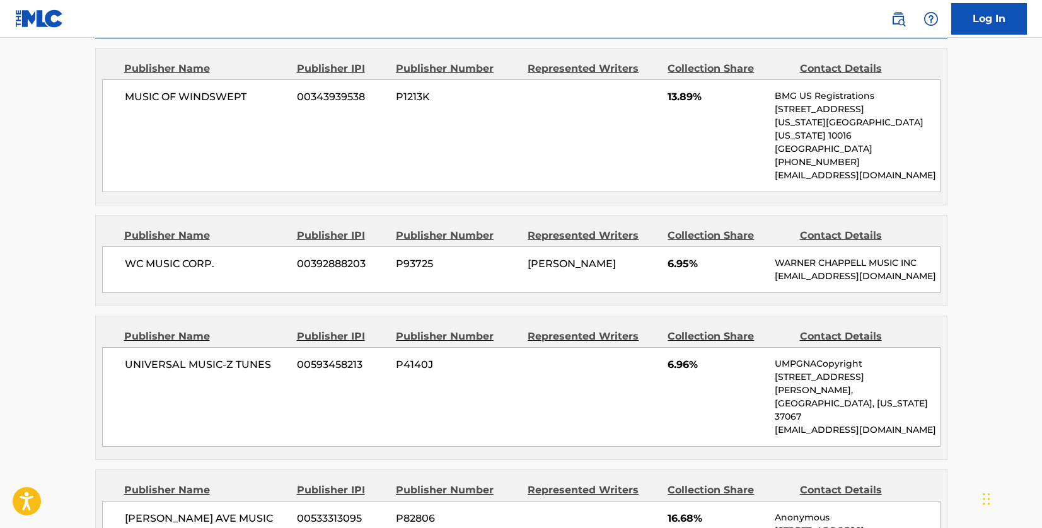
scroll to position [694, 0]
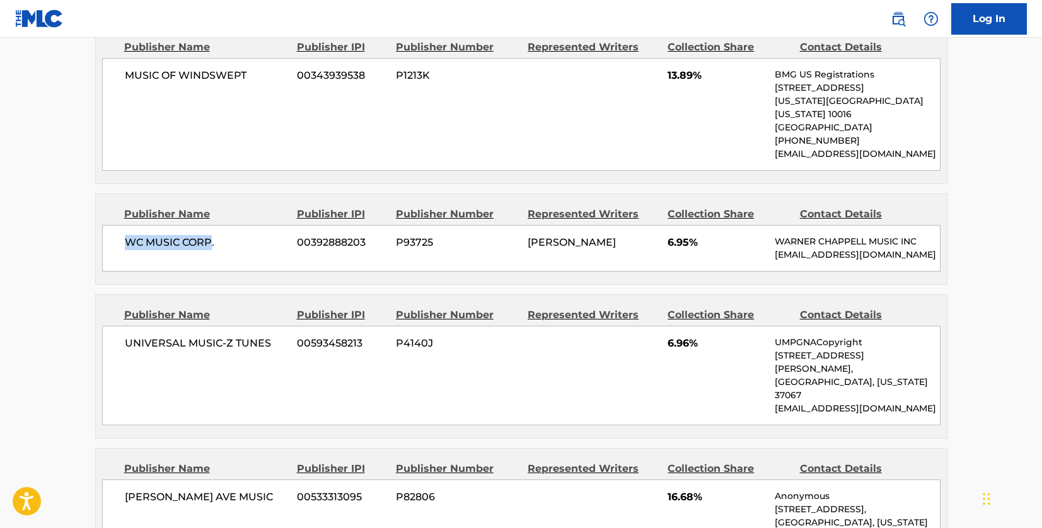
drag, startPoint x: 212, startPoint y: 227, endPoint x: 112, endPoint y: 224, distance: 100.3
click at [112, 225] on div "WC MUSIC CORP. 00392888203 P93725 [PERSON_NAME] 6.95% [PERSON_NAME] MUSIC INC […" at bounding box center [521, 248] width 839 height 47
click at [616, 236] on span "[PERSON_NAME]" at bounding box center [572, 242] width 88 height 12
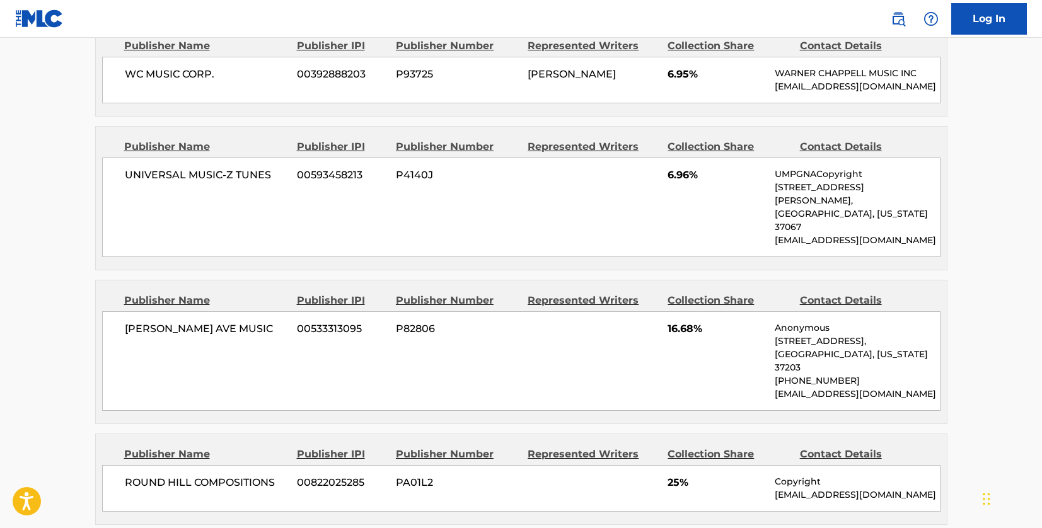
scroll to position [883, 0]
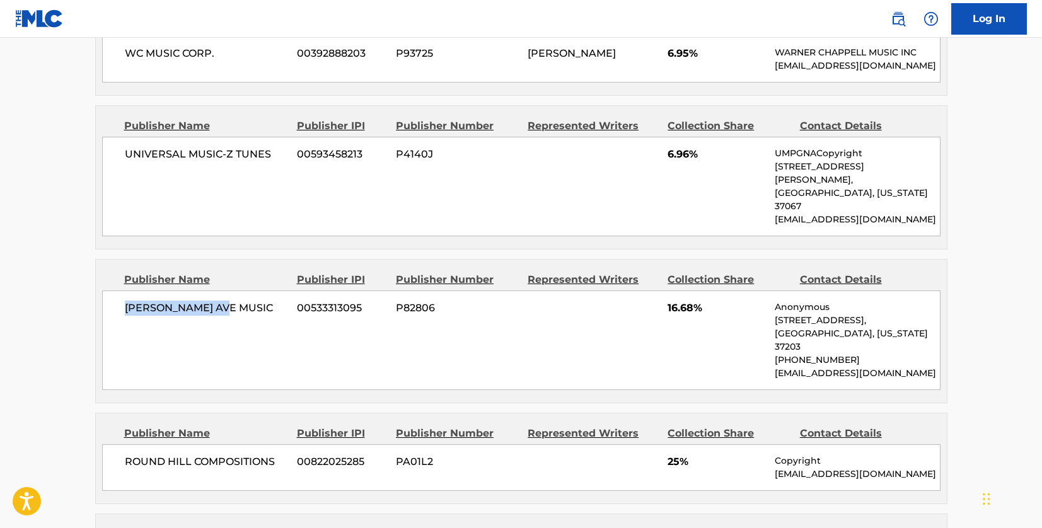
drag, startPoint x: 235, startPoint y: 281, endPoint x: 132, endPoint y: 279, distance: 102.8
click at [127, 301] on span "[PERSON_NAME] AVE MUSIC" at bounding box center [206, 308] width 163 height 15
click at [391, 343] on div "[PERSON_NAME] AVE MUSIC 00533313095 P82806 16.68% Anonymous [STREET_ADDRESS][US…" at bounding box center [521, 341] width 839 height 100
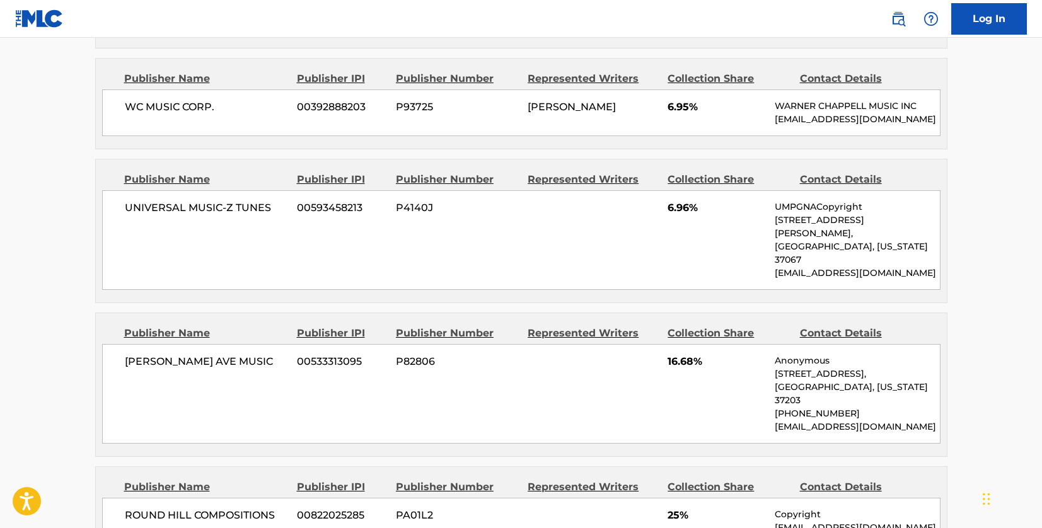
scroll to position [820, 0]
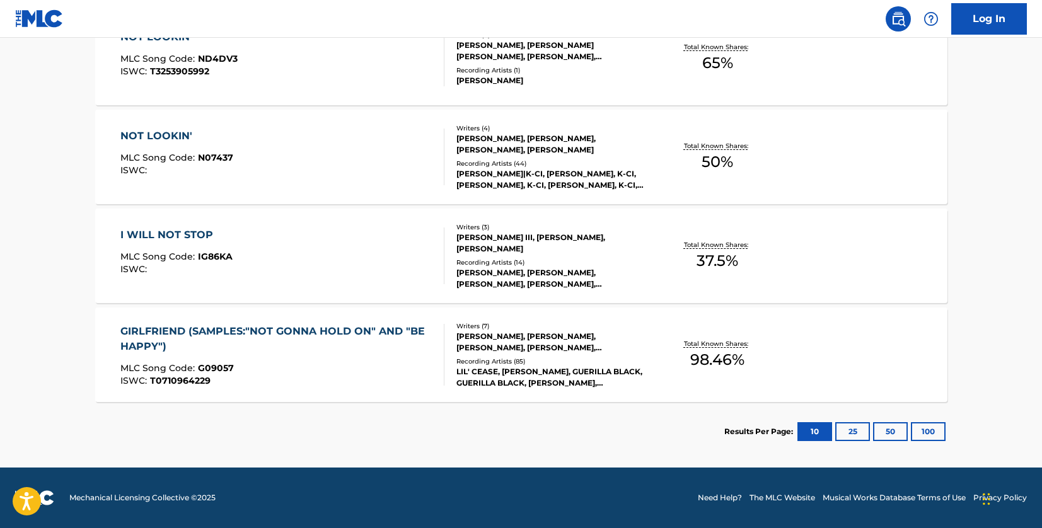
scroll to position [189, 0]
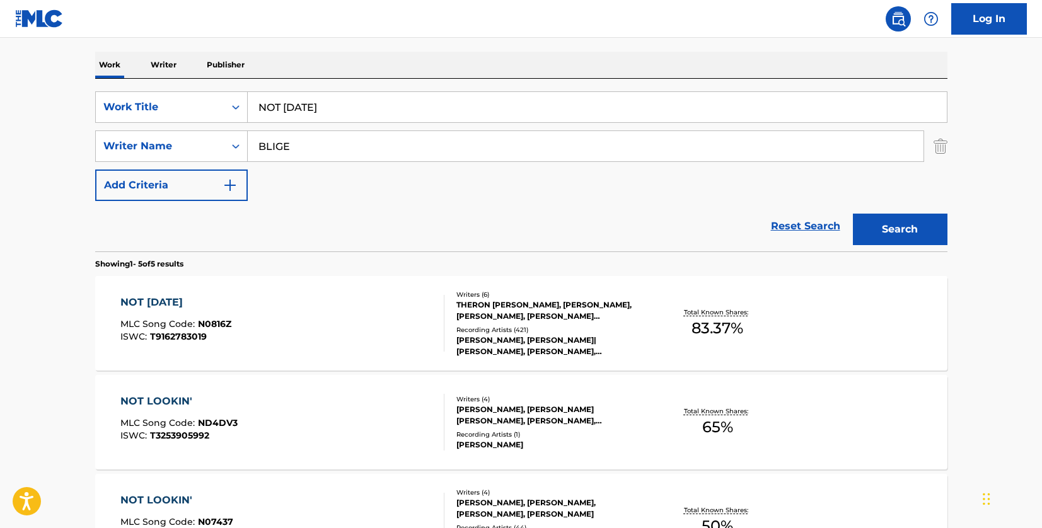
click at [405, 299] on div "NOT [DATE] MLC Song Code : N0816Z ISWC : T9162783019" at bounding box center [282, 323] width 324 height 57
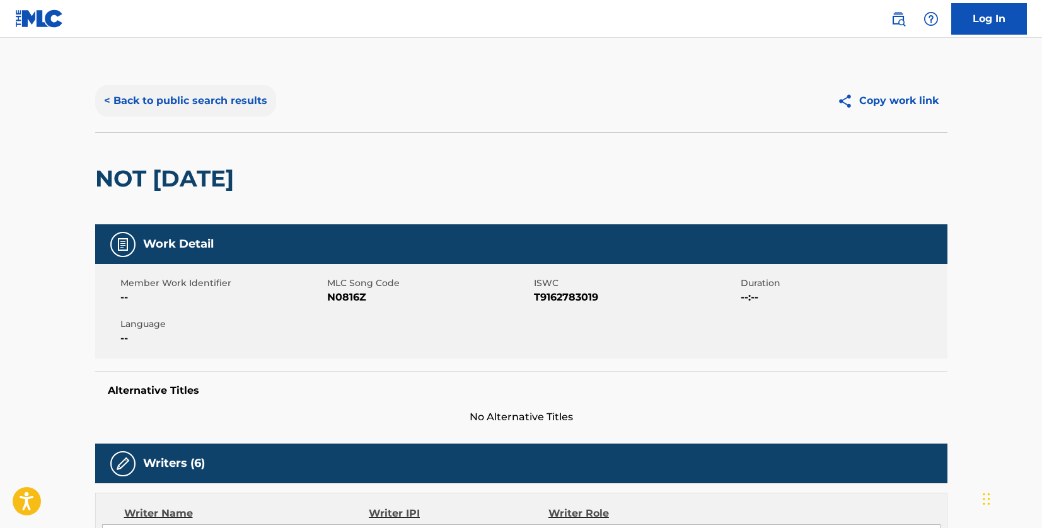
click at [221, 96] on button "< Back to public search results" at bounding box center [185, 101] width 181 height 32
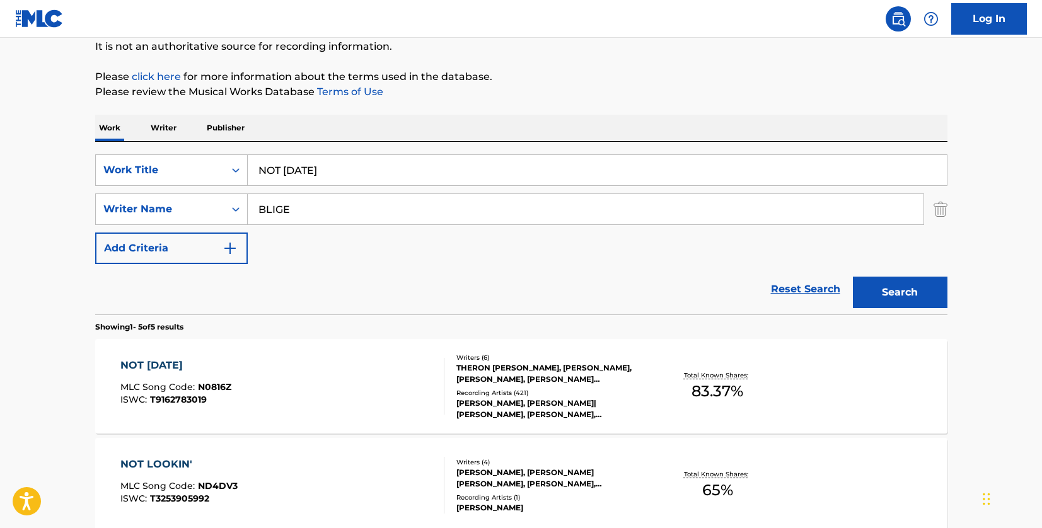
scroll to position [189, 0]
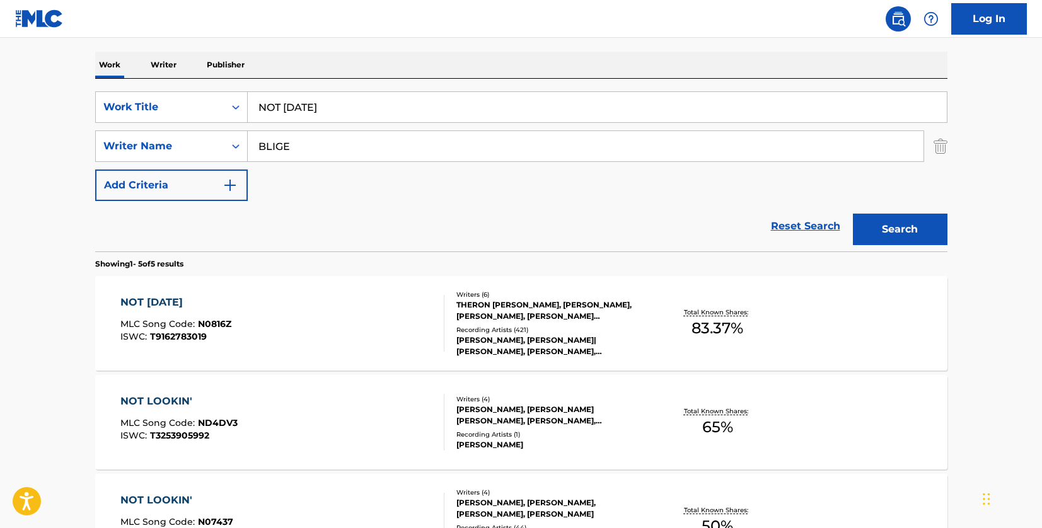
click at [386, 303] on div "NOT [DATE] MLC Song Code : N0816Z ISWC : T9162783019" at bounding box center [282, 323] width 324 height 57
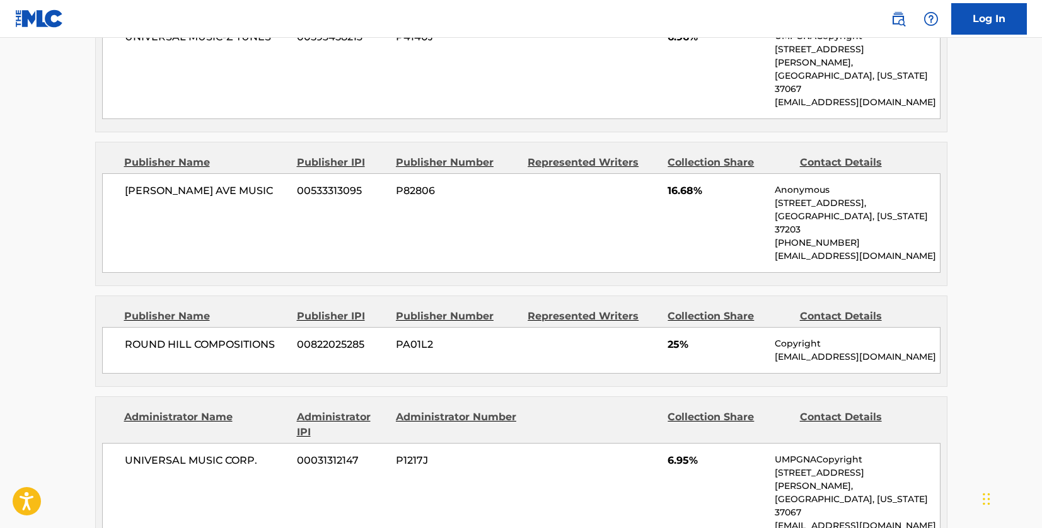
scroll to position [1135, 0]
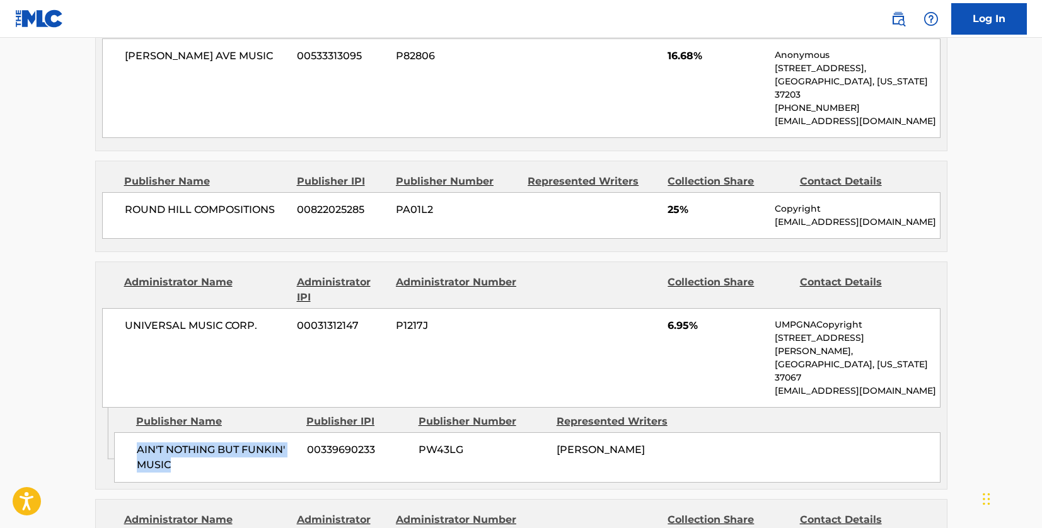
drag, startPoint x: 185, startPoint y: 400, endPoint x: 139, endPoint y: 389, distance: 47.4
click at [139, 443] on span "AIN'T NOTHING BUT FUNKIN' MUSIC" at bounding box center [217, 458] width 161 height 30
click at [79, 304] on main "< Back to public search results Copy work link NOT [DATE] Work Detail Member Wo…" at bounding box center [521, 54] width 1042 height 2302
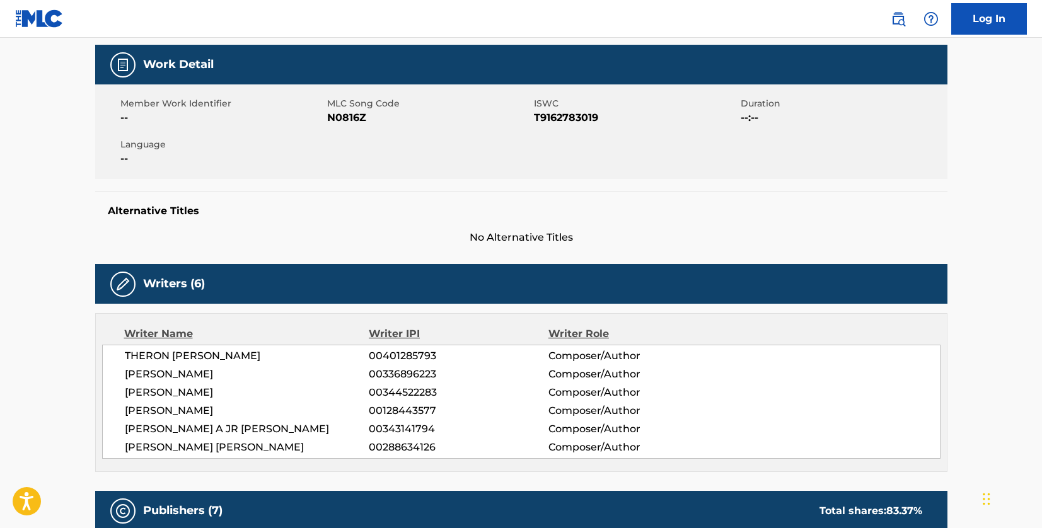
scroll to position [0, 0]
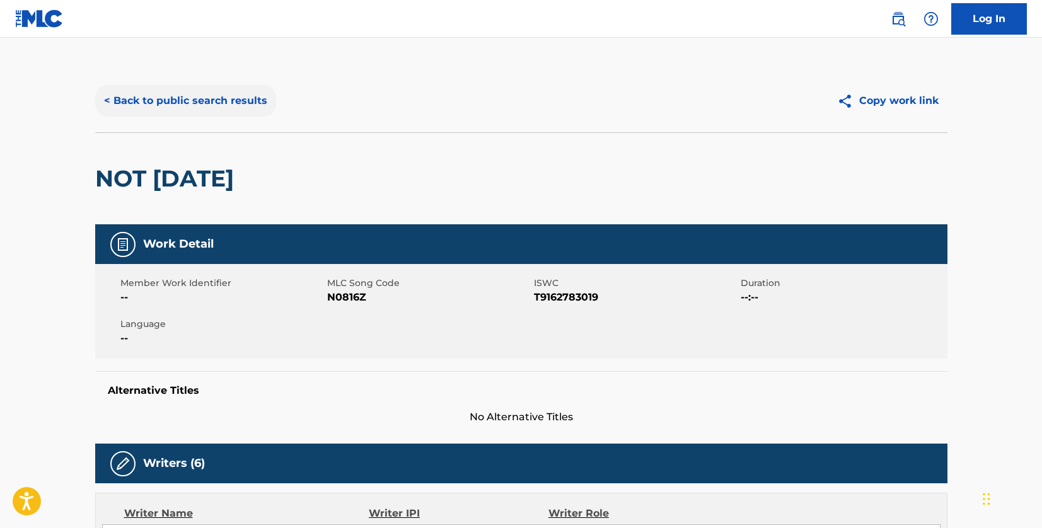
click at [198, 100] on button "< Back to public search results" at bounding box center [185, 101] width 181 height 32
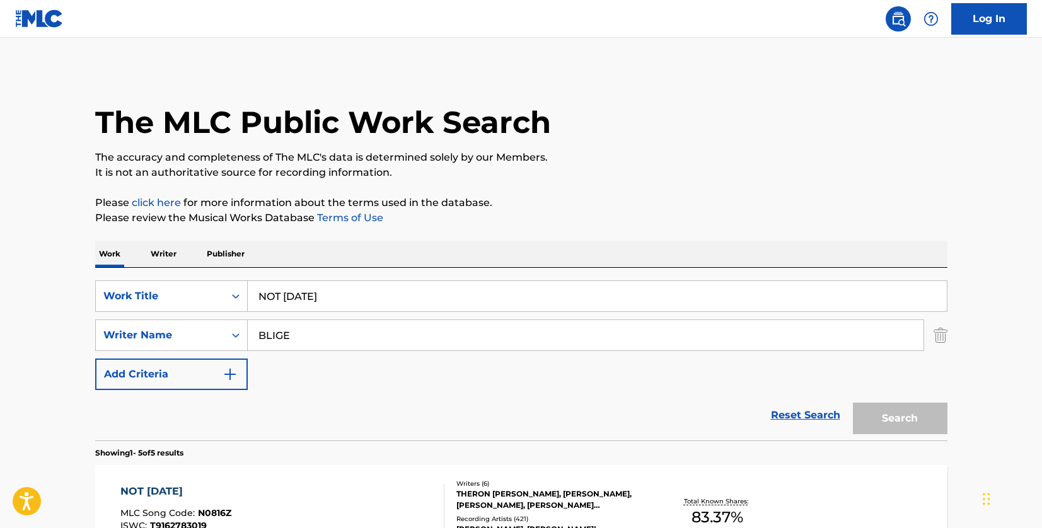
scroll to position [189, 0]
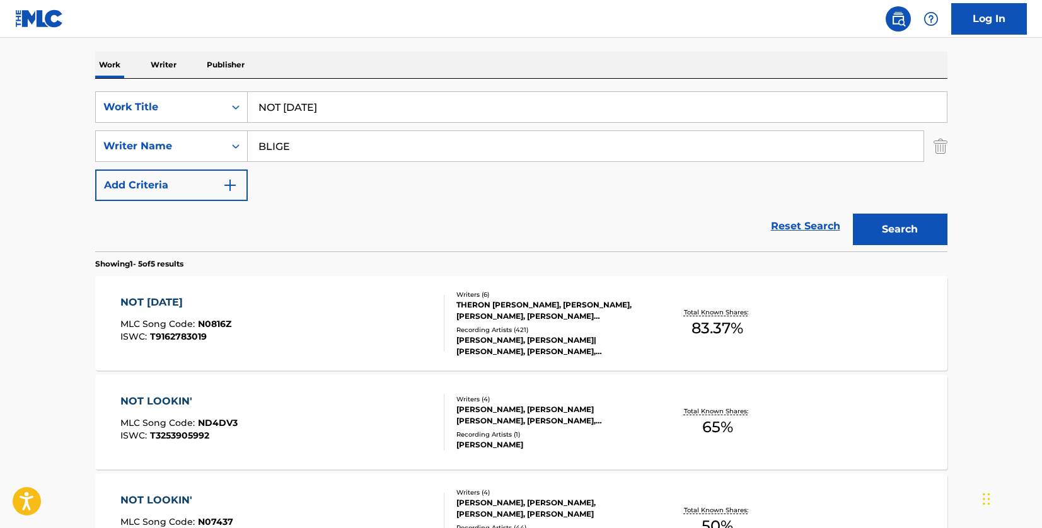
drag, startPoint x: 376, startPoint y: 101, endPoint x: 250, endPoint y: 95, distance: 126.3
click at [250, 95] on input "NOT [DATE]" at bounding box center [597, 107] width 699 height 30
paste input "COME GO WITH ME"
type input "COME GO WITH ME"
drag, startPoint x: 356, startPoint y: 143, endPoint x: 222, endPoint y: 135, distance: 134.6
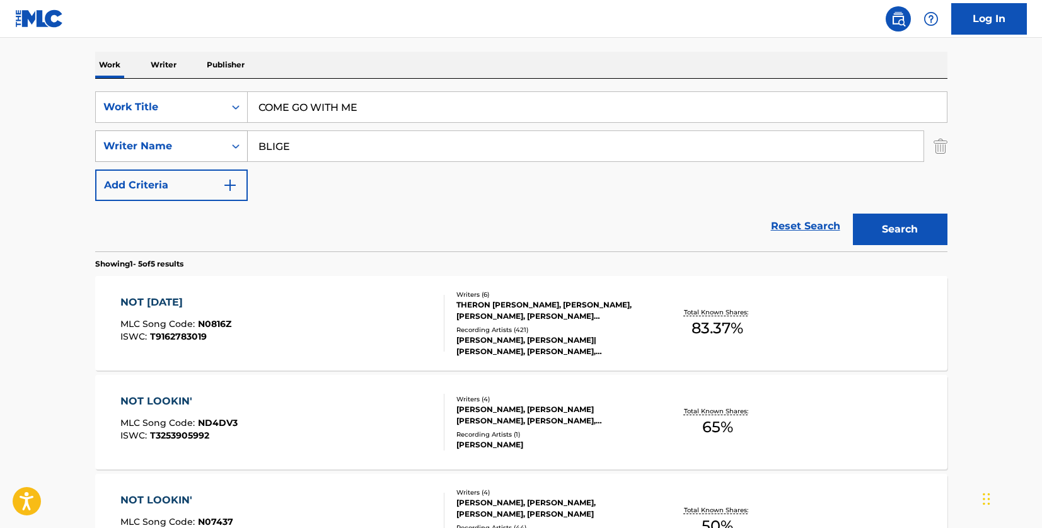
click at [222, 135] on div "SearchWithCriteria33f44059-a9a3-4a0e-90fe-a06dea2ccbfd Writer Name BLIGE" at bounding box center [521, 147] width 852 height 32
paste input "[PERSON_NAME]"
click at [896, 243] on button "Search" at bounding box center [900, 230] width 95 height 32
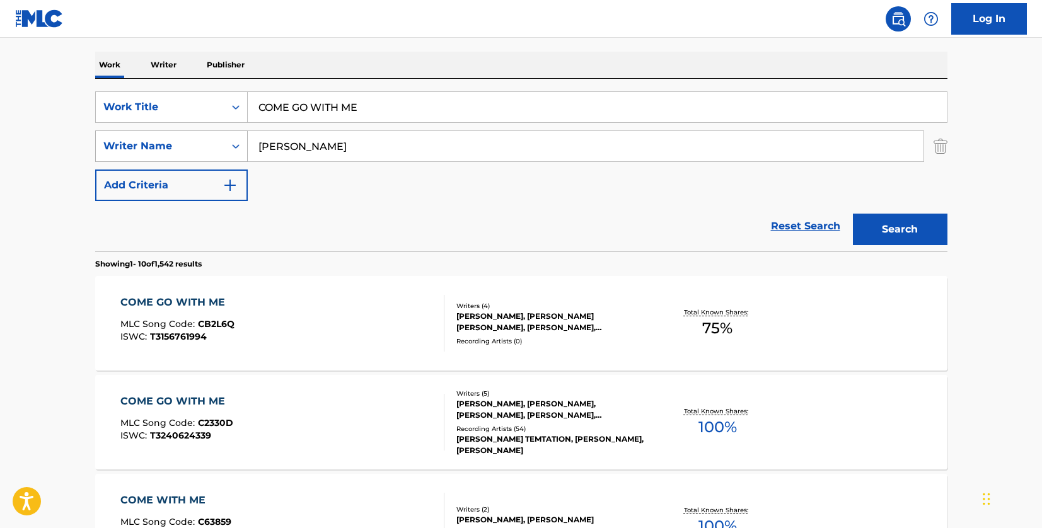
drag, startPoint x: 318, startPoint y: 138, endPoint x: 246, endPoint y: 141, distance: 71.9
click at [246, 141] on div "SearchWithCriteria33f44059-a9a3-4a0e-90fe-a06dea2ccbfd Writer Name [PERSON_NAME]" at bounding box center [521, 147] width 852 height 32
paste input "SWEAT"
type input "SWEAT"
click at [892, 224] on button "Search" at bounding box center [900, 230] width 95 height 32
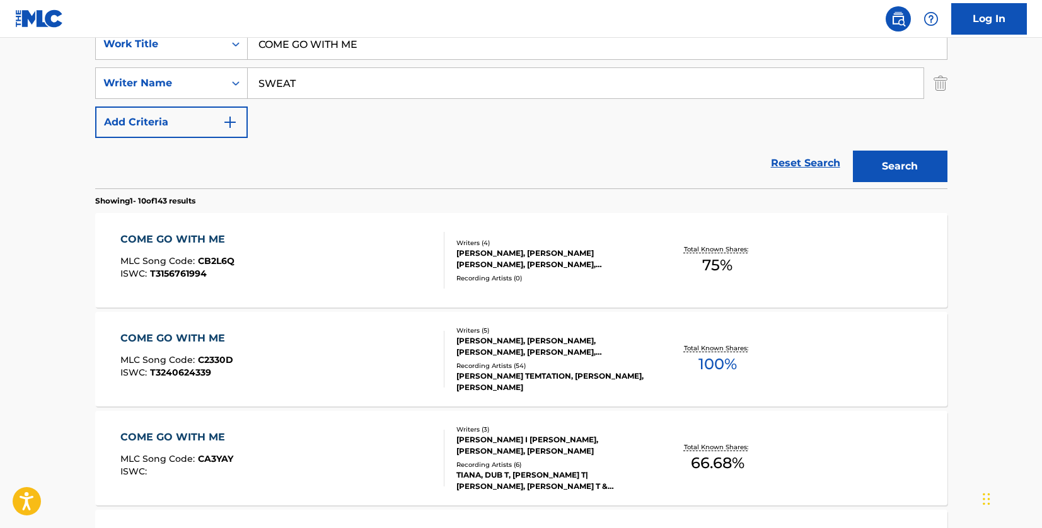
scroll to position [315, 0]
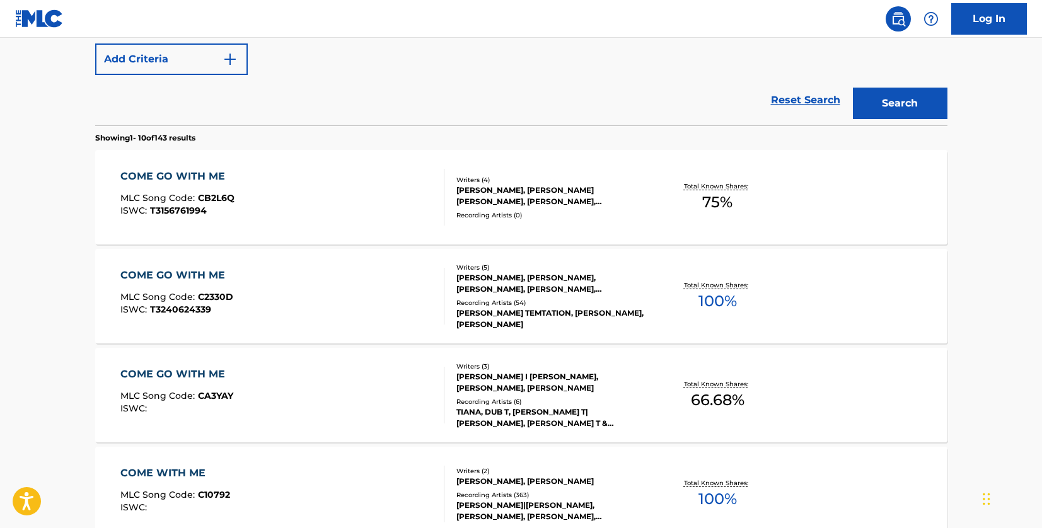
click at [412, 291] on div "COME GO WITH ME MLC Song Code : C2330D ISWC : T3240624339" at bounding box center [282, 296] width 324 height 57
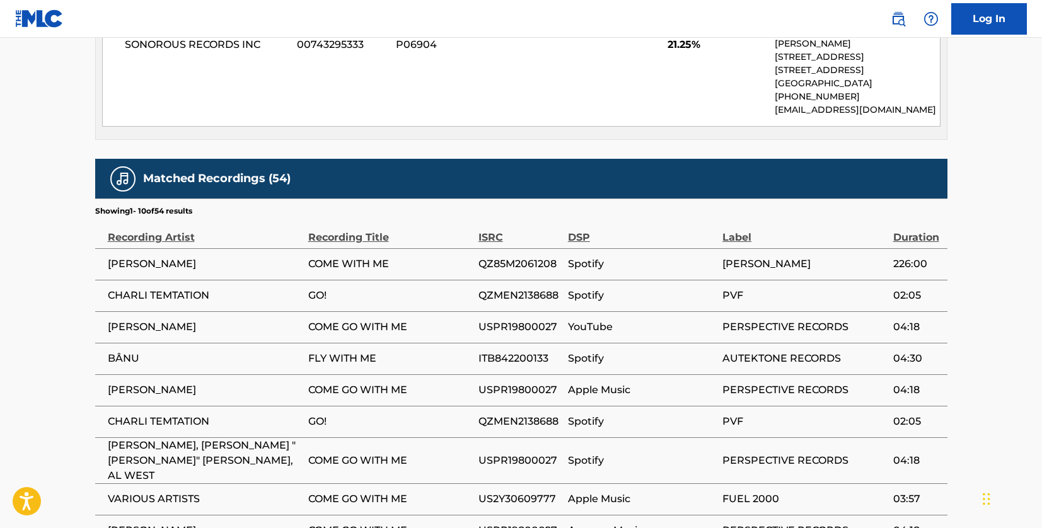
scroll to position [1450, 0]
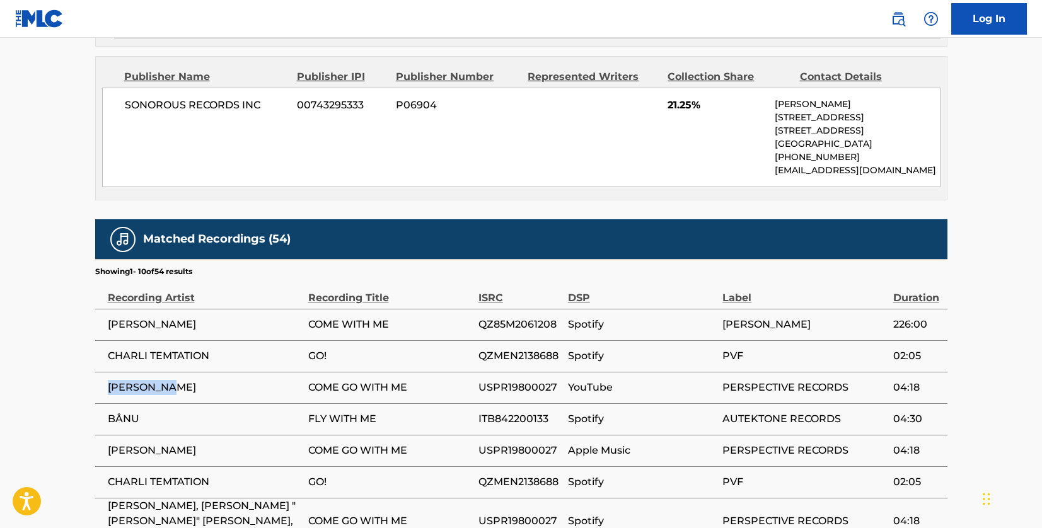
drag, startPoint x: 185, startPoint y: 307, endPoint x: 109, endPoint y: 303, distance: 75.8
click at [109, 380] on span "[PERSON_NAME]" at bounding box center [205, 387] width 194 height 15
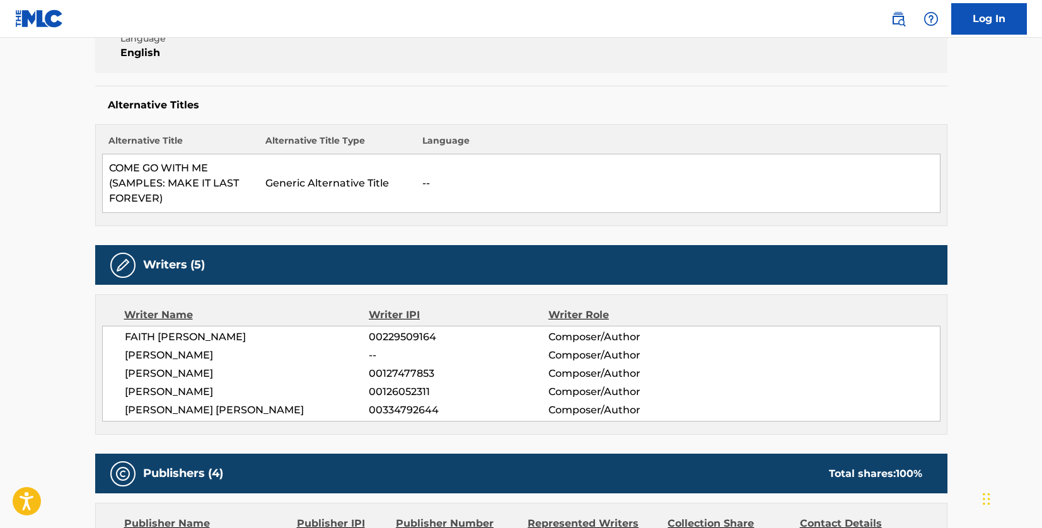
scroll to position [378, 0]
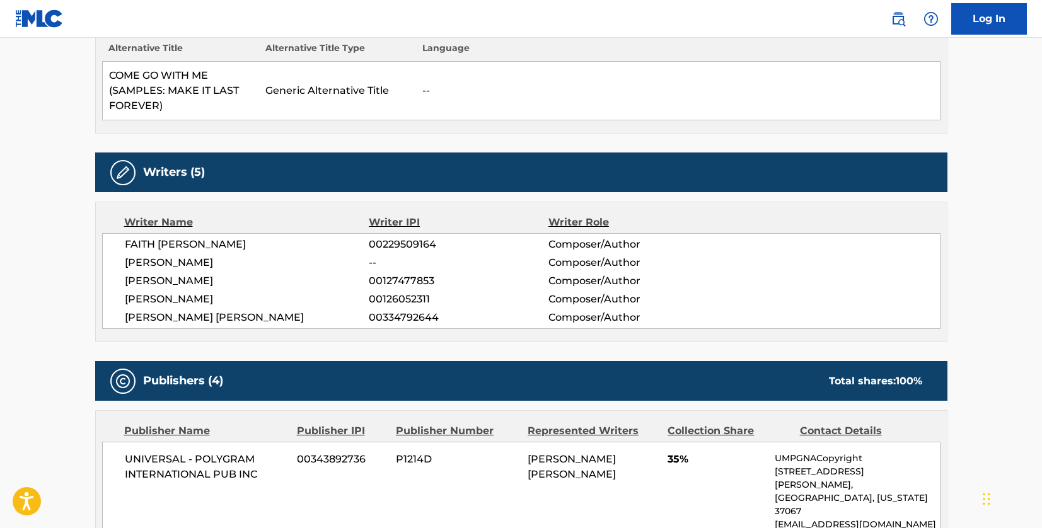
click at [201, 313] on span "[PERSON_NAME] [PERSON_NAME]" at bounding box center [247, 317] width 245 height 15
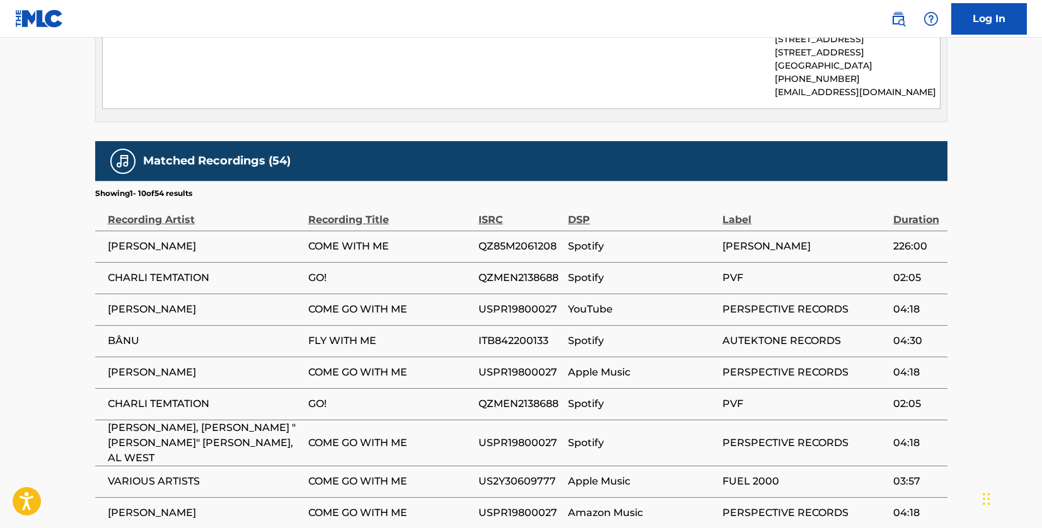
scroll to position [1576, 0]
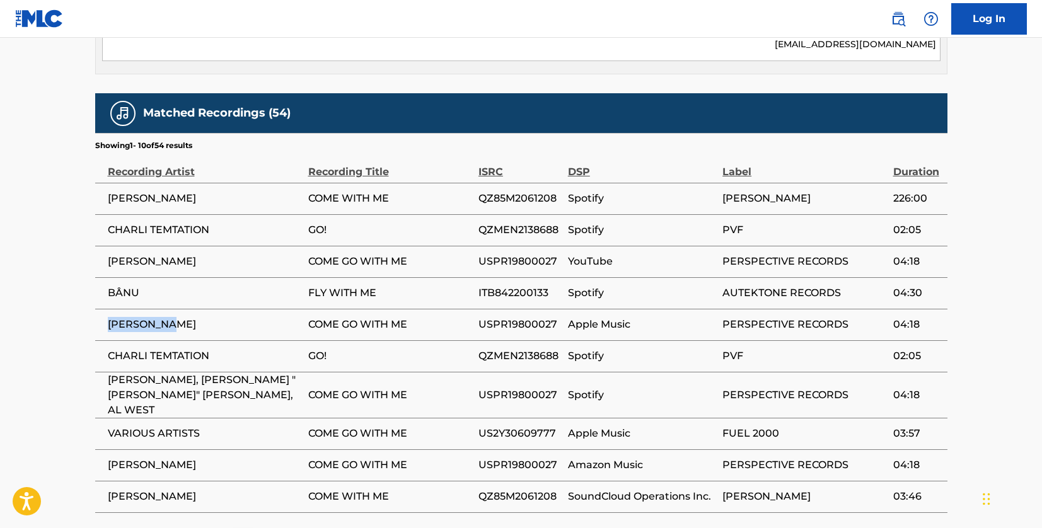
drag, startPoint x: 190, startPoint y: 241, endPoint x: 110, endPoint y: 243, distance: 79.5
click at [110, 317] on span "[PERSON_NAME]" at bounding box center [205, 324] width 194 height 15
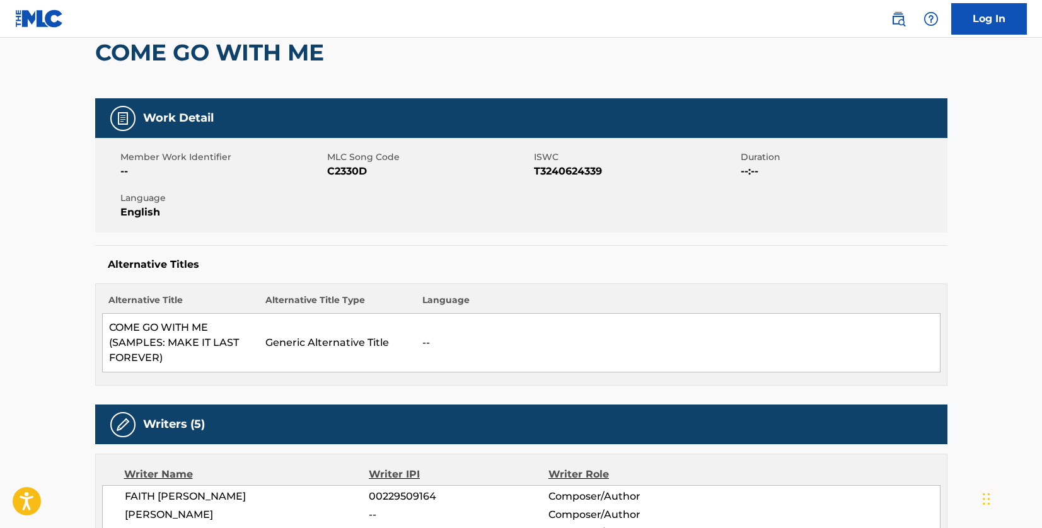
scroll to position [0, 0]
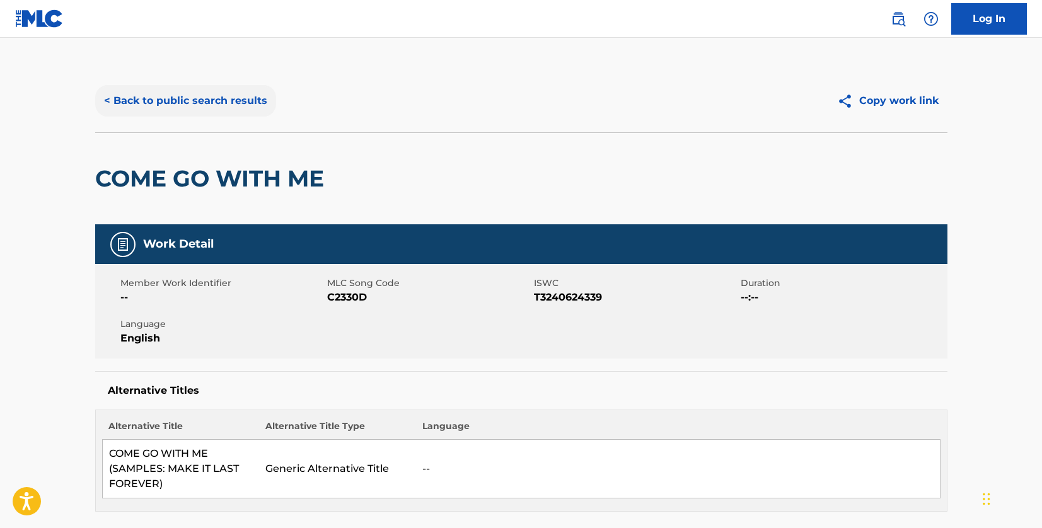
click at [241, 103] on button "< Back to public search results" at bounding box center [185, 101] width 181 height 32
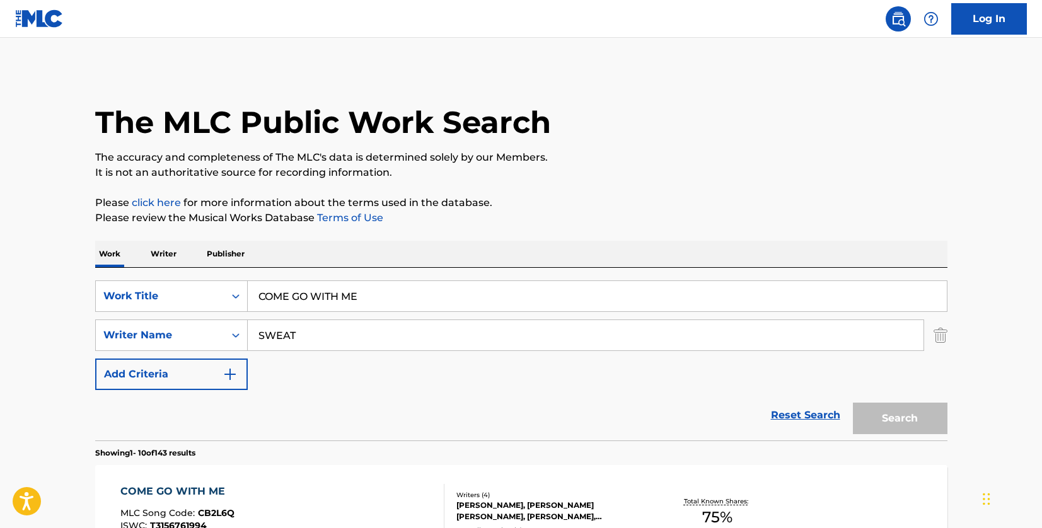
scroll to position [387, 0]
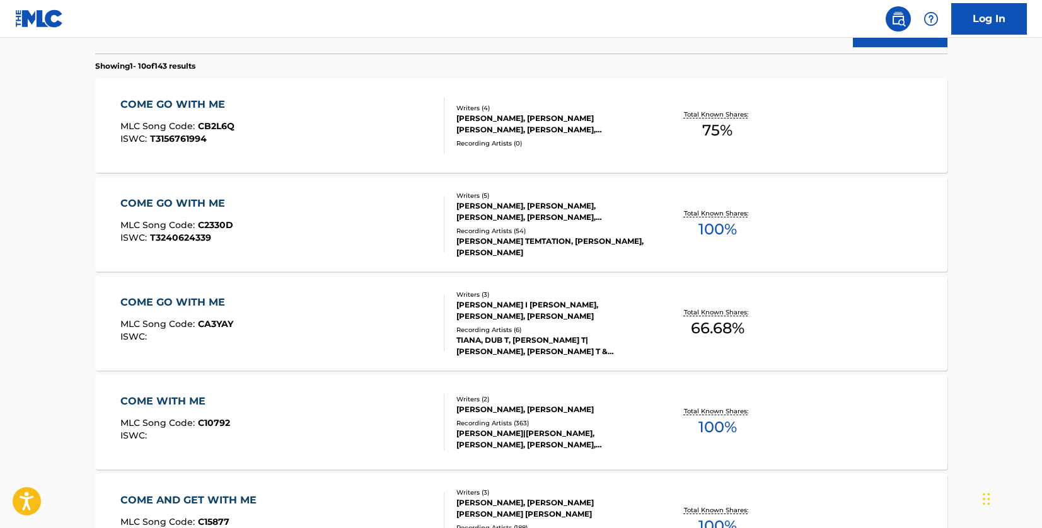
click at [305, 89] on div "COME GO WITH ME MLC Song Code : CB2L6Q ISWC : T3156761994 Writers ( 4 ) [PERSON…" at bounding box center [521, 125] width 852 height 95
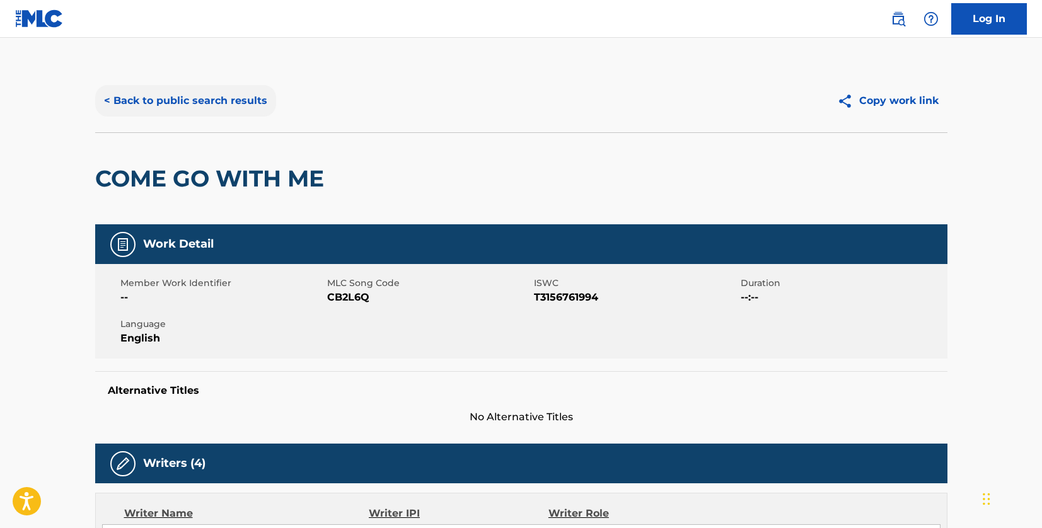
click at [260, 96] on button "< Back to public search results" at bounding box center [185, 101] width 181 height 32
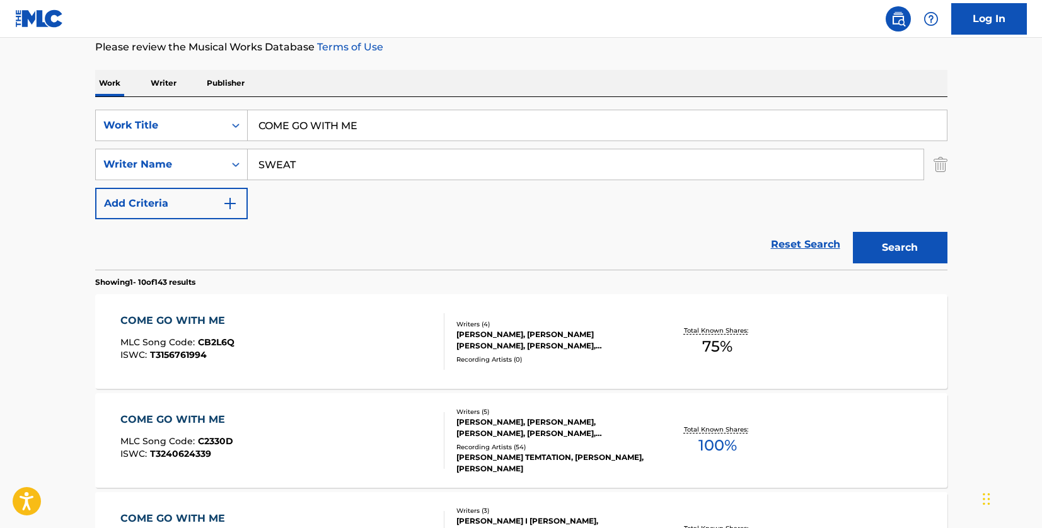
scroll to position [18, 0]
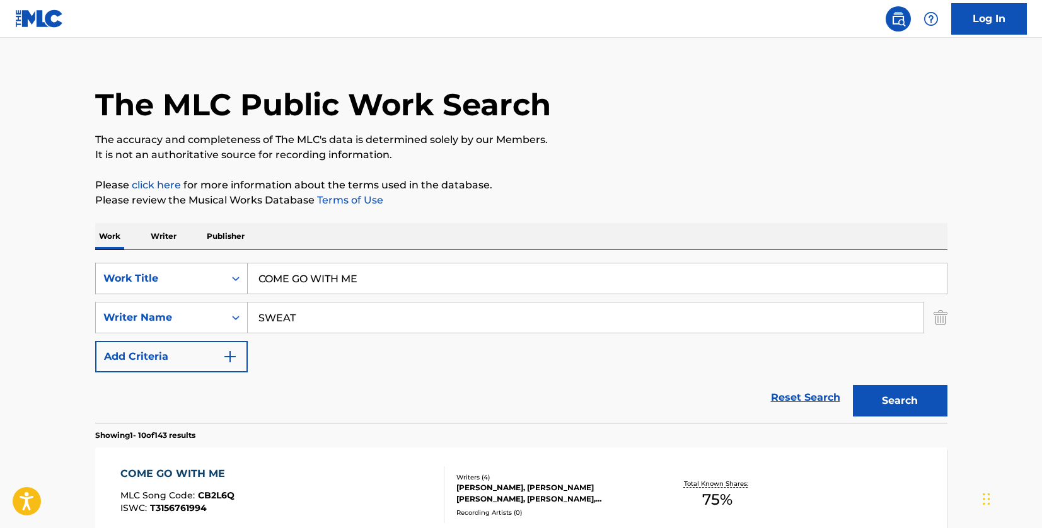
drag, startPoint x: 381, startPoint y: 281, endPoint x: 163, endPoint y: 272, distance: 219.0
click at [162, 272] on div "SearchWithCriteriad46a61c1-c08f-4742-9921-3706d787b089 Work Title COME GO WITH …" at bounding box center [521, 279] width 852 height 32
paste input "ALL OF"
type input "ALL OF ME"
drag, startPoint x: 299, startPoint y: 314, endPoint x: 249, endPoint y: 315, distance: 49.8
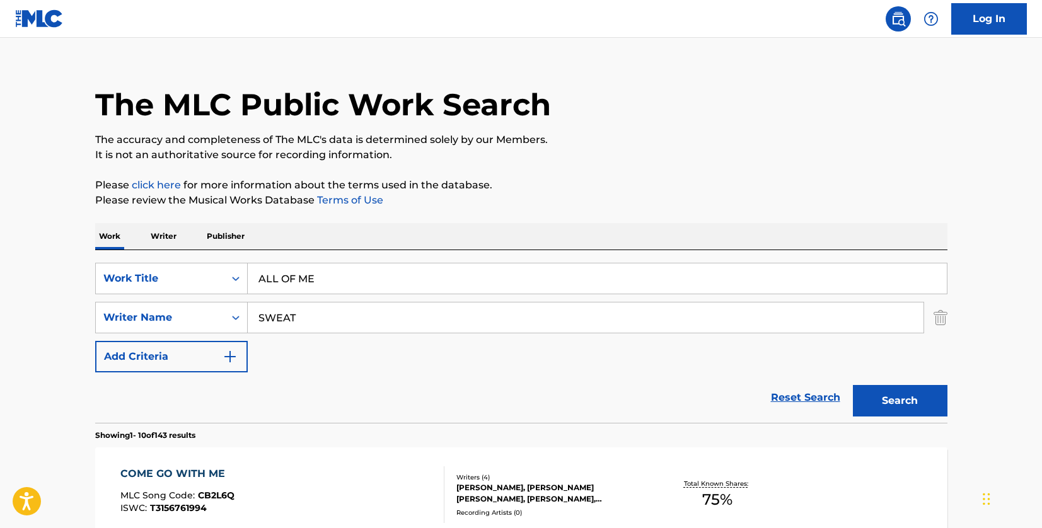
click at [249, 315] on input "SWEAT" at bounding box center [586, 318] width 676 height 30
type input "[PERSON_NAME]"
click at [877, 393] on button "Search" at bounding box center [900, 401] width 95 height 32
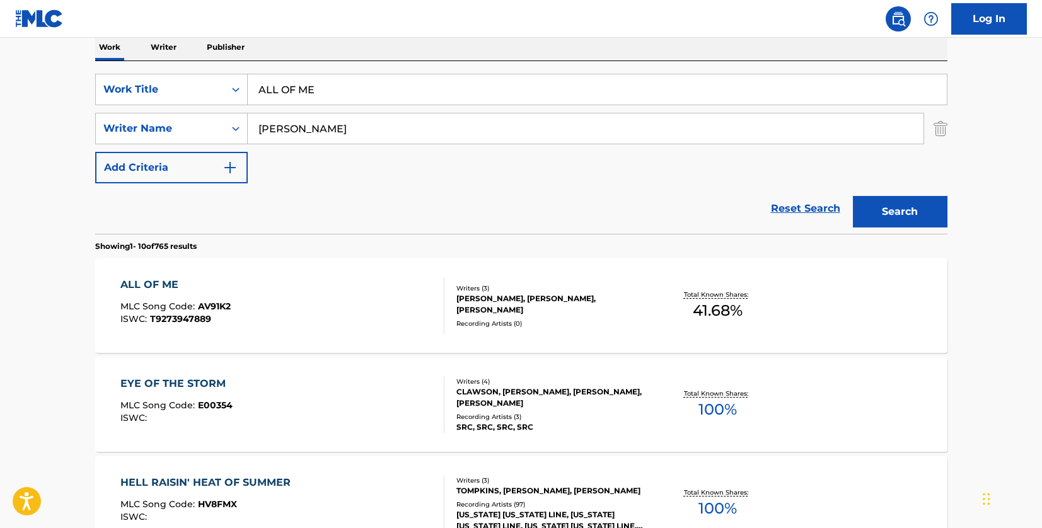
click at [393, 315] on div "ALL OF ME MLC Song Code : AV91K2 ISWC : T9273947889" at bounding box center [282, 305] width 324 height 57
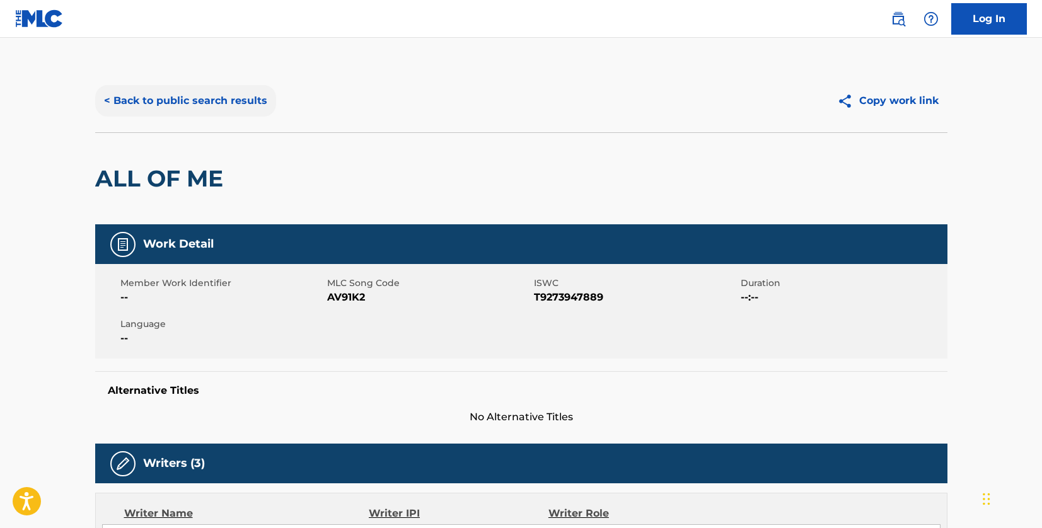
click at [248, 102] on button "< Back to public search results" at bounding box center [185, 101] width 181 height 32
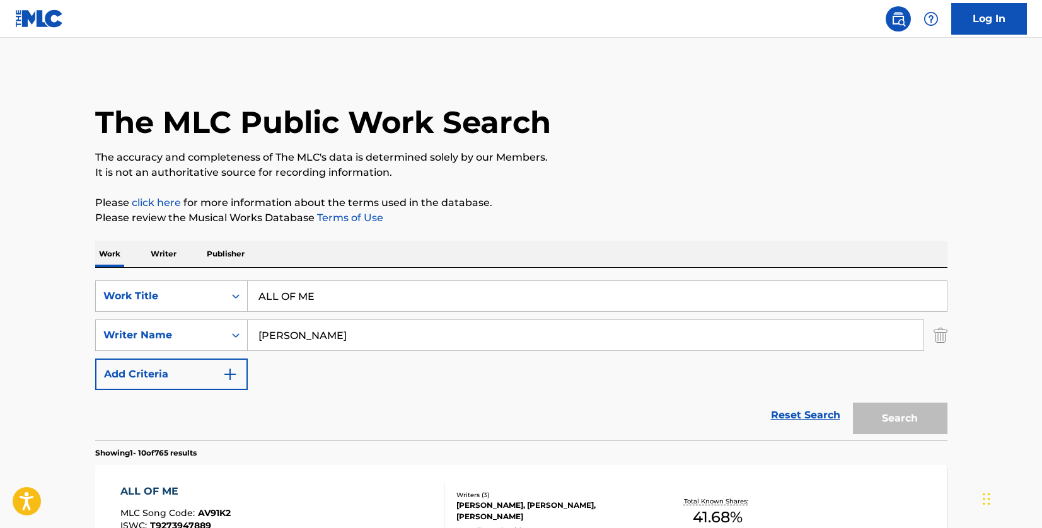
scroll to position [207, 0]
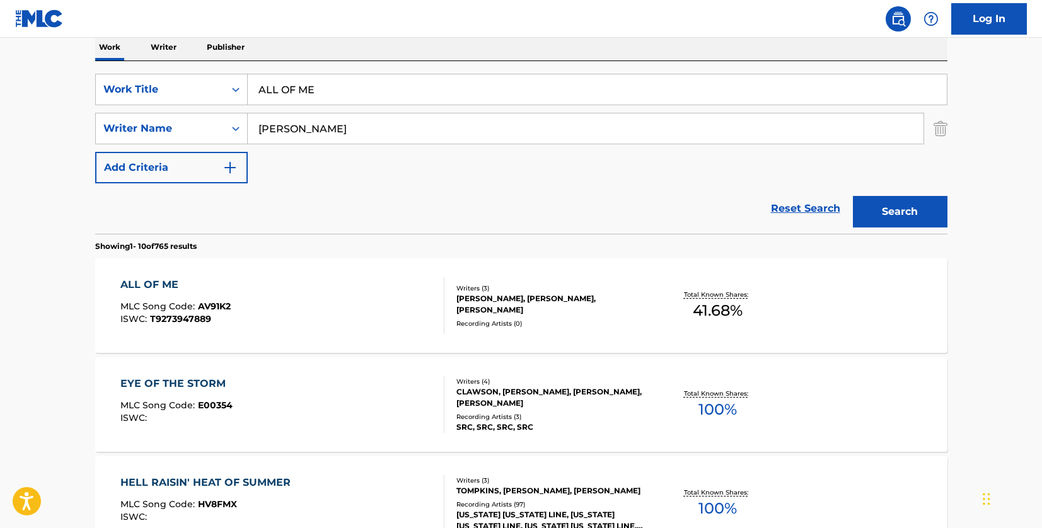
drag, startPoint x: 357, startPoint y: 85, endPoint x: 253, endPoint y: 87, distance: 104.1
click at [253, 87] on input "ALL OF ME" at bounding box center [597, 89] width 699 height 30
paste input "CRY"
type input "CRY"
drag, startPoint x: 337, startPoint y: 129, endPoint x: 245, endPoint y: 125, distance: 92.8
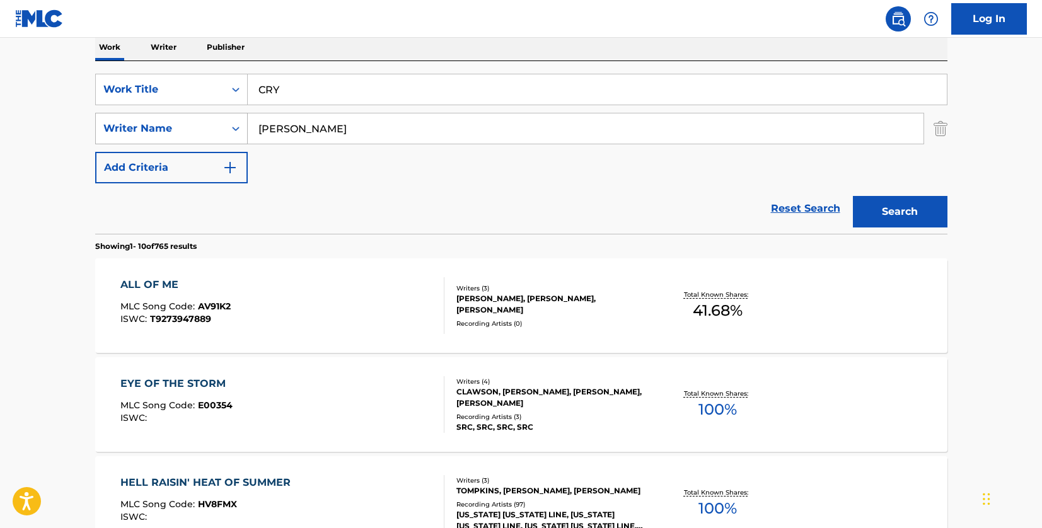
click at [245, 125] on div "SearchWithCriteria33f44059-a9a3-4a0e-90fe-a06dea2ccbfd Writer Name [PERSON_NAME]" at bounding box center [521, 129] width 852 height 32
paste input "MOULAND"
type input "MOULAND"
click at [905, 200] on button "Search" at bounding box center [900, 212] width 95 height 32
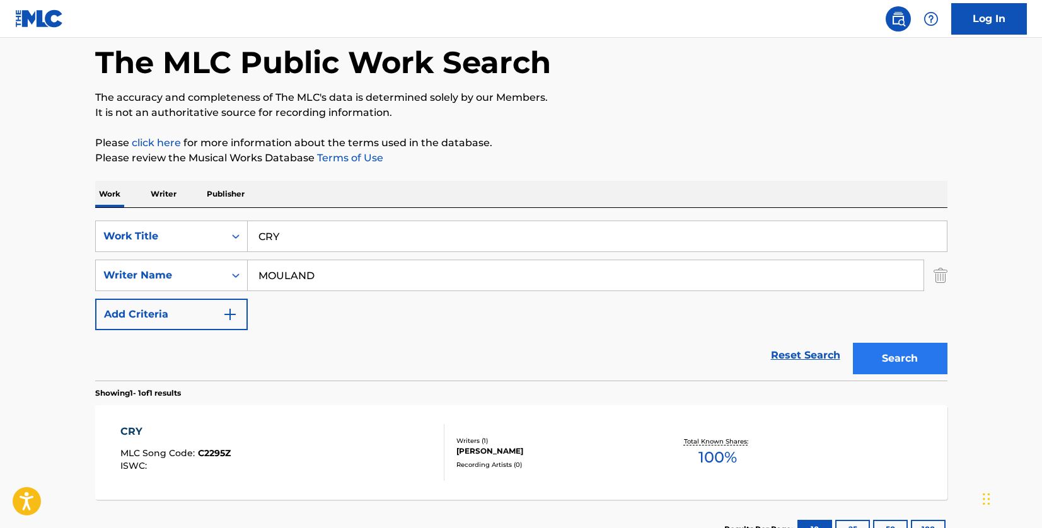
scroll to position [158, 0]
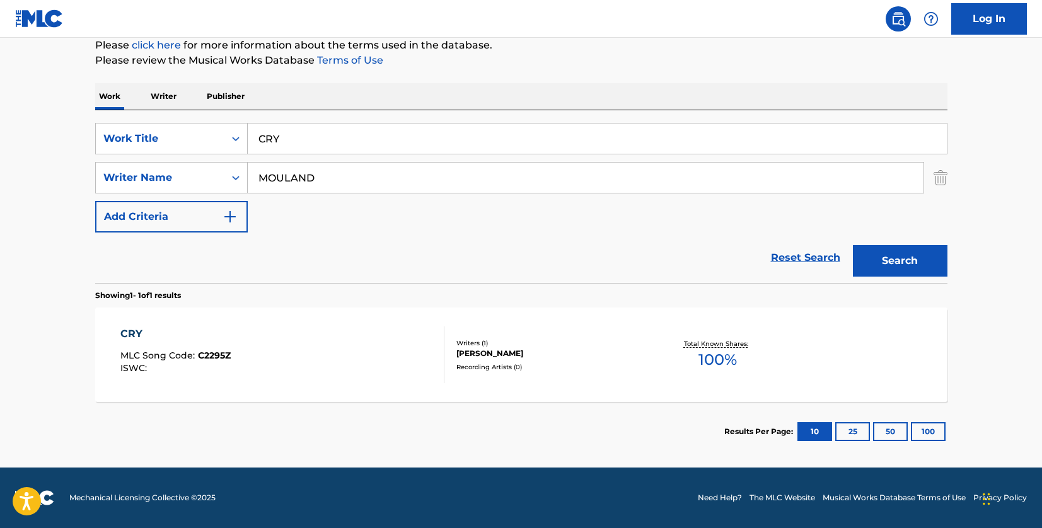
click at [412, 334] on div "CRY MLC Song Code : C2295Z ISWC :" at bounding box center [282, 355] width 324 height 57
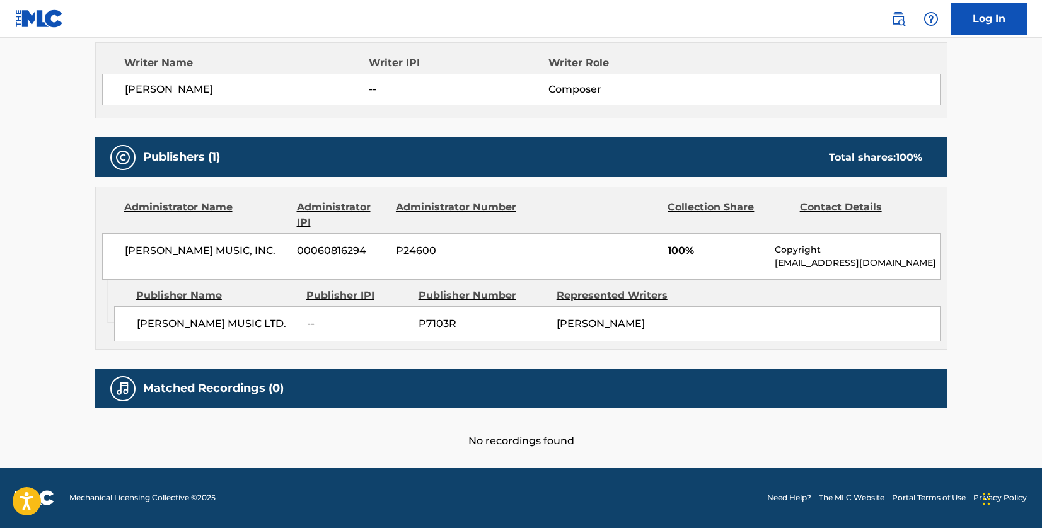
scroll to position [388, 0]
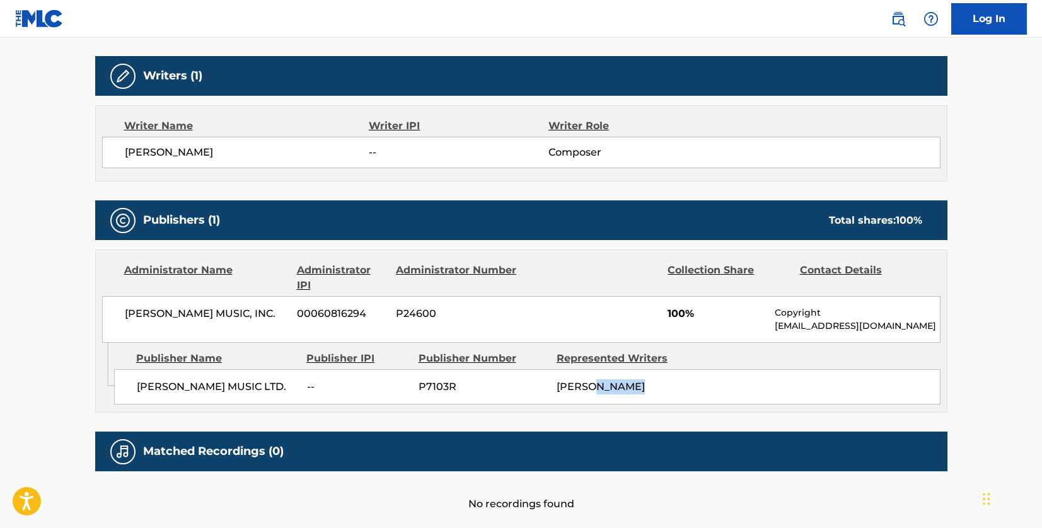
drag, startPoint x: 656, startPoint y: 390, endPoint x: 595, endPoint y: 387, distance: 61.2
click at [595, 387] on div "[PERSON_NAME]" at bounding box center [621, 387] width 129 height 15
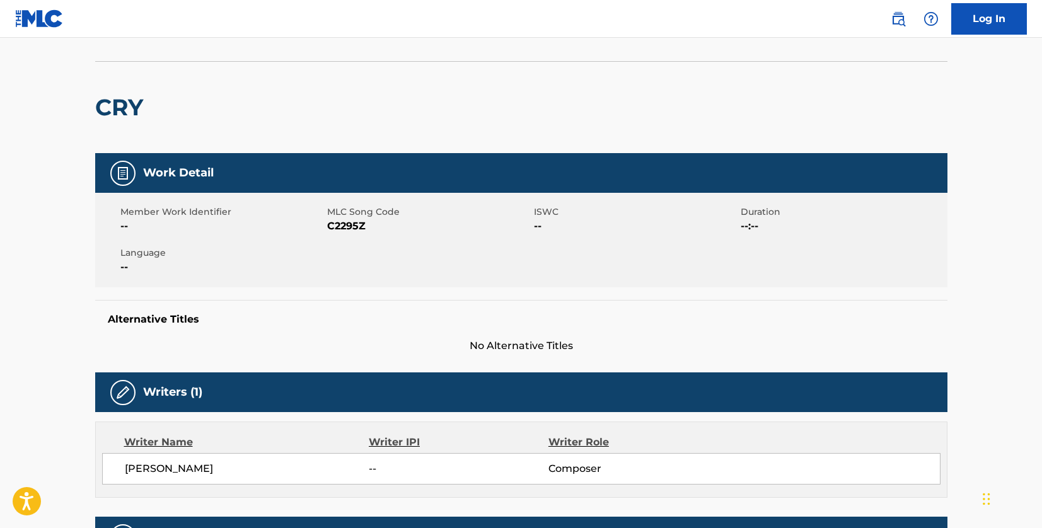
scroll to position [0, 0]
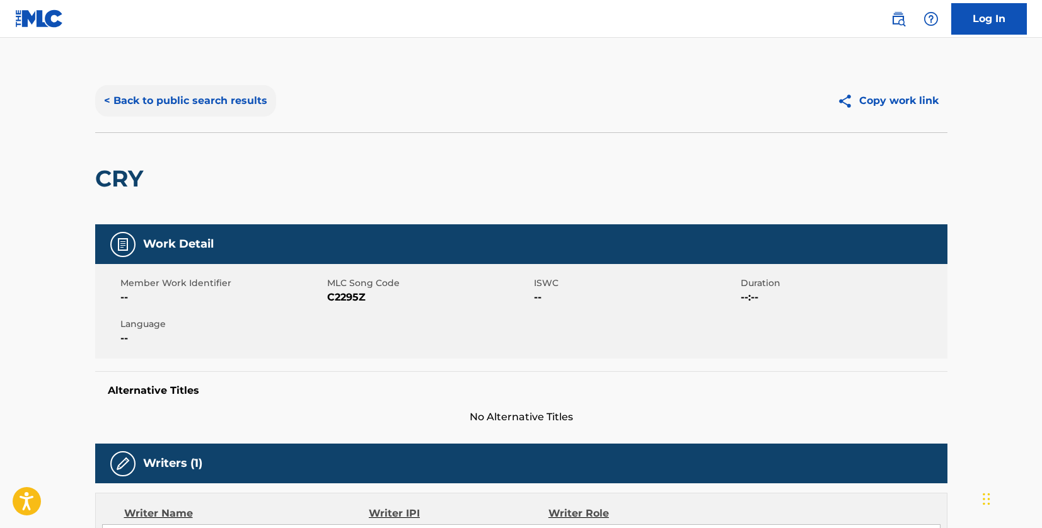
click at [248, 92] on button "< Back to public search results" at bounding box center [185, 101] width 181 height 32
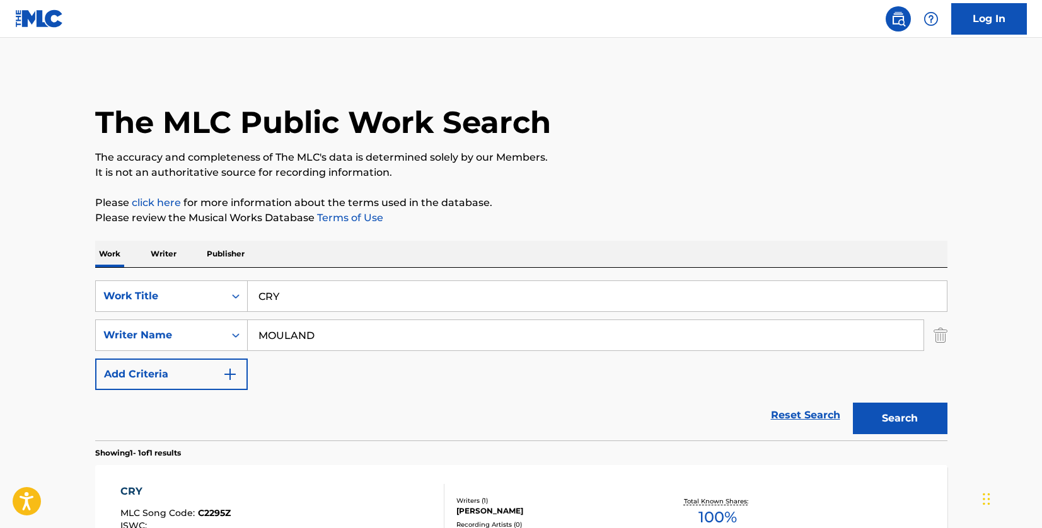
scroll to position [86, 0]
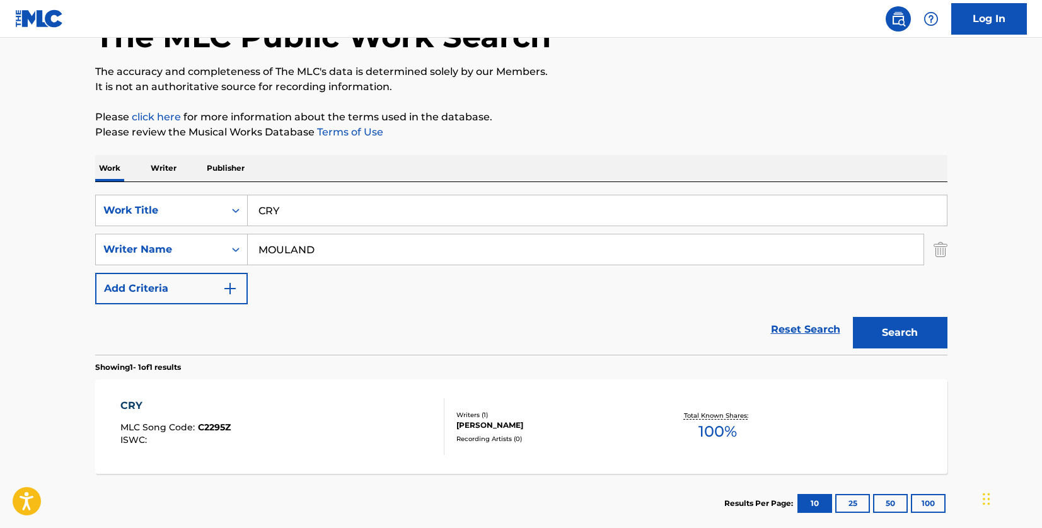
drag, startPoint x: 317, startPoint y: 207, endPoint x: 204, endPoint y: 187, distance: 114.7
click at [204, 187] on div "SearchWithCriteriad46a61c1-c08f-4742-9921-3706d787b089 Work Title CRY SearchWit…" at bounding box center [521, 268] width 852 height 173
paste input "I Want Everything"
type input "I Want Everything"
drag, startPoint x: 349, startPoint y: 248, endPoint x: 232, endPoint y: 248, distance: 117.3
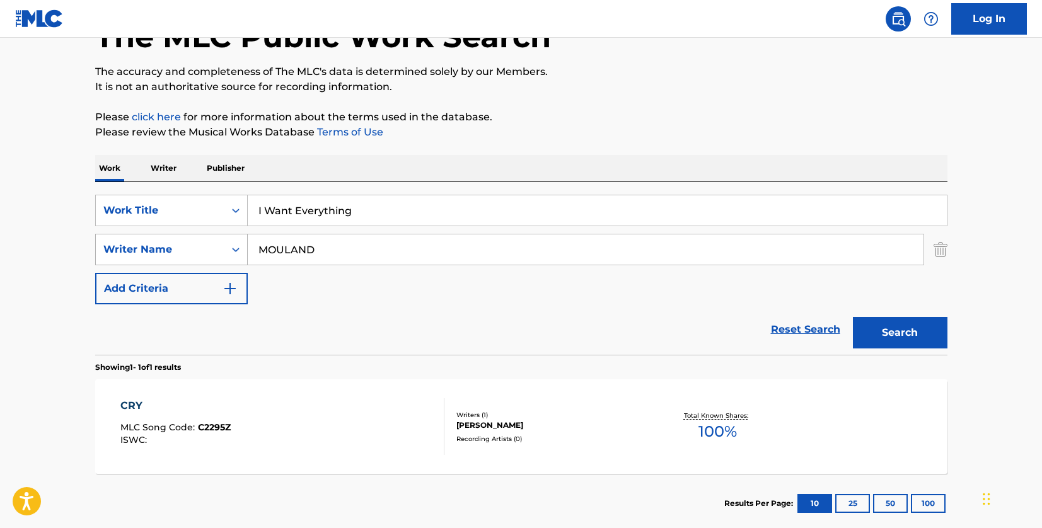
click at [232, 248] on div "SearchWithCriteria33f44059-a9a3-4a0e-90fe-a06dea2ccbfd Writer Name [PERSON_NAME]" at bounding box center [521, 250] width 852 height 32
paste input "[PERSON_NAME]"
type input "[PERSON_NAME]"
click at [887, 335] on button "Search" at bounding box center [900, 333] width 95 height 32
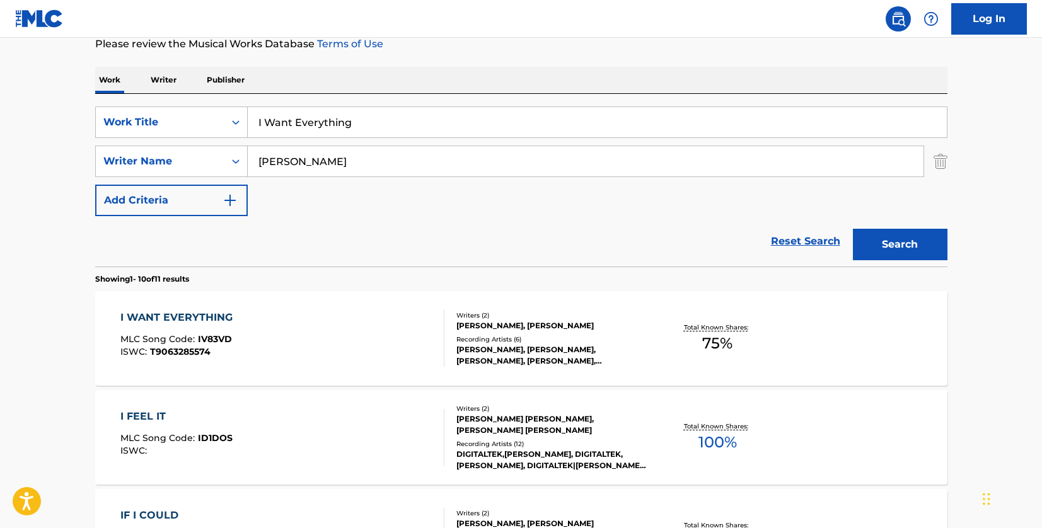
scroll to position [275, 0]
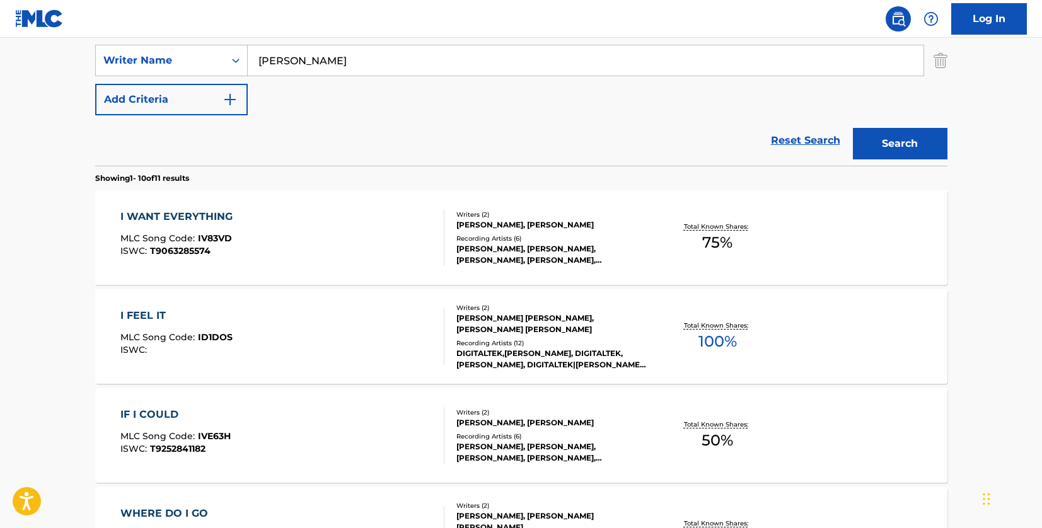
click at [420, 231] on div "I WANT EVERYTHING MLC Song Code : IV83VD ISWC : T9063285574" at bounding box center [282, 237] width 324 height 57
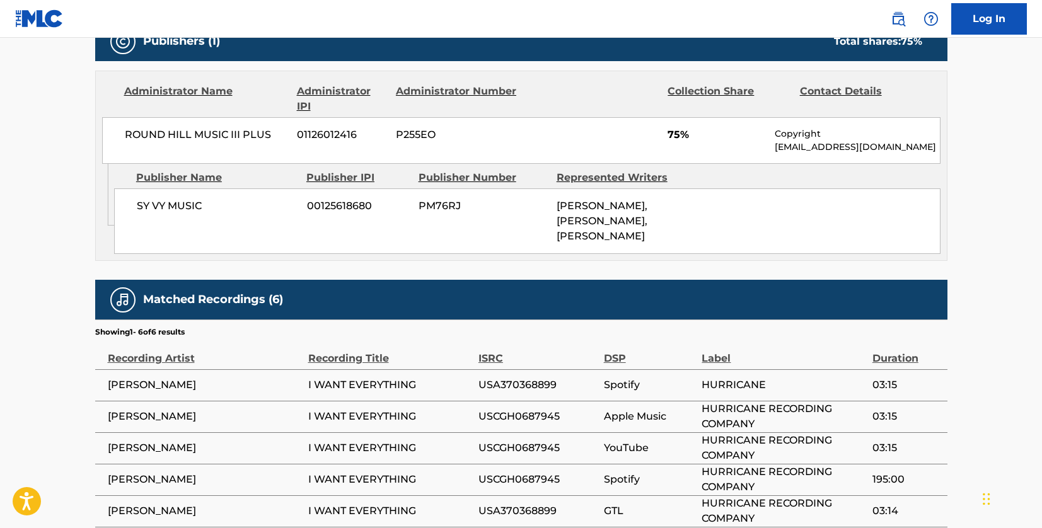
scroll to position [672, 0]
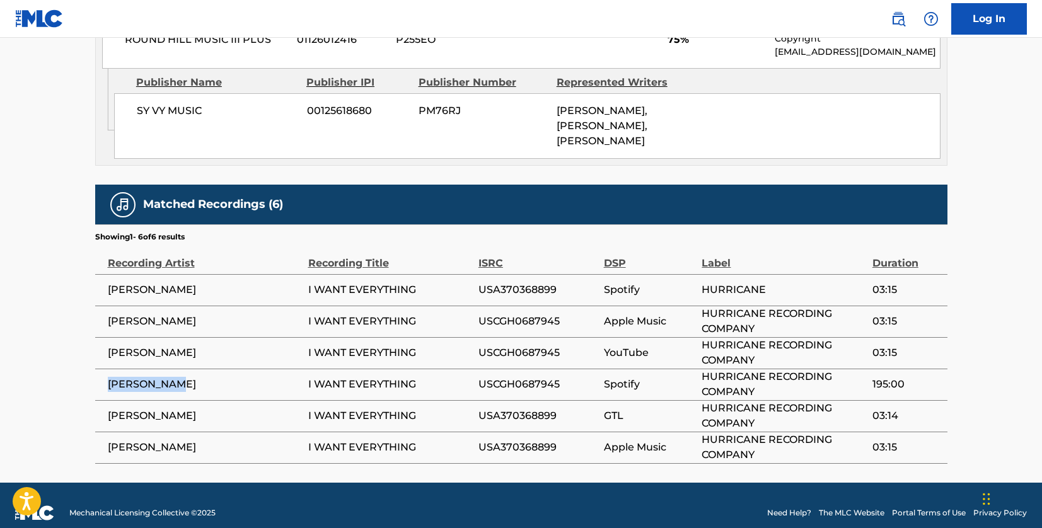
drag, startPoint x: 189, startPoint y: 371, endPoint x: 109, endPoint y: 374, distance: 80.1
click at [109, 377] on span "[PERSON_NAME]" at bounding box center [205, 384] width 194 height 15
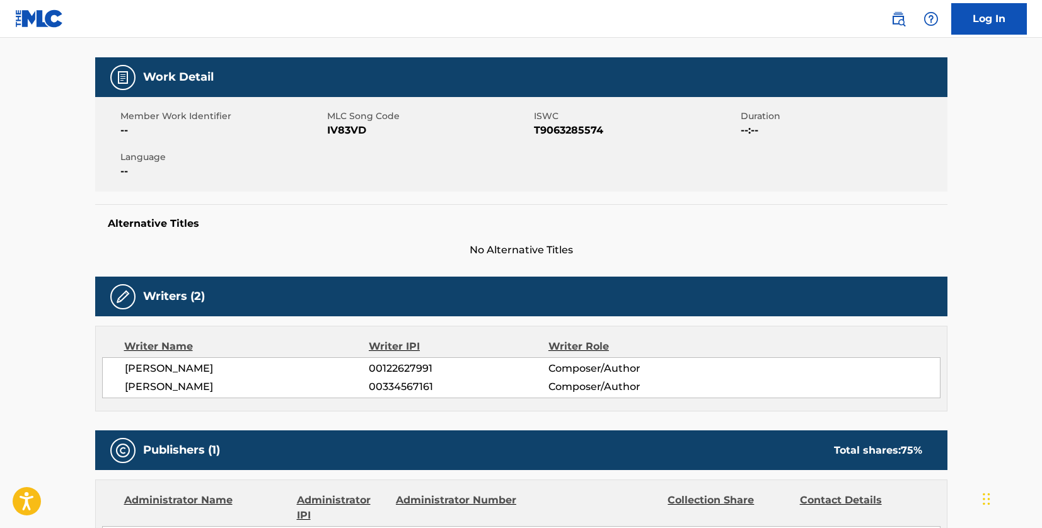
scroll to position [0, 0]
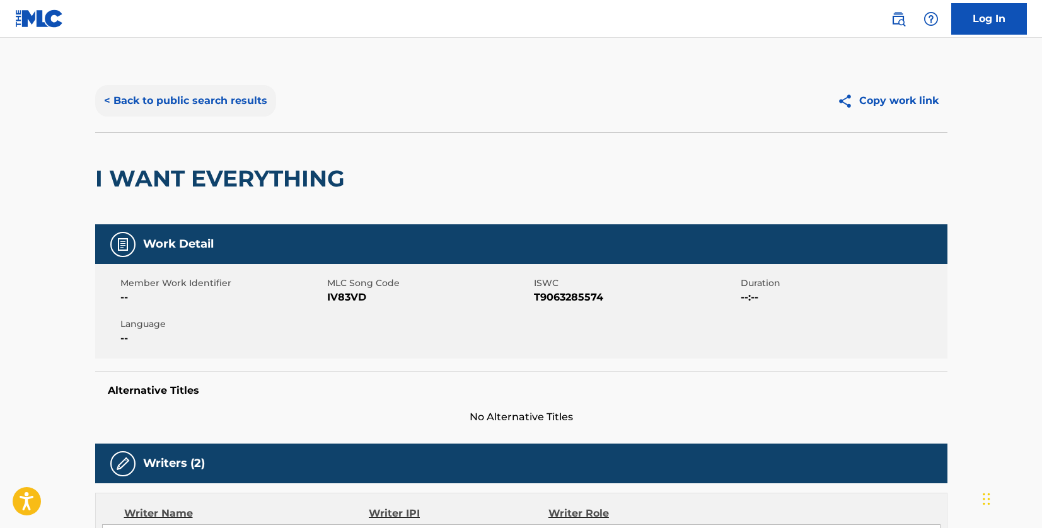
click at [250, 94] on button "< Back to public search results" at bounding box center [185, 101] width 181 height 32
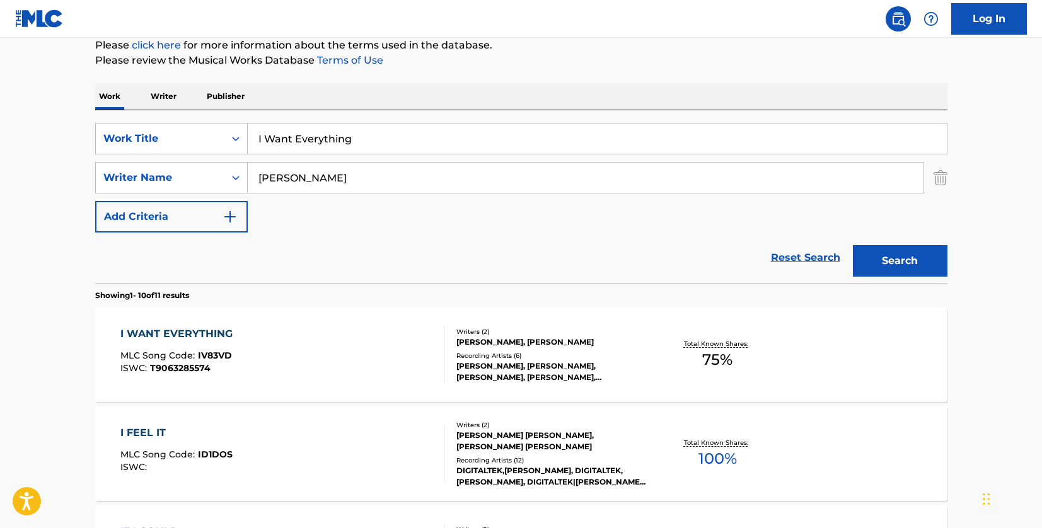
scroll to position [149, 0]
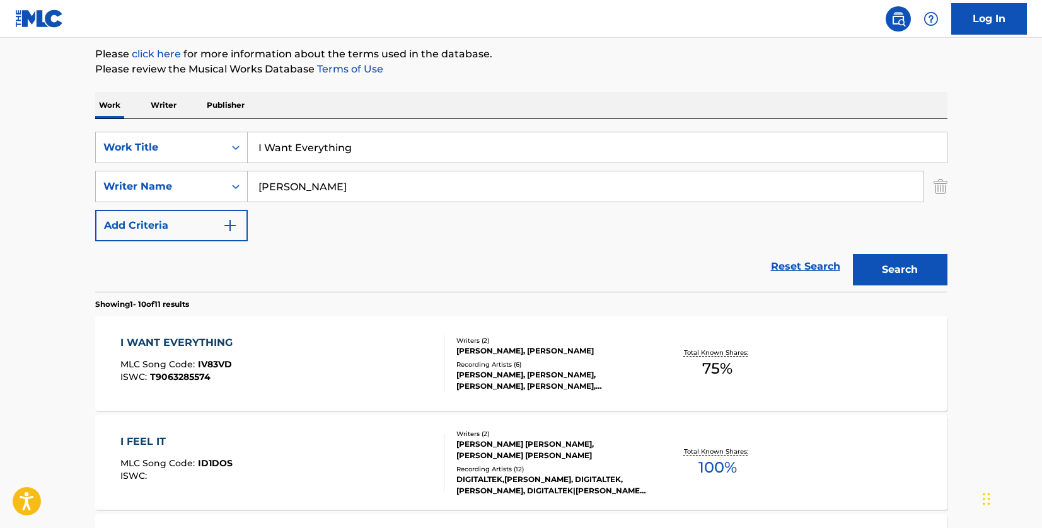
drag, startPoint x: 358, startPoint y: 145, endPoint x: 251, endPoint y: 151, distance: 106.7
click at [251, 151] on input "I Want Everything" at bounding box center [597, 147] width 699 height 30
paste input "SHOCK"
type input "SHOCK"
click at [892, 270] on button "Search" at bounding box center [900, 270] width 95 height 32
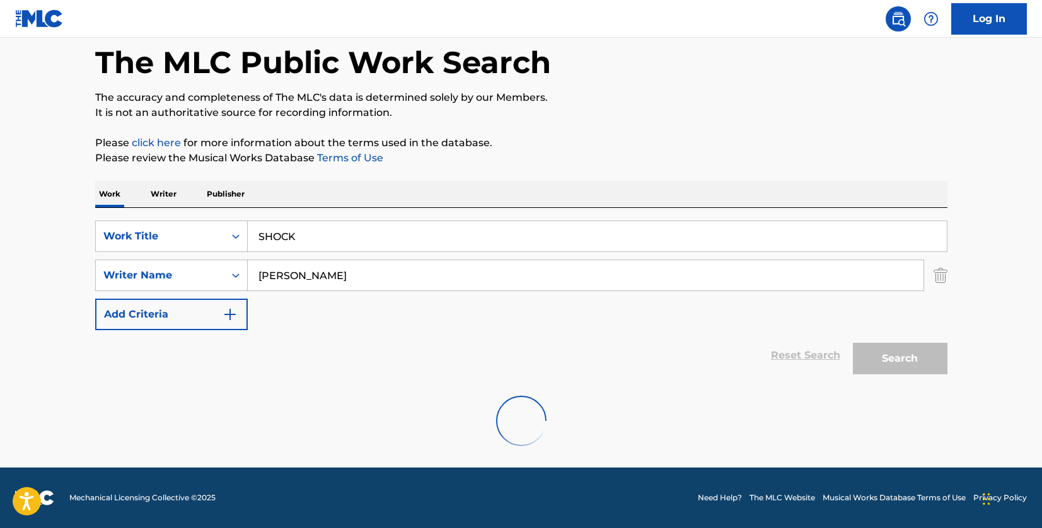
scroll to position [19, 0]
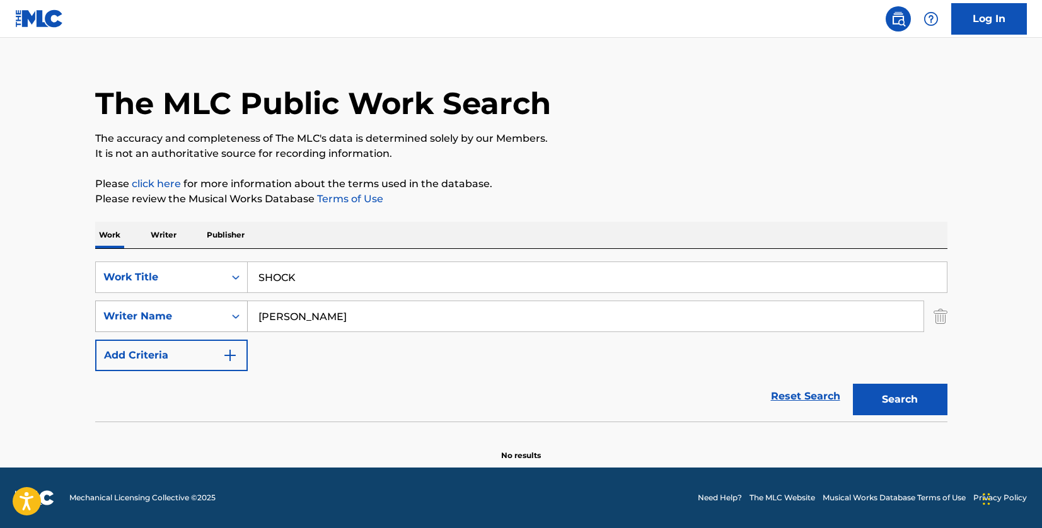
drag, startPoint x: 325, startPoint y: 322, endPoint x: 222, endPoint y: 311, distance: 104.0
click at [222, 311] on div "SearchWithCriteria33f44059-a9a3-4a0e-90fe-a06dea2ccbfd Writer Name [PERSON_NAME]" at bounding box center [521, 317] width 852 height 32
paste input "AZARES"
type input "[PERSON_NAME]"
click at [888, 395] on button "Search" at bounding box center [900, 400] width 95 height 32
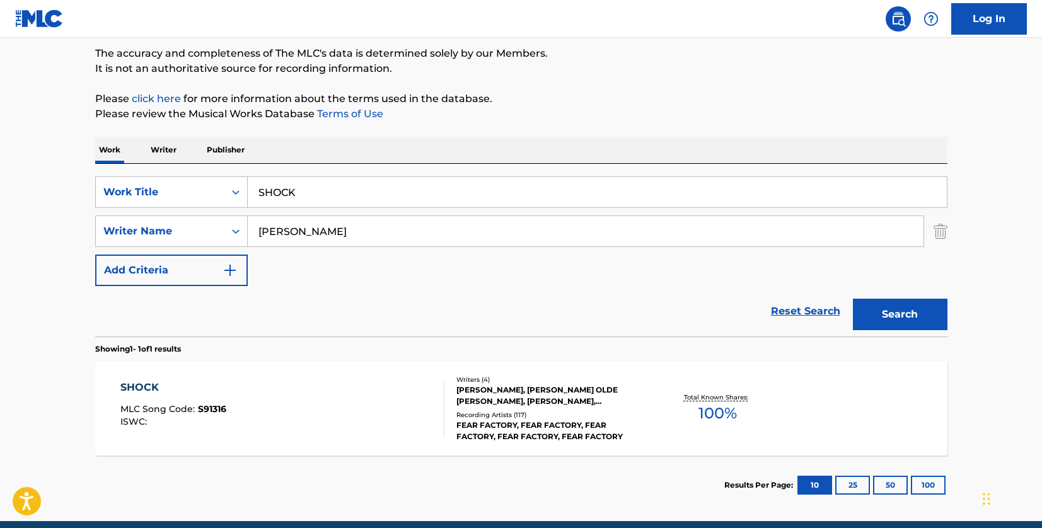
scroll to position [158, 0]
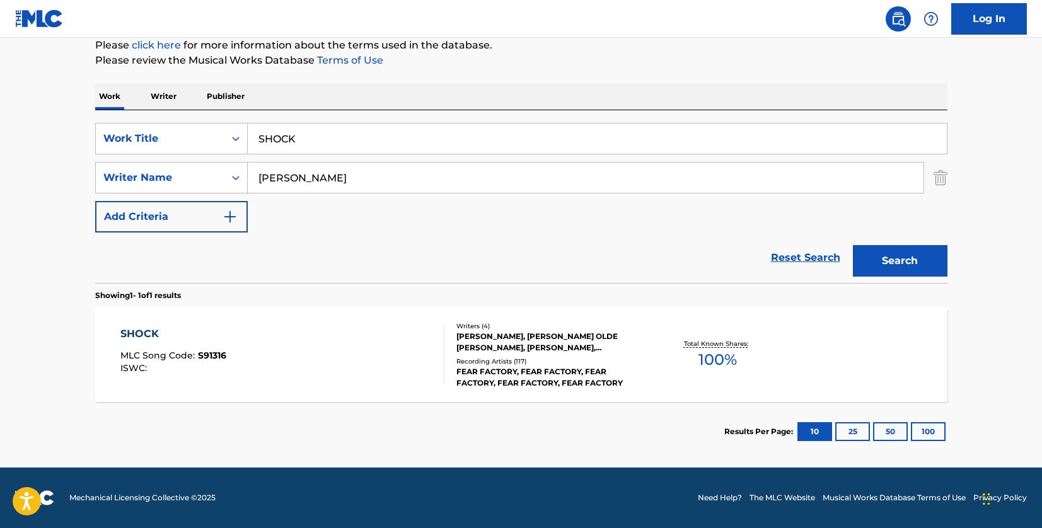
click at [381, 346] on div "SHOCK MLC Song Code : S91316 ISWC :" at bounding box center [282, 355] width 324 height 57
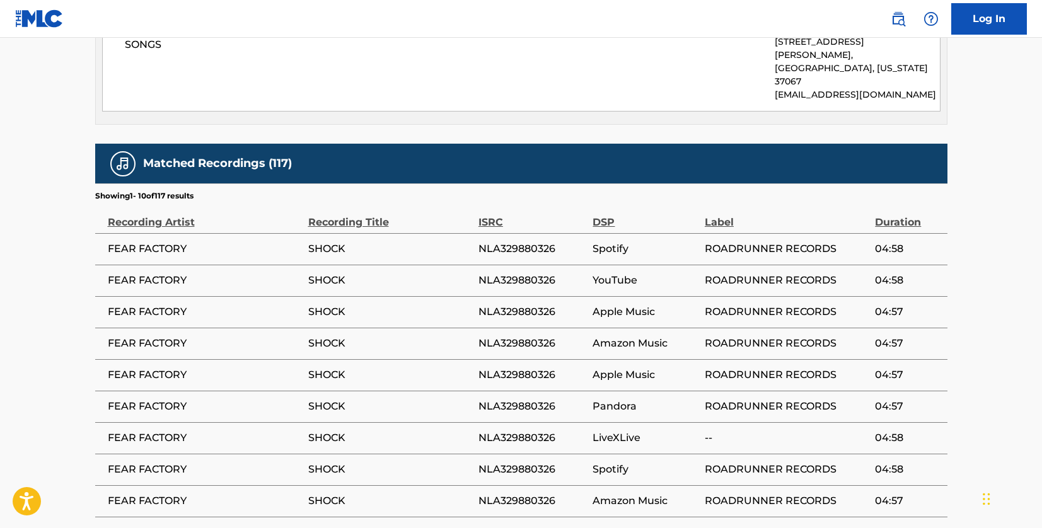
scroll to position [694, 0]
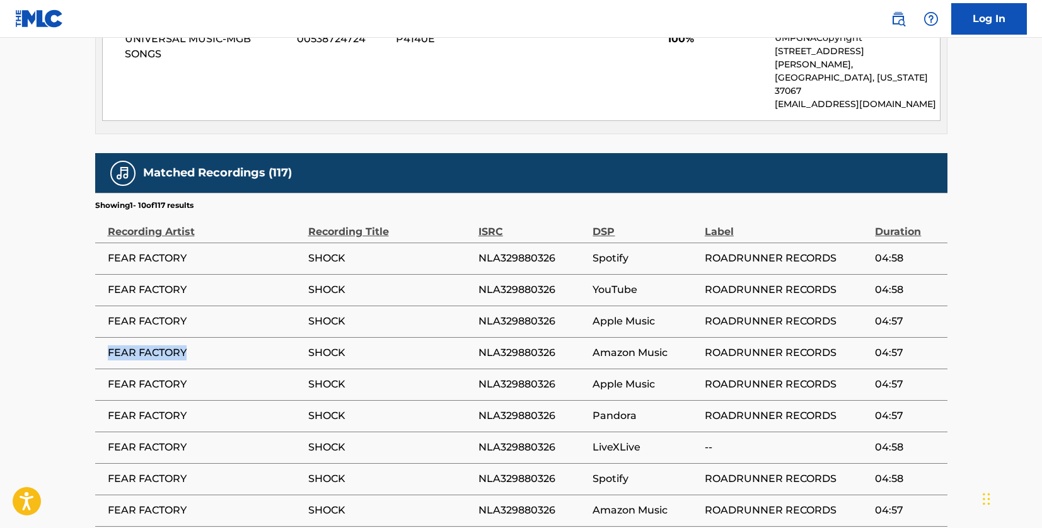
drag, startPoint x: 193, startPoint y: 324, endPoint x: 103, endPoint y: 327, distance: 89.6
click at [103, 337] on td "FEAR FACTORY" at bounding box center [201, 353] width 213 height 32
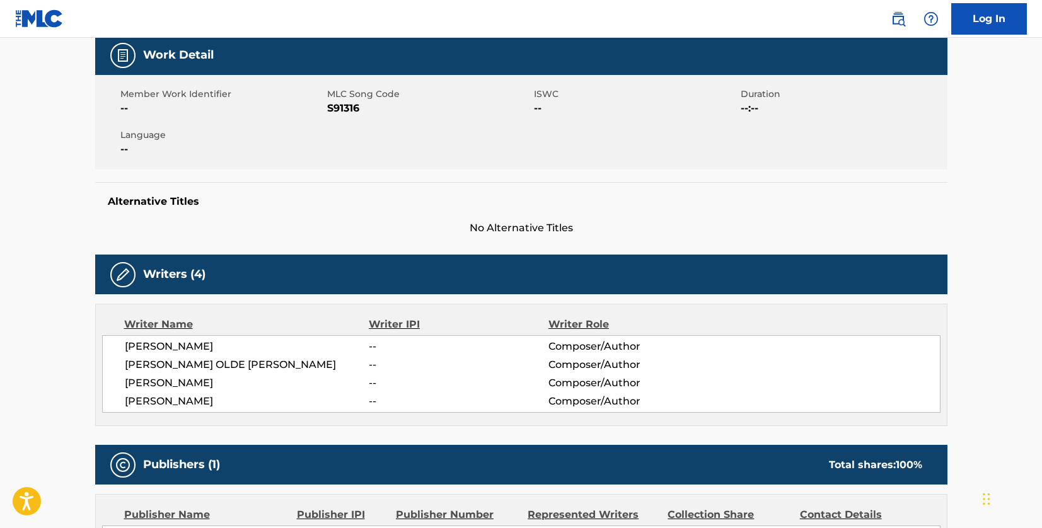
scroll to position [0, 0]
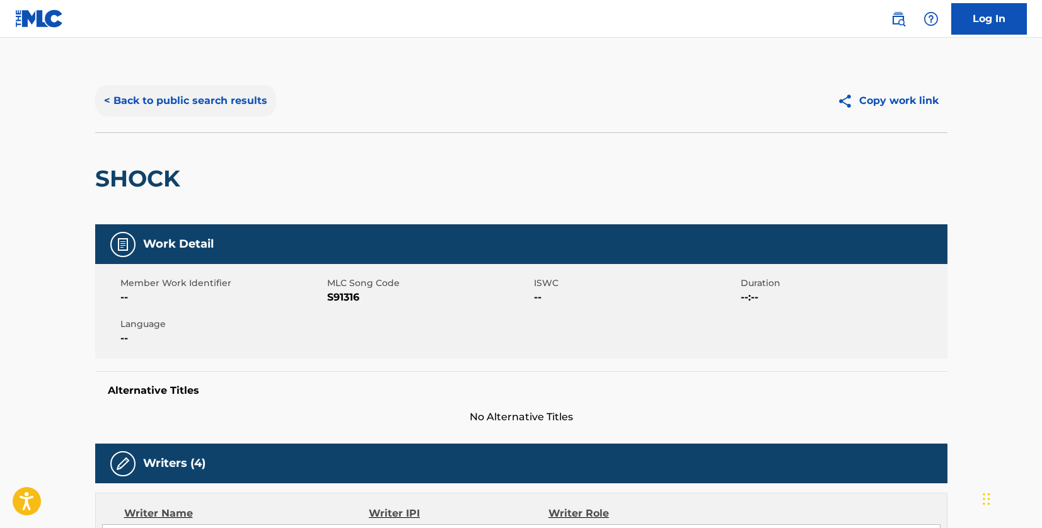
click at [250, 100] on button "< Back to public search results" at bounding box center [185, 101] width 181 height 32
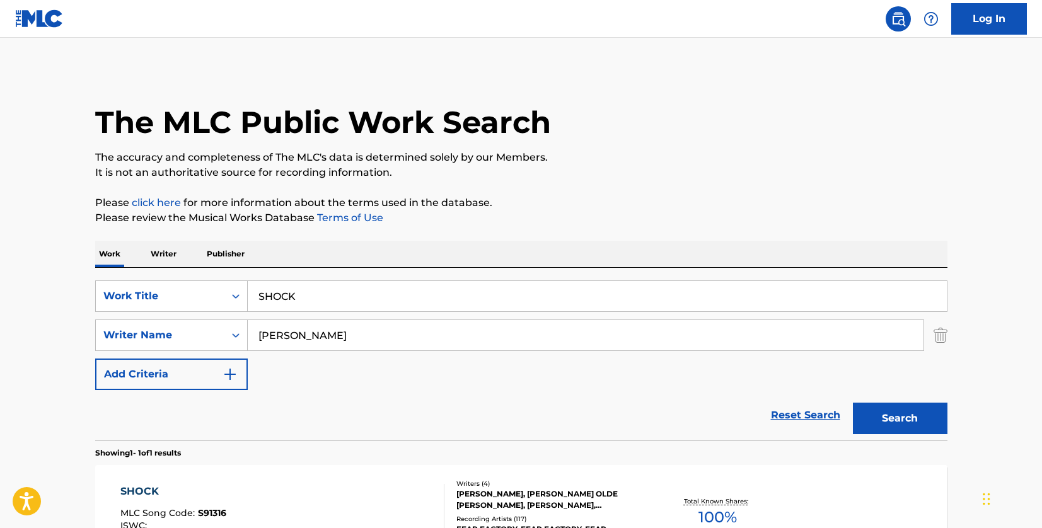
scroll to position [86, 0]
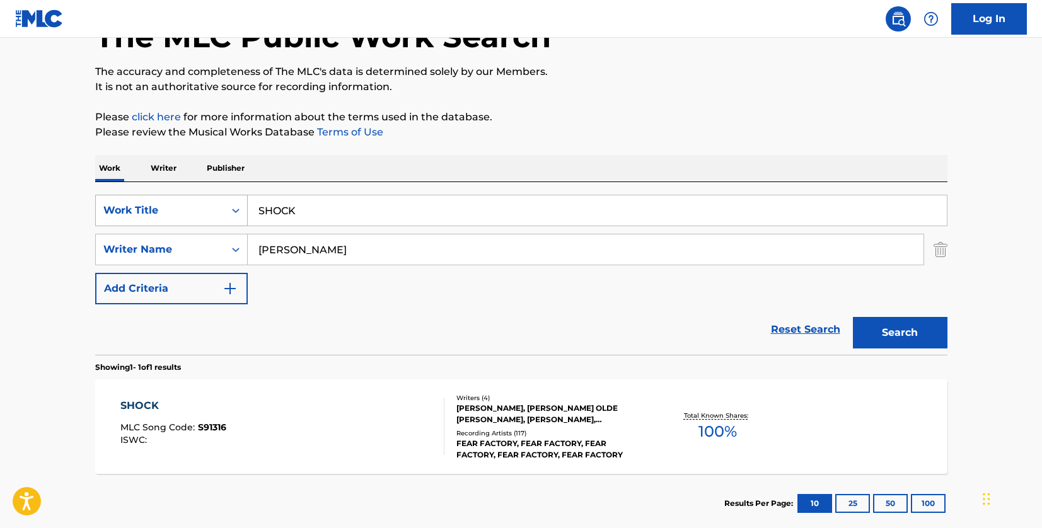
drag, startPoint x: 317, startPoint y: 201, endPoint x: 233, endPoint y: 197, distance: 83.3
click at [233, 197] on div "SearchWithCriteriad46a61c1-c08f-4742-9921-3706d787b089 Work Title SHOCK" at bounding box center [521, 211] width 852 height 32
paste input "THE MISSION"
type input "THE MISSION"
drag, startPoint x: 320, startPoint y: 260, endPoint x: 244, endPoint y: 257, distance: 76.4
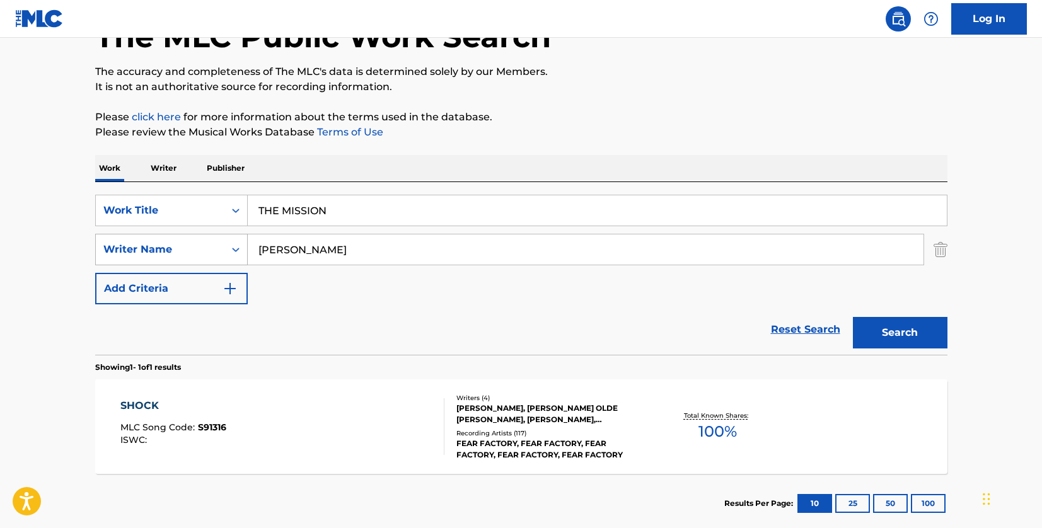
click at [244, 257] on div "SearchWithCriteria33f44059-a9a3-4a0e-90fe-a06dea2ccbfd Writer Name [PERSON_NAME]" at bounding box center [521, 250] width 852 height 32
paste input "[PERSON_NAME]"
type input "[PERSON_NAME]"
click at [905, 326] on button "Search" at bounding box center [900, 333] width 95 height 32
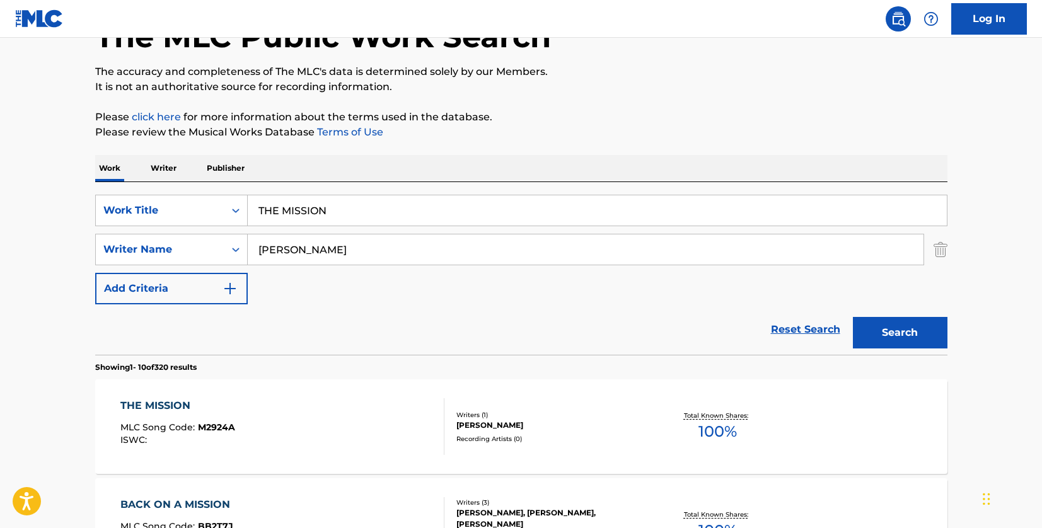
scroll to position [275, 0]
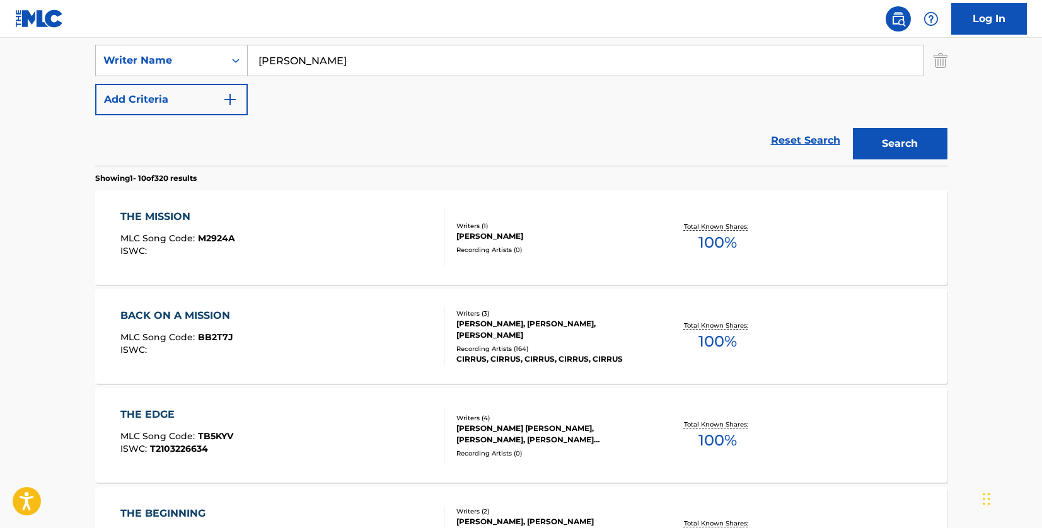
click at [427, 230] on div "THE MISSION MLC Song Code : M2924A ISWC :" at bounding box center [282, 237] width 324 height 57
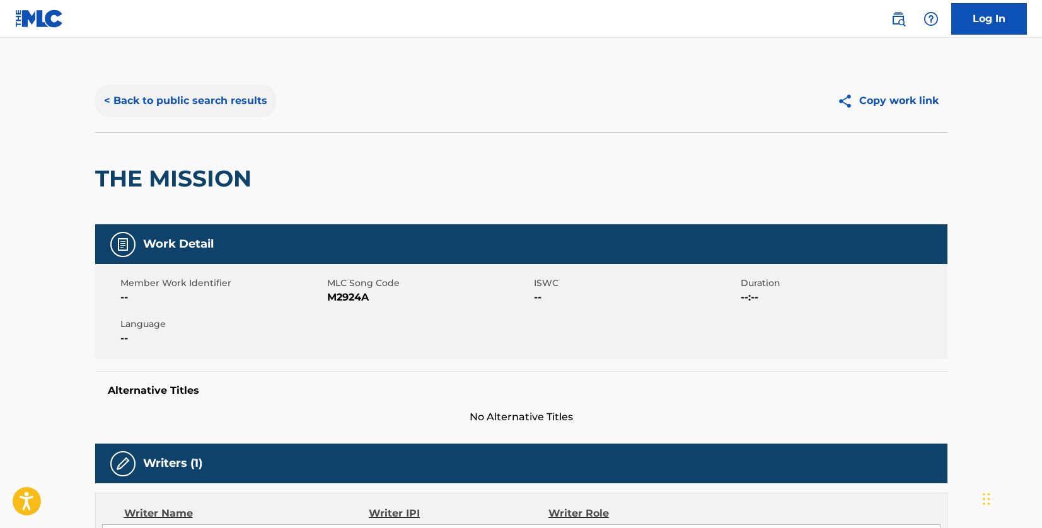
click at [209, 102] on button "< Back to public search results" at bounding box center [185, 101] width 181 height 32
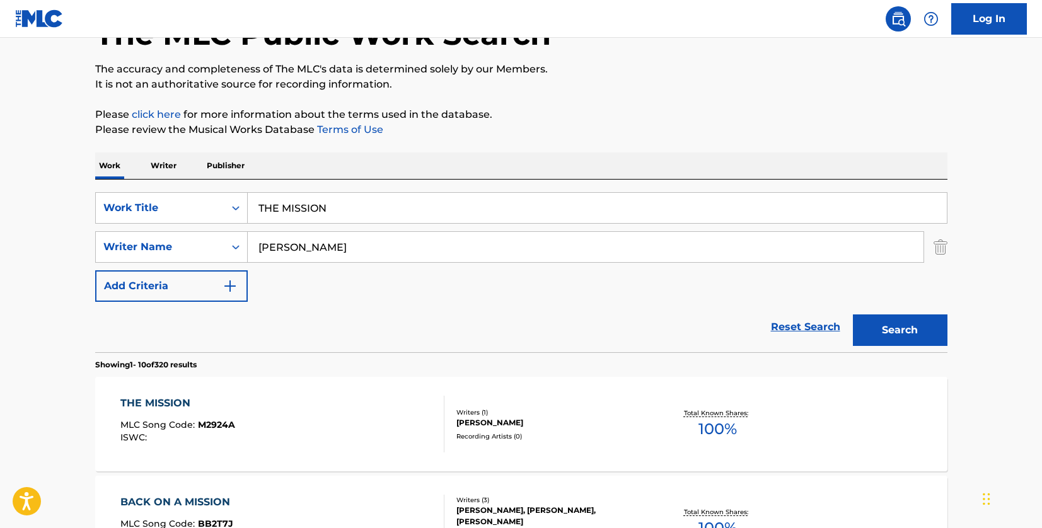
scroll to position [86, 0]
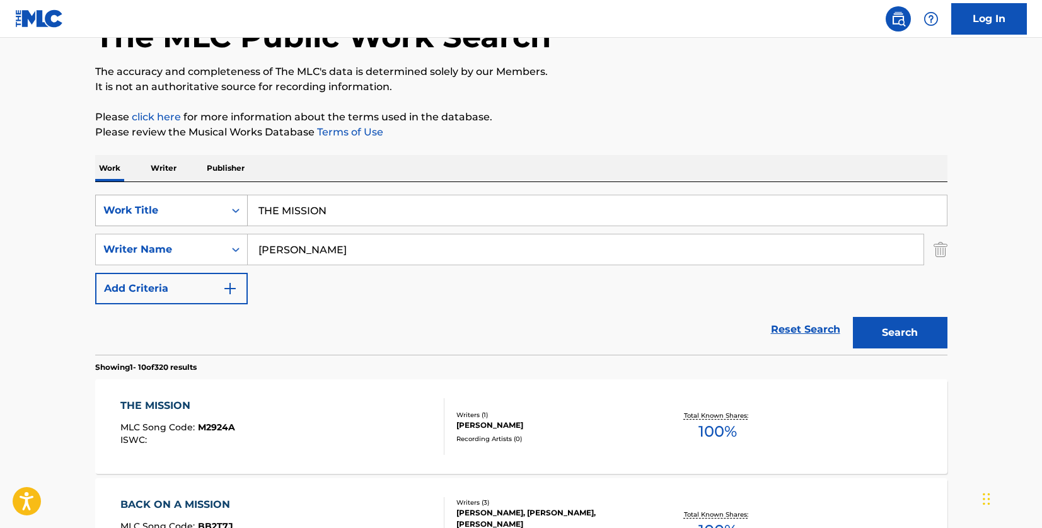
drag, startPoint x: 352, startPoint y: 216, endPoint x: 211, endPoint y: 204, distance: 141.1
click at [211, 204] on div "SearchWithCriteriad46a61c1-c08f-4742-9921-3706d787b089 Work Title THE MISSION" at bounding box center [521, 211] width 852 height 32
paste input "FOREVER AND A DAY"
type input "FOREVER AND A DAY"
paste input "[PERSON_NAME]"
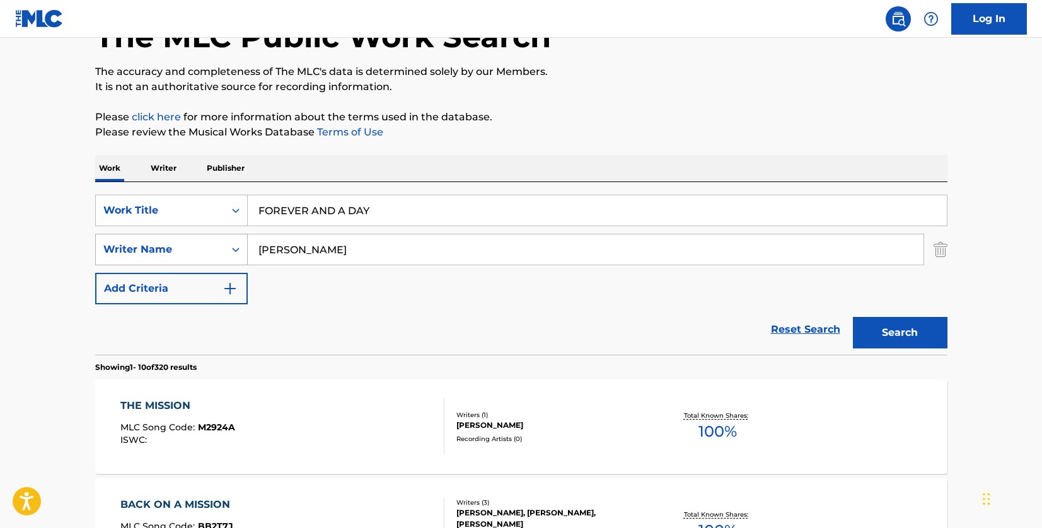
drag, startPoint x: 317, startPoint y: 253, endPoint x: 233, endPoint y: 249, distance: 84.6
click at [233, 249] on div "SearchWithCriteria33f44059-a9a3-4a0e-90fe-a06dea2ccbfd Writer Name [PERSON_NAME]" at bounding box center [521, 250] width 852 height 32
type input "[PERSON_NAME]"
click at [891, 330] on button "Search" at bounding box center [900, 333] width 95 height 32
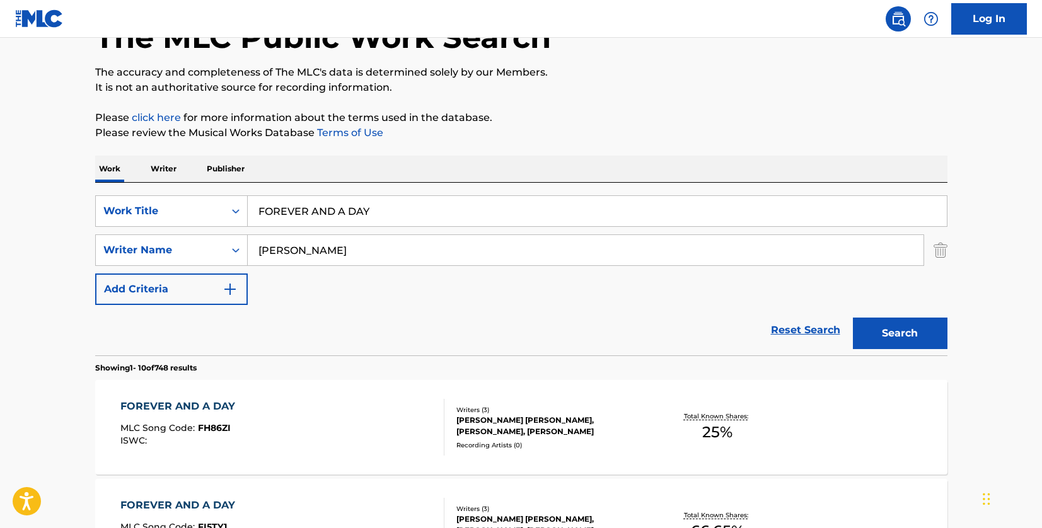
scroll to position [0, 0]
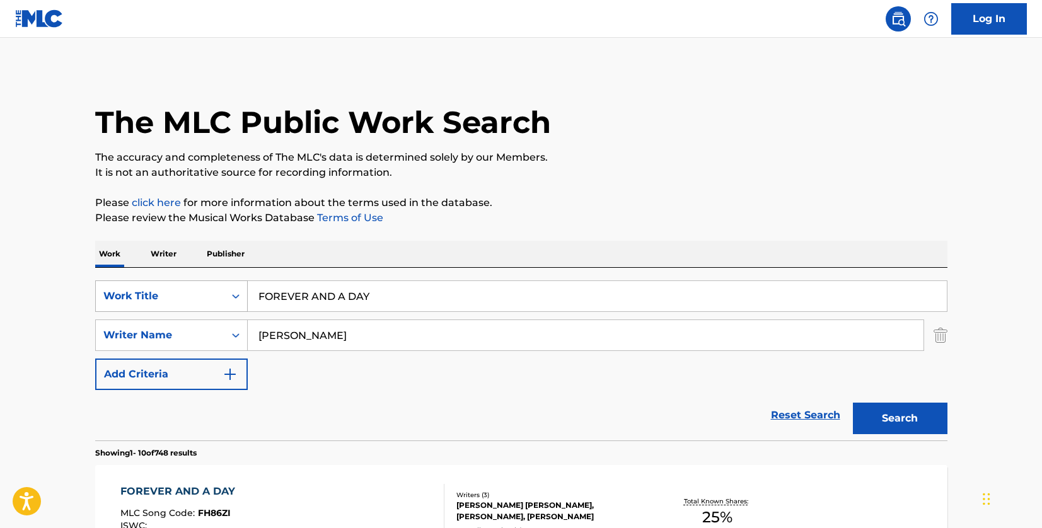
drag, startPoint x: 380, startPoint y: 302, endPoint x: 217, endPoint y: 296, distance: 162.8
click at [217, 296] on div "SearchWithCriteriad46a61c1-c08f-4742-9921-3706d787b089 Work Title FOREVER AND A…" at bounding box center [521, 297] width 852 height 32
paste input "SET YOU FREE"
type input "SET YOU FREE"
drag, startPoint x: 336, startPoint y: 336, endPoint x: 252, endPoint y: 334, distance: 84.5
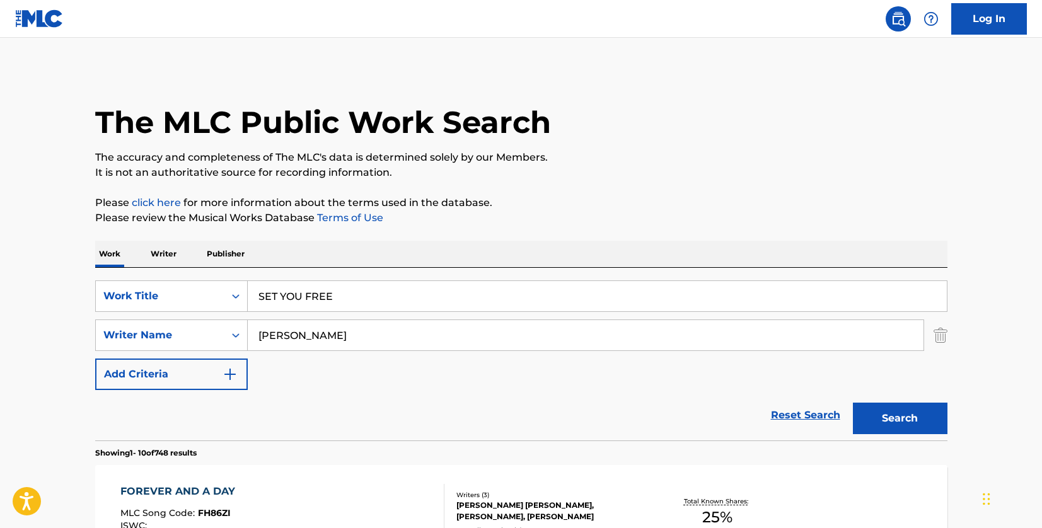
click at [252, 334] on input "[PERSON_NAME]" at bounding box center [586, 335] width 676 height 30
paste input "[PERSON_NAME]"
type input "[PERSON_NAME]"
drag, startPoint x: 915, startPoint y: 410, endPoint x: 909, endPoint y: 409, distance: 6.4
click at [914, 410] on button "Search" at bounding box center [900, 419] width 95 height 32
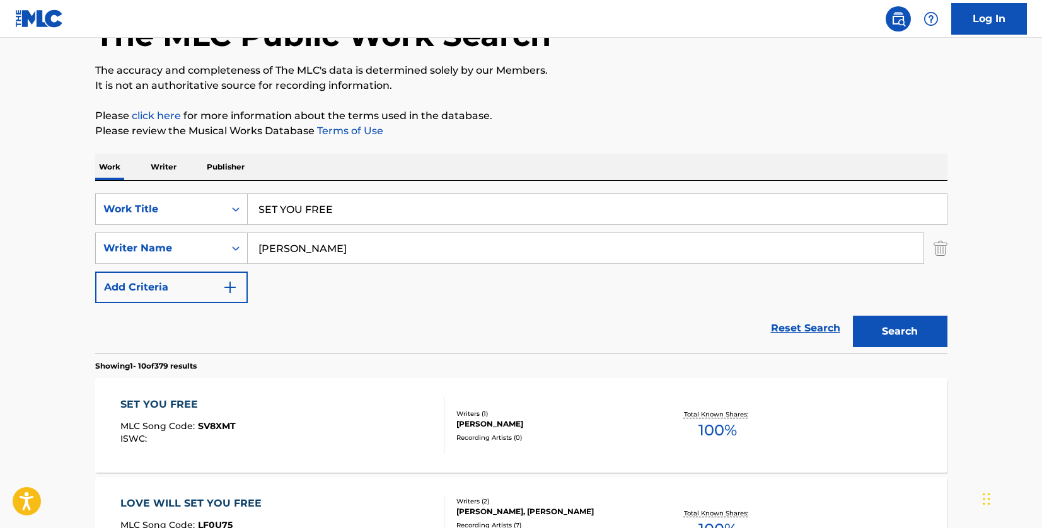
scroll to position [189, 0]
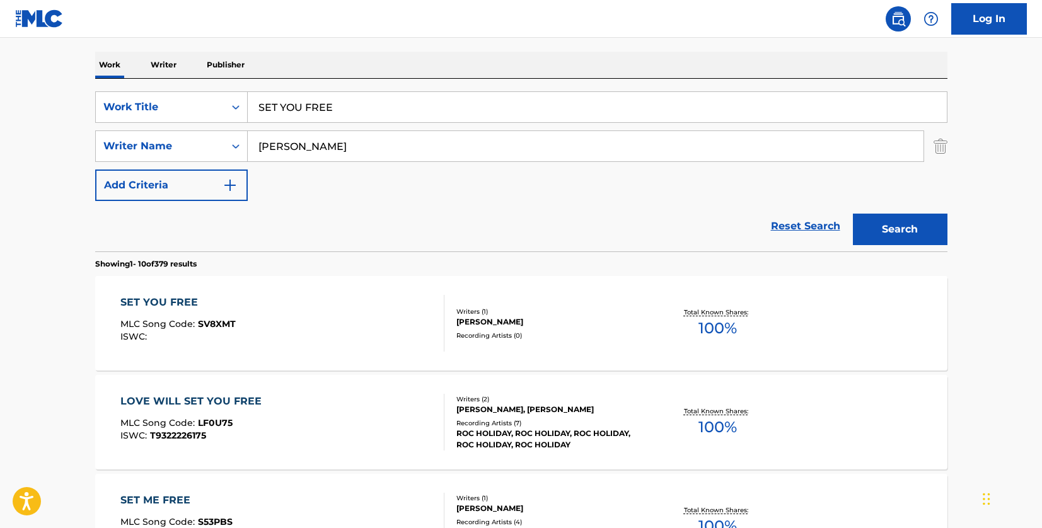
click at [323, 314] on div "SET YOU FREE MLC Song Code : SV8XMT ISWC :" at bounding box center [282, 323] width 324 height 57
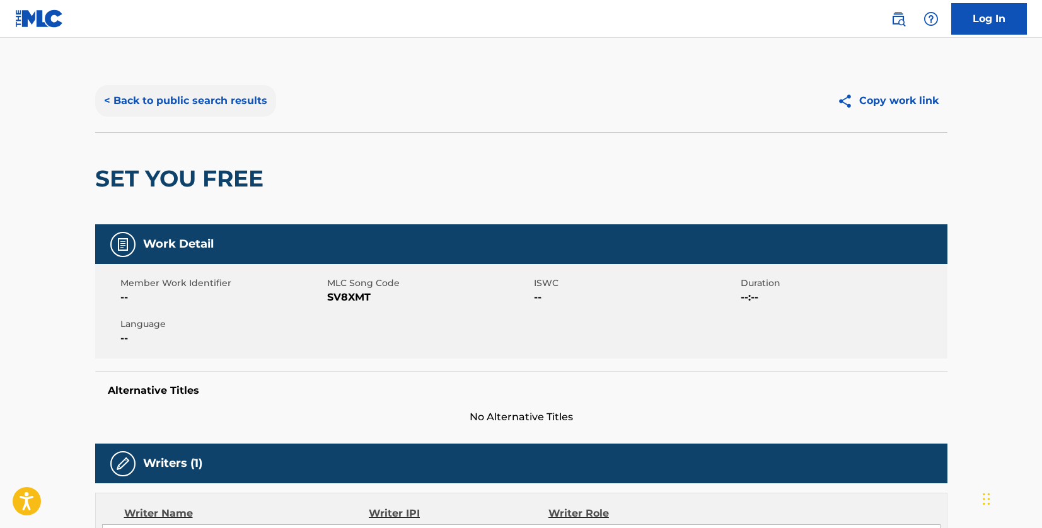
click at [240, 92] on button "< Back to public search results" at bounding box center [185, 101] width 181 height 32
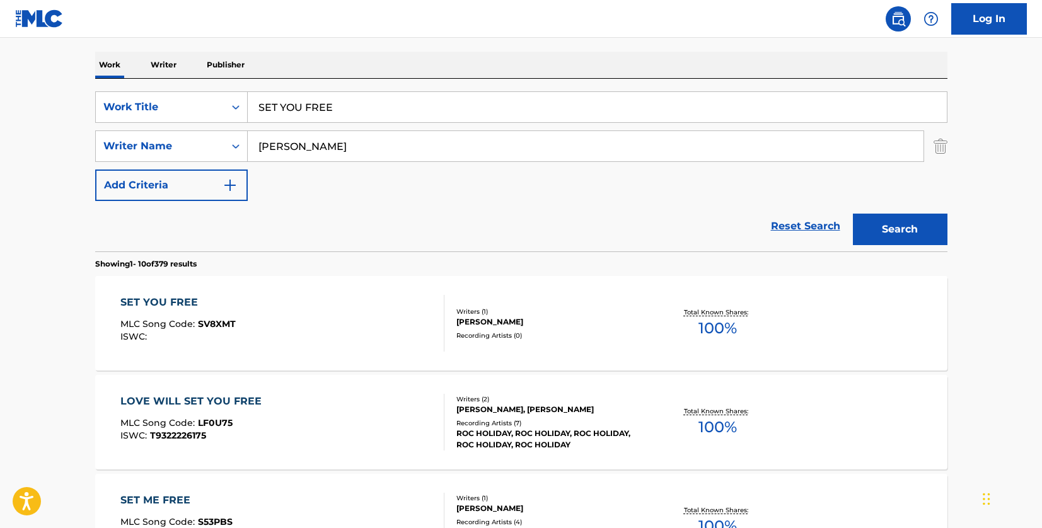
drag, startPoint x: 355, startPoint y: 103, endPoint x: 227, endPoint y: 90, distance: 128.7
click at [227, 90] on div "SearchWithCriteriad46a61c1-c08f-4742-9921-3706d787b089 Work Title SET YOU FREE …" at bounding box center [521, 165] width 852 height 173
paste input "BURN"
type input "BURN"
drag, startPoint x: 340, startPoint y: 151, endPoint x: 209, endPoint y: 131, distance: 132.7
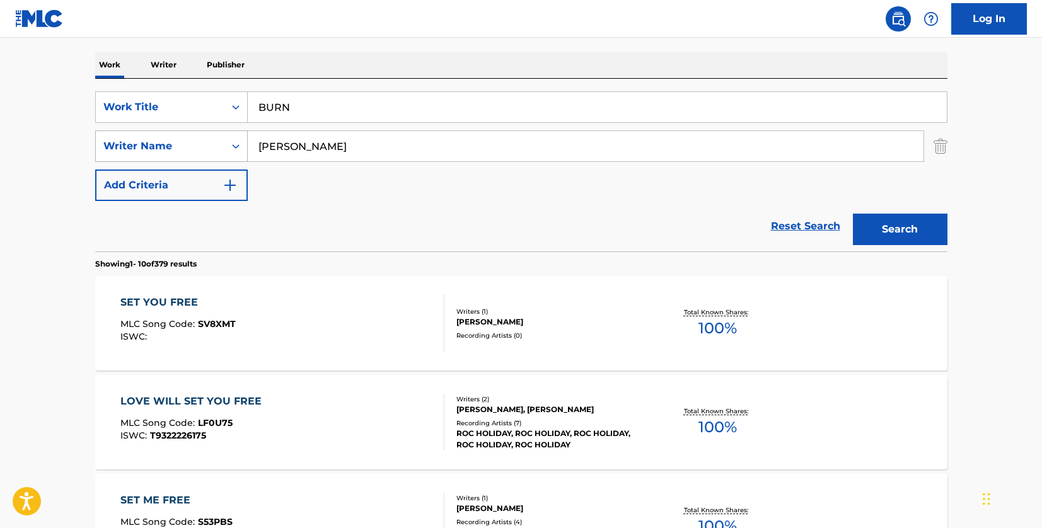
click at [209, 131] on div "SearchWithCriteria33f44059-a9a3-4a0e-90fe-a06dea2ccbfd Writer Name [PERSON_NAME]" at bounding box center [521, 147] width 852 height 32
type input "[PERSON_NAME]"
click at [880, 230] on button "Search" at bounding box center [900, 230] width 95 height 32
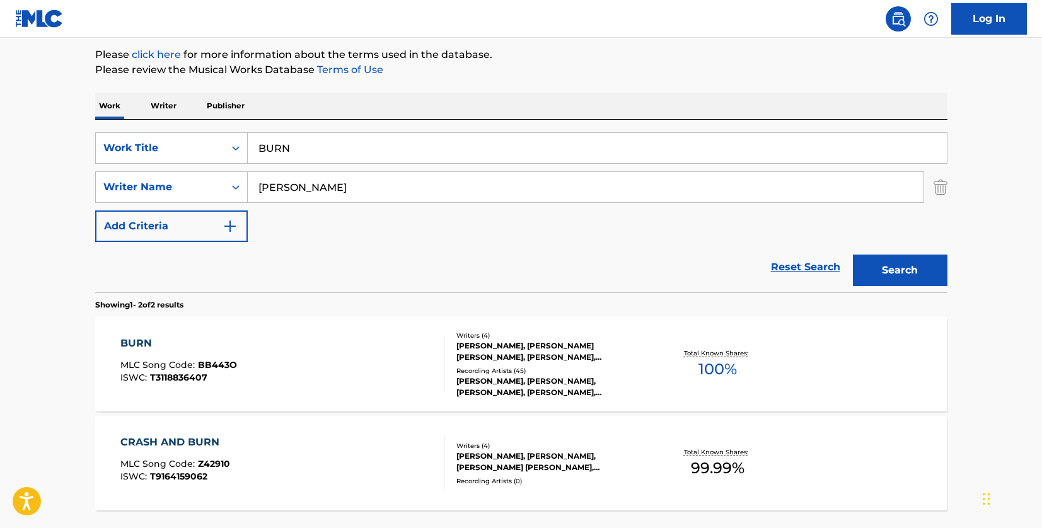
scroll to position [126, 0]
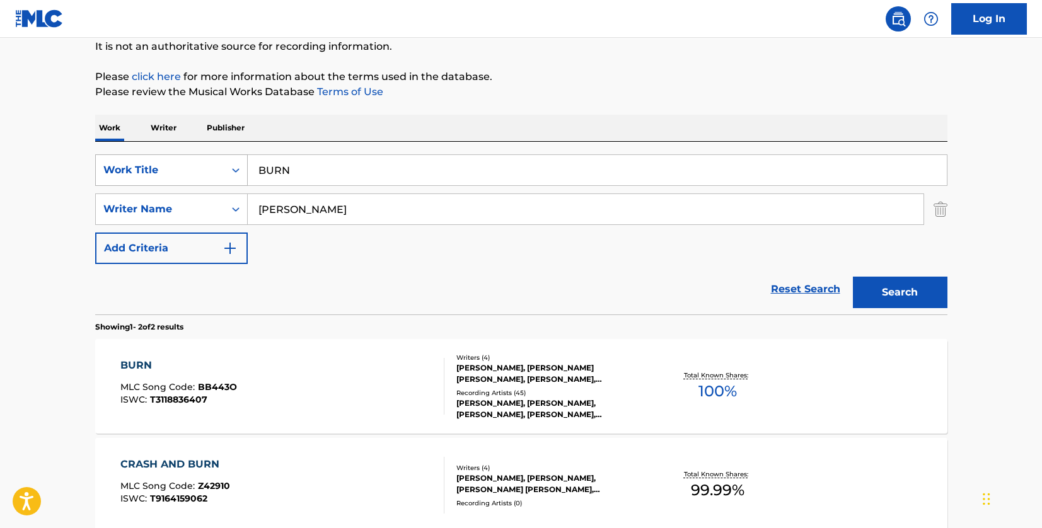
drag, startPoint x: 359, startPoint y: 168, endPoint x: 243, endPoint y: 163, distance: 115.5
click at [243, 163] on div "SearchWithCriteriad46a61c1-c08f-4742-9921-3706d787b089 Work Title BURN" at bounding box center [521, 170] width 852 height 32
paste input "Drown"
type input "Drown"
drag, startPoint x: 359, startPoint y: 209, endPoint x: 259, endPoint y: 201, distance: 101.3
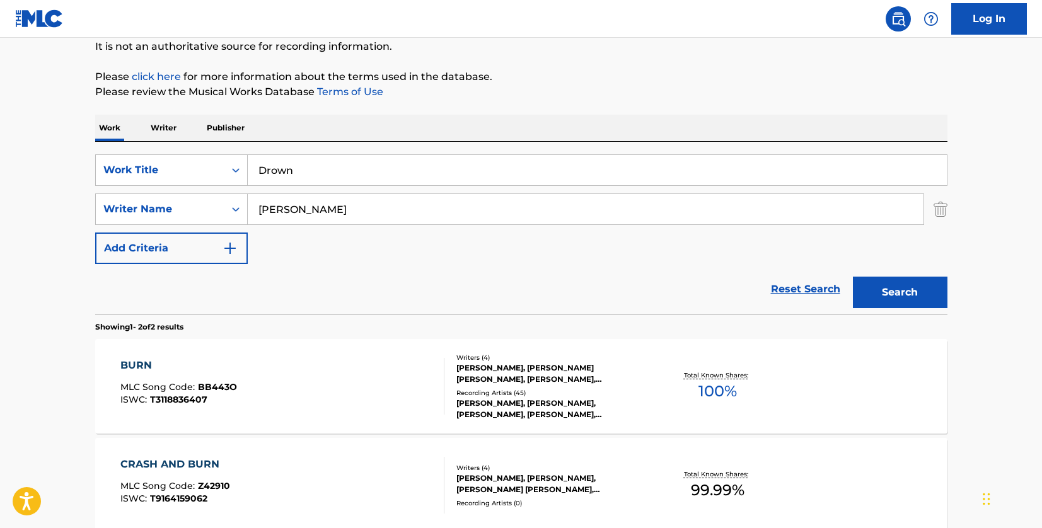
click at [259, 201] on input "[PERSON_NAME]" at bounding box center [586, 209] width 676 height 30
paste input "[PERSON_NAME]"
type input "[PERSON_NAME]"
click at [905, 289] on button "Search" at bounding box center [900, 293] width 95 height 32
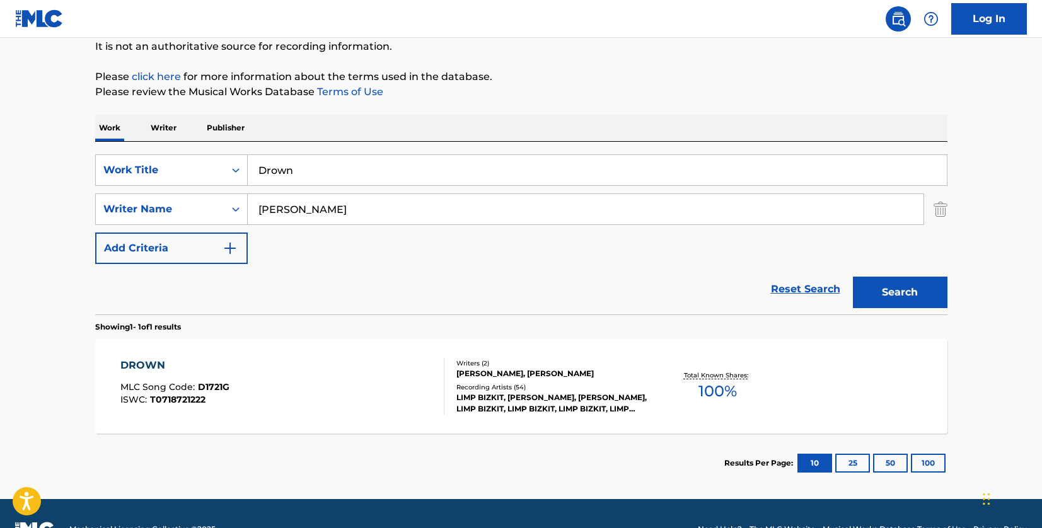
click at [409, 387] on div "DROWN MLC Song Code : D1721G ISWC : T0718721222" at bounding box center [282, 386] width 324 height 57
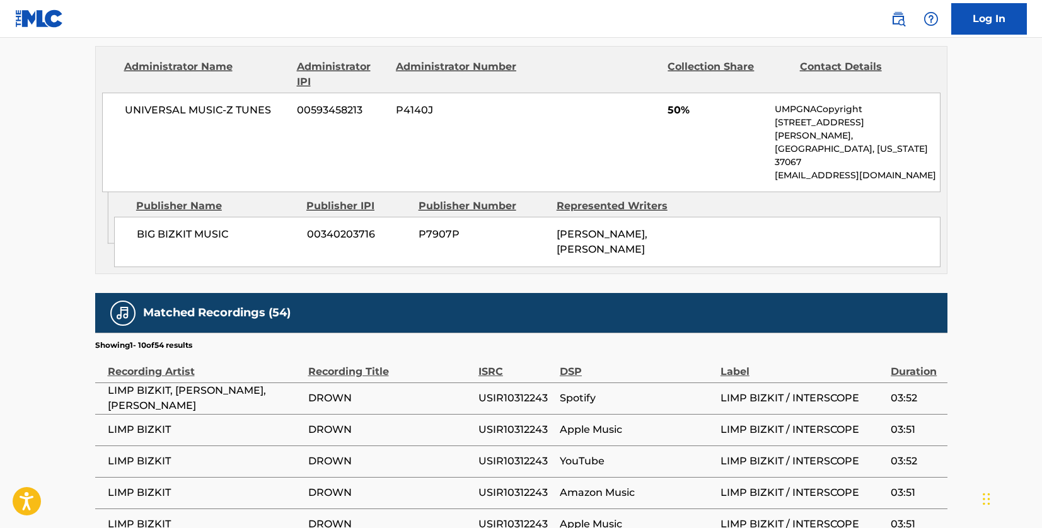
scroll to position [820, 0]
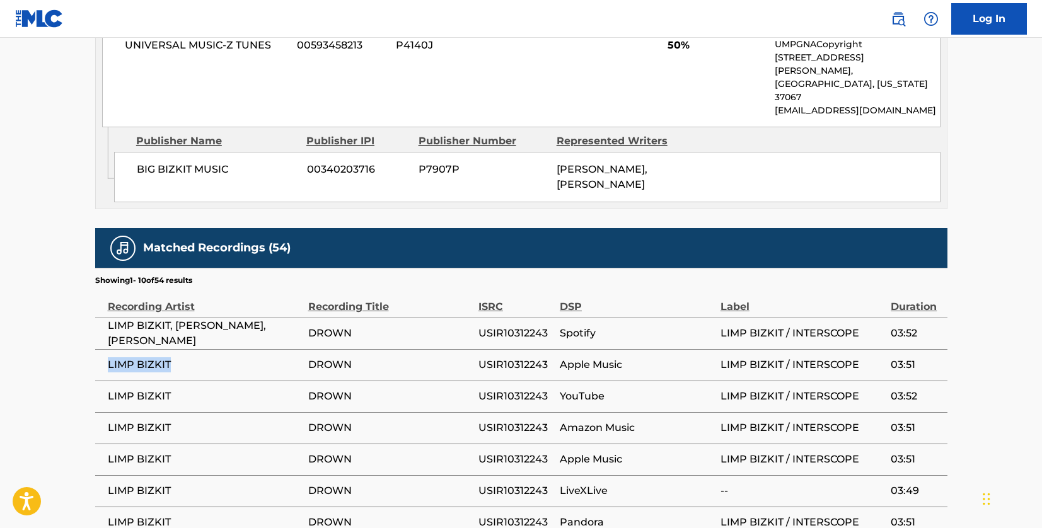
drag, startPoint x: 193, startPoint y: 313, endPoint x: 107, endPoint y: 316, distance: 86.4
click at [107, 349] on td "LIMP BIZKIT" at bounding box center [201, 365] width 213 height 32
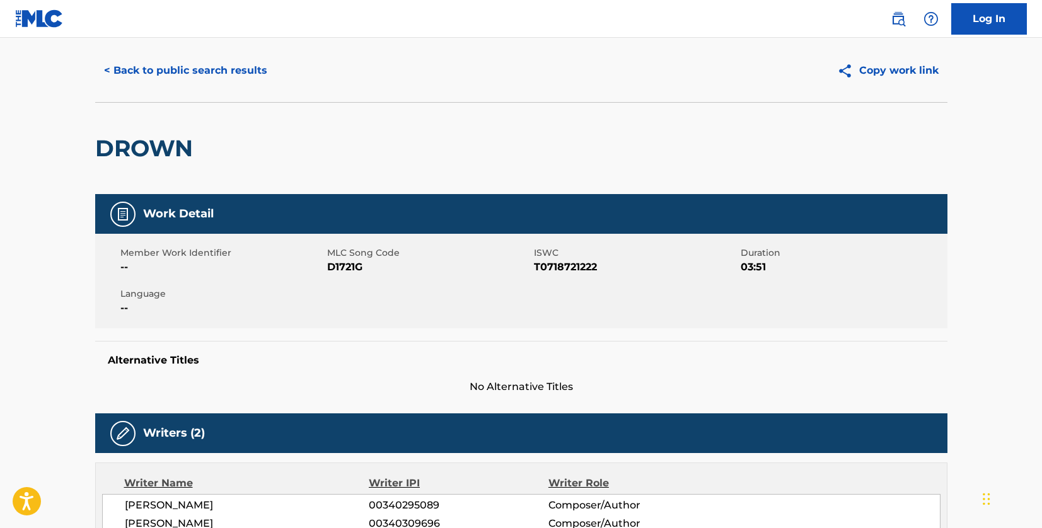
scroll to position [0, 0]
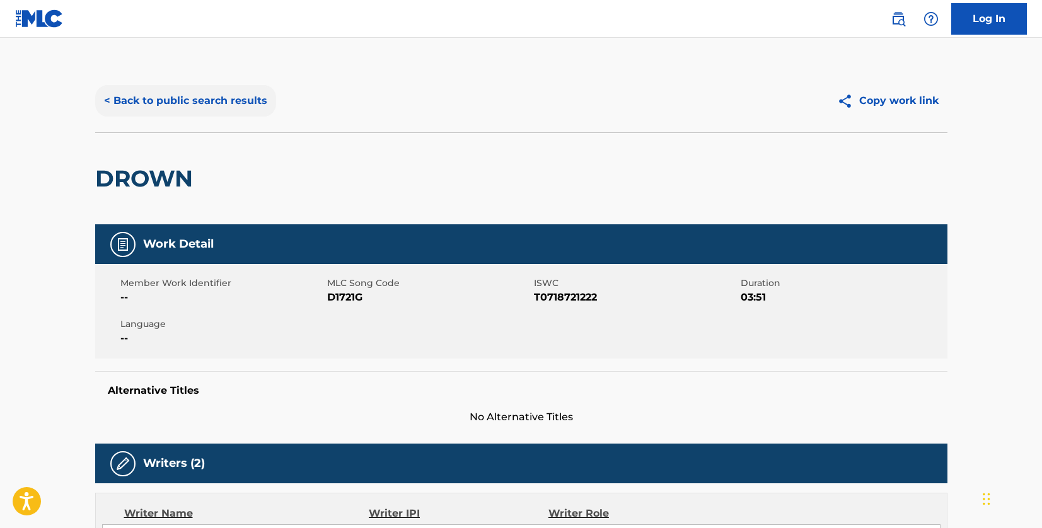
click at [166, 110] on button "< Back to public search results" at bounding box center [185, 101] width 181 height 32
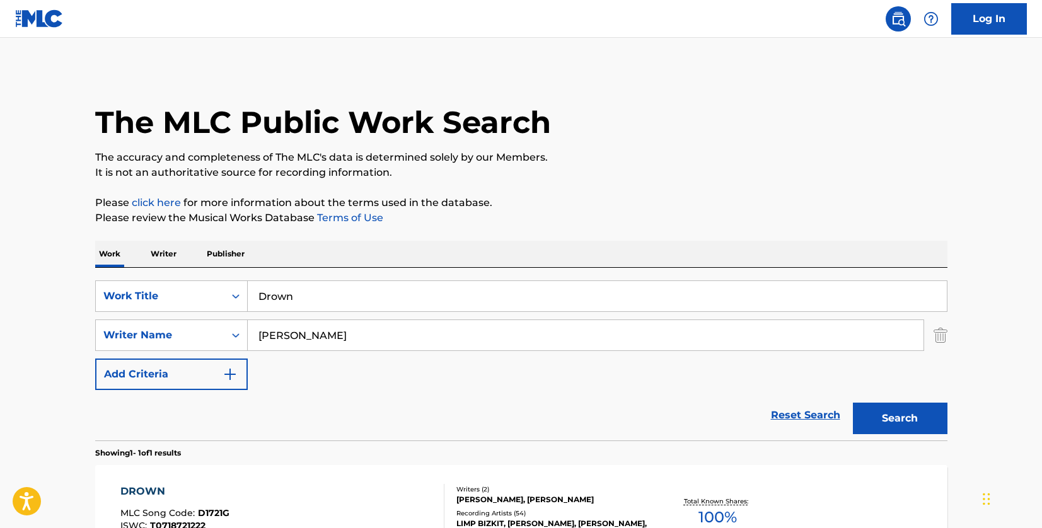
scroll to position [86, 0]
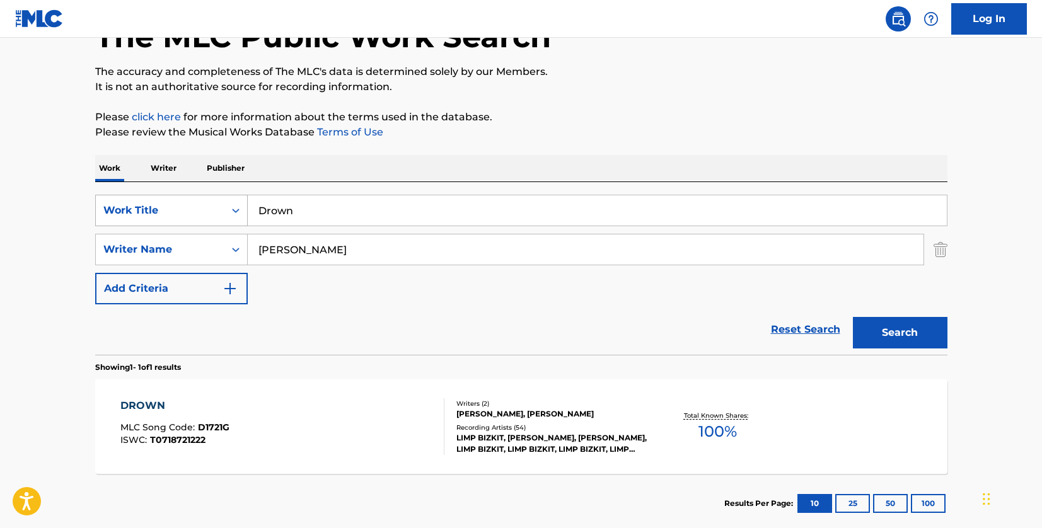
drag, startPoint x: 299, startPoint y: 212, endPoint x: 236, endPoint y: 211, distance: 62.4
click at [236, 211] on div "SearchWithCriteriad46a61c1-c08f-4742-9921-3706d787b089 Work Title Drown" at bounding box center [521, 211] width 852 height 32
paste input "GASOLINE"
type input "GASOLINE"
drag, startPoint x: 295, startPoint y: 255, endPoint x: 238, endPoint y: 254, distance: 56.8
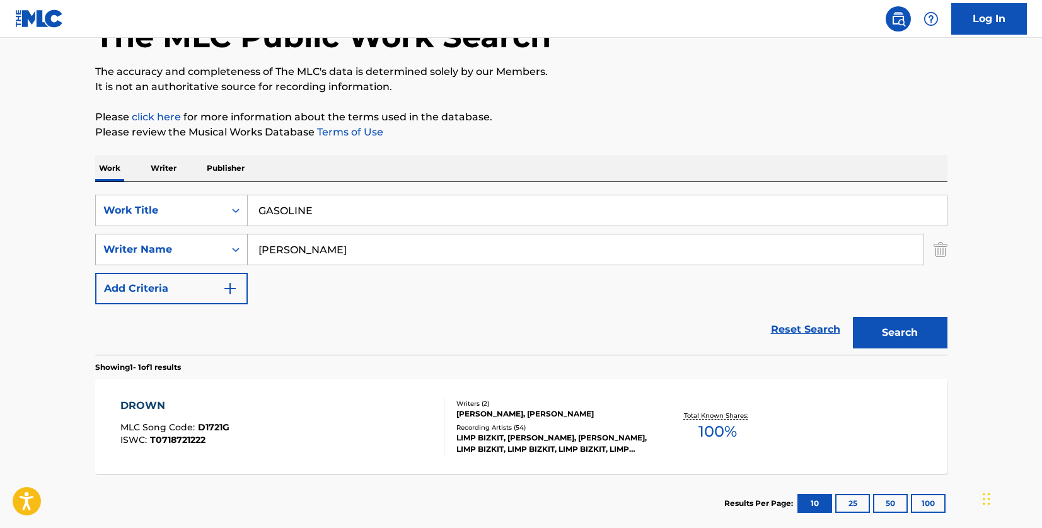
click at [238, 254] on div "SearchWithCriteria33f44059-a9a3-4a0e-90fe-a06dea2ccbfd Writer Name [PERSON_NAME]" at bounding box center [521, 250] width 852 height 32
paste input "[PERSON_NAME]"
click at [890, 330] on button "Search" at bounding box center [900, 333] width 95 height 32
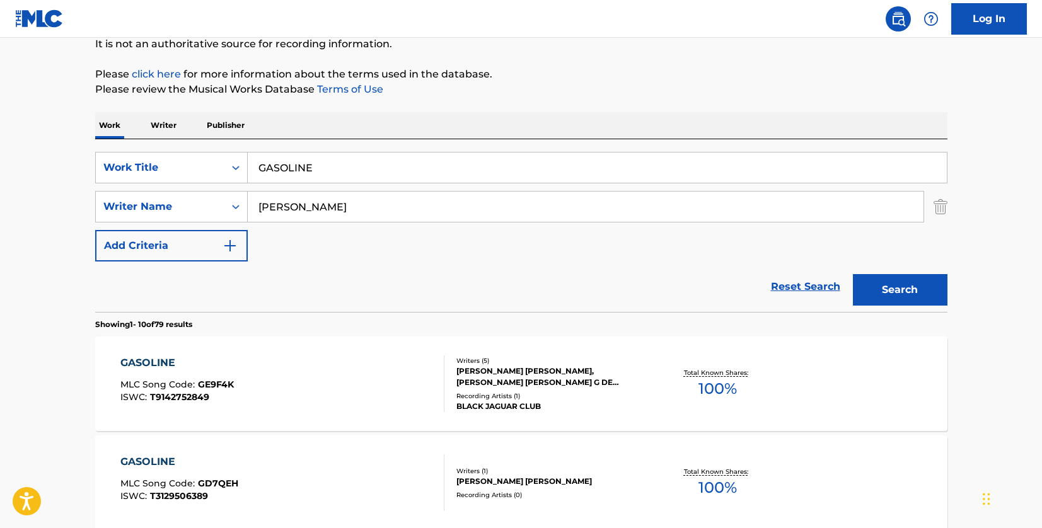
scroll to position [126, 0]
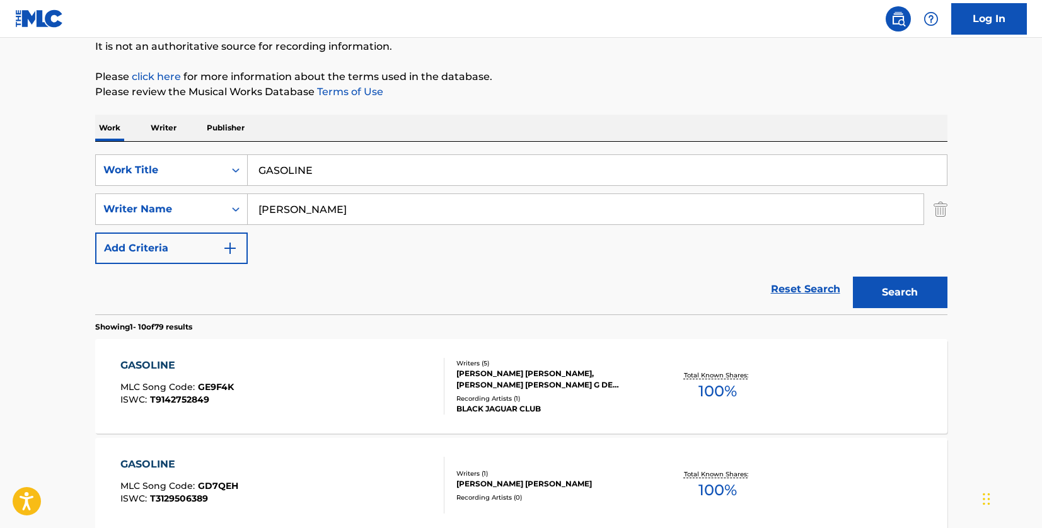
click at [255, 209] on input "[PERSON_NAME]" at bounding box center [586, 209] width 676 height 30
click at [853, 277] on button "Search" at bounding box center [900, 293] width 95 height 32
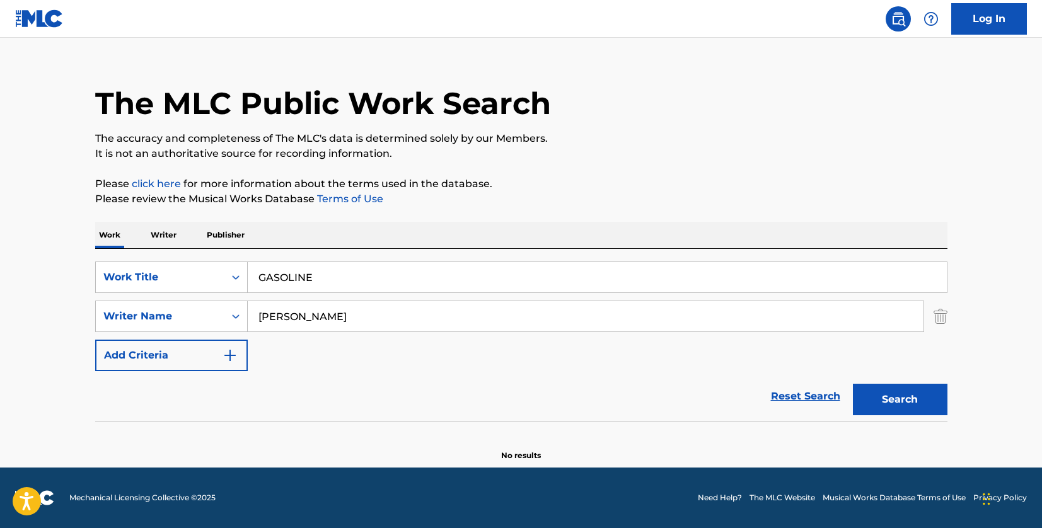
scroll to position [19, 0]
drag, startPoint x: 286, startPoint y: 315, endPoint x: 233, endPoint y: 312, distance: 53.7
click at [233, 312] on div "SearchWithCriteria33f44059-a9a3-4a0e-90fe-a06dea2ccbfd Writer Name [PERSON_NAME]" at bounding box center [521, 317] width 852 height 32
click at [902, 393] on button "Search" at bounding box center [900, 400] width 95 height 32
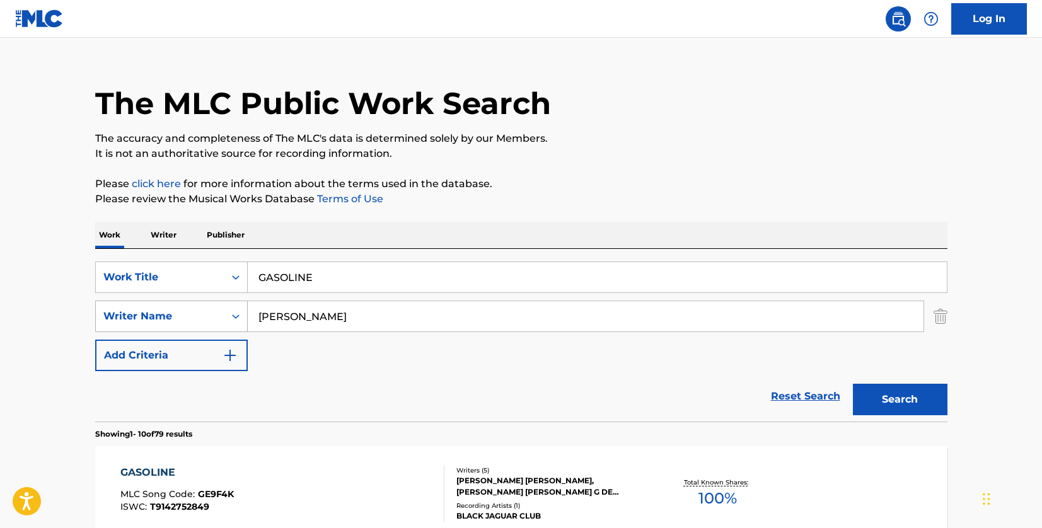
drag, startPoint x: 334, startPoint y: 315, endPoint x: 211, endPoint y: 311, distance: 123.0
click at [211, 311] on div "SearchWithCriteria33f44059-a9a3-4a0e-90fe-a06dea2ccbfd Writer Name [PERSON_NAME]" at bounding box center [521, 317] width 852 height 32
paste input "[PERSON_NAME]"
type input "[PERSON_NAME] [PERSON_NAME]"
click at [866, 395] on button "Search" at bounding box center [900, 400] width 95 height 32
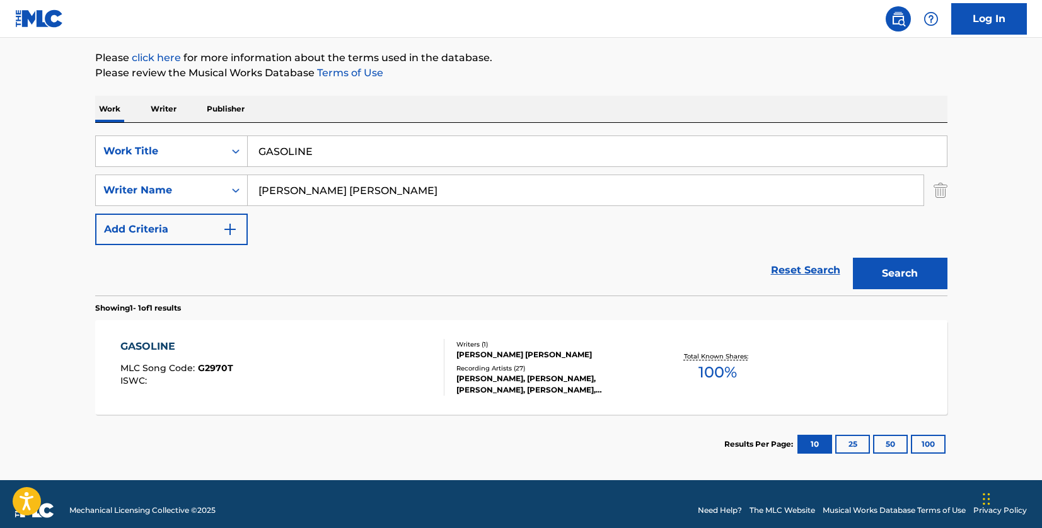
scroll to position [158, 0]
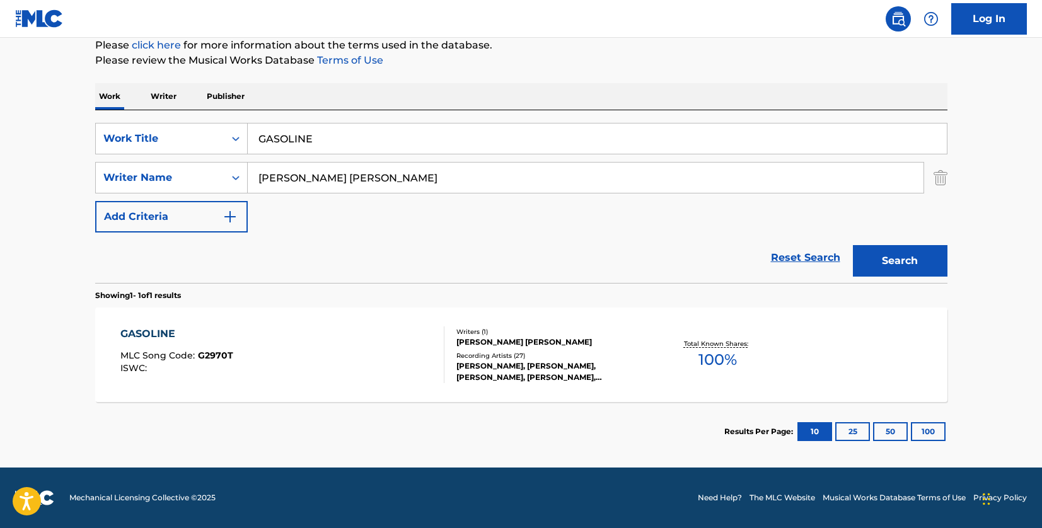
click at [394, 349] on div "GASOLINE MLC Song Code : G2970T ISWC :" at bounding box center [282, 355] width 324 height 57
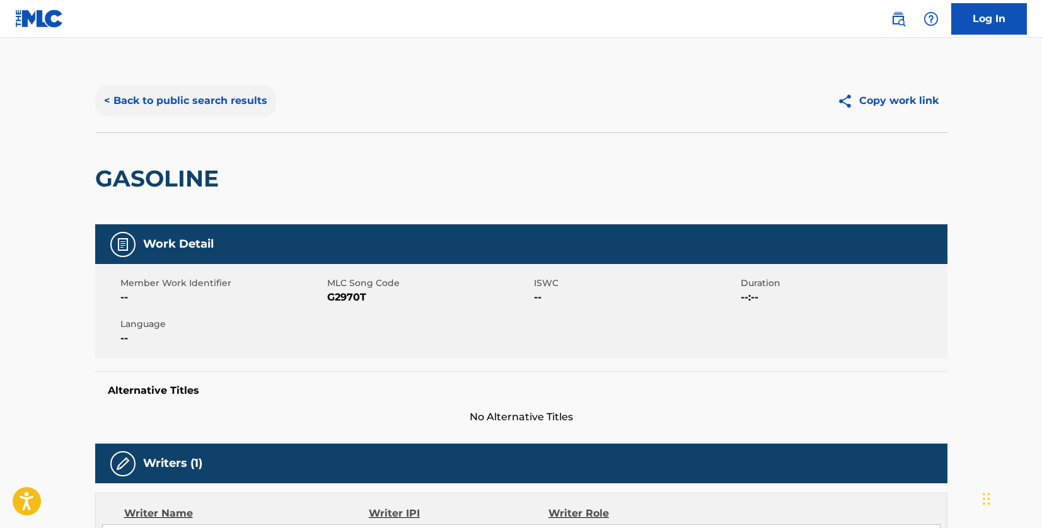
click at [264, 102] on button "< Back to public search results" at bounding box center [185, 101] width 181 height 32
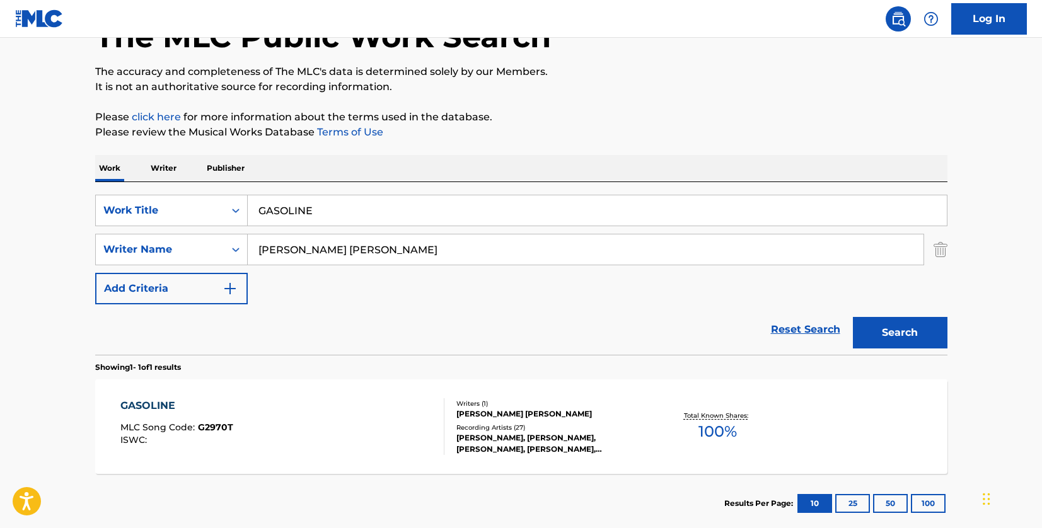
drag, startPoint x: 388, startPoint y: 249, endPoint x: 310, endPoint y: 244, distance: 79.0
click at [310, 244] on input "[PERSON_NAME] [PERSON_NAME]" at bounding box center [586, 250] width 676 height 30
click at [260, 244] on input "[PERSON_NAME] [PERSON_NAME]" at bounding box center [586, 250] width 676 height 30
paste input "[PERSON_NAME]"
drag, startPoint x: 471, startPoint y: 255, endPoint x: 388, endPoint y: 252, distance: 82.6
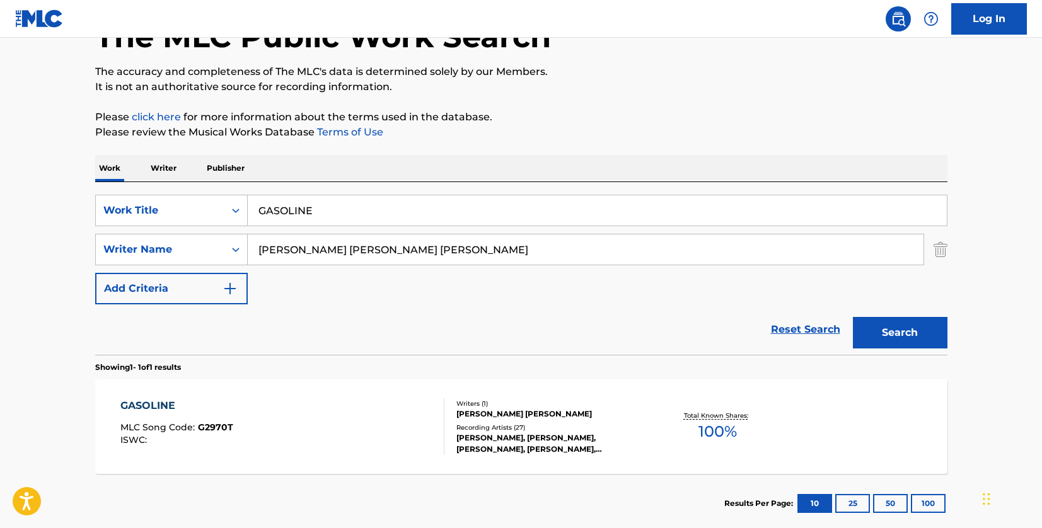
click at [388, 252] on input "[PERSON_NAME] [PERSON_NAME] [PERSON_NAME]" at bounding box center [586, 250] width 676 height 30
type input "[PERSON_NAME] [PERSON_NAME]"
click at [853, 317] on button "Search" at bounding box center [900, 333] width 95 height 32
click at [368, 432] on div "GASOLINE MLC Song Code : G2970T ISWC :" at bounding box center [282, 426] width 324 height 57
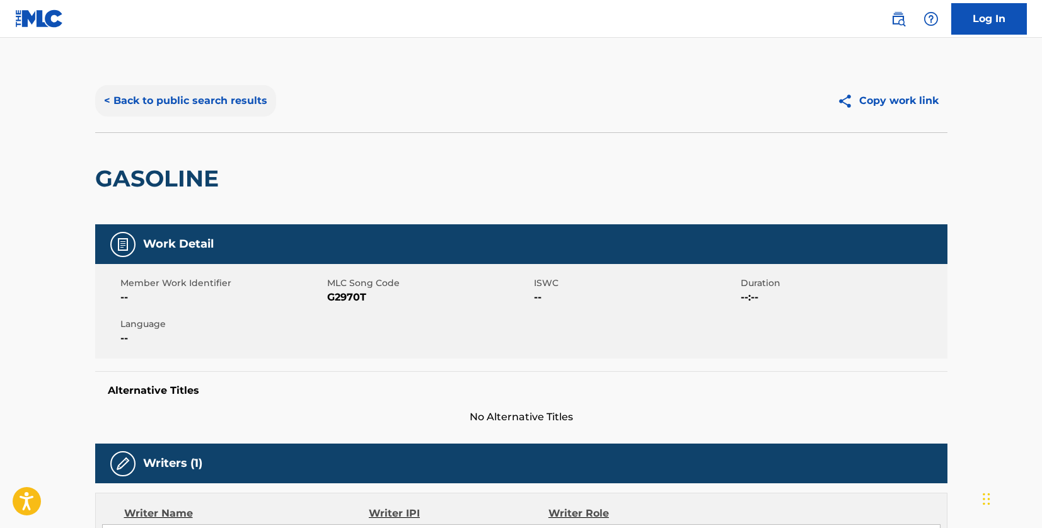
click at [233, 95] on button "< Back to public search results" at bounding box center [185, 101] width 181 height 32
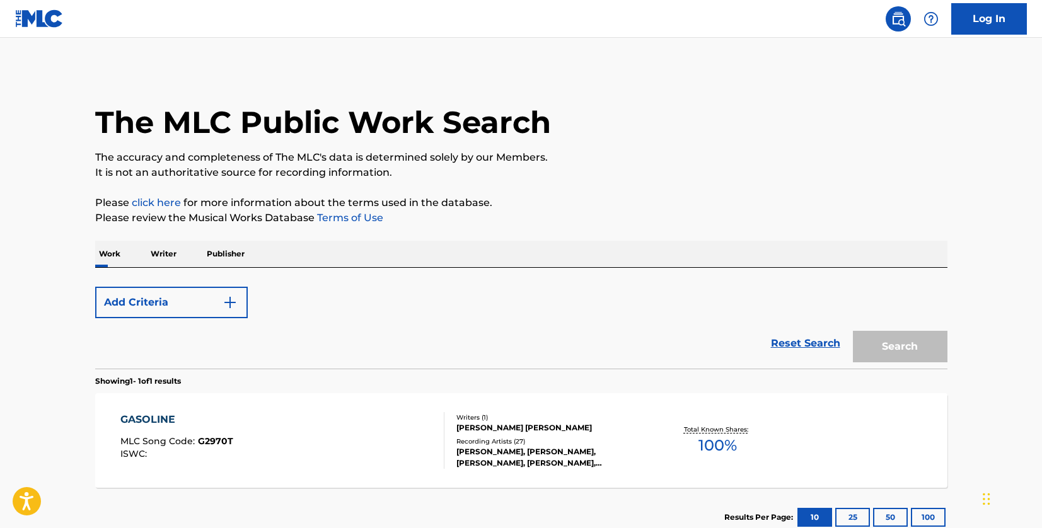
scroll to position [86, 0]
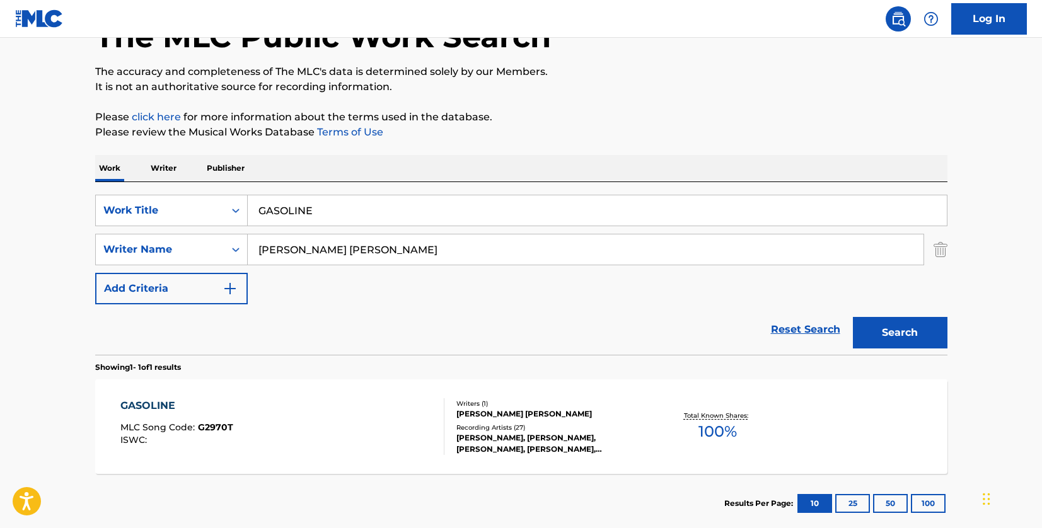
drag, startPoint x: 402, startPoint y: 254, endPoint x: 192, endPoint y: 231, distance: 211.9
click at [192, 231] on div "SearchWithCriteriad46a61c1-c08f-4742-9921-3706d787b089 Work Title GASOLINE Sear…" at bounding box center [521, 250] width 852 height 110
paste input "[PERSON_NAME]"
type input "[PERSON_NAME]"
drag, startPoint x: 323, startPoint y: 206, endPoint x: 235, endPoint y: 206, distance: 88.9
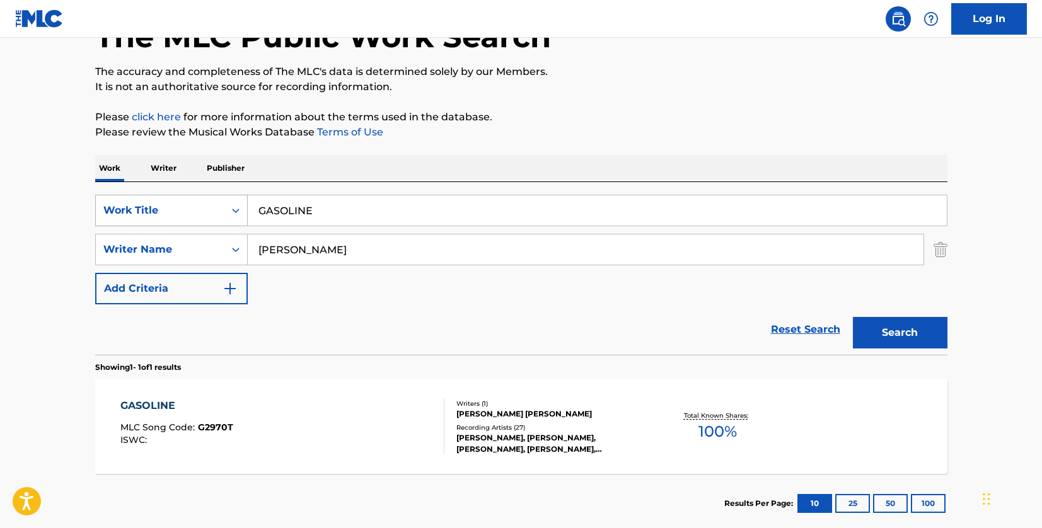
click at [235, 206] on div "SearchWithCriteriad46a61c1-c08f-4742-9921-3706d787b089 Work Title GASOLINE" at bounding box center [521, 211] width 852 height 32
paste input "KEEP ME DOWN"
type input "KEEP ME DOWN"
click at [887, 340] on button "Search" at bounding box center [900, 333] width 95 height 32
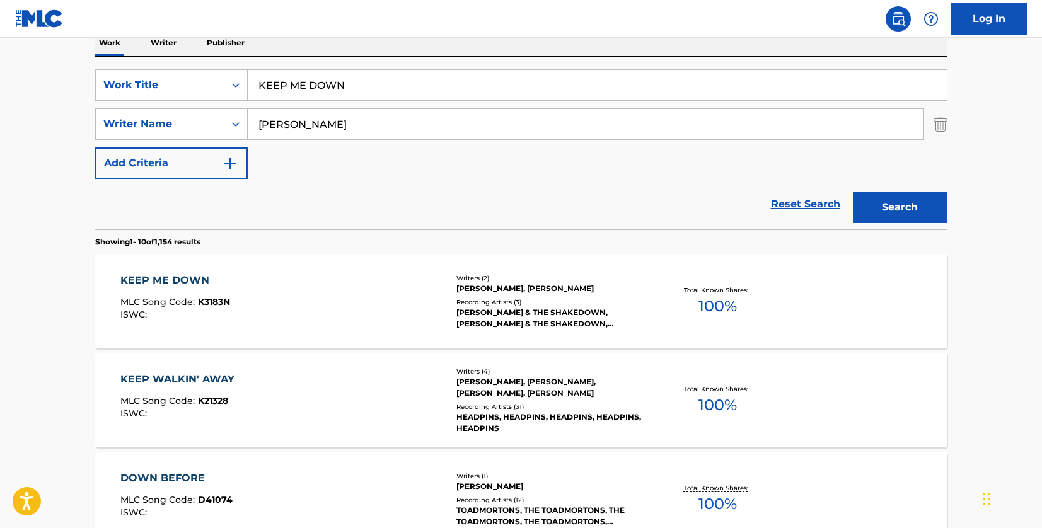
scroll to position [212, 0]
click at [376, 301] on div "KEEP ME DOWN MLC Song Code : K3183N ISWC :" at bounding box center [282, 300] width 324 height 57
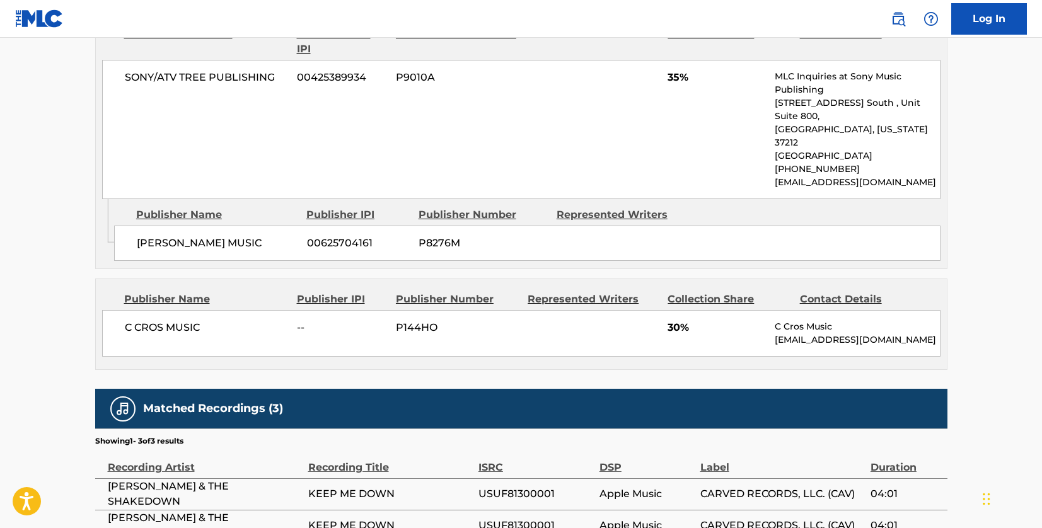
scroll to position [899, 0]
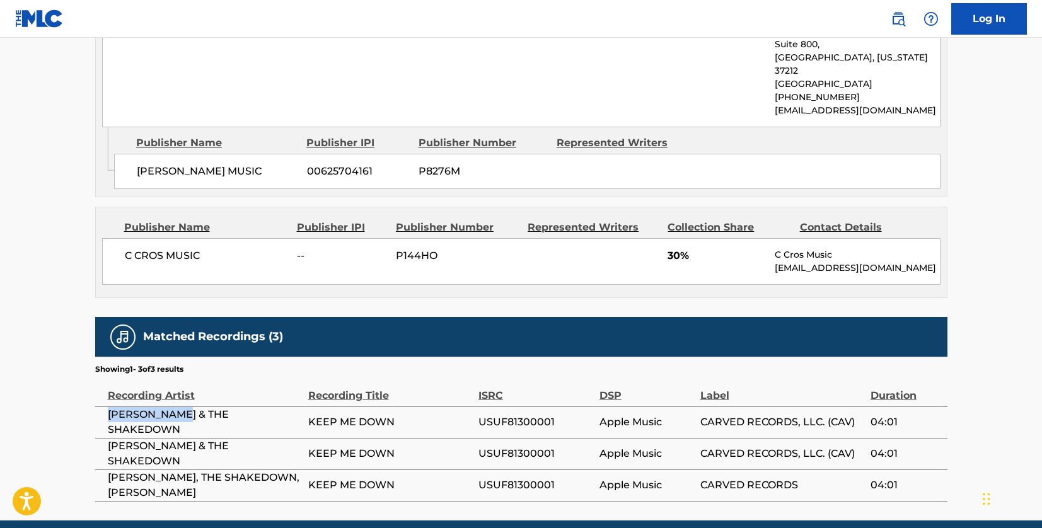
drag, startPoint x: 184, startPoint y: 367, endPoint x: 108, endPoint y: 369, distance: 76.3
click at [108, 407] on span "[PERSON_NAME] & THE SHAKEDOWN" at bounding box center [205, 422] width 194 height 30
